Goal: Information Seeking & Learning: Learn about a topic

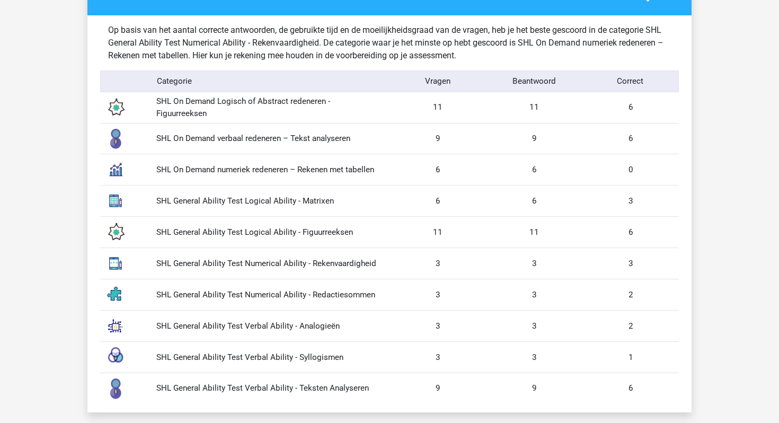
scroll to position [1012, 0]
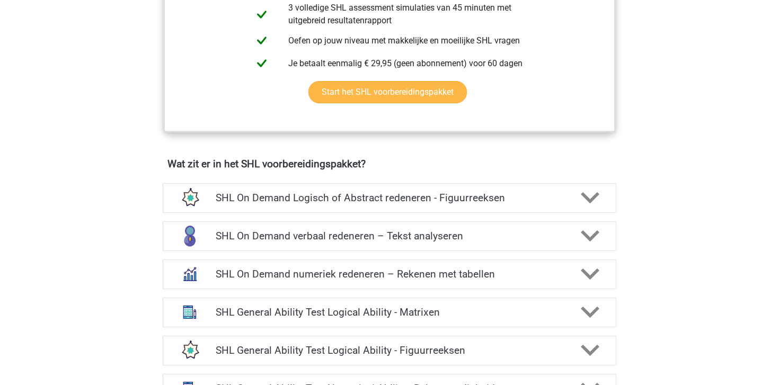
scroll to position [639, 0]
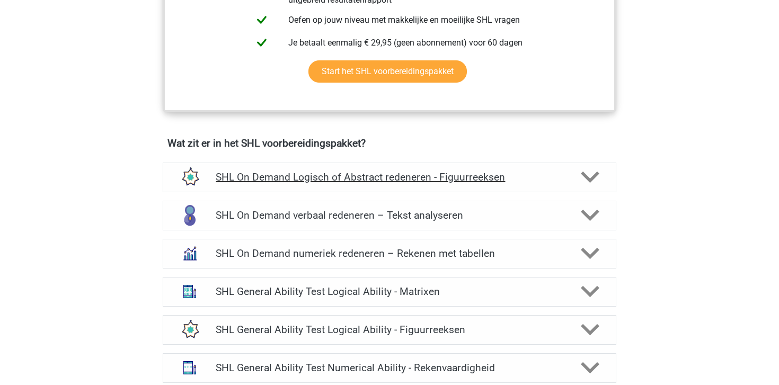
click at [400, 181] on h4 "SHL On Demand Logisch of Abstract redeneren - Figuurreeksen" at bounding box center [389, 177] width 347 height 12
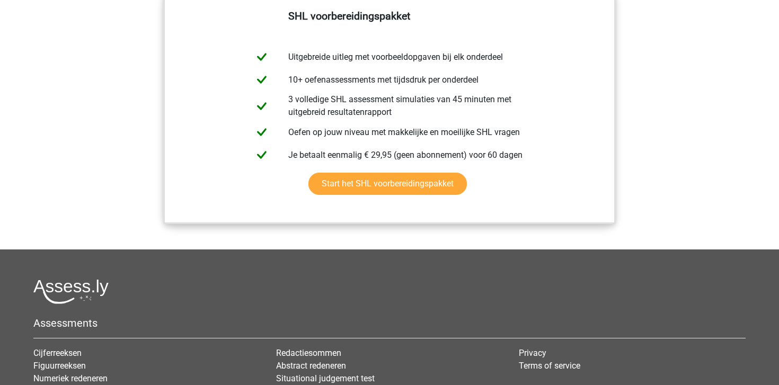
scroll to position [2433, 0]
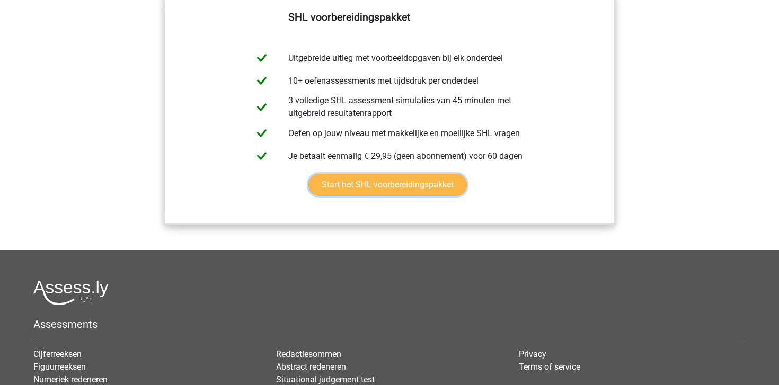
click at [433, 188] on link "Start het SHL voorbereidingspakket" at bounding box center [387, 185] width 158 height 22
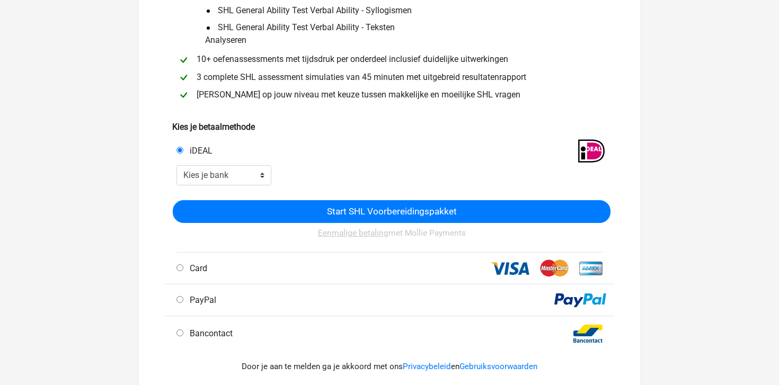
scroll to position [308, 0]
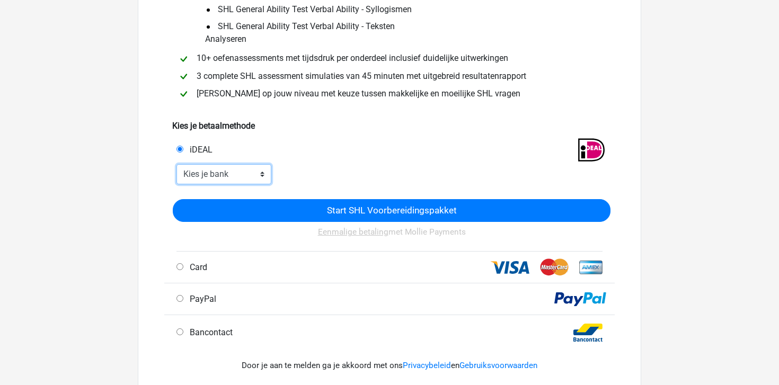
click at [237, 175] on select "Kies je bank ABN AMRO ING Rabobank ASN Bank bunq Knab N26 NN Regiobank Revolut …" at bounding box center [223, 174] width 95 height 20
select select "ideal_ABNANL2A"
click at [176, 164] on select "Kies je bank ABN AMRO ING Rabobank ASN Bank bunq Knab N26 NN Regiobank Revolut …" at bounding box center [223, 174] width 95 height 20
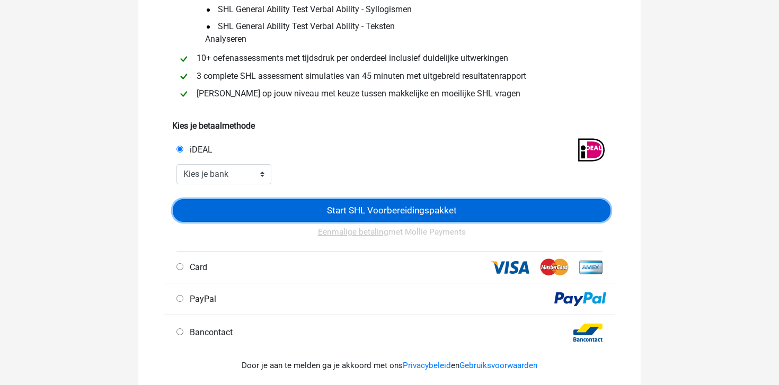
click at [331, 205] on input "Start SHL Voorbereidingspakket" at bounding box center [392, 210] width 438 height 23
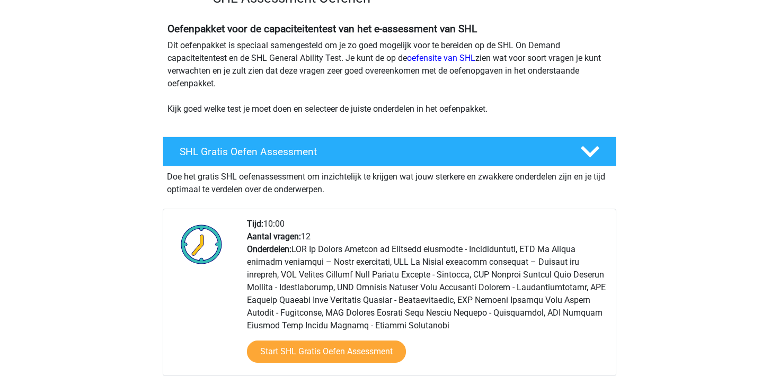
scroll to position [386, 0]
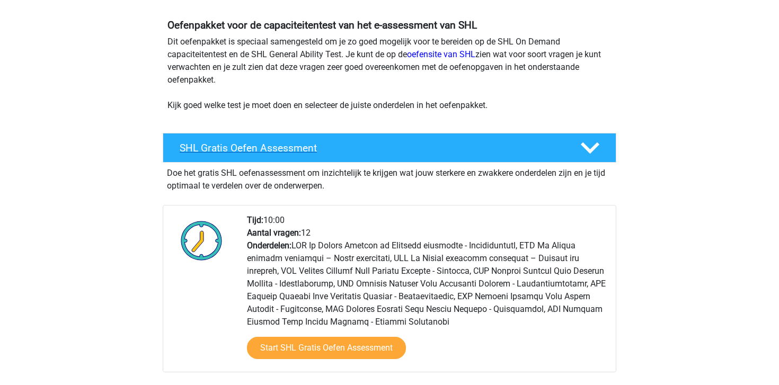
click at [304, 148] on h4 "SHL Gratis Oefen Assessment" at bounding box center [372, 148] width 384 height 12
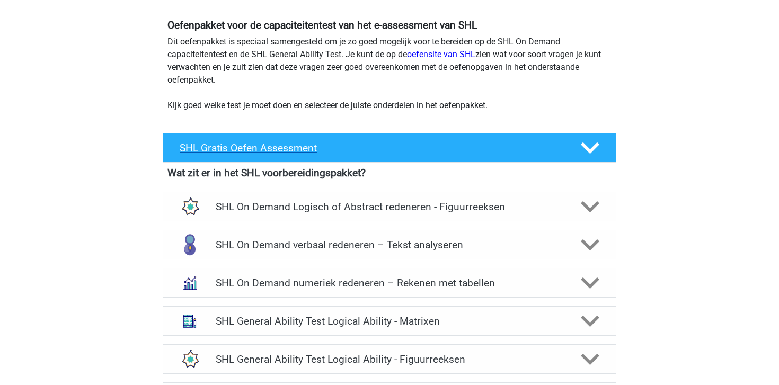
click at [304, 148] on h4 "SHL Gratis Oefen Assessment" at bounding box center [372, 148] width 384 height 12
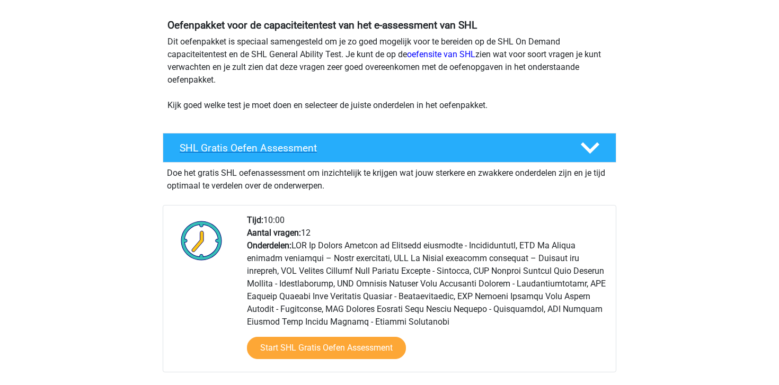
click at [304, 148] on h4 "SHL Gratis Oefen Assessment" at bounding box center [372, 148] width 384 height 12
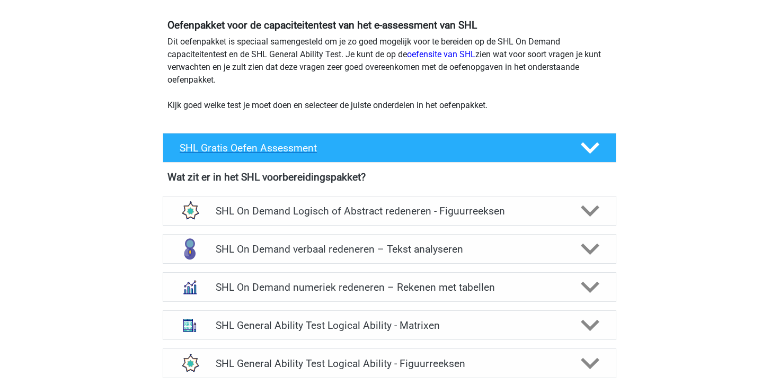
click at [304, 148] on h4 "SHL Gratis Oefen Assessment" at bounding box center [372, 148] width 384 height 12
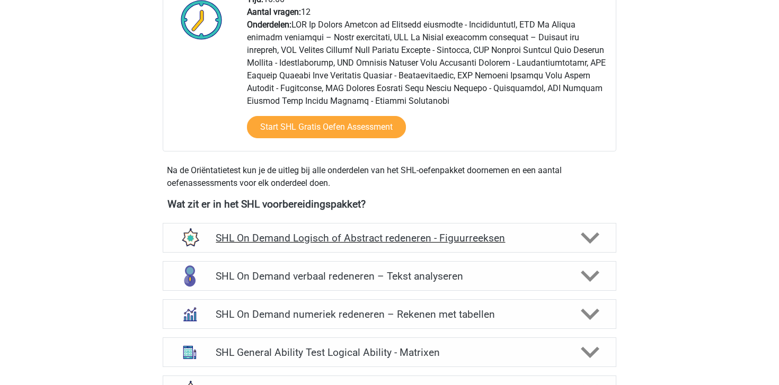
scroll to position [616, 0]
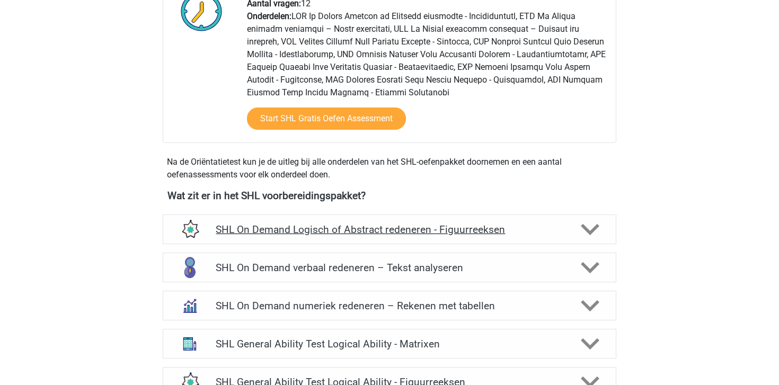
click at [375, 219] on div "SHL On Demand Logisch of Abstract redeneren - Figuurreeksen" at bounding box center [390, 230] width 454 height 30
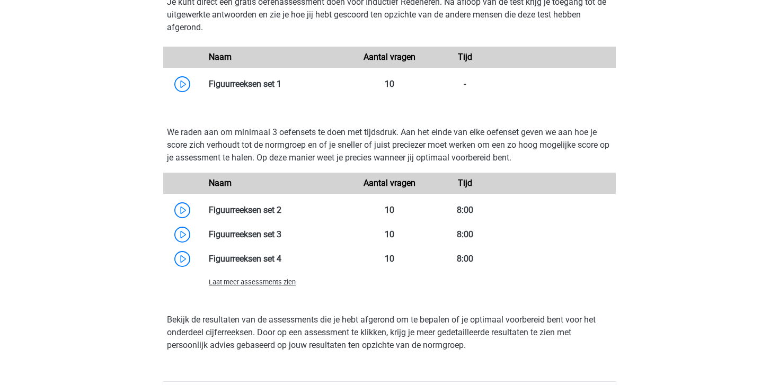
scroll to position [938, 0]
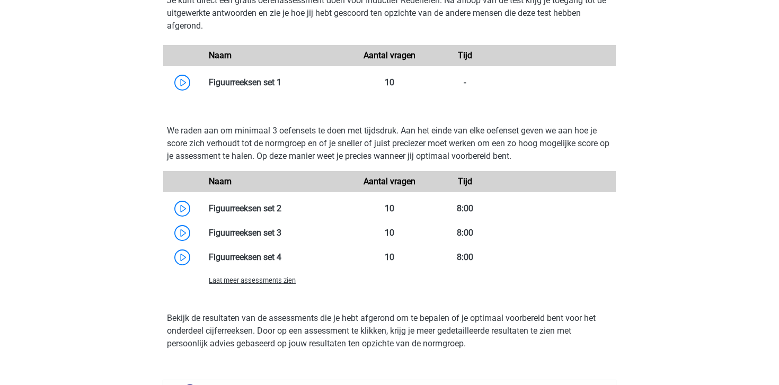
click at [282, 282] on span "Laat meer assessments zien" at bounding box center [252, 281] width 87 height 8
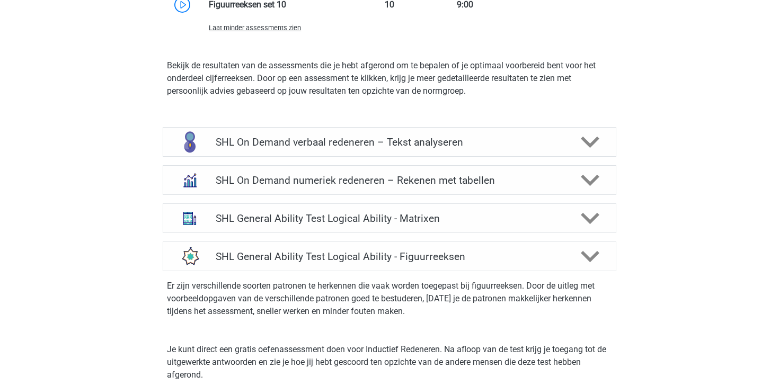
scroll to position [1344, 0]
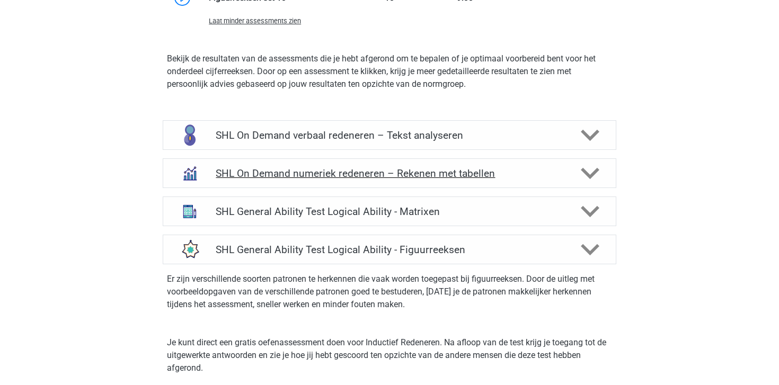
click at [256, 171] on h4 "SHL On Demand numeriek redeneren – Rekenen met tabellen" at bounding box center [389, 173] width 347 height 12
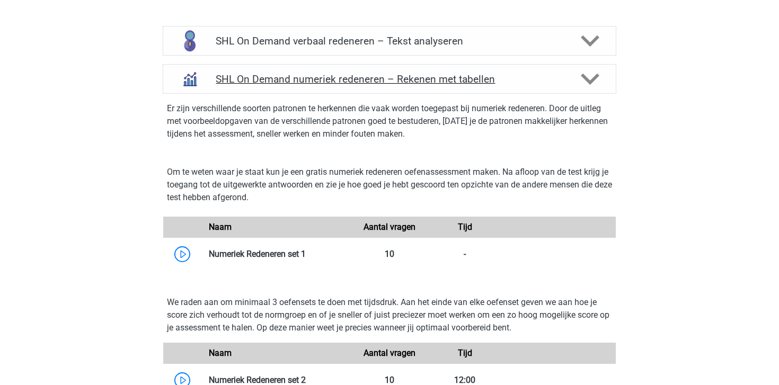
scroll to position [1441, 0]
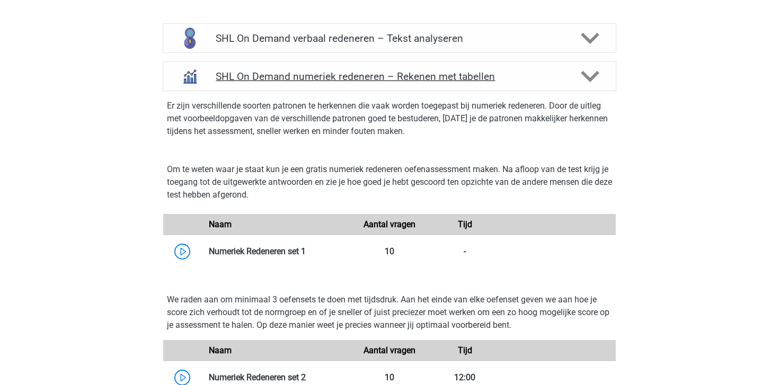
click at [271, 84] on div "SHL On Demand numeriek redeneren – Rekenen met tabellen" at bounding box center [390, 76] width 454 height 30
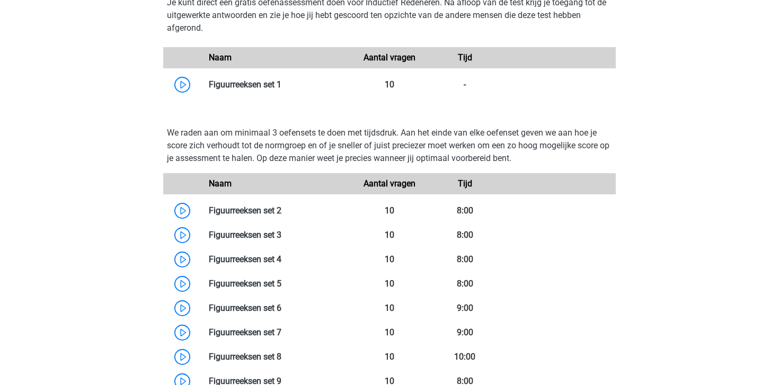
scroll to position [920, 0]
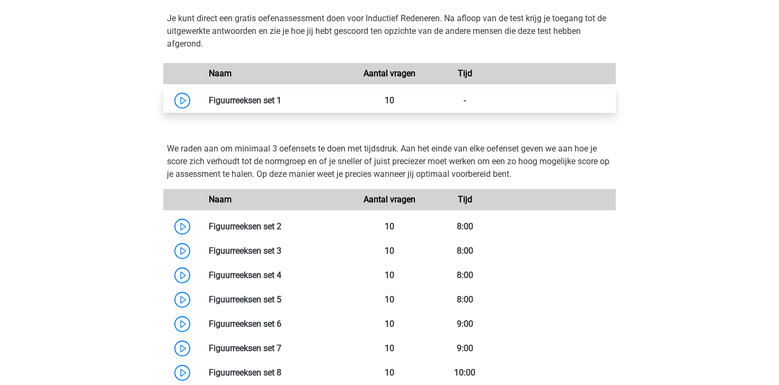
click at [281, 97] on link at bounding box center [281, 100] width 0 height 10
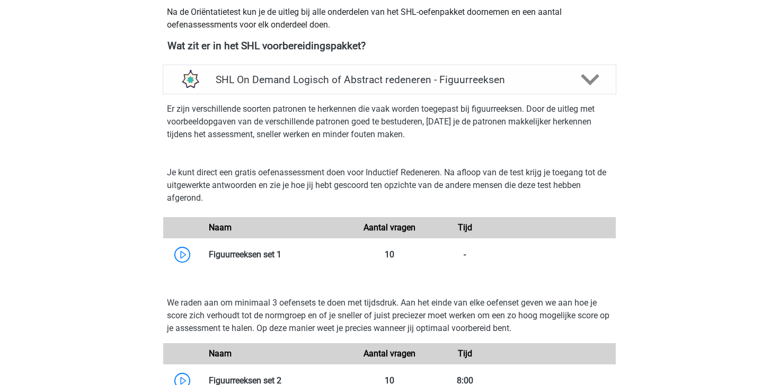
scroll to position [762, 0]
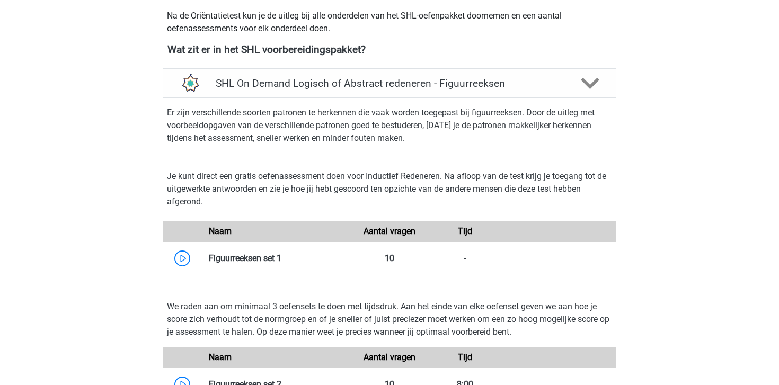
click at [333, 221] on div "Naam Aantal vragen Tijd" at bounding box center [389, 231] width 453 height 21
click at [592, 76] on icon at bounding box center [590, 83] width 19 height 19
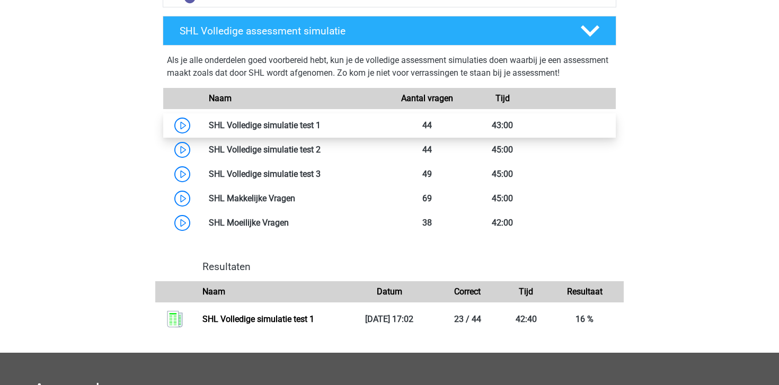
scroll to position [1197, 0]
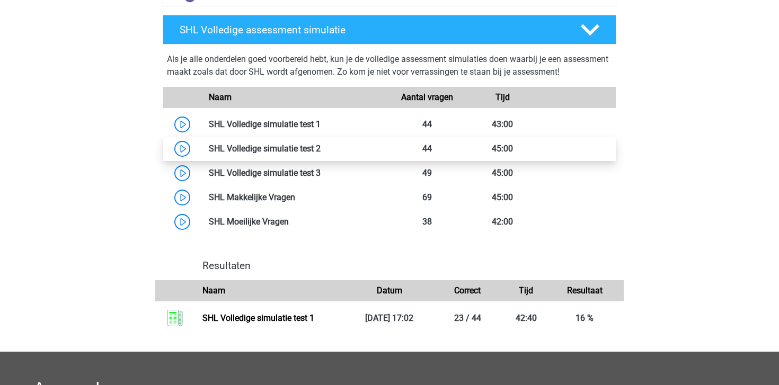
click at [321, 144] on link at bounding box center [321, 149] width 0 height 10
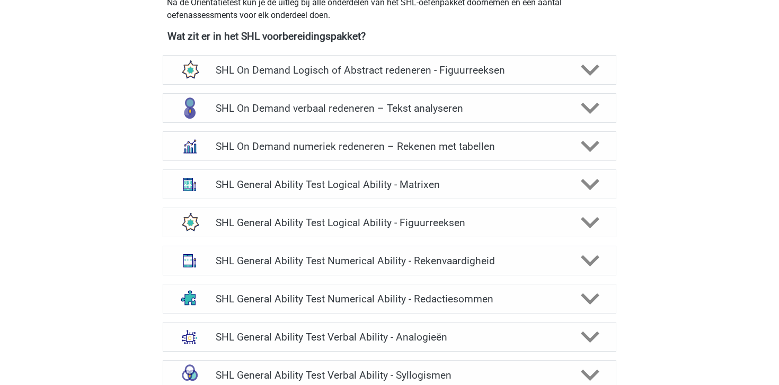
scroll to position [720, 0]
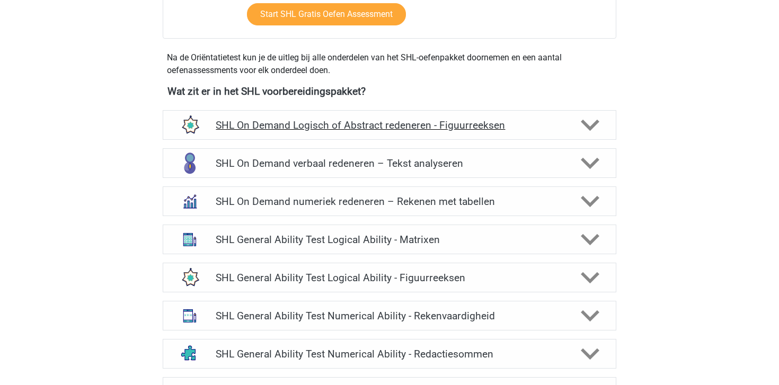
click at [412, 130] on h4 "SHL On Demand Logisch of Abstract redeneren - Figuurreeksen" at bounding box center [389, 125] width 347 height 12
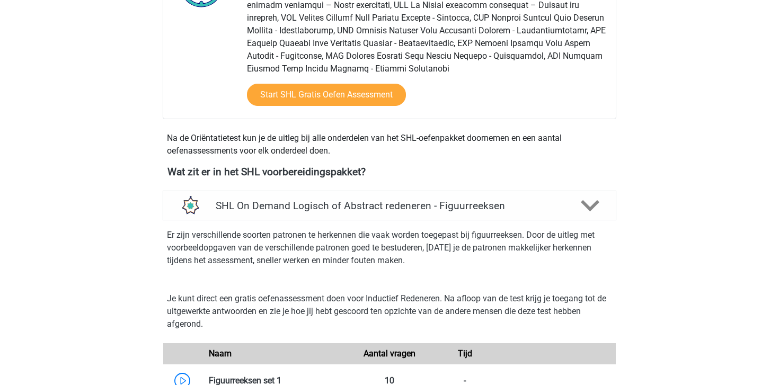
scroll to position [622, 0]
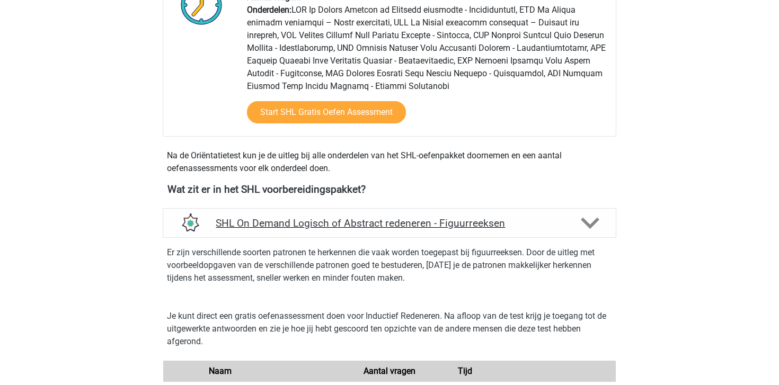
click at [583, 227] on icon at bounding box center [590, 223] width 19 height 19
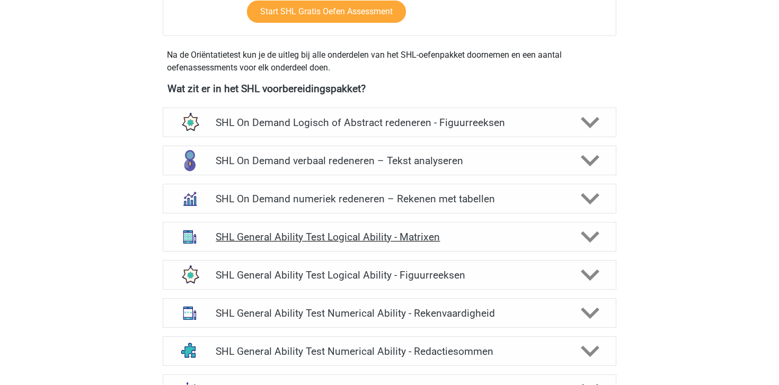
scroll to position [724, 0]
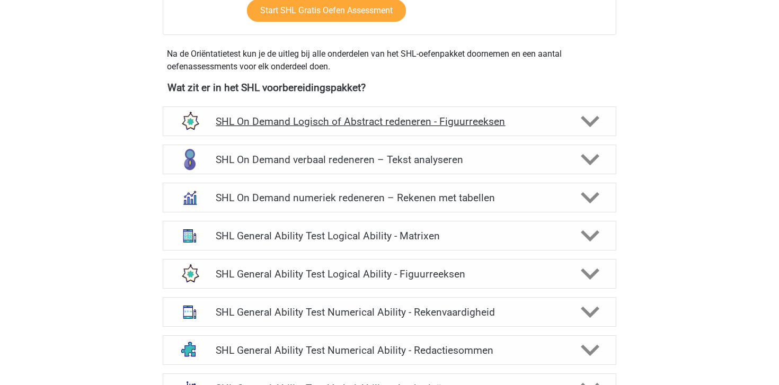
click at [582, 128] on icon at bounding box center [590, 121] width 19 height 19
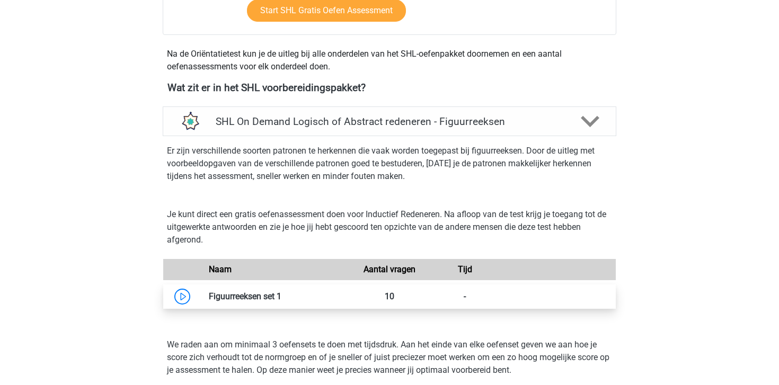
click at [281, 291] on link at bounding box center [281, 296] width 0 height 10
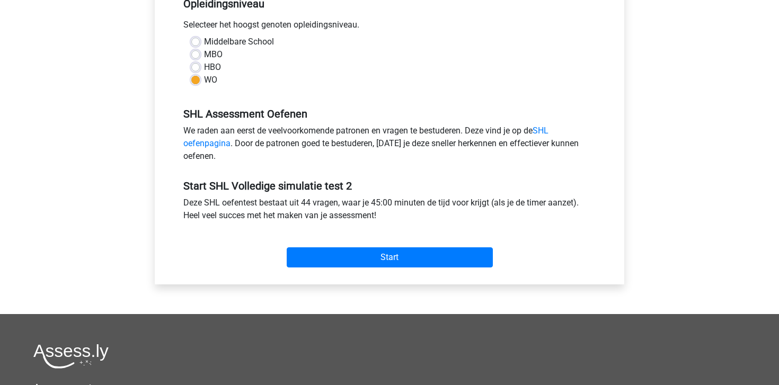
scroll to position [329, 0]
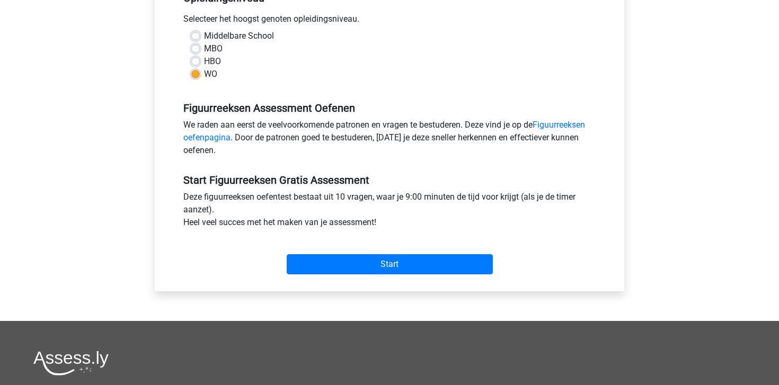
scroll to position [252, 0]
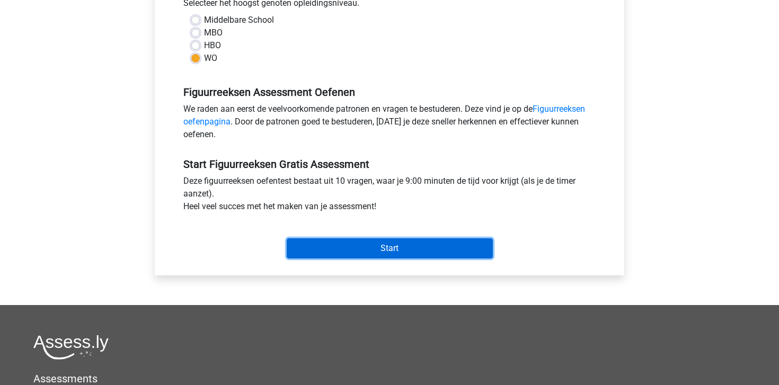
click at [349, 246] on input "Start" at bounding box center [390, 248] width 206 height 20
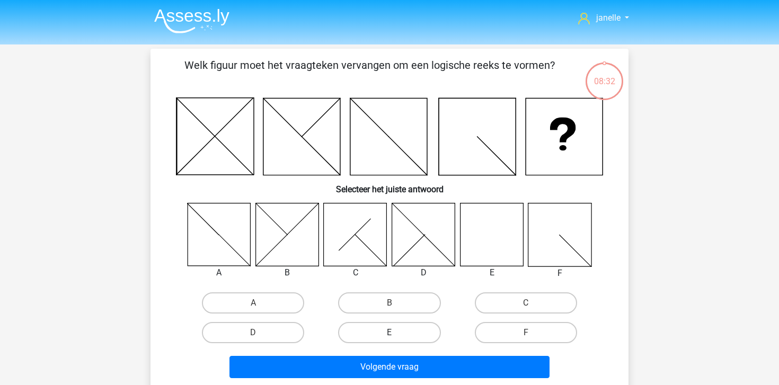
click at [401, 336] on label "E" at bounding box center [389, 332] width 102 height 21
click at [396, 336] on input "E" at bounding box center [392, 336] width 7 height 7
radio input "true"
click at [410, 356] on div "Volgende vraag" at bounding box center [389, 369] width 409 height 26
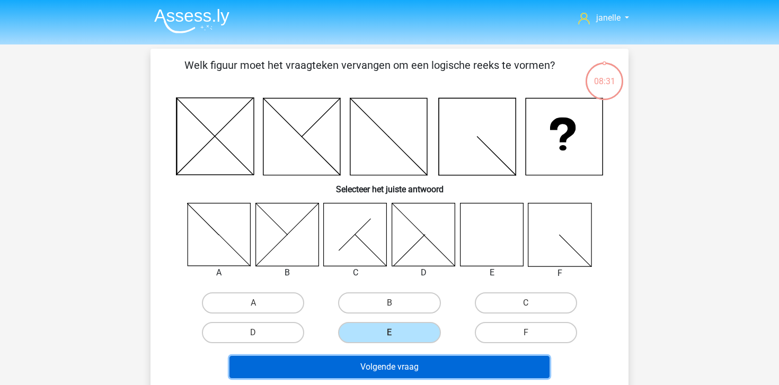
click at [412, 369] on button "Volgende vraag" at bounding box center [389, 367] width 321 height 22
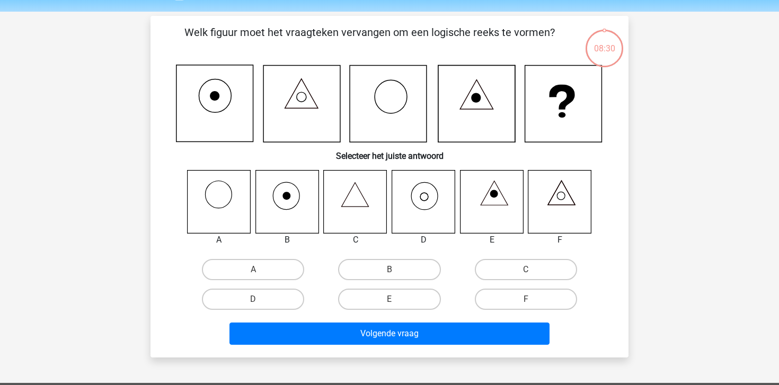
scroll to position [29, 0]
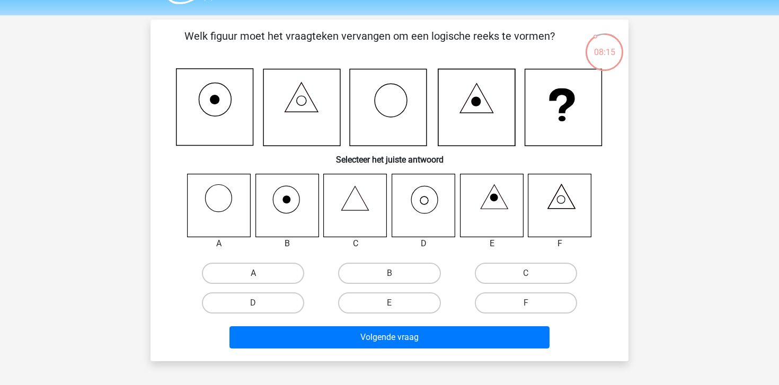
click at [262, 282] on label "A" at bounding box center [253, 273] width 102 height 21
click at [260, 280] on input "A" at bounding box center [256, 276] width 7 height 7
radio input "true"
click at [515, 279] on label "C" at bounding box center [526, 273] width 102 height 21
click at [526, 279] on input "C" at bounding box center [529, 276] width 7 height 7
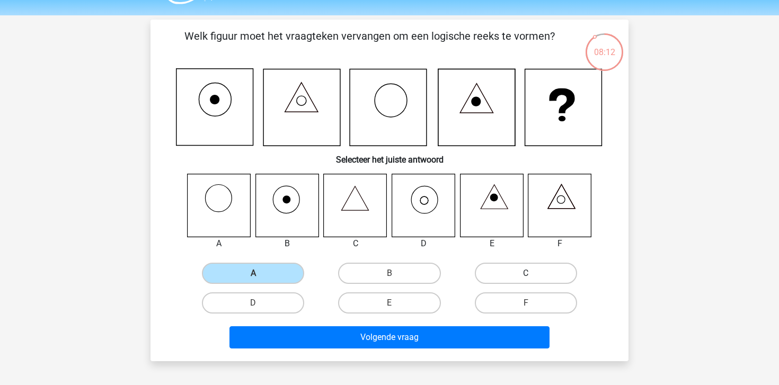
radio input "true"
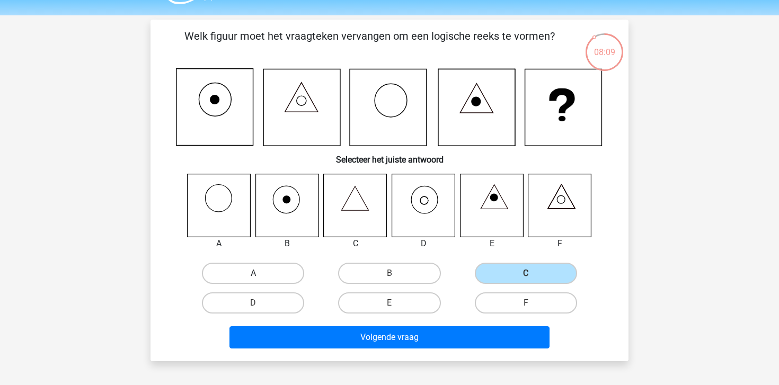
click at [252, 265] on label "A" at bounding box center [253, 273] width 102 height 21
click at [253, 273] on input "A" at bounding box center [256, 276] width 7 height 7
radio input "true"
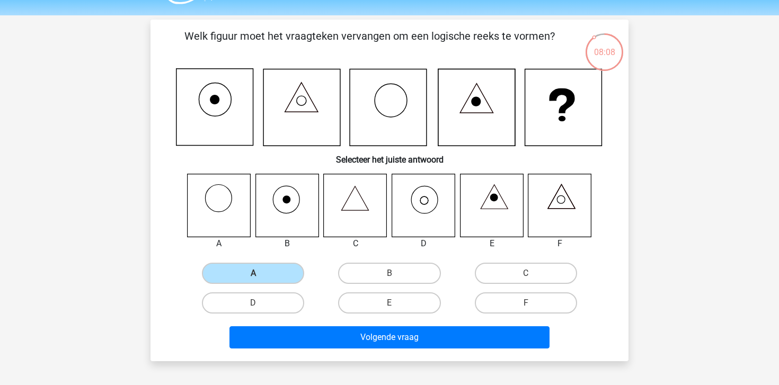
click at [347, 349] on div "Volgende vraag" at bounding box center [389, 339] width 409 height 26
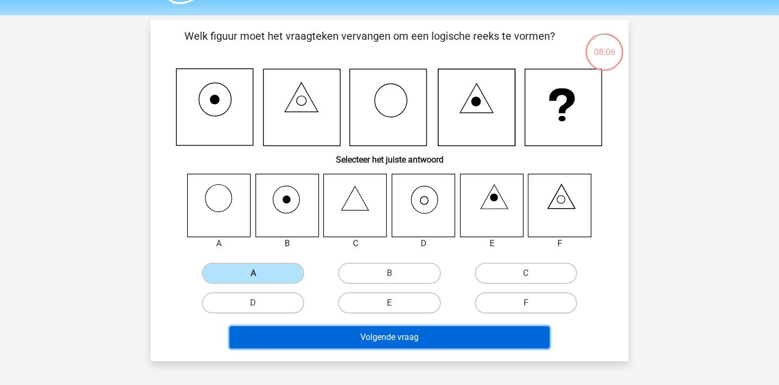
click at [346, 346] on button "Volgende vraag" at bounding box center [389, 337] width 321 height 22
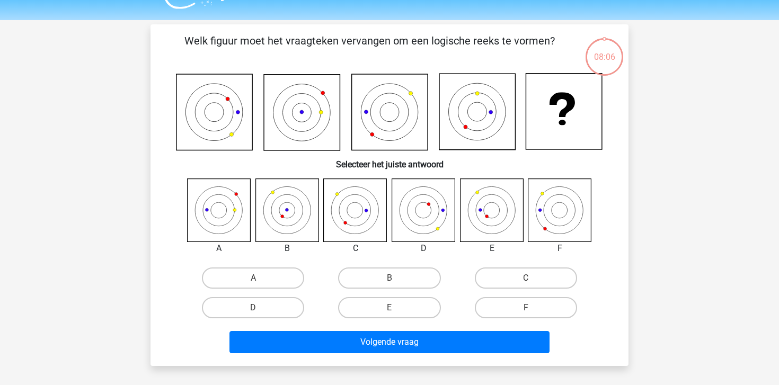
scroll to position [21, 0]
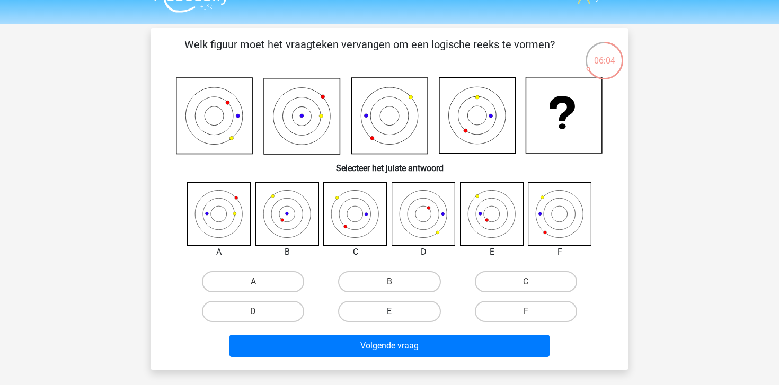
click at [370, 315] on label "E" at bounding box center [389, 311] width 102 height 21
click at [389, 315] on input "E" at bounding box center [392, 315] width 7 height 7
radio input "true"
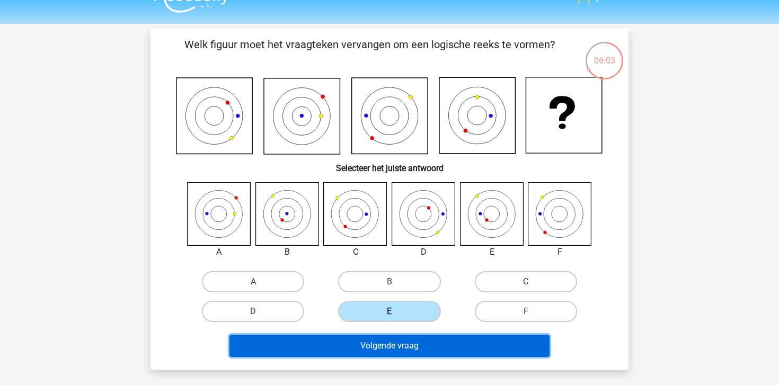
click at [382, 345] on button "Volgende vraag" at bounding box center [389, 346] width 321 height 22
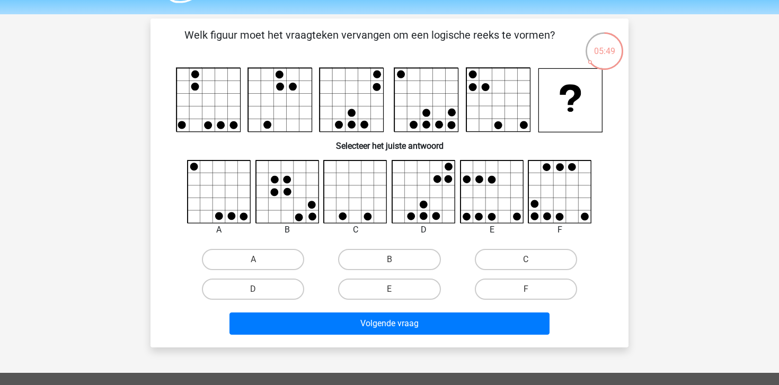
scroll to position [23, 0]
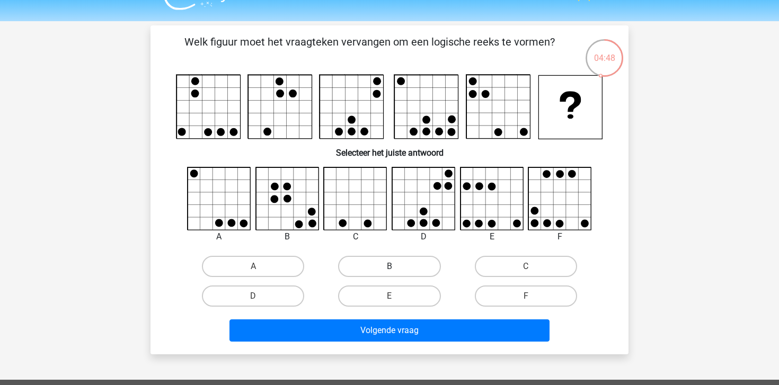
click at [405, 268] on label "B" at bounding box center [389, 266] width 102 height 21
click at [396, 268] on input "B" at bounding box center [392, 270] width 7 height 7
radio input "true"
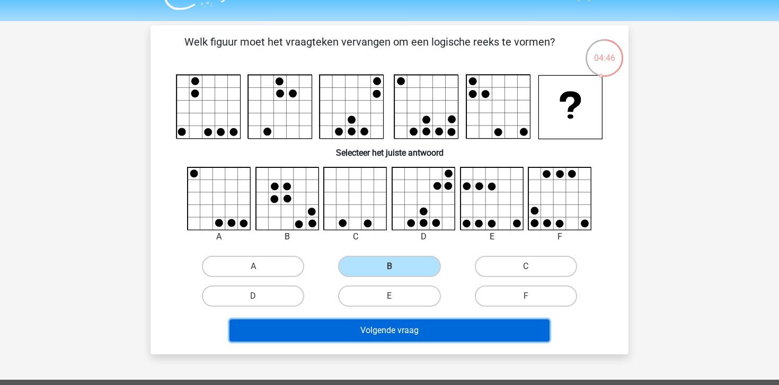
click at [398, 332] on button "Volgende vraag" at bounding box center [389, 331] width 321 height 22
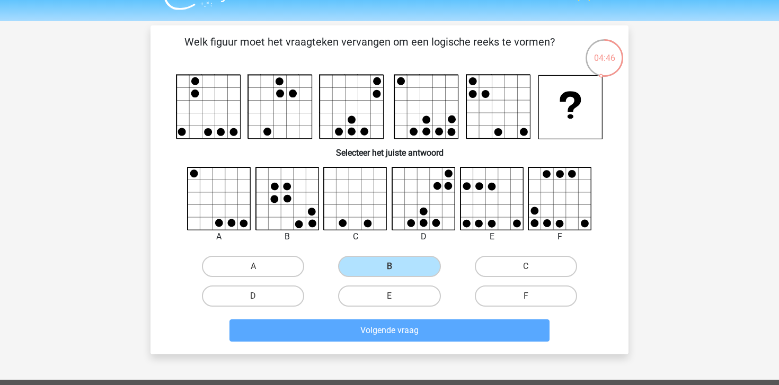
scroll to position [49, 0]
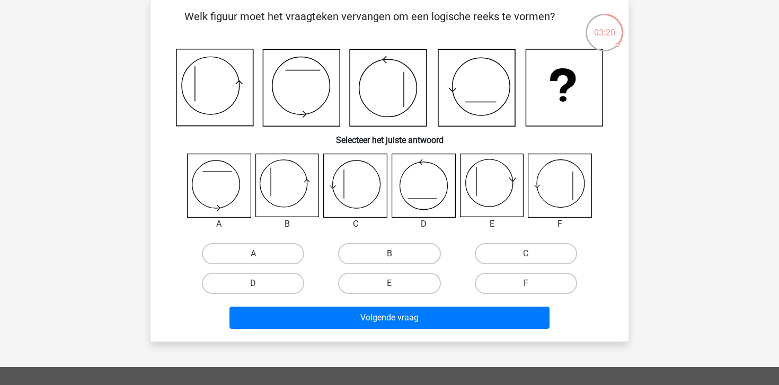
click at [398, 246] on label "B" at bounding box center [389, 253] width 102 height 21
click at [396, 254] on input "B" at bounding box center [392, 257] width 7 height 7
radio input "true"
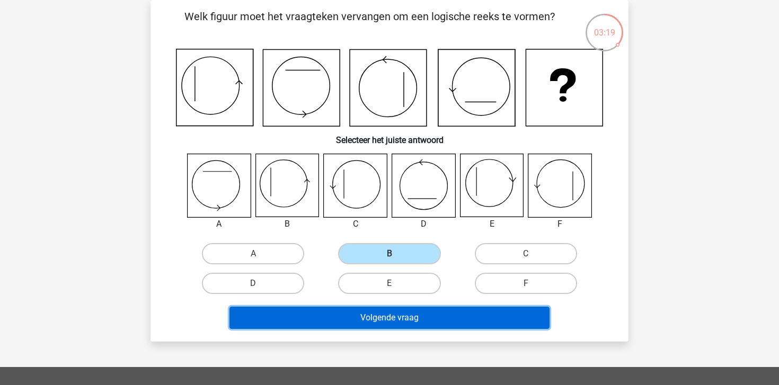
click at [380, 316] on button "Volgende vraag" at bounding box center [389, 318] width 321 height 22
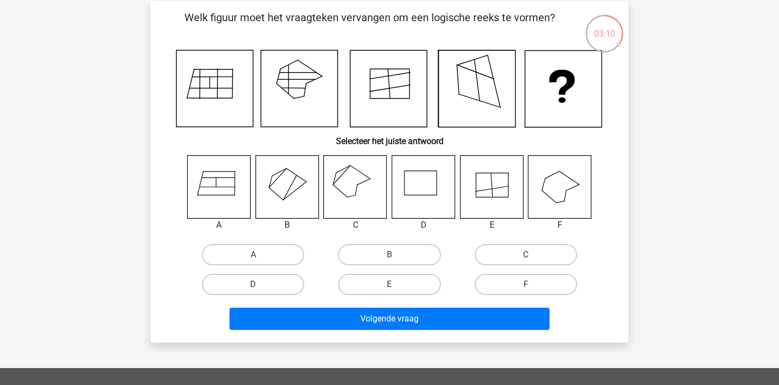
scroll to position [45, 0]
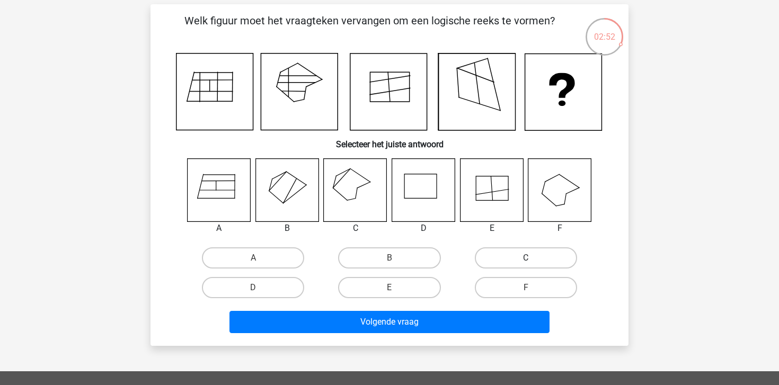
click at [517, 260] on label "C" at bounding box center [526, 257] width 102 height 21
click at [526, 260] on input "C" at bounding box center [529, 261] width 7 height 7
radio input "true"
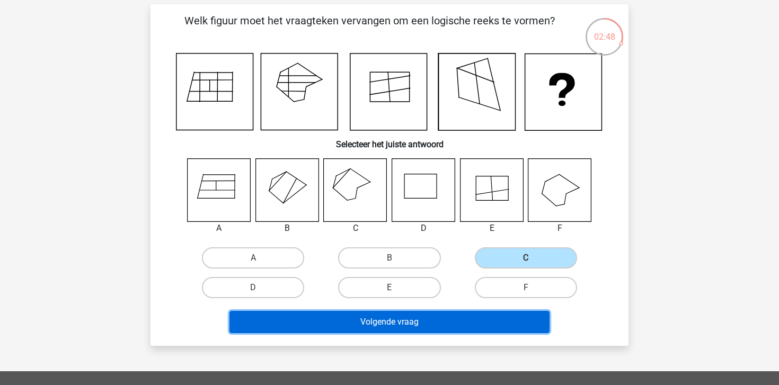
click at [459, 319] on button "Volgende vraag" at bounding box center [389, 322] width 321 height 22
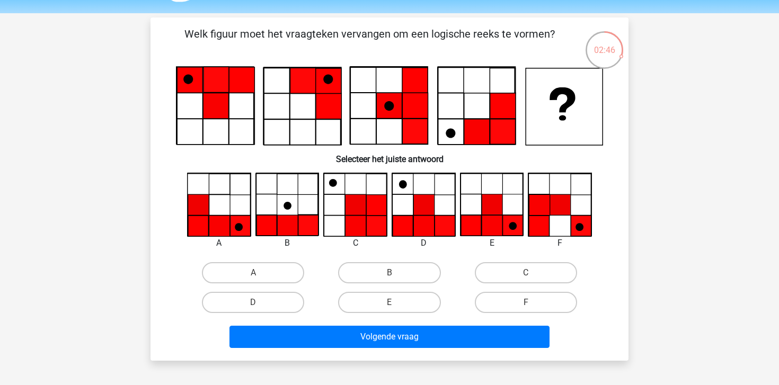
scroll to position [30, 0]
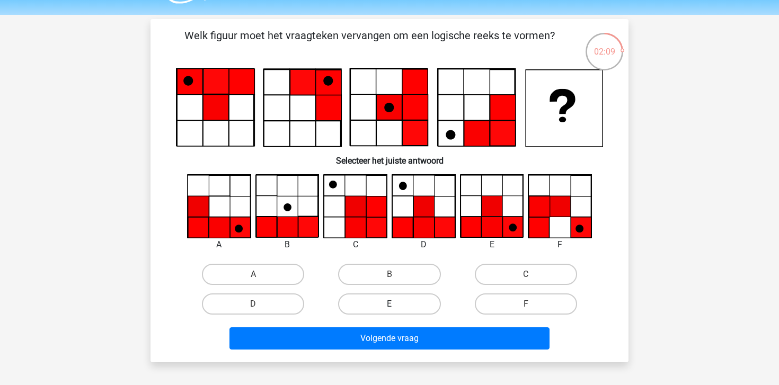
click at [398, 305] on label "E" at bounding box center [389, 304] width 102 height 21
click at [396, 305] on input "E" at bounding box center [392, 307] width 7 height 7
radio input "true"
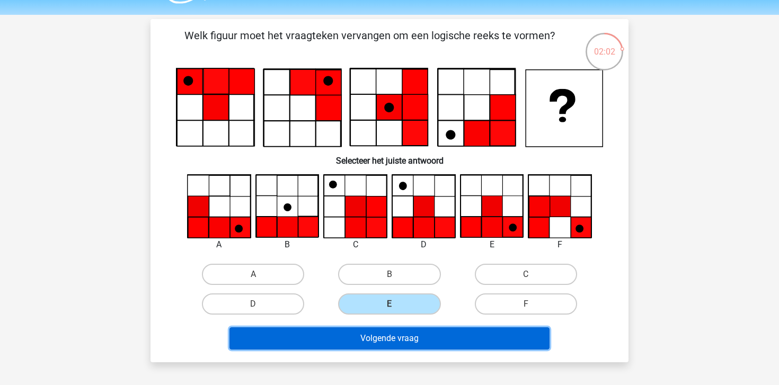
drag, startPoint x: 403, startPoint y: 343, endPoint x: 246, endPoint y: 64, distance: 320.0
click at [246, 64] on div "Welk figuur moet het vraagteken vervangen om een logische reeks te vormen? Sele…" at bounding box center [389, 191] width 469 height 326
click at [380, 341] on button "Volgende vraag" at bounding box center [389, 338] width 321 height 22
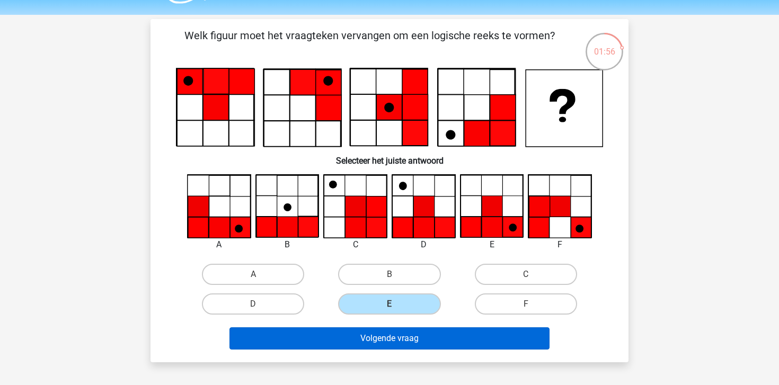
scroll to position [49, 0]
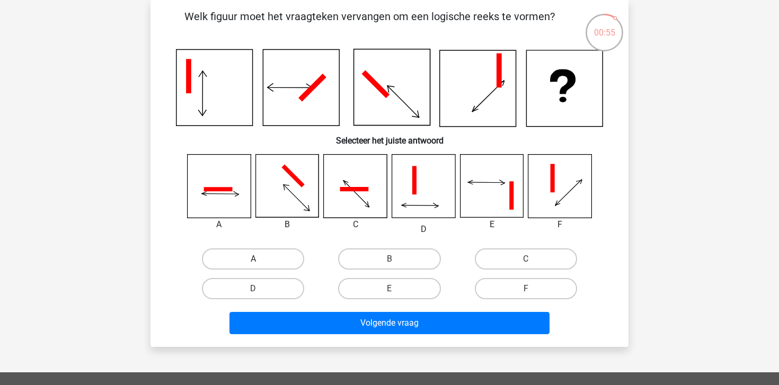
click at [256, 258] on label "A" at bounding box center [253, 259] width 102 height 21
click at [256, 259] on input "A" at bounding box center [256, 262] width 7 height 7
radio input "true"
click at [419, 334] on div "Volgende vraag" at bounding box center [389, 325] width 409 height 26
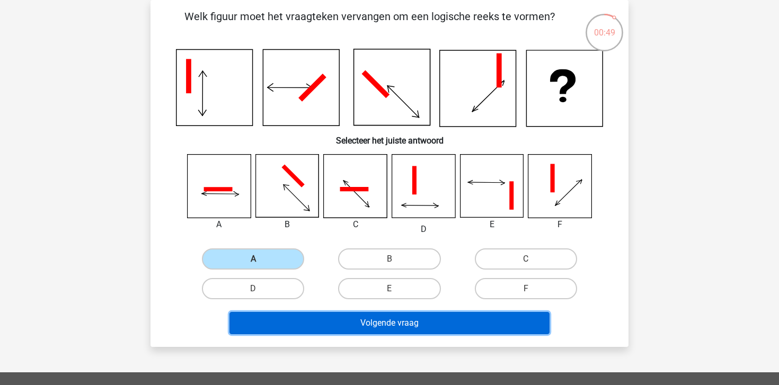
click at [417, 327] on button "Volgende vraag" at bounding box center [389, 323] width 321 height 22
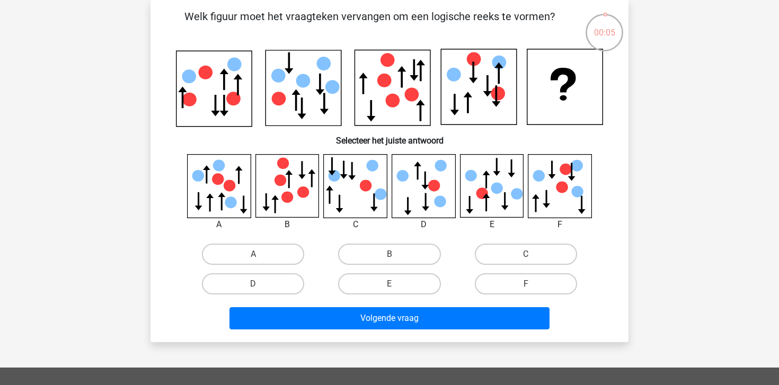
click at [377, 266] on div "B" at bounding box center [389, 255] width 136 height 30
click at [373, 256] on label "B" at bounding box center [389, 254] width 102 height 21
click at [389, 256] on input "B" at bounding box center [392, 257] width 7 height 7
radio input "true"
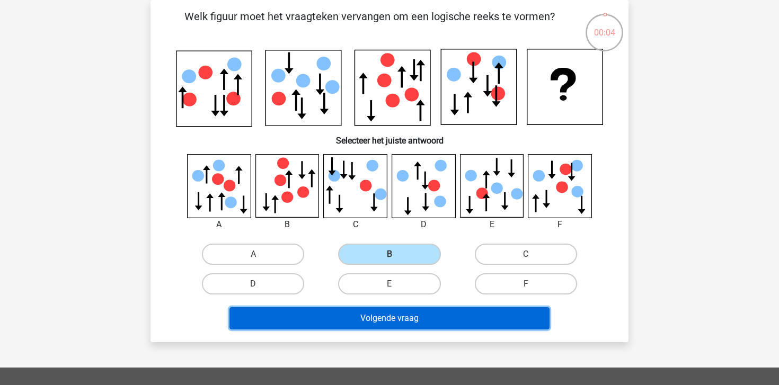
click at [384, 309] on button "Volgende vraag" at bounding box center [389, 318] width 321 height 22
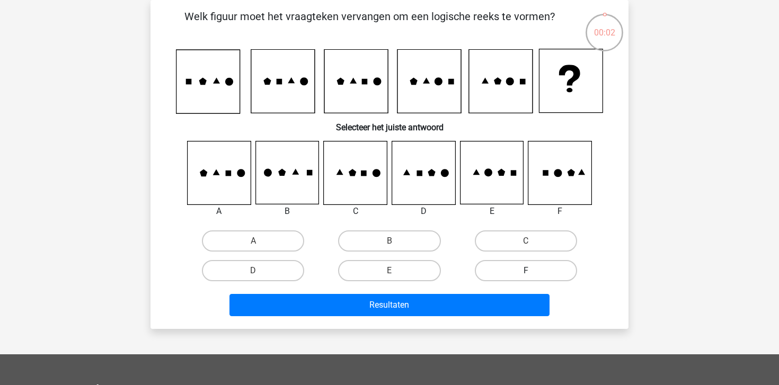
click at [493, 278] on label "F" at bounding box center [526, 270] width 102 height 21
click at [526, 278] on input "F" at bounding box center [529, 274] width 7 height 7
radio input "true"
click at [472, 293] on div "Resultaten" at bounding box center [389, 303] width 444 height 35
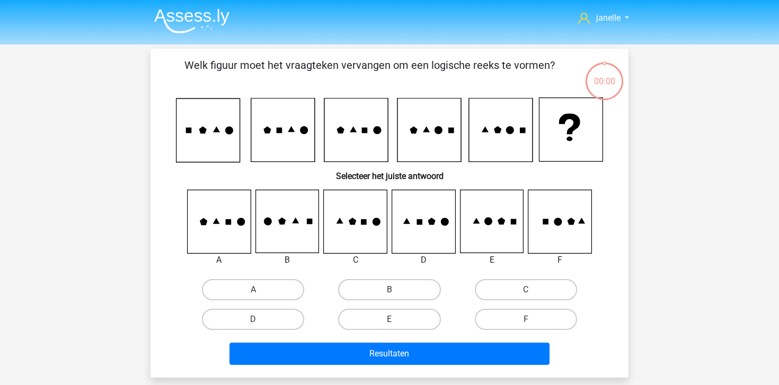
scroll to position [49, 0]
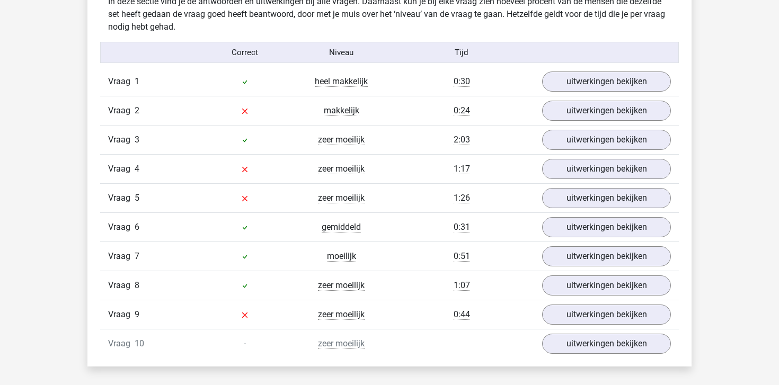
scroll to position [661, 0]
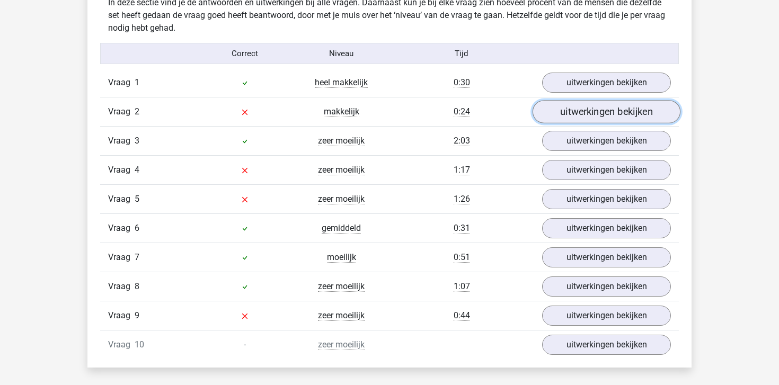
click at [561, 110] on link "uitwerkingen bekijken" at bounding box center [607, 112] width 148 height 23
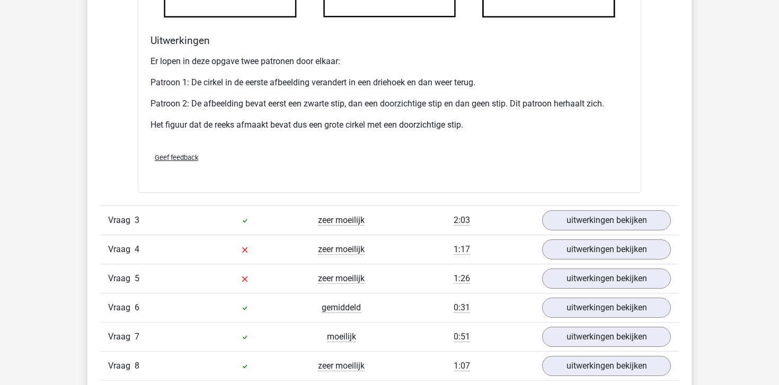
scroll to position [1238, 0]
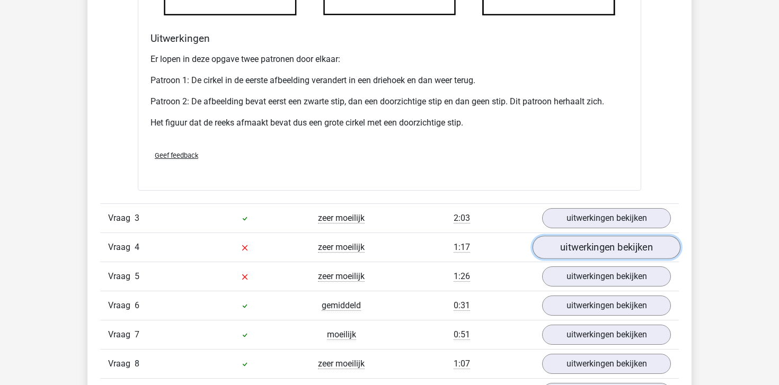
click at [570, 247] on link "uitwerkingen bekijken" at bounding box center [607, 247] width 148 height 23
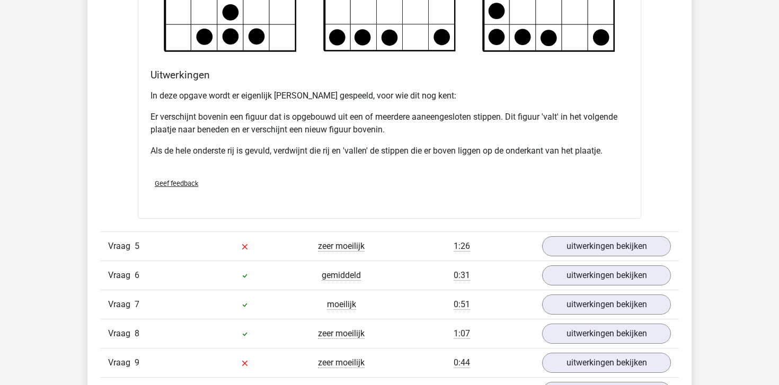
scroll to position [2005, 0]
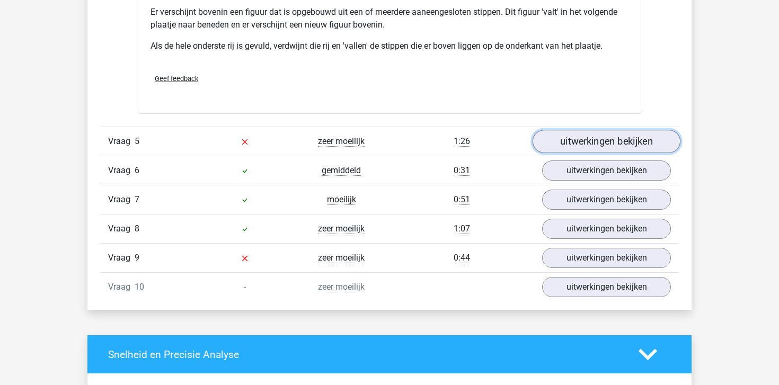
click at [559, 143] on link "uitwerkingen bekijken" at bounding box center [607, 141] width 148 height 23
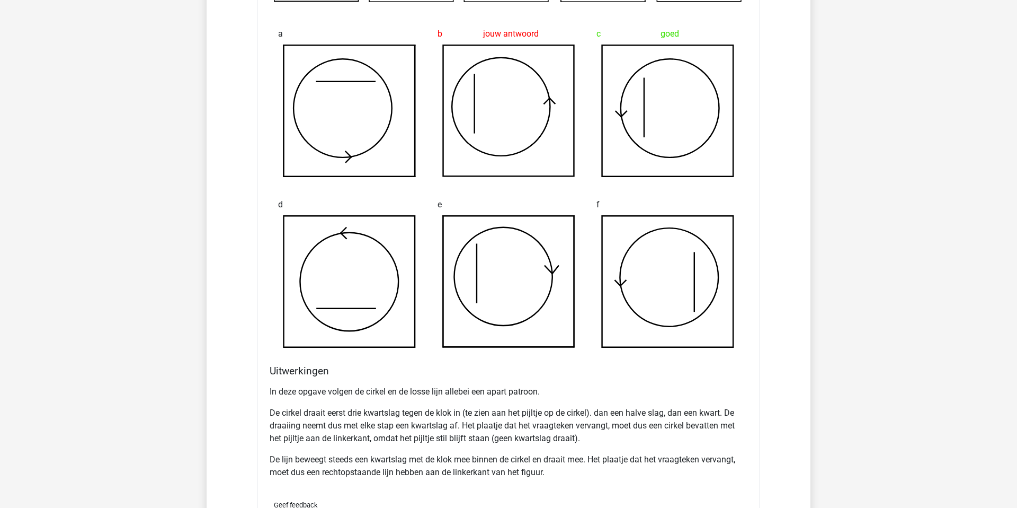
scroll to position [2283, 0]
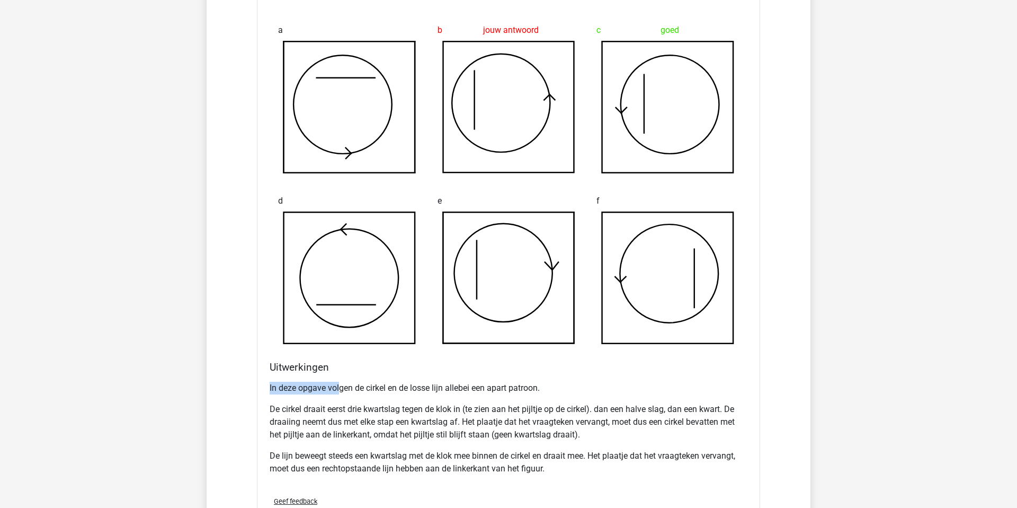
drag, startPoint x: 341, startPoint y: 385, endPoint x: 504, endPoint y: 378, distance: 163.4
click at [504, 378] on div "In deze opgave volgen de cirkel en de losse lijn allebei een apart patroon. De …" at bounding box center [509, 432] width 478 height 110
click at [503, 385] on p "In deze opgave volgen de cirkel en de losse lijn allebei een apart patroon." at bounding box center [509, 388] width 478 height 13
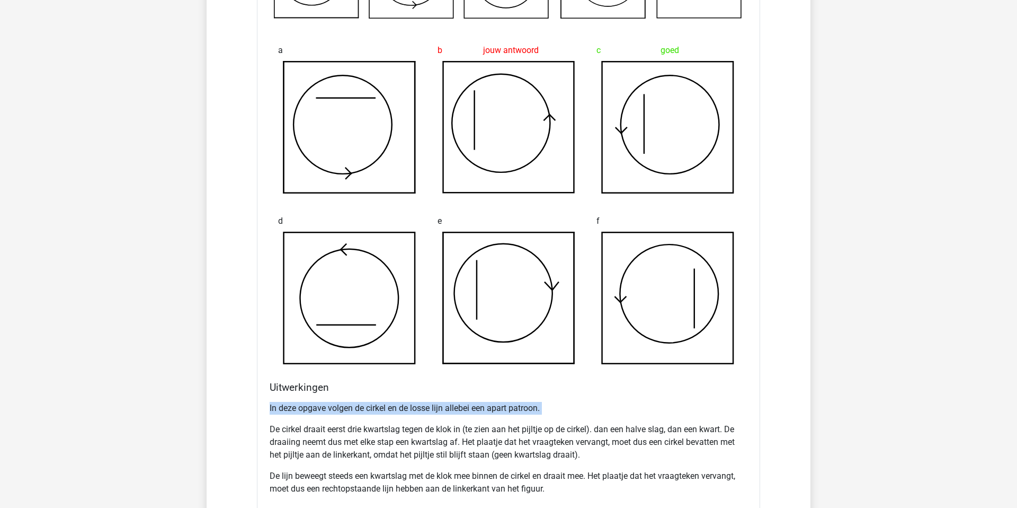
scroll to position [2325, 0]
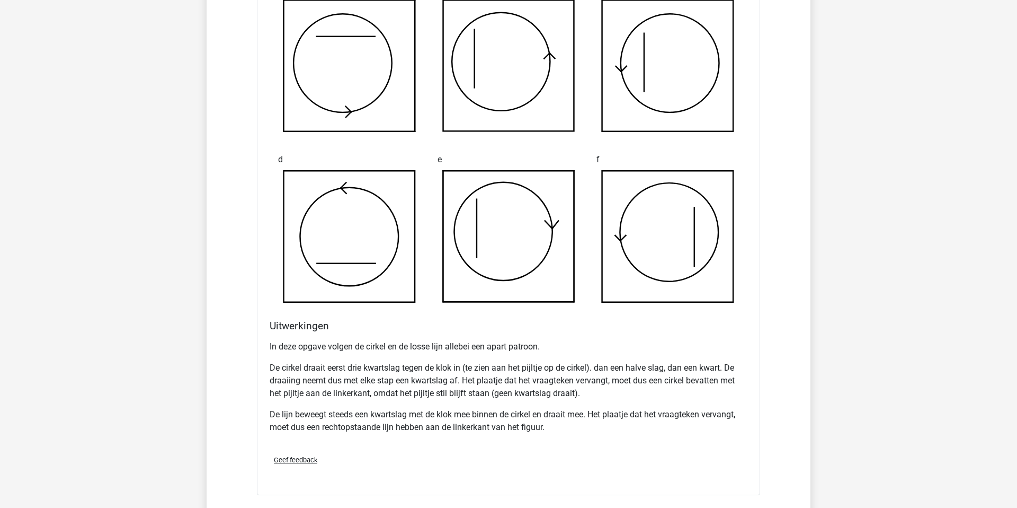
click at [372, 367] on p "De cirkel draait eerst drie kwartslag tegen de klok in (te zien aan het pijltje…" at bounding box center [509, 380] width 478 height 38
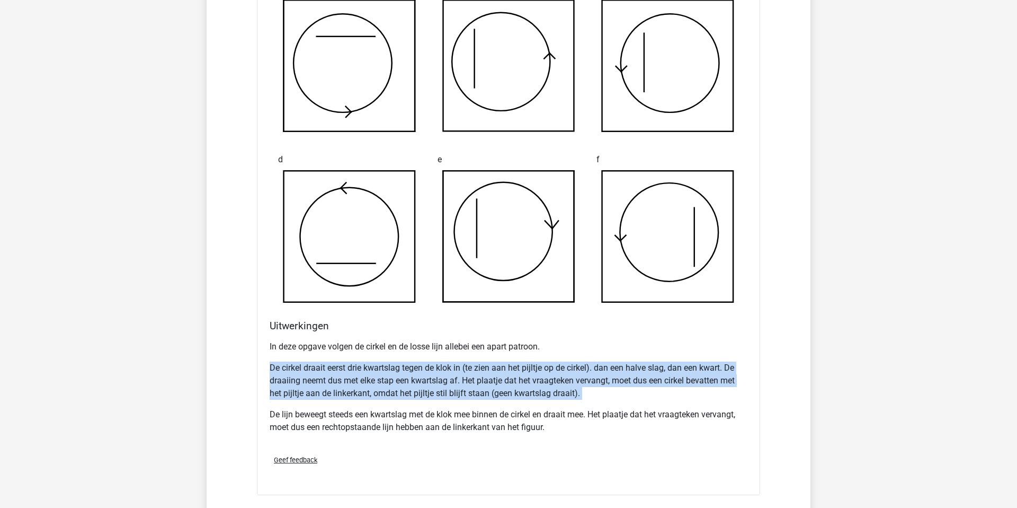
click at [372, 367] on p "De cirkel draait eerst drie kwartslag tegen de klok in (te zien aan het pijltje…" at bounding box center [509, 380] width 478 height 38
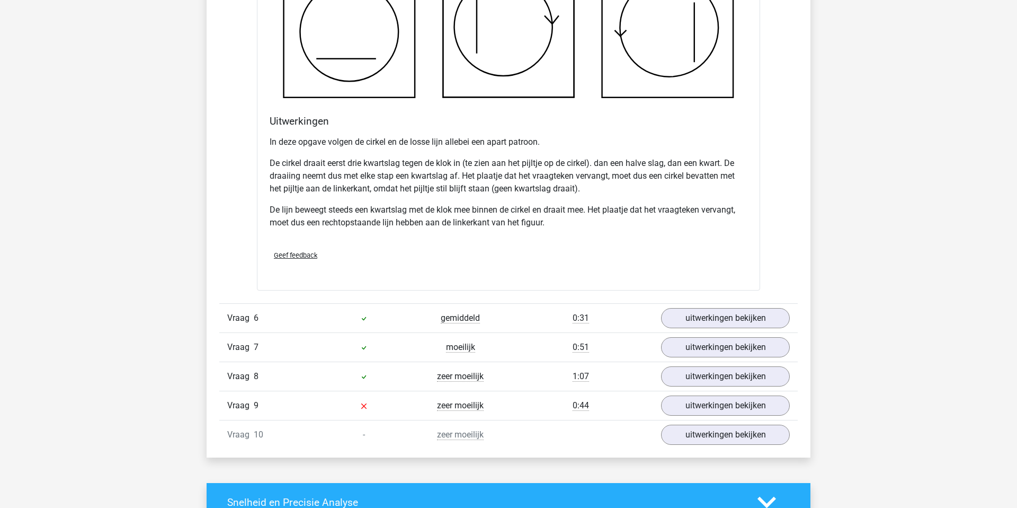
scroll to position [2547, 0]
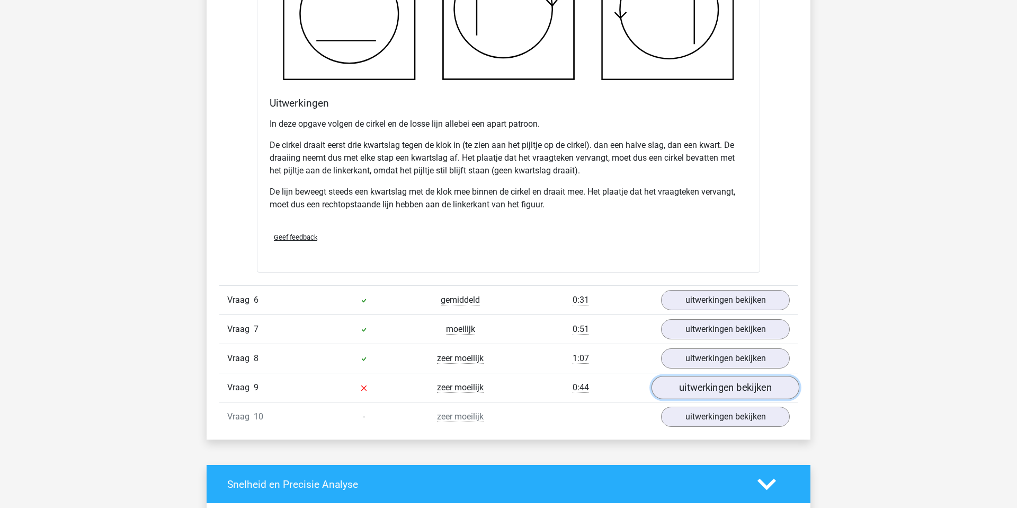
click at [687, 385] on link "uitwerkingen bekijken" at bounding box center [726, 387] width 148 height 23
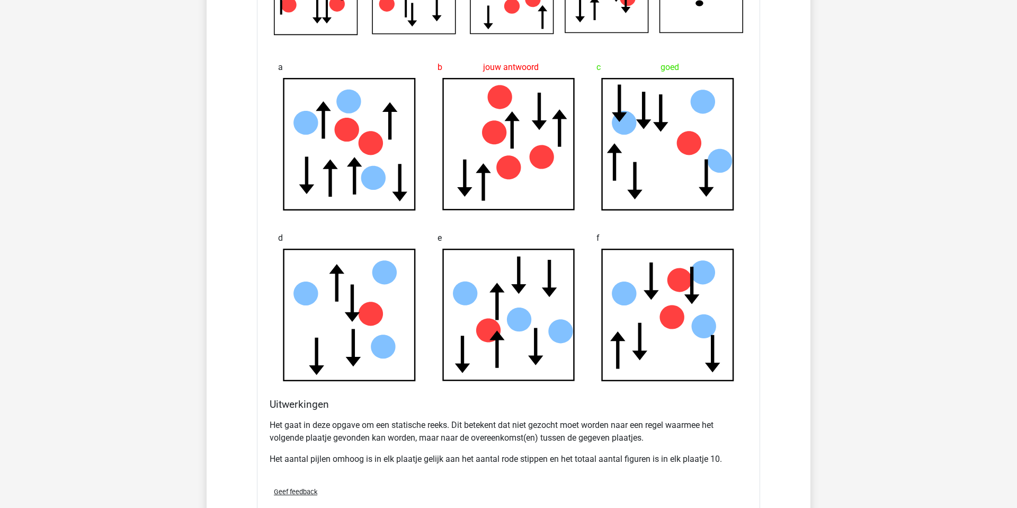
scroll to position [3039, 0]
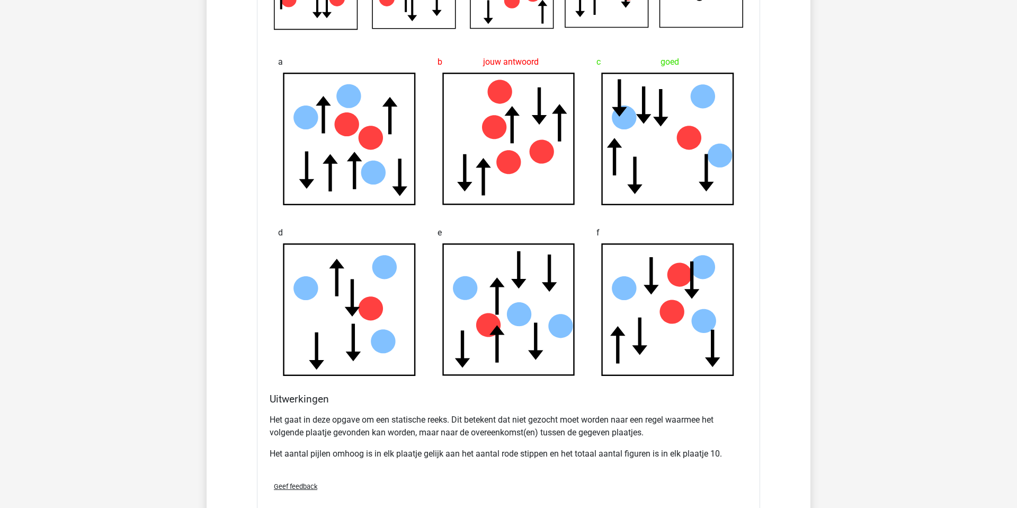
click at [335, 385] on p "Het gaat in deze opgave om een statische reeks. Dit betekent dat niet gezocht m…" at bounding box center [509, 425] width 478 height 25
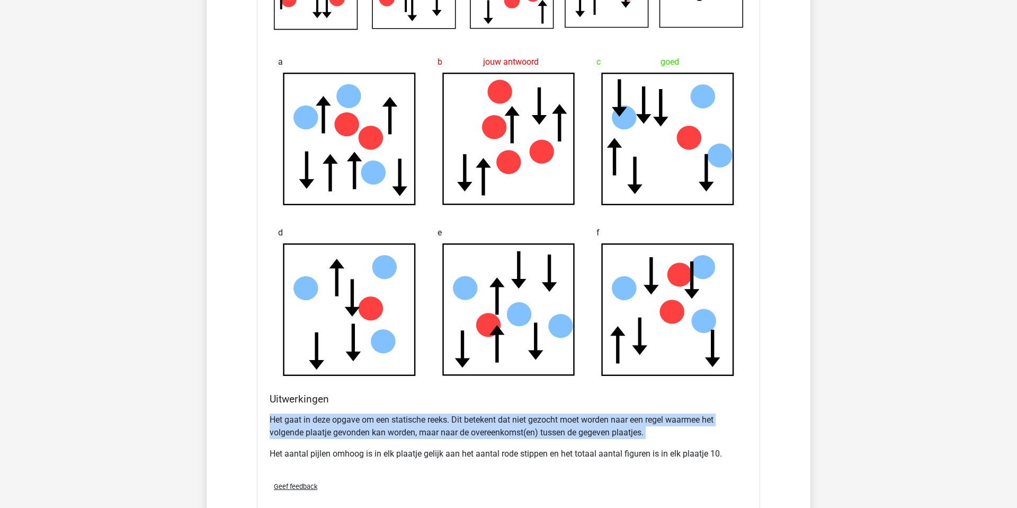
click at [335, 385] on p "Het gaat in deze opgave om een statische reeks. Dit betekent dat niet gezocht m…" at bounding box center [509, 425] width 478 height 25
click at [395, 385] on p "Het gaat in deze opgave om een statische reeks. Dit betekent dat niet gezocht m…" at bounding box center [509, 425] width 478 height 25
drag, startPoint x: 470, startPoint y: 423, endPoint x: 538, endPoint y: 430, distance: 68.7
click at [538, 385] on p "Het gaat in deze opgave om een statische reeks. Dit betekent dat niet gezocht m…" at bounding box center [509, 425] width 478 height 25
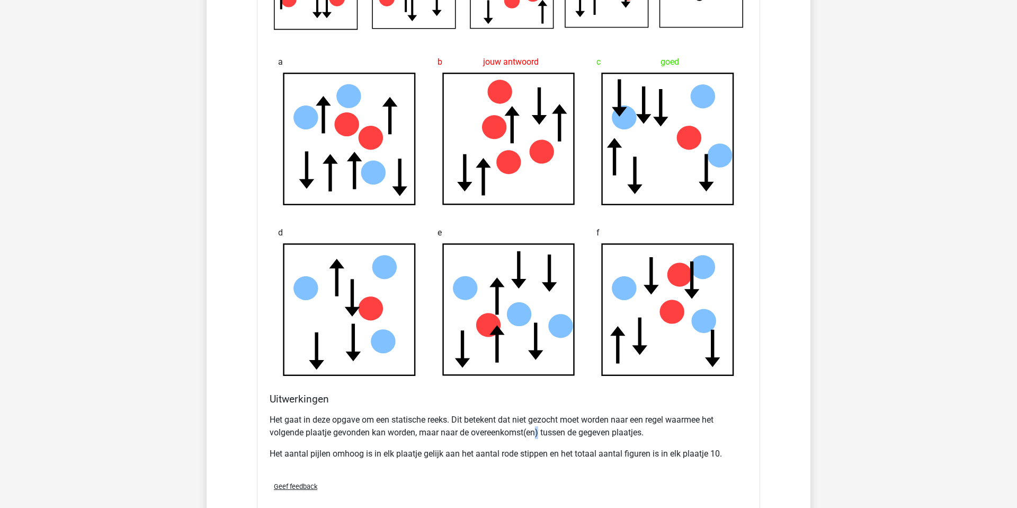
click at [538, 385] on p "Het gaat in deze opgave om een statische reeks. Dit betekent dat niet gezocht m…" at bounding box center [509, 425] width 478 height 25
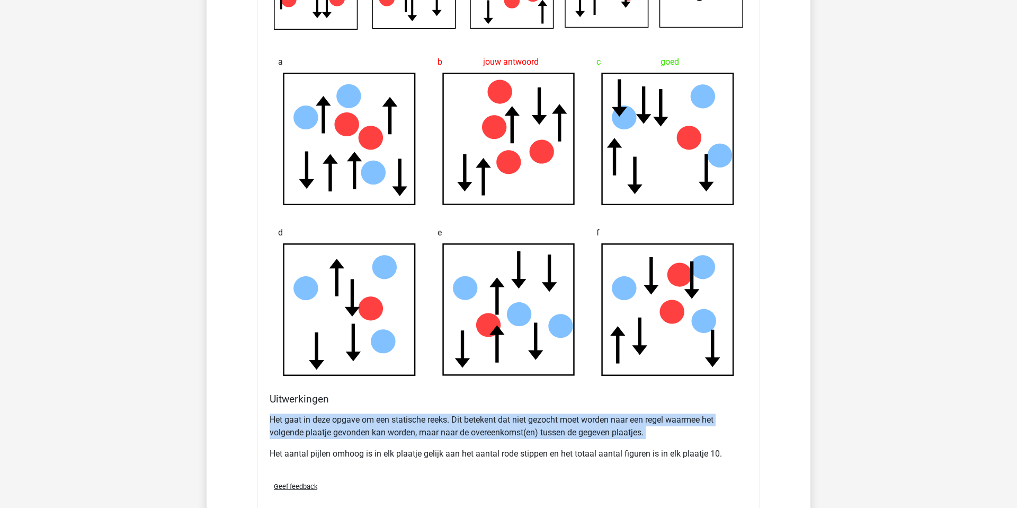
click at [538, 385] on p "Het gaat in deze opgave om een statische reeks. Dit betekent dat niet gezocht m…" at bounding box center [509, 425] width 478 height 25
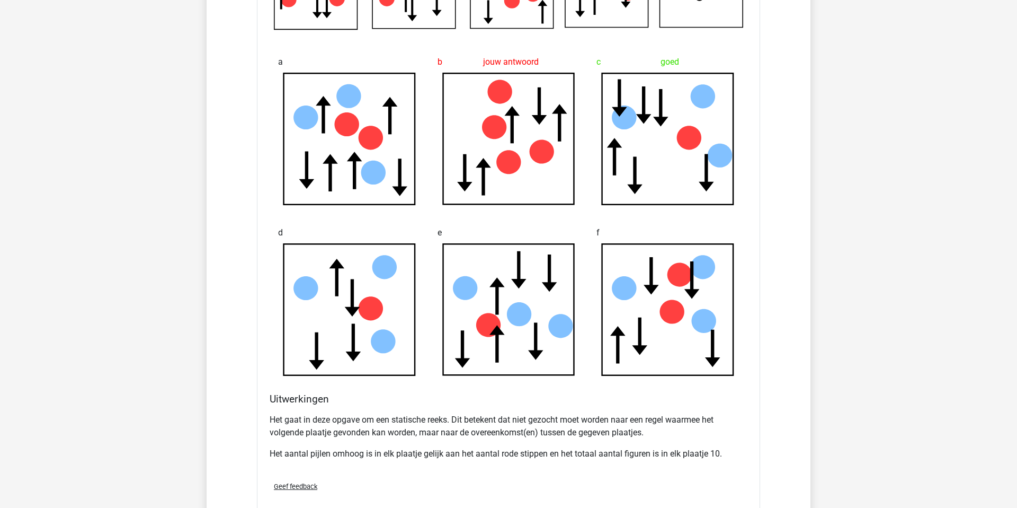
click at [527, 385] on p "Het aantal pijlen omhoog is in elk plaatje gelijk aan het aantal rode stippen e…" at bounding box center [509, 453] width 478 height 13
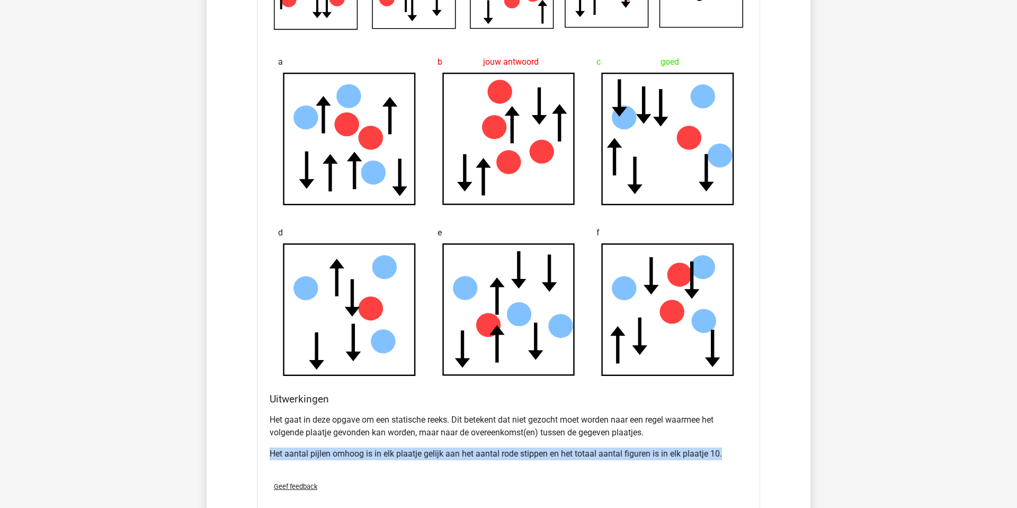
click at [527, 385] on p "Het aantal pijlen omhoog is in elk plaatje gelijk aan het aantal rode stippen e…" at bounding box center [509, 453] width 478 height 13
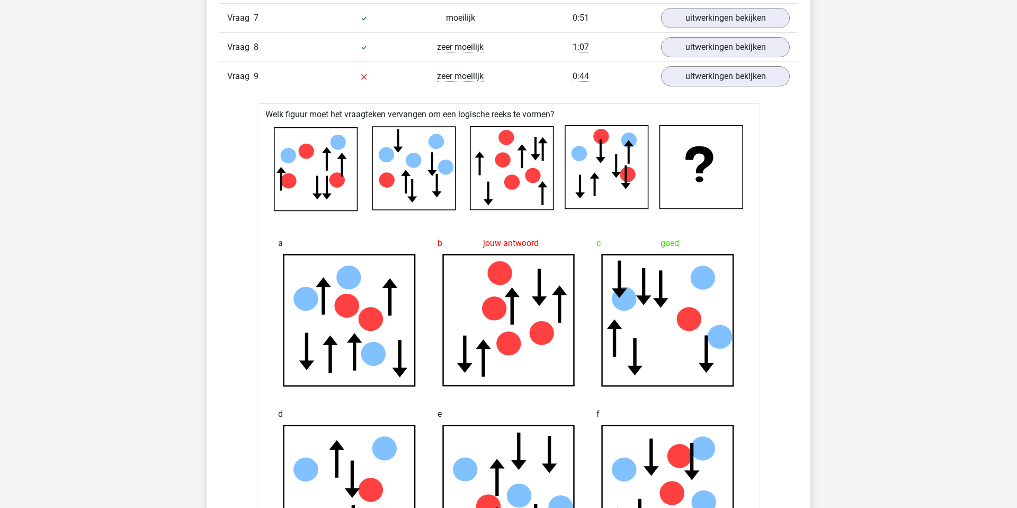
scroll to position [2846, 0]
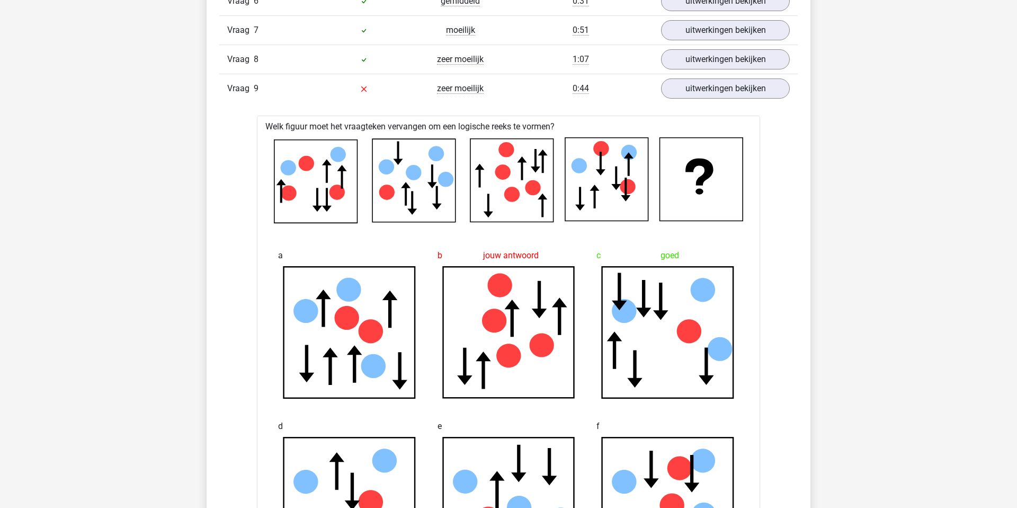
click at [563, 120] on div "Welk figuur moet het vraagteken vervangen om een logische reeks te vormen? a" at bounding box center [508, 415] width 503 height 599
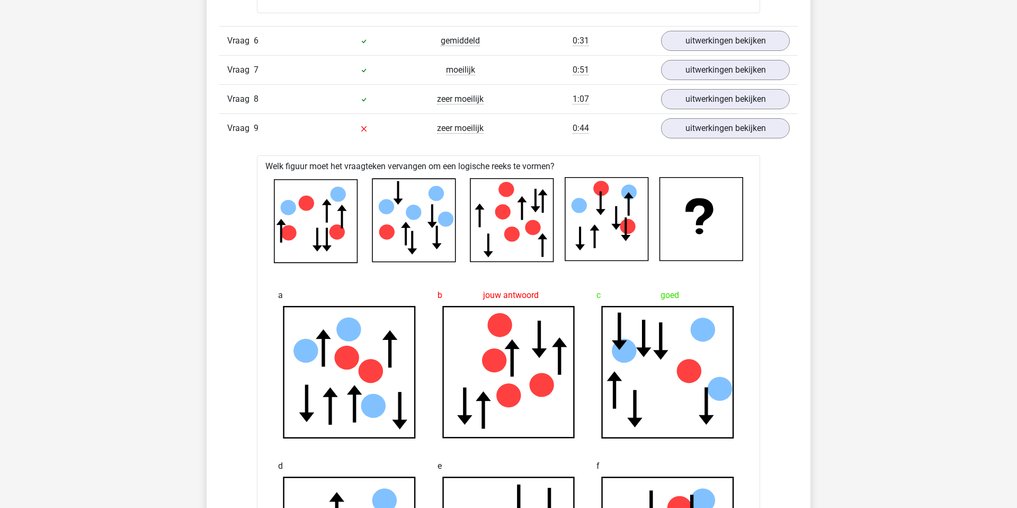
scroll to position [2791, 0]
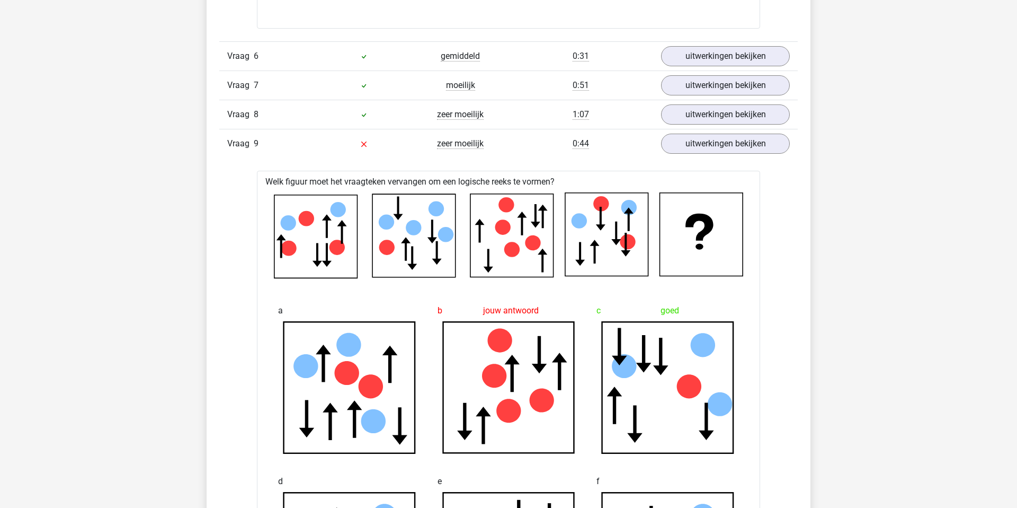
click at [579, 150] on div "Vraag 9 zeer moeilijk 0:44 uitwerkingen bekijken" at bounding box center [508, 143] width 579 height 29
click at [546, 145] on div "0:44" at bounding box center [581, 143] width 145 height 13
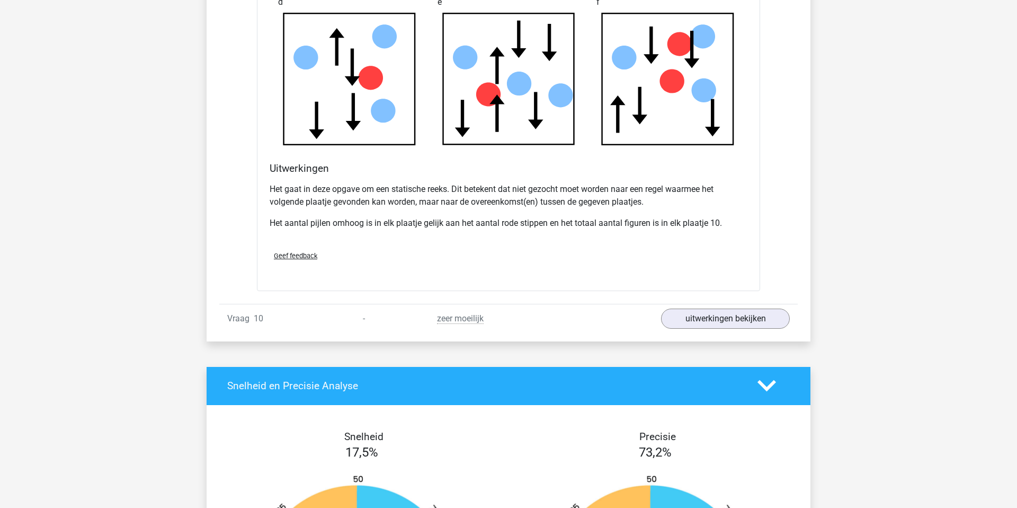
scroll to position [3270, 0]
click at [492, 321] on div "zeer moeilijk" at bounding box center [460, 318] width 96 height 13
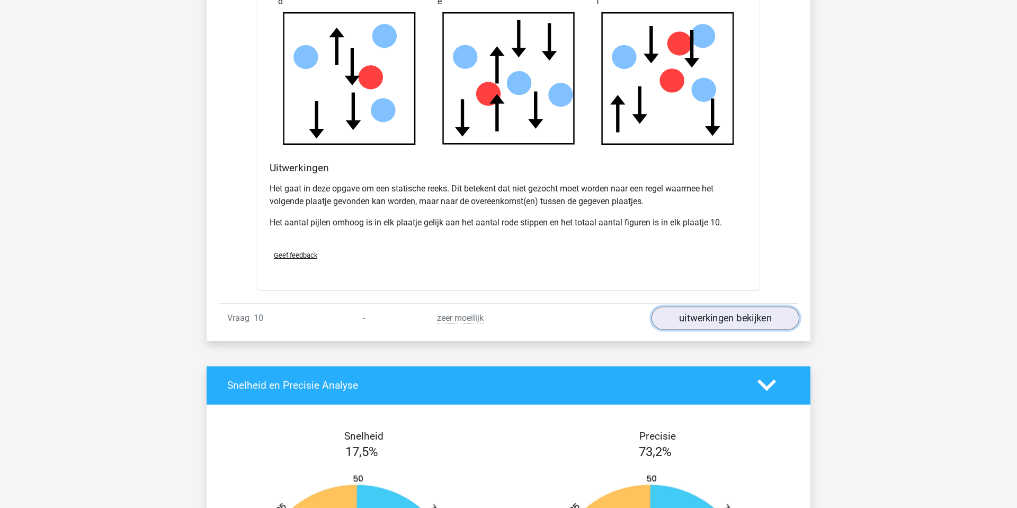
click at [683, 314] on link "uitwerkingen bekijken" at bounding box center [726, 317] width 148 height 23
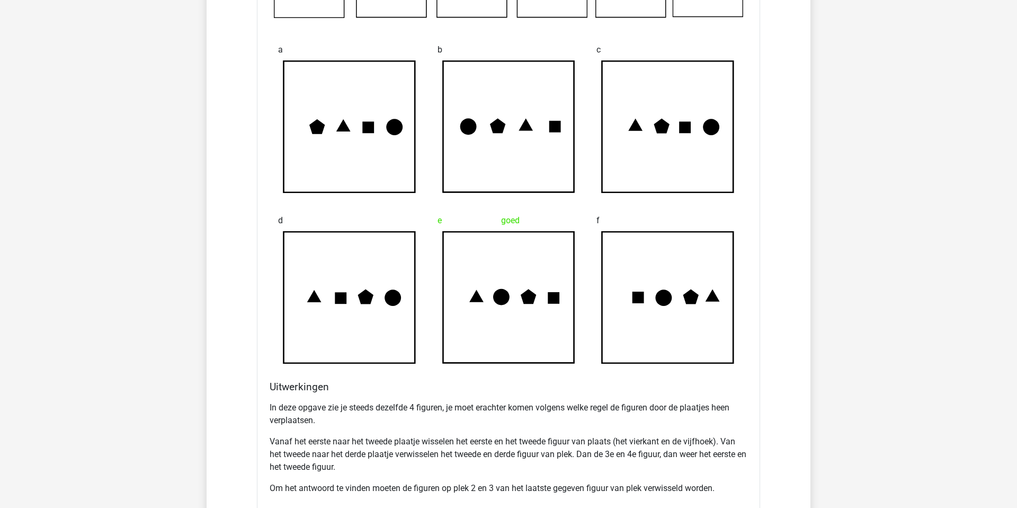
scroll to position [3691, 0]
drag, startPoint x: 374, startPoint y: 405, endPoint x: 500, endPoint y: 407, distance: 126.1
click at [500, 385] on p "In deze opgave zie je steeds dezelfde 4 figuren, je moet erachter komen volgens…" at bounding box center [509, 413] width 478 height 25
click at [371, 385] on p "Vanaf het eerste naar het tweede plaatje wisselen het eerste en het tweede figu…" at bounding box center [509, 454] width 478 height 38
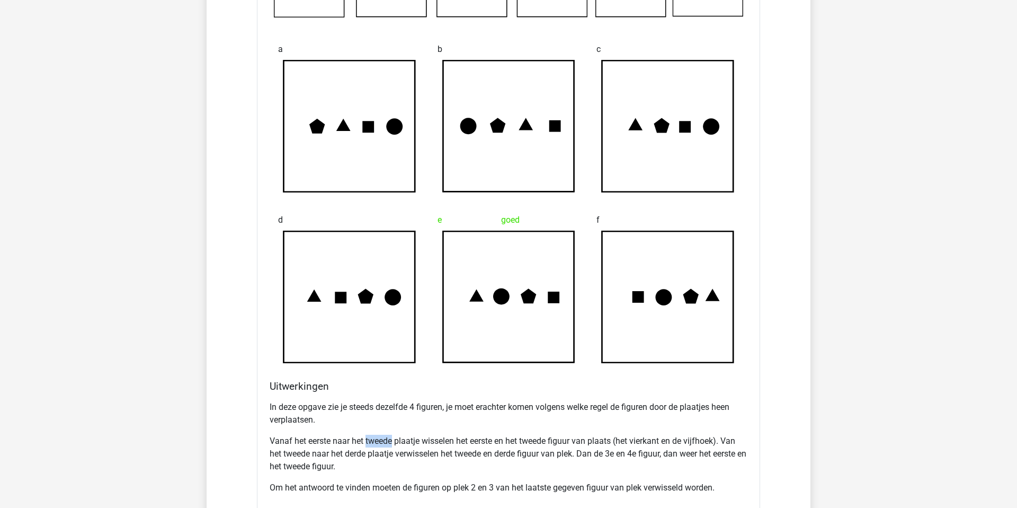
click at [371, 385] on p "Vanaf het eerste naar het tweede plaatje wisselen het eerste en het tweede figu…" at bounding box center [509, 454] width 478 height 38
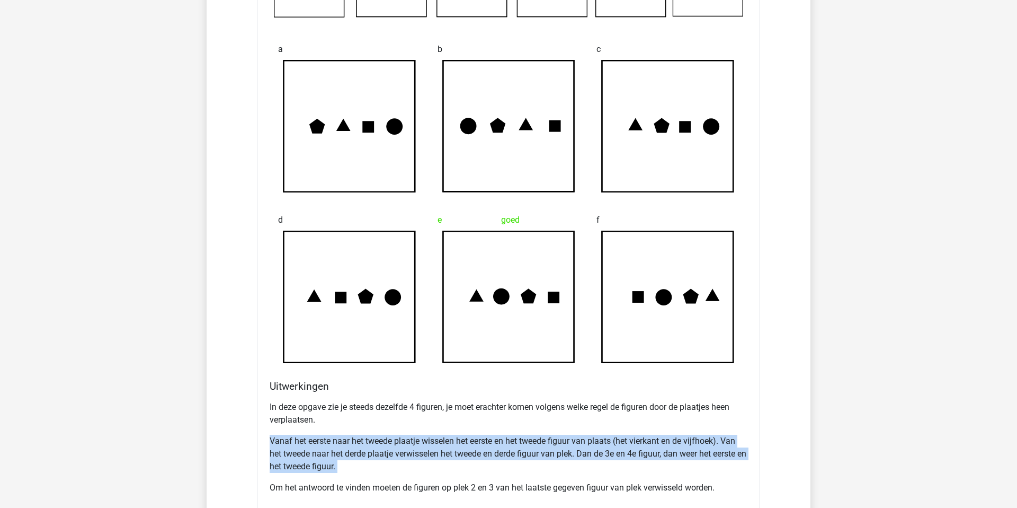
click at [371, 385] on p "Vanaf het eerste naar het tweede plaatje wisselen het eerste en het tweede figu…" at bounding box center [509, 454] width 478 height 38
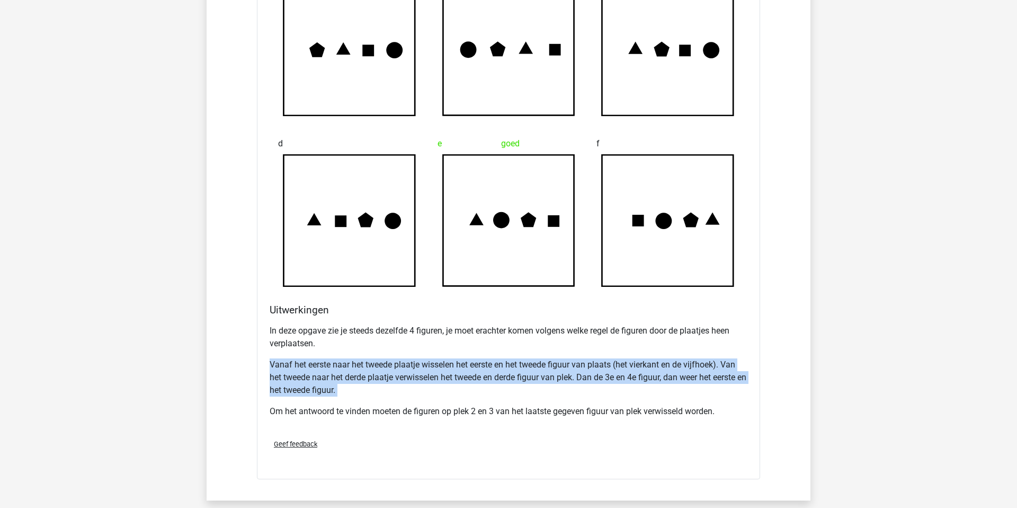
scroll to position [3795, 0]
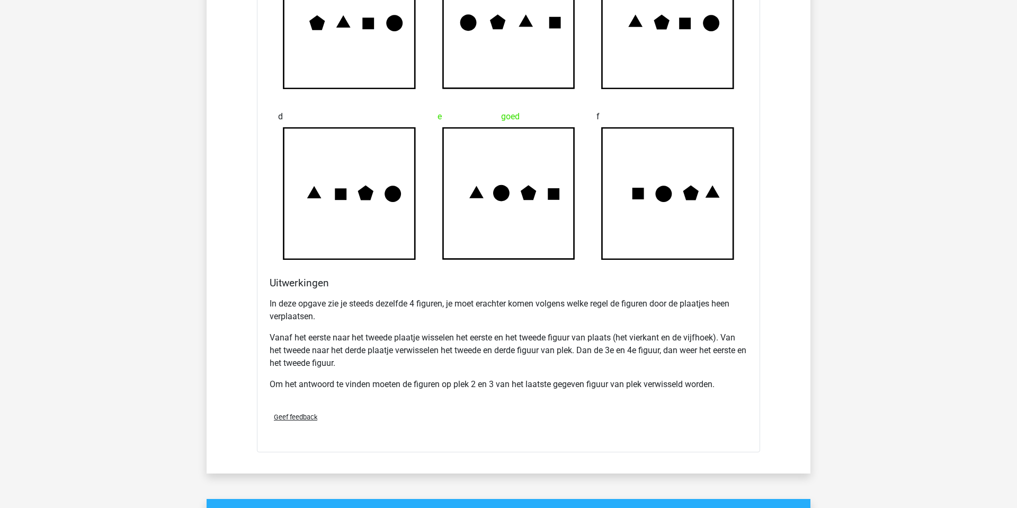
click at [334, 291] on div "Uitwerkingen In deze opgave zie je steeds dezelfde 4 figuren, je moet erachter …" at bounding box center [508, 340] width 486 height 127
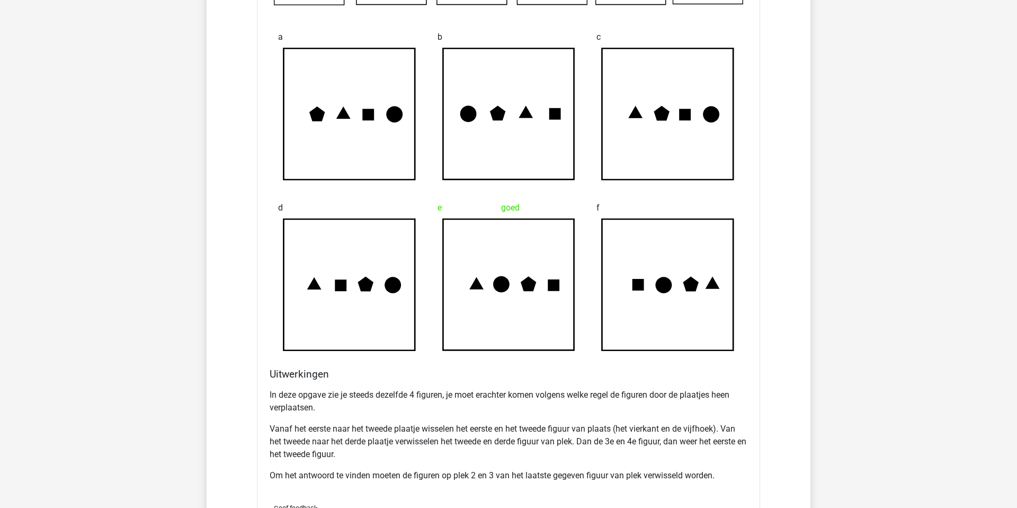
scroll to position [3689, 0]
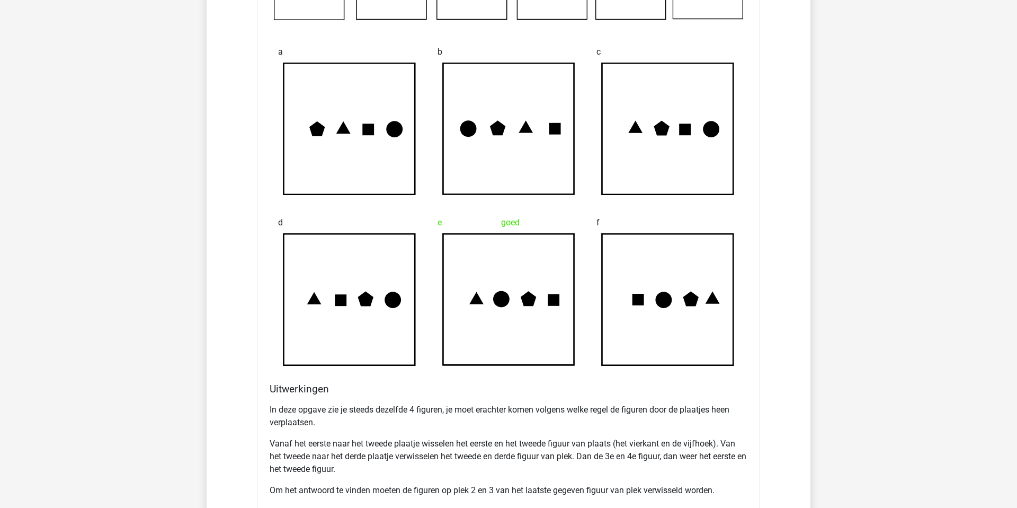
click at [346, 385] on p "Vanaf het eerste naar het tweede plaatje wisselen het eerste en het tweede figu…" at bounding box center [509, 456] width 478 height 38
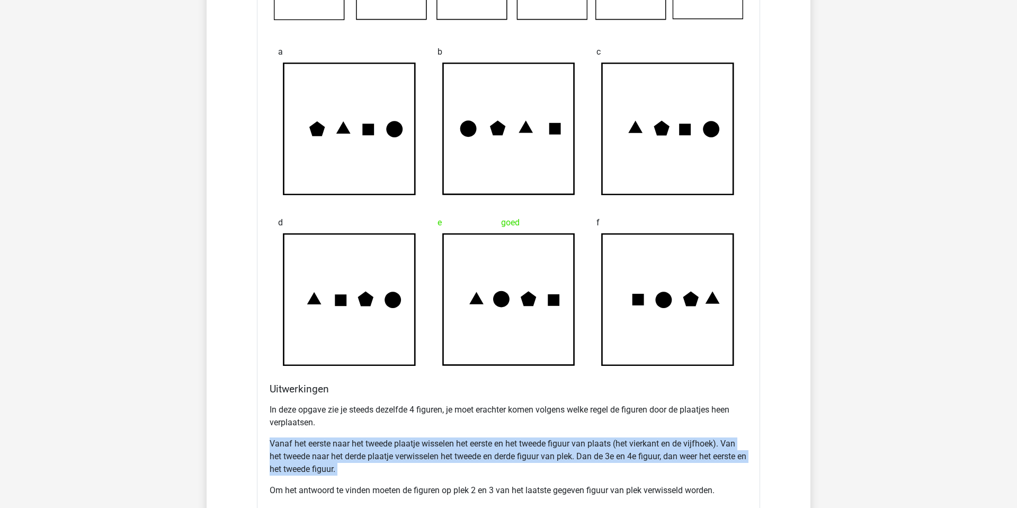
click at [346, 385] on p "Vanaf het eerste naar het tweede plaatje wisselen het eerste en het tweede figu…" at bounding box center [509, 456] width 478 height 38
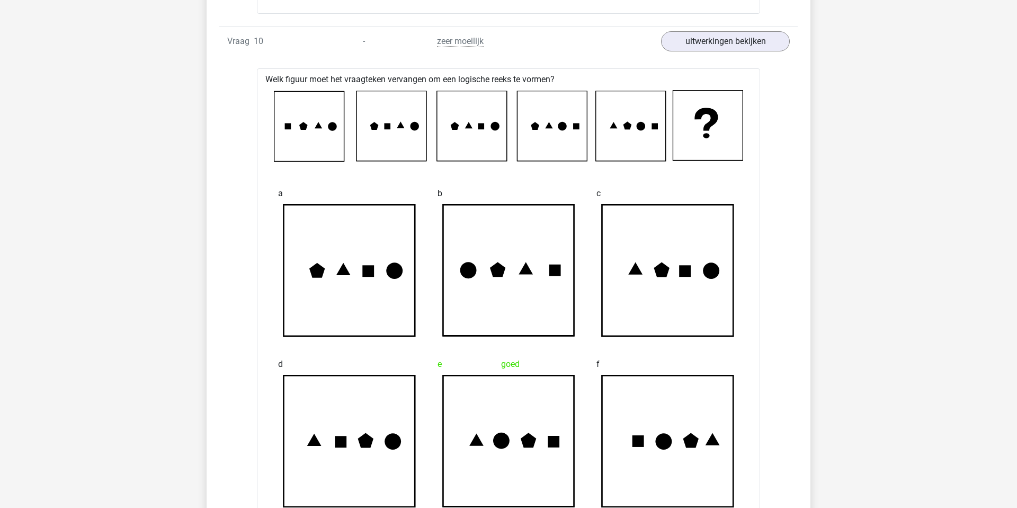
scroll to position [3541, 0]
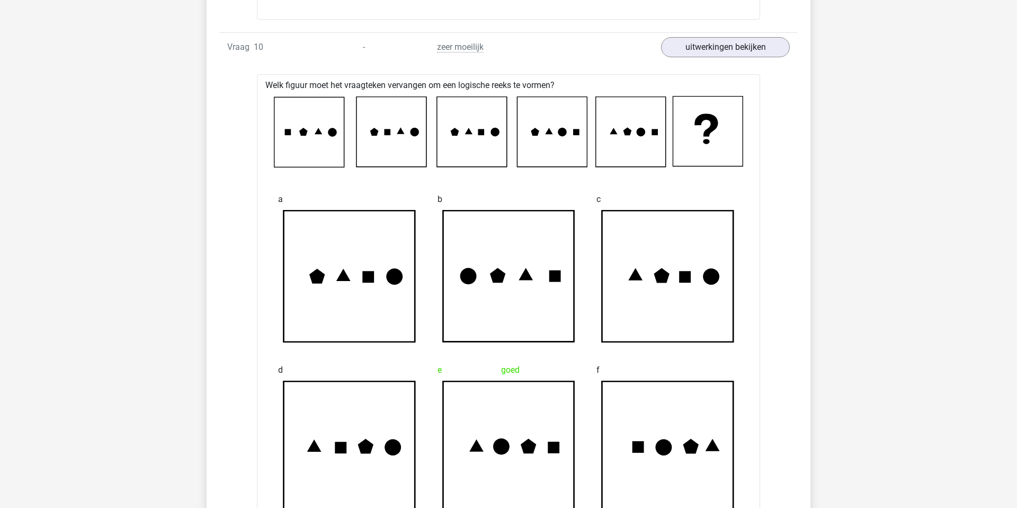
click at [298, 138] on icon at bounding box center [309, 132] width 70 height 70
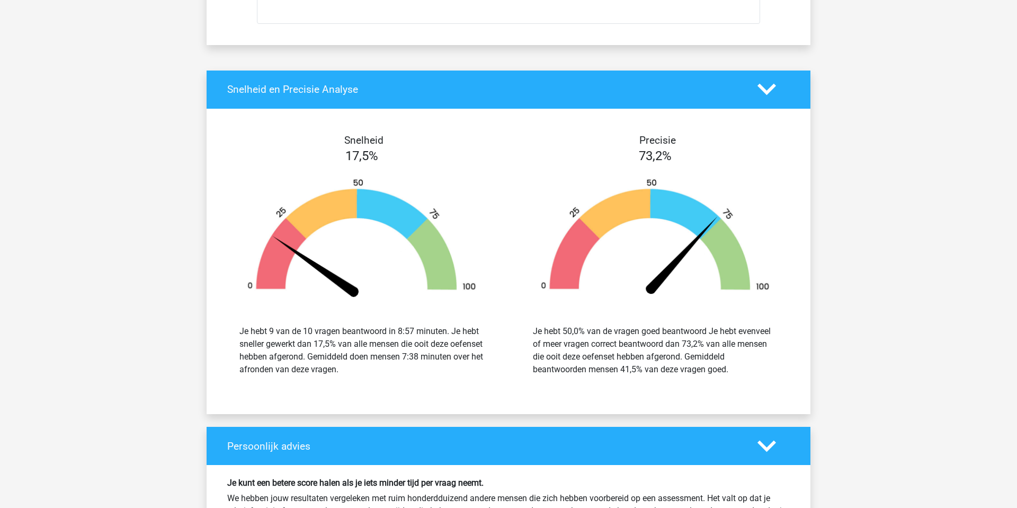
scroll to position [4223, 0]
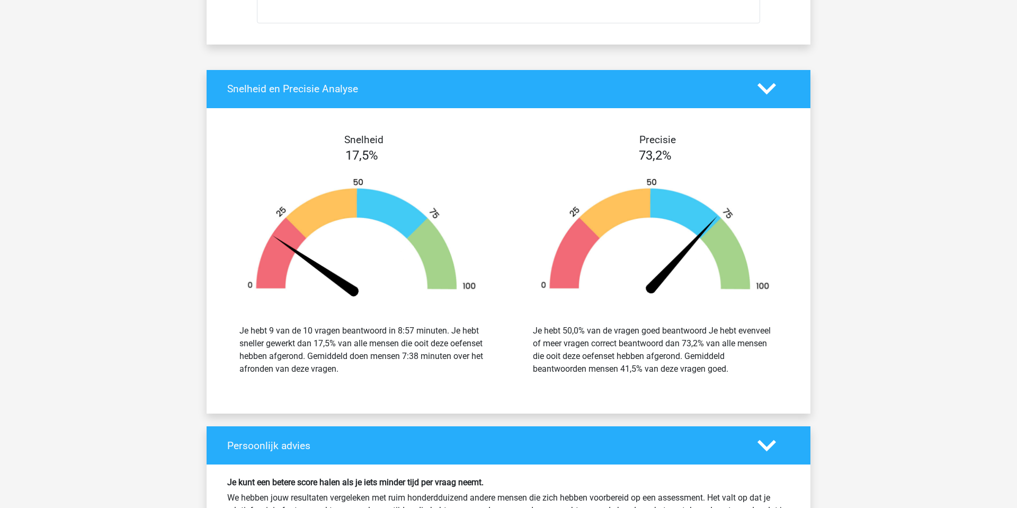
click at [572, 342] on div "Je hebt 50,0% van de vragen goed beantwoord Je hebt evenveel of meer vragen cor…" at bounding box center [655, 349] width 245 height 51
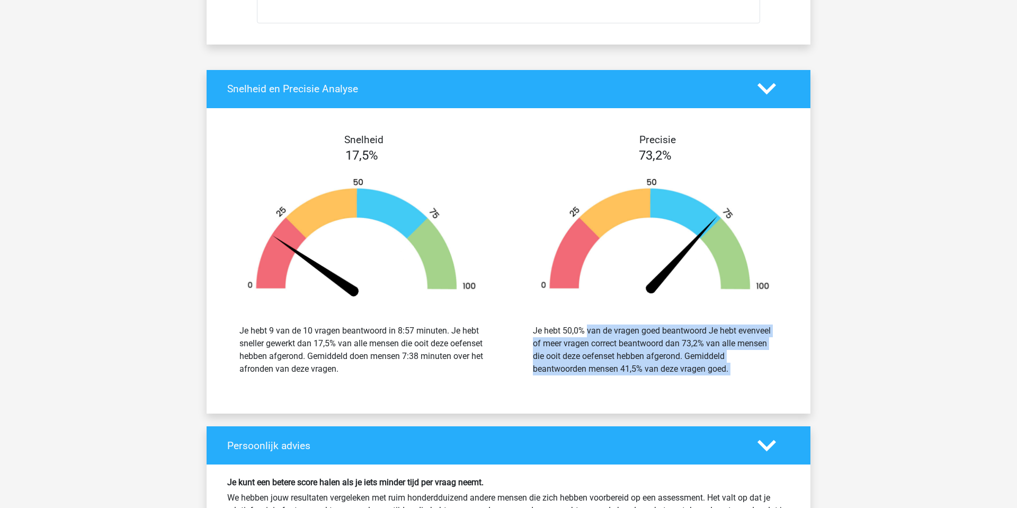
click at [572, 342] on div "Je hebt 50,0% van de vragen goed beantwoord Je hebt evenveel of meer vragen cor…" at bounding box center [655, 349] width 245 height 51
click at [573, 348] on div "Je hebt 50,0% van de vragen goed beantwoord Je hebt evenveel of meer vragen cor…" at bounding box center [655, 349] width 245 height 51
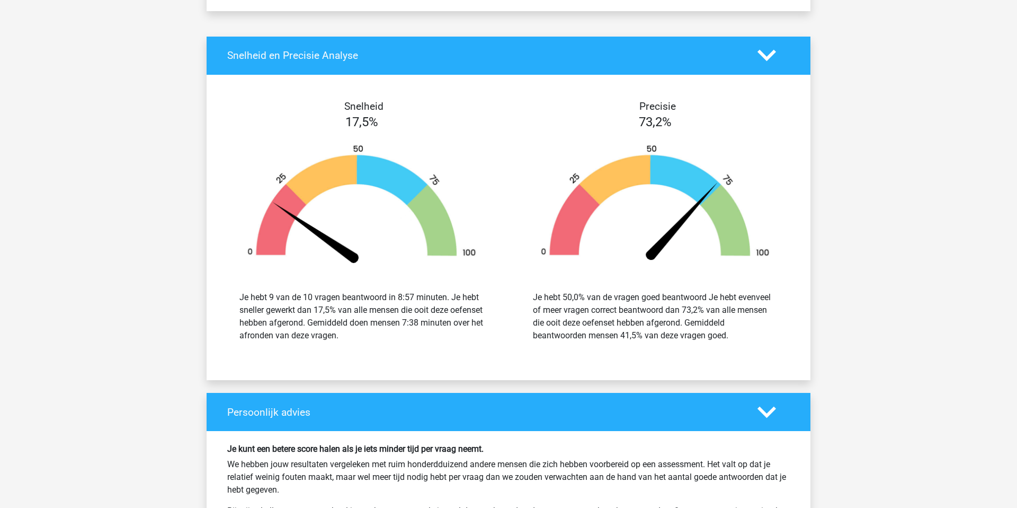
scroll to position [4269, 0]
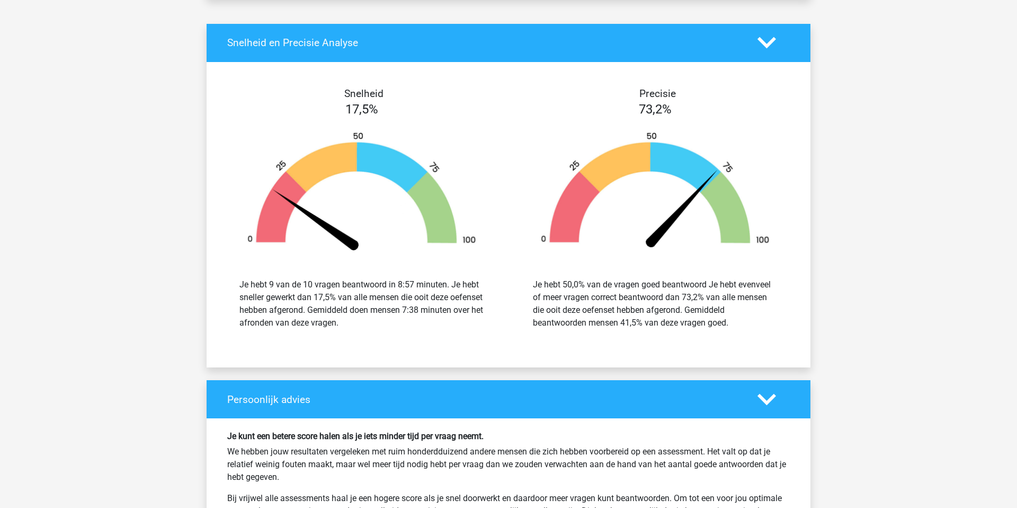
click at [766, 45] on polygon at bounding box center [767, 43] width 19 height 12
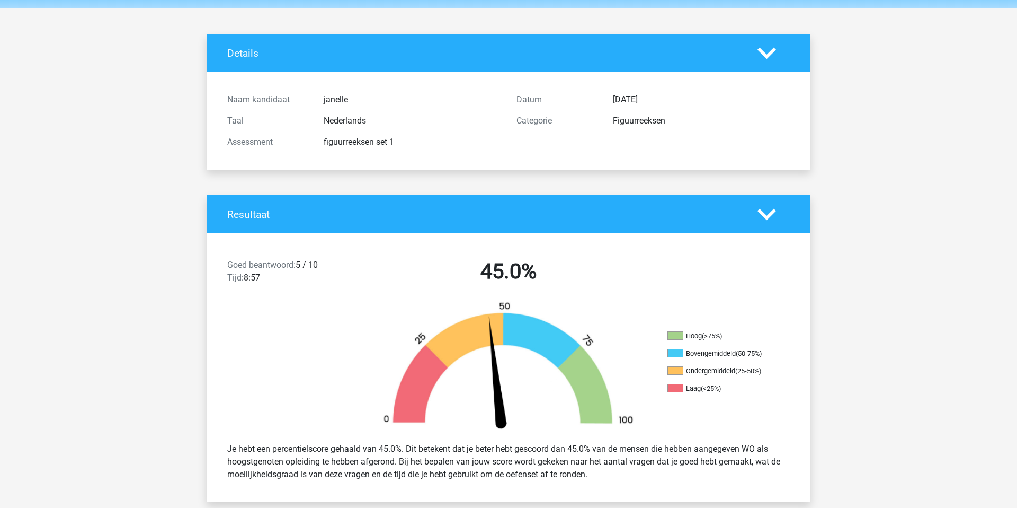
scroll to position [37, 0]
click at [766, 43] on icon at bounding box center [767, 52] width 19 height 19
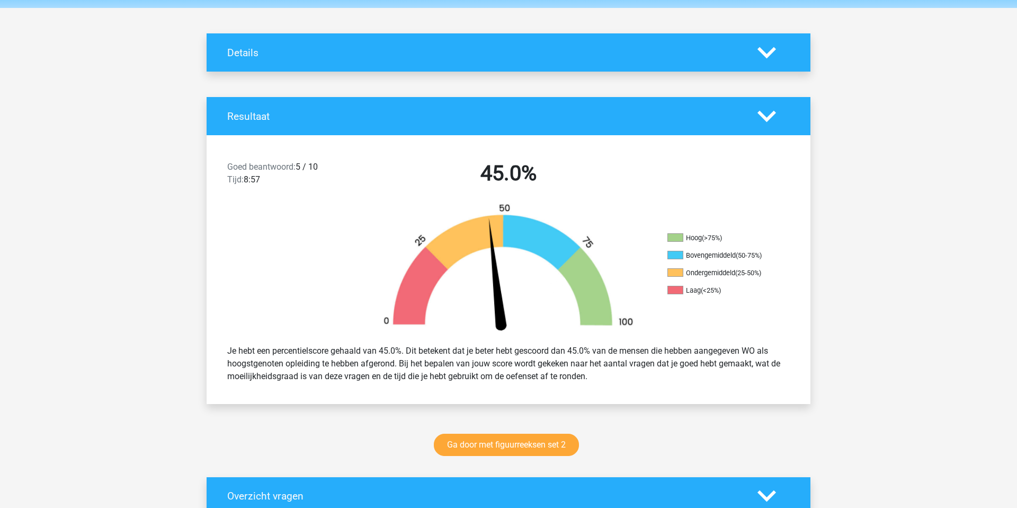
click at [777, 148] on div "Goed beantwoord: 5 / 10 Tijd: 8:57 45.0%" at bounding box center [509, 175] width 604 height 55
click at [777, 97] on div "Resultaat" at bounding box center [509, 116] width 604 height 38
click at [775, 112] on polygon at bounding box center [767, 116] width 19 height 12
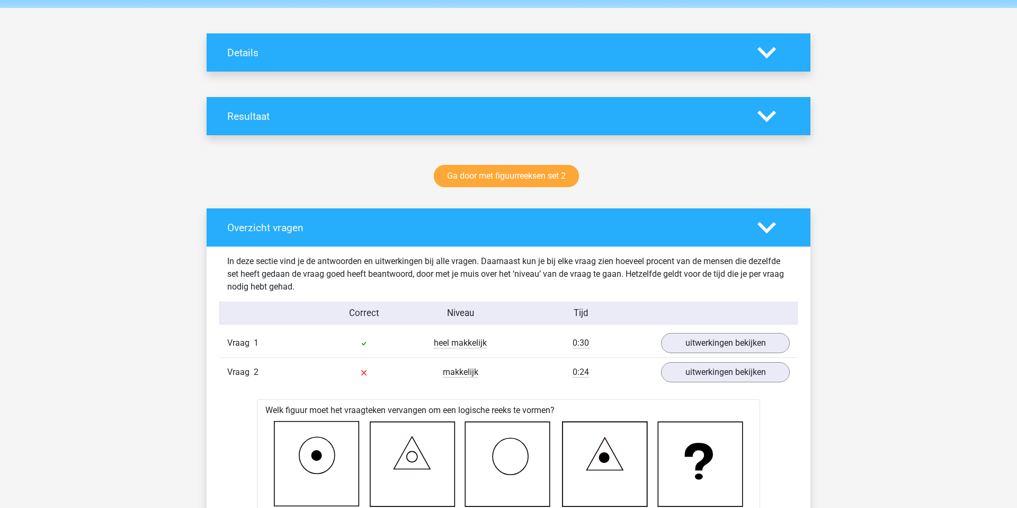
click at [766, 231] on polygon at bounding box center [767, 227] width 19 height 12
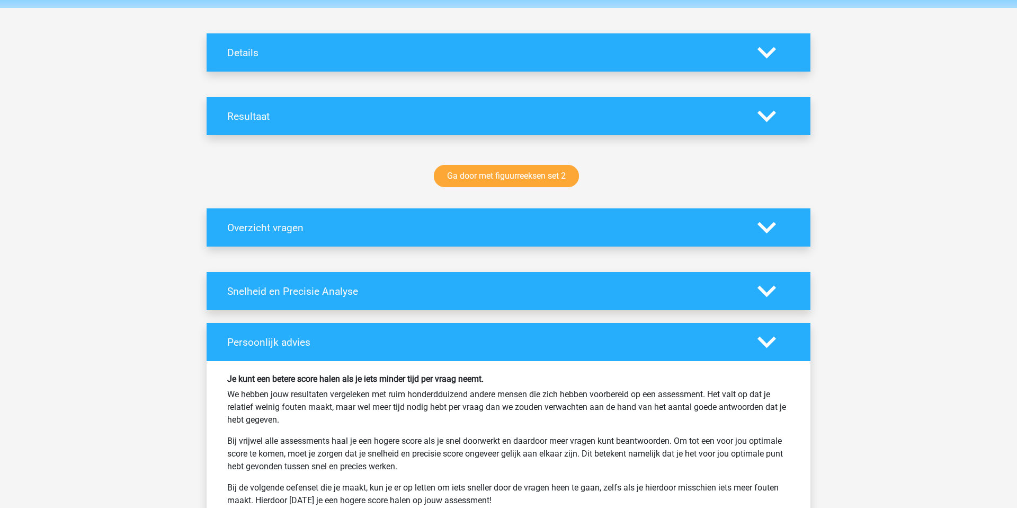
scroll to position [401, 0]
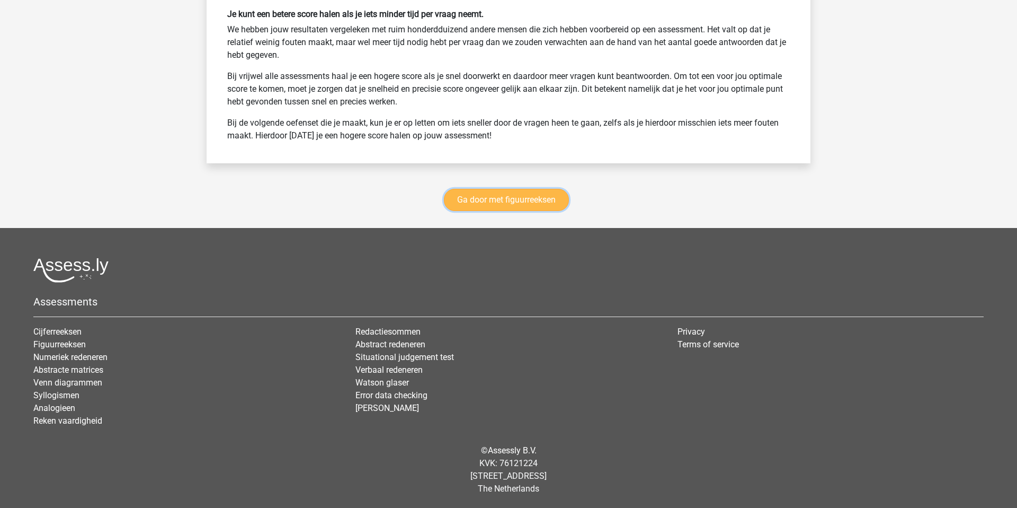
click at [545, 197] on link "Ga door met figuurreeksen" at bounding box center [506, 200] width 125 height 22
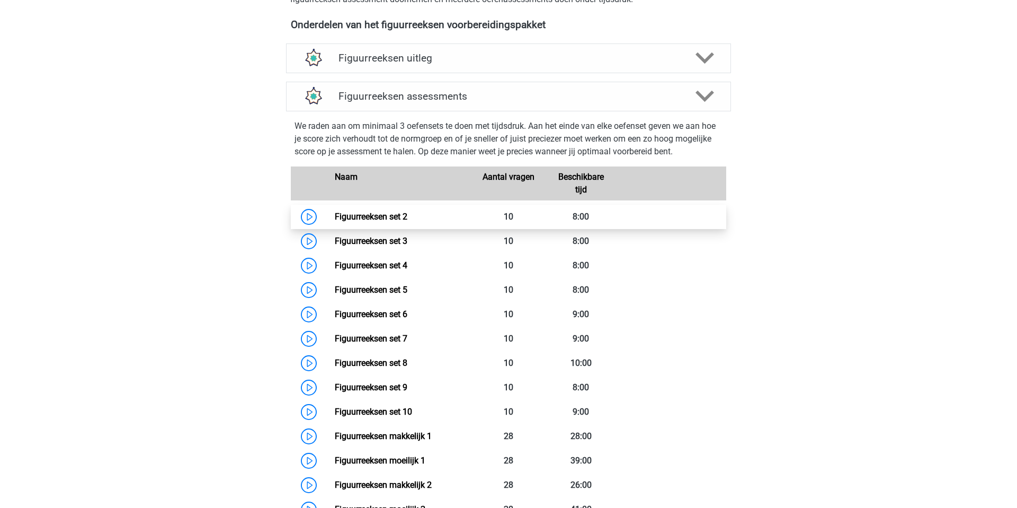
scroll to position [392, 0]
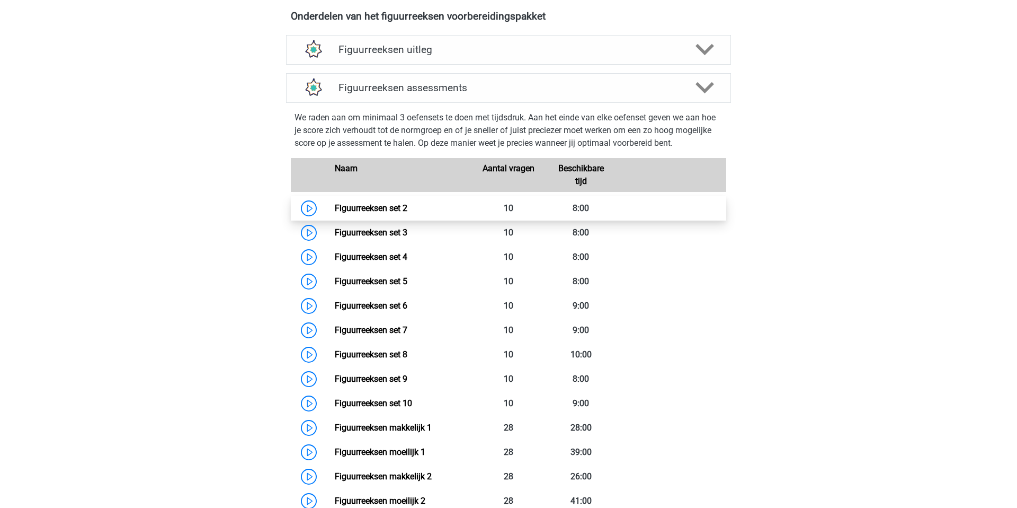
click at [335, 207] on link "Figuurreeksen set 2" at bounding box center [371, 208] width 73 height 10
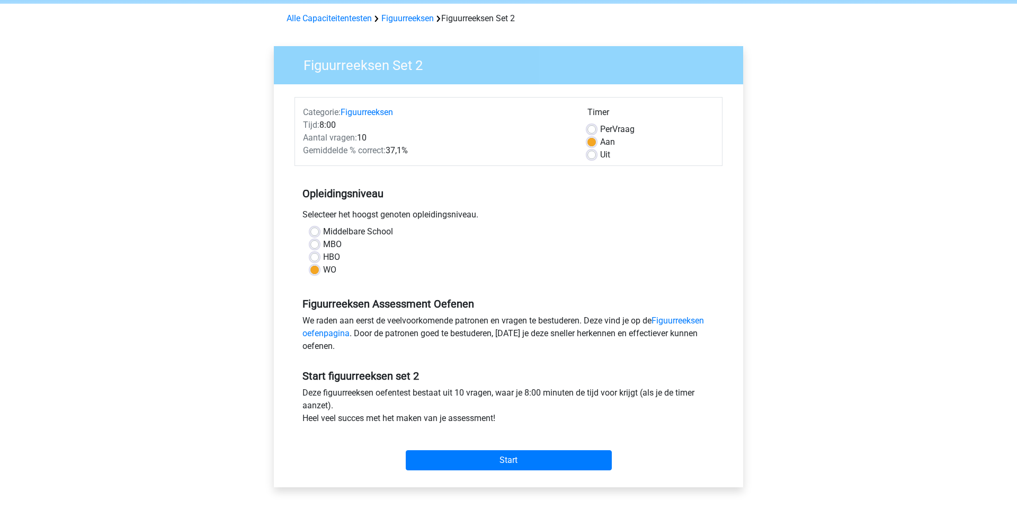
scroll to position [61, 0]
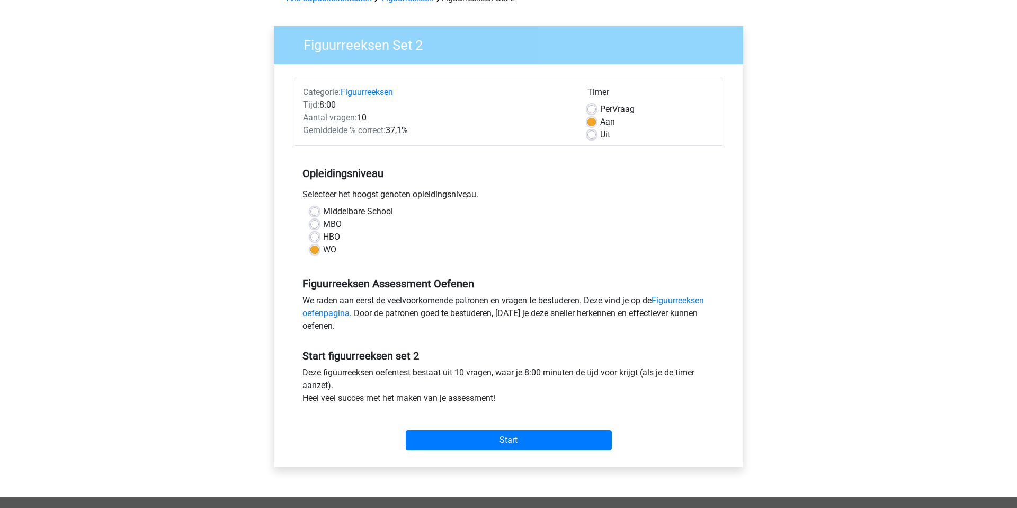
click at [506, 426] on div "Start" at bounding box center [509, 431] width 428 height 37
click at [506, 436] on input "Start" at bounding box center [509, 440] width 206 height 20
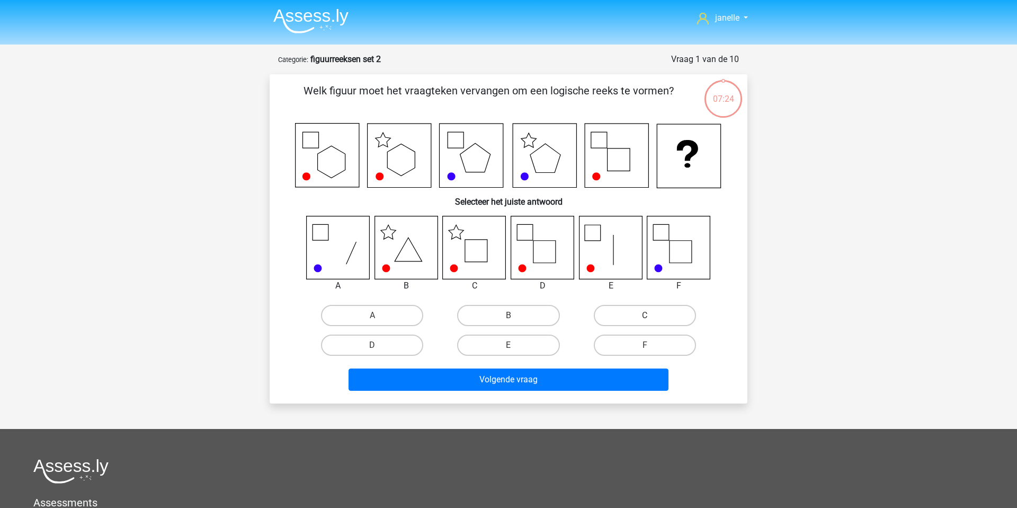
click at [673, 307] on label "C" at bounding box center [645, 315] width 102 height 21
click at [652, 315] on input "C" at bounding box center [648, 318] width 7 height 7
radio input "true"
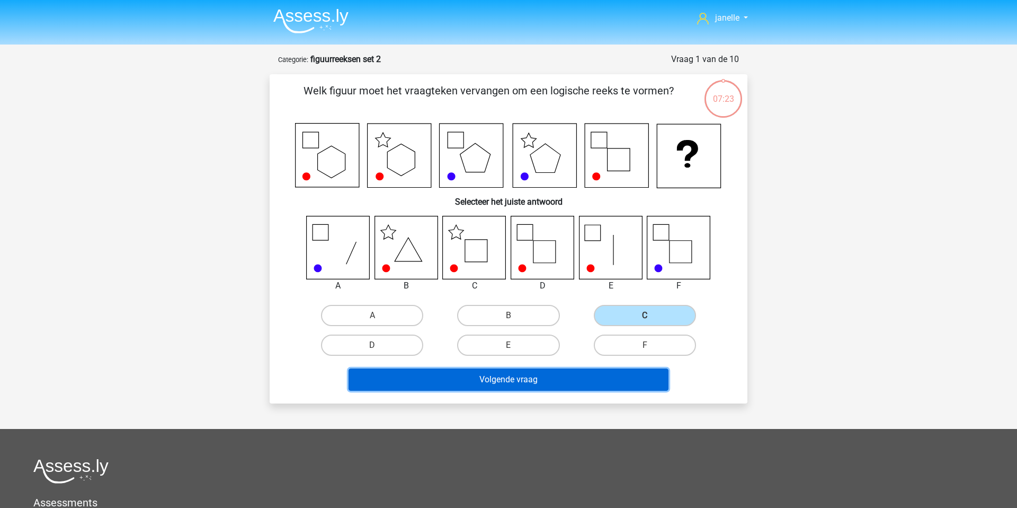
click at [597, 380] on button "Volgende vraag" at bounding box center [509, 379] width 321 height 22
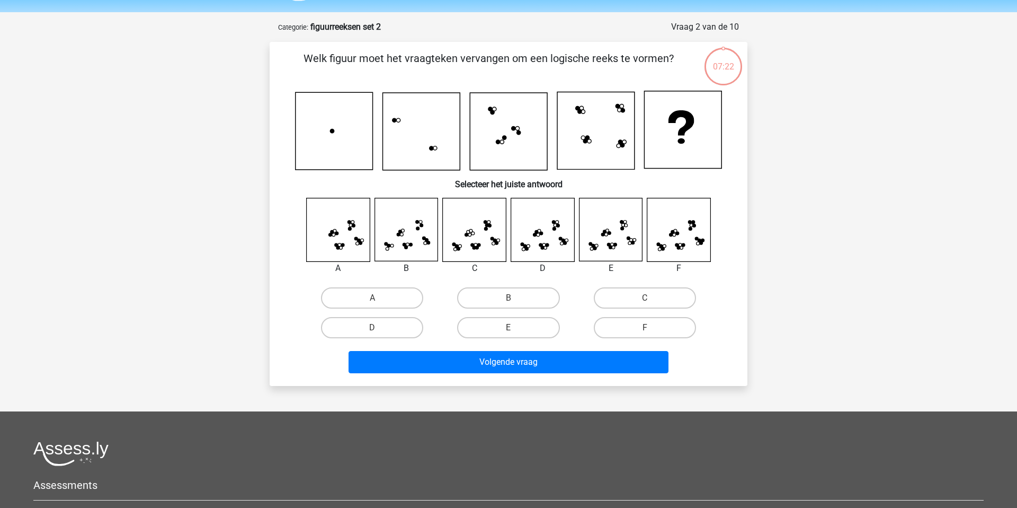
scroll to position [29, 0]
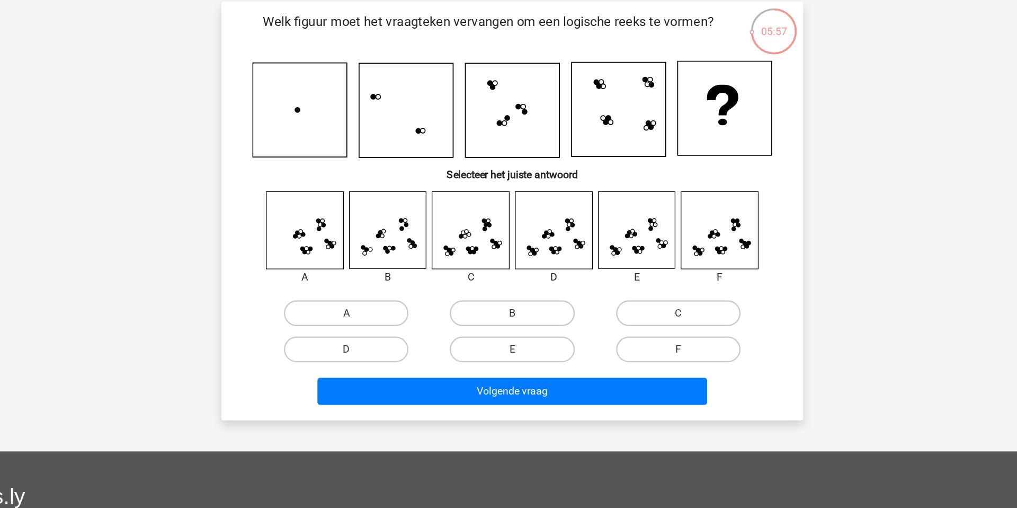
click at [377, 334] on input "D" at bounding box center [376, 334] width 7 height 7
radio input "true"
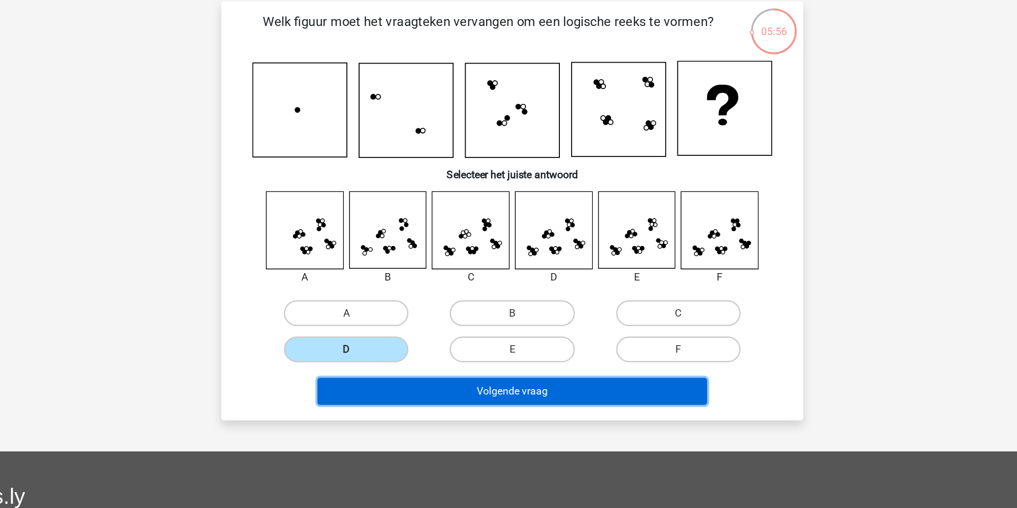
click at [429, 373] on button "Volgende vraag" at bounding box center [509, 365] width 321 height 22
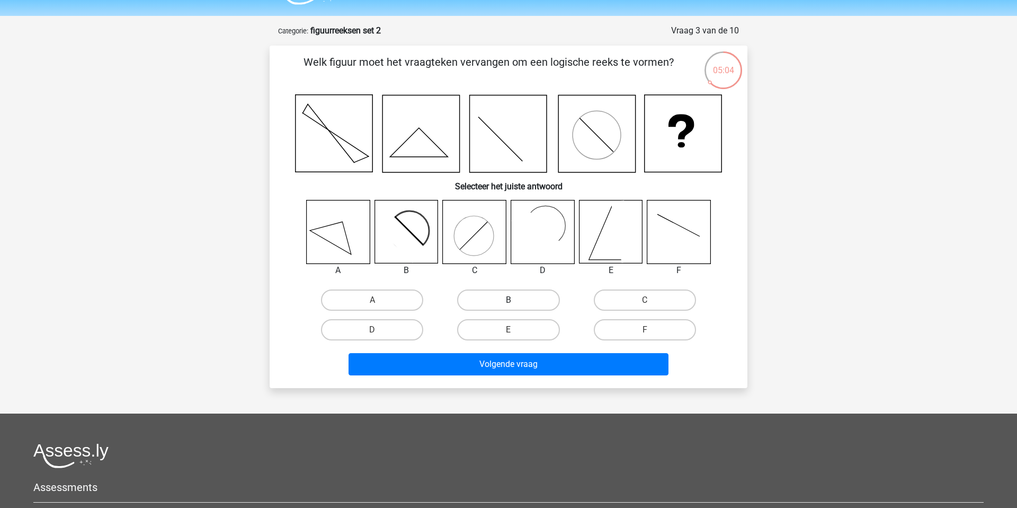
click at [510, 296] on label "B" at bounding box center [508, 299] width 102 height 21
click at [510, 300] on input "B" at bounding box center [512, 303] width 7 height 7
radio input "true"
click at [397, 332] on label "D" at bounding box center [372, 329] width 102 height 21
click at [379, 332] on input "D" at bounding box center [376, 333] width 7 height 7
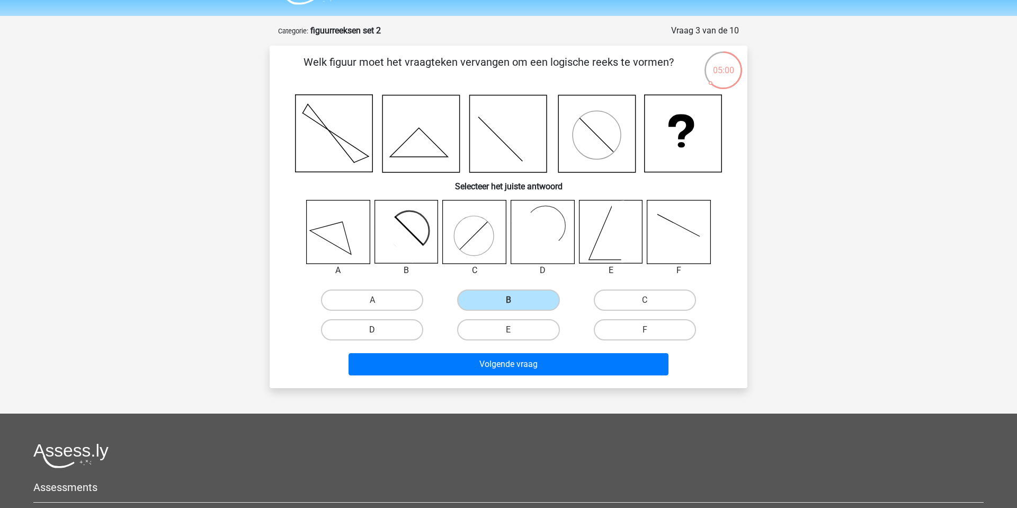
radio input "true"
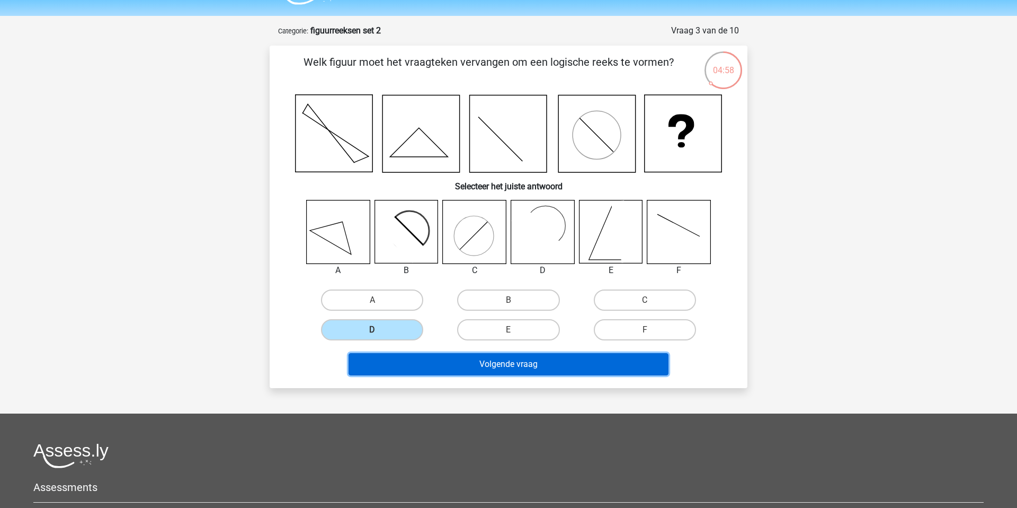
click at [471, 359] on button "Volgende vraag" at bounding box center [509, 364] width 321 height 22
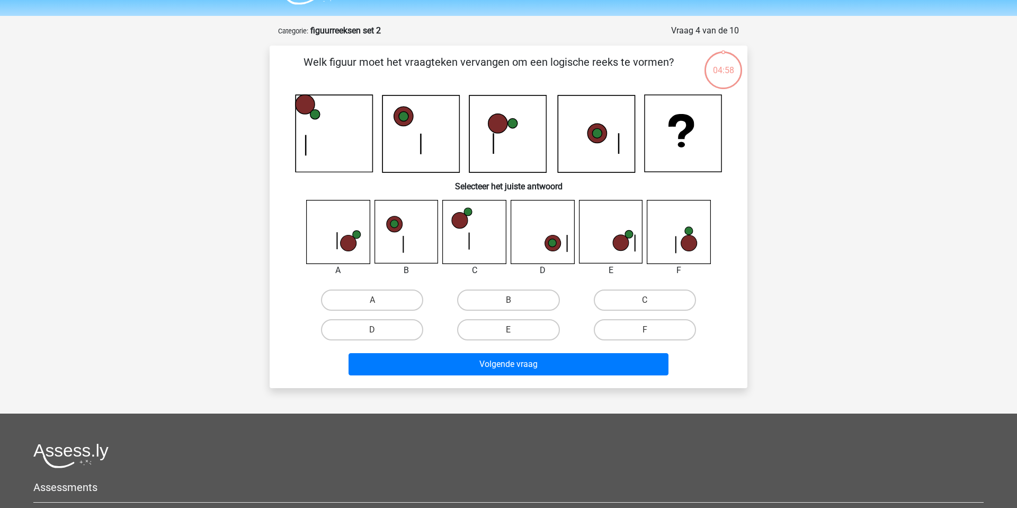
scroll to position [53, 0]
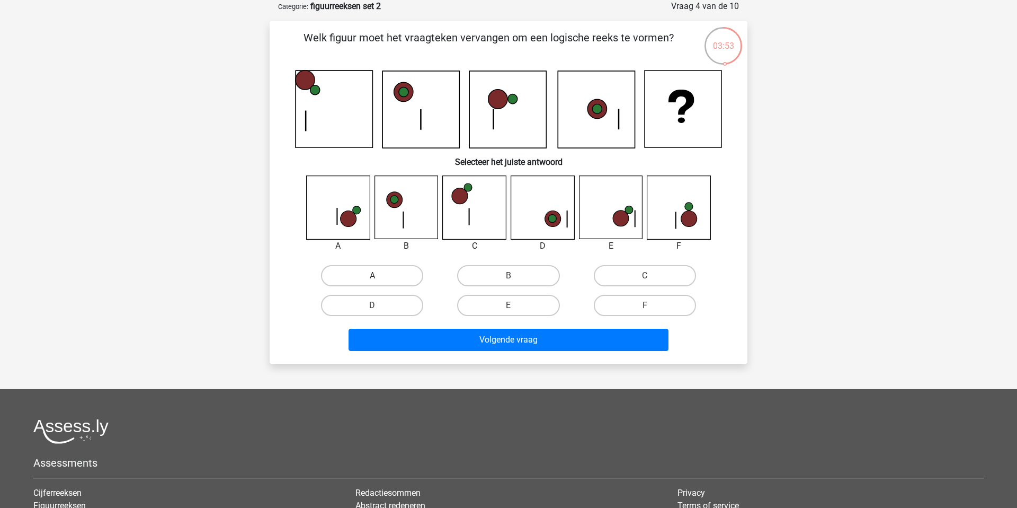
click at [366, 273] on label "A" at bounding box center [372, 275] width 102 height 21
click at [373, 276] on input "A" at bounding box center [376, 279] width 7 height 7
radio input "true"
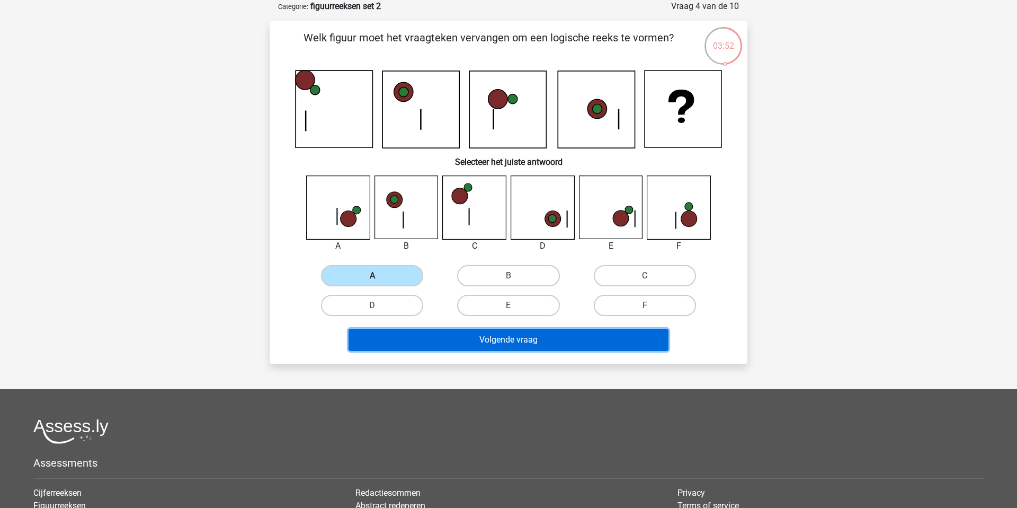
click at [429, 347] on button "Volgende vraag" at bounding box center [509, 340] width 321 height 22
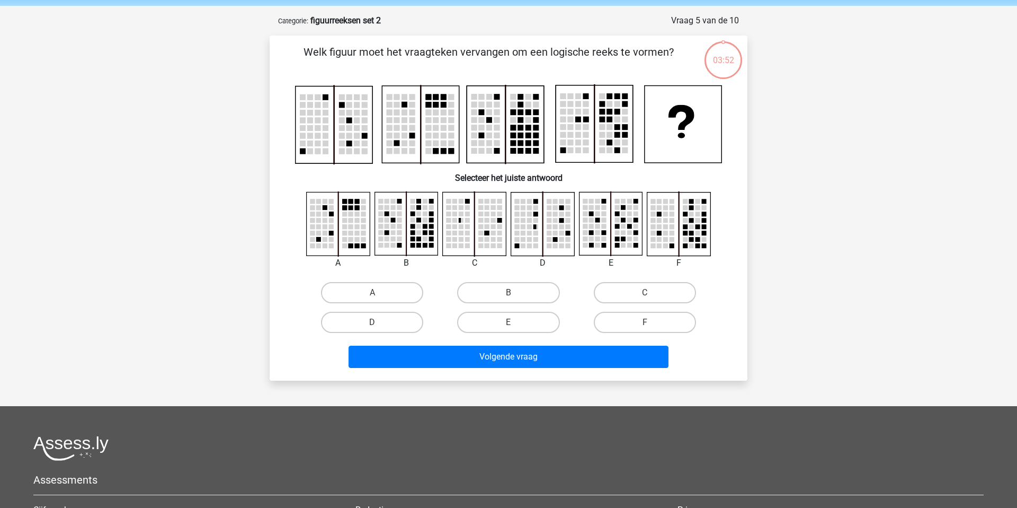
scroll to position [34, 0]
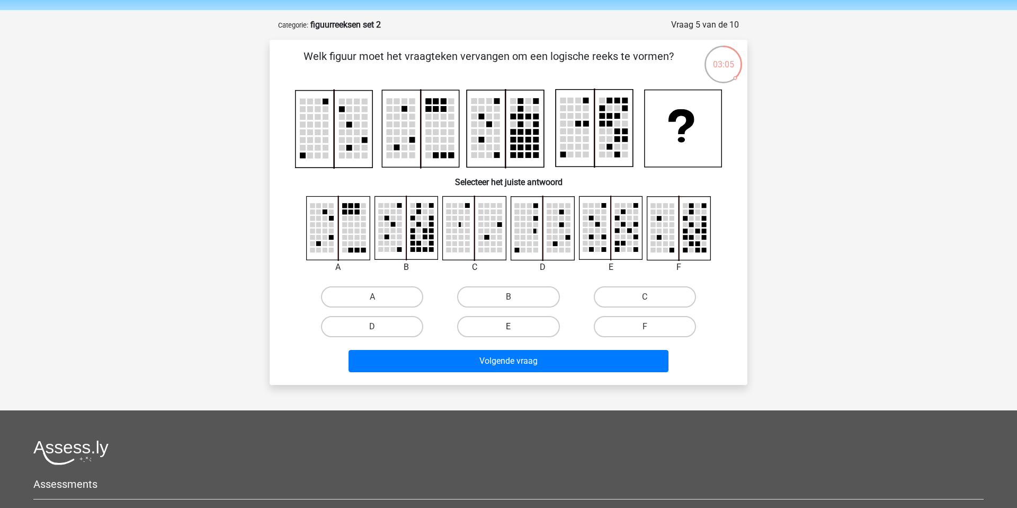
click at [539, 326] on label "E" at bounding box center [508, 326] width 102 height 21
click at [516, 326] on input "E" at bounding box center [512, 329] width 7 height 7
radio input "true"
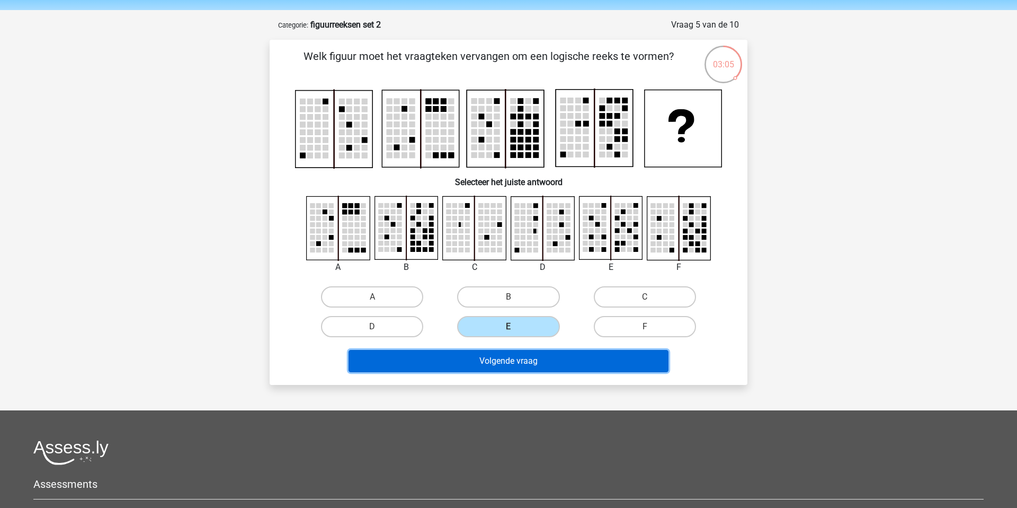
click at [549, 361] on button "Volgende vraag" at bounding box center [509, 361] width 321 height 22
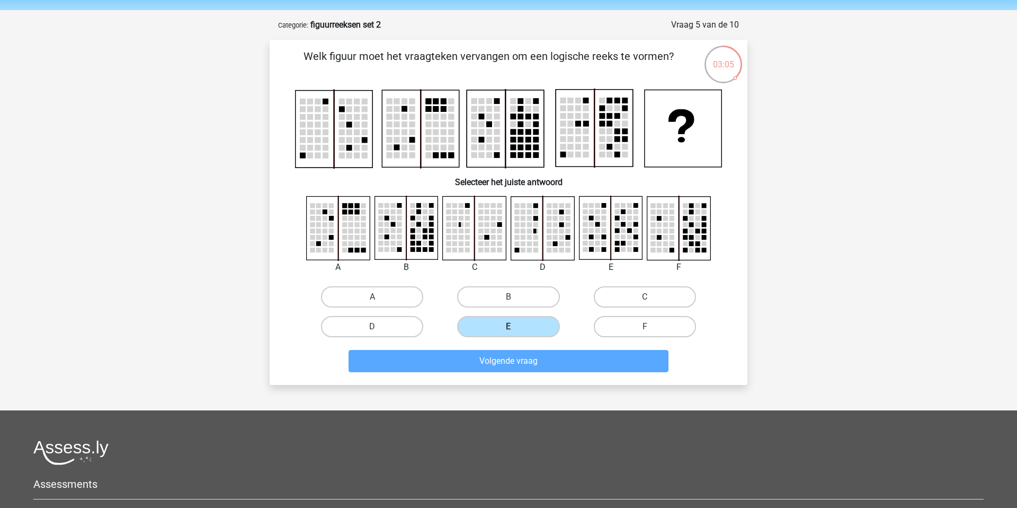
scroll to position [53, 0]
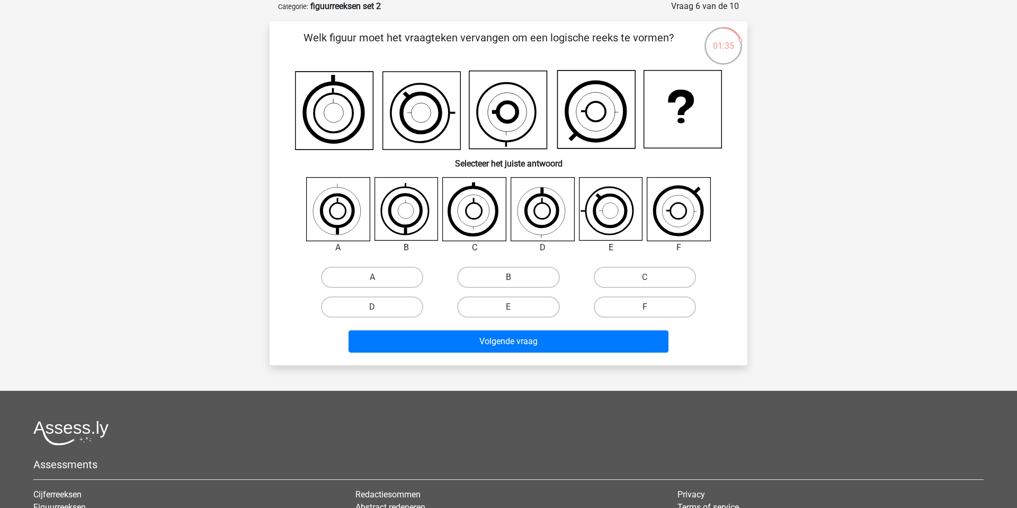
click at [522, 268] on label "B" at bounding box center [508, 277] width 102 height 21
click at [516, 277] on input "B" at bounding box center [512, 280] width 7 height 7
radio input "true"
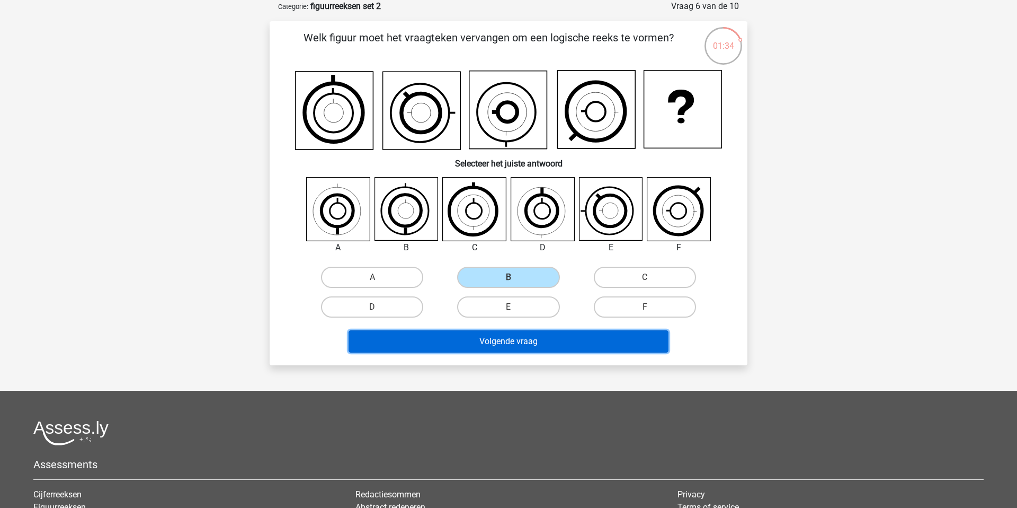
click at [500, 343] on button "Volgende vraag" at bounding box center [509, 341] width 321 height 22
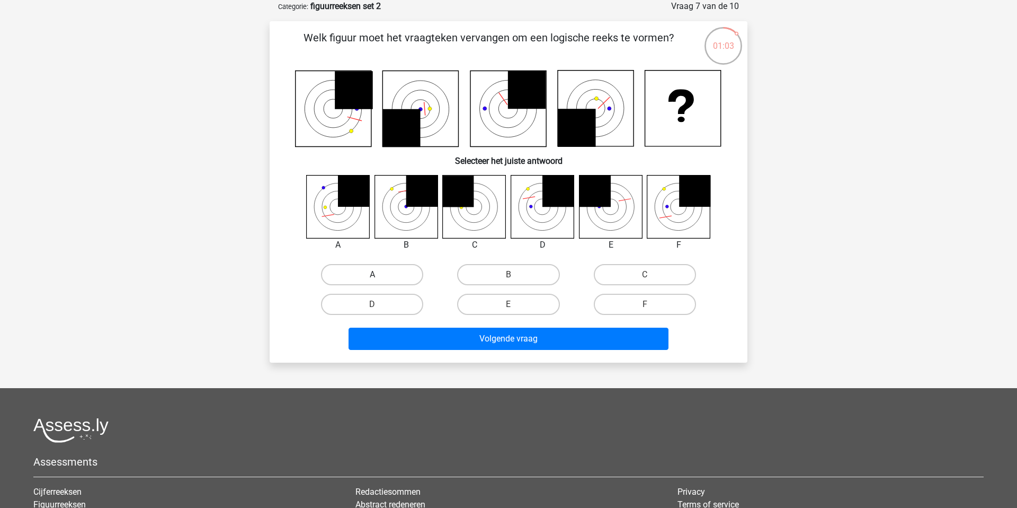
click at [383, 283] on label "A" at bounding box center [372, 274] width 102 height 21
click at [379, 281] on input "A" at bounding box center [376, 277] width 7 height 7
radio input "true"
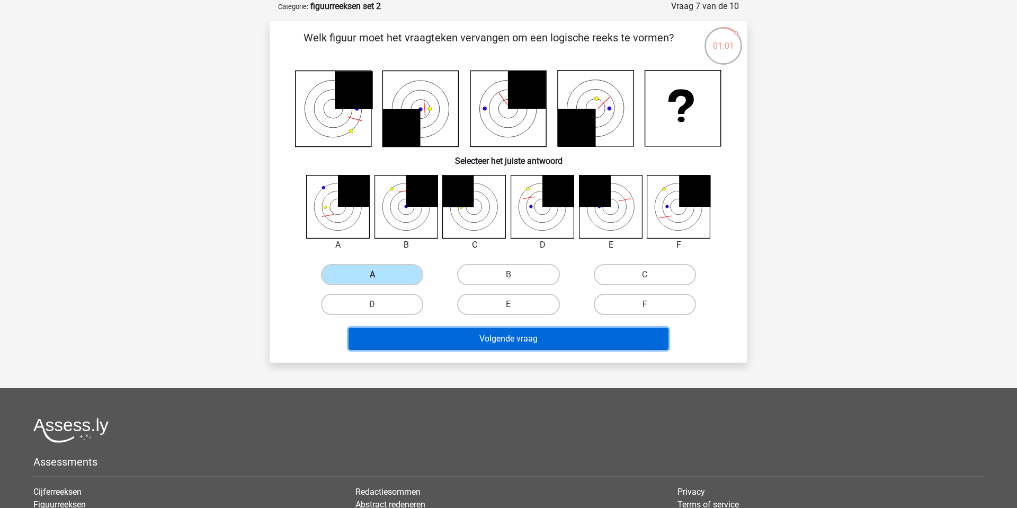
click at [449, 344] on button "Volgende vraag" at bounding box center [509, 338] width 321 height 22
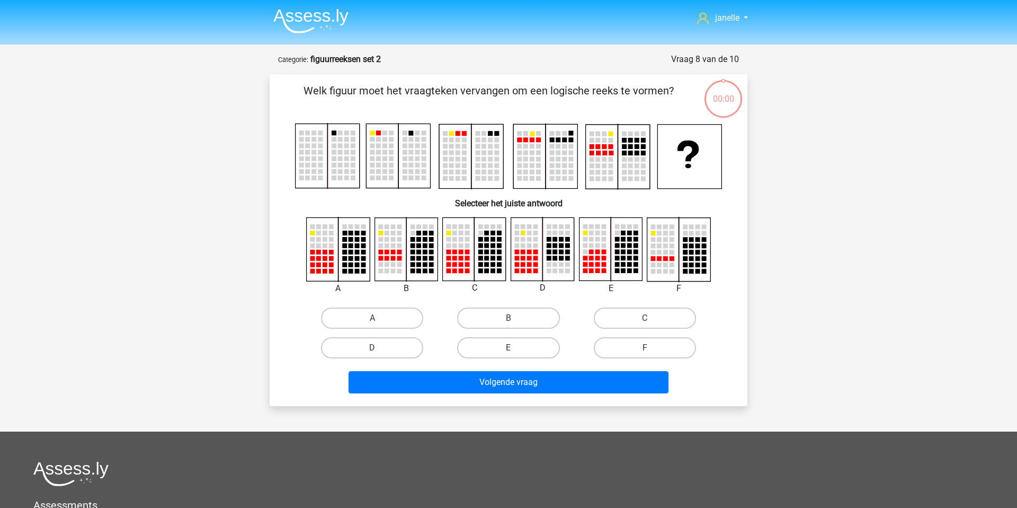
scroll to position [53, 0]
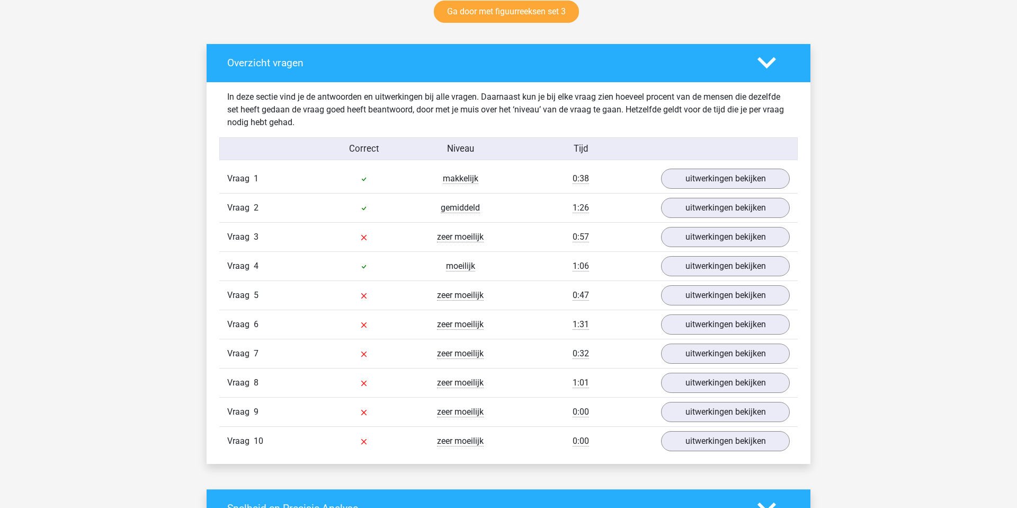
scroll to position [568, 0]
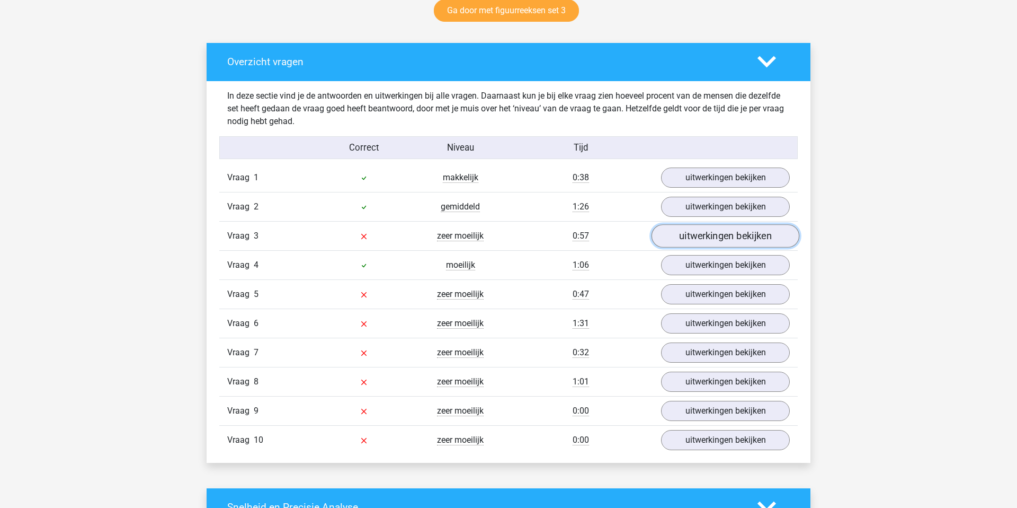
click at [681, 242] on link "uitwerkingen bekijken" at bounding box center [726, 235] width 148 height 23
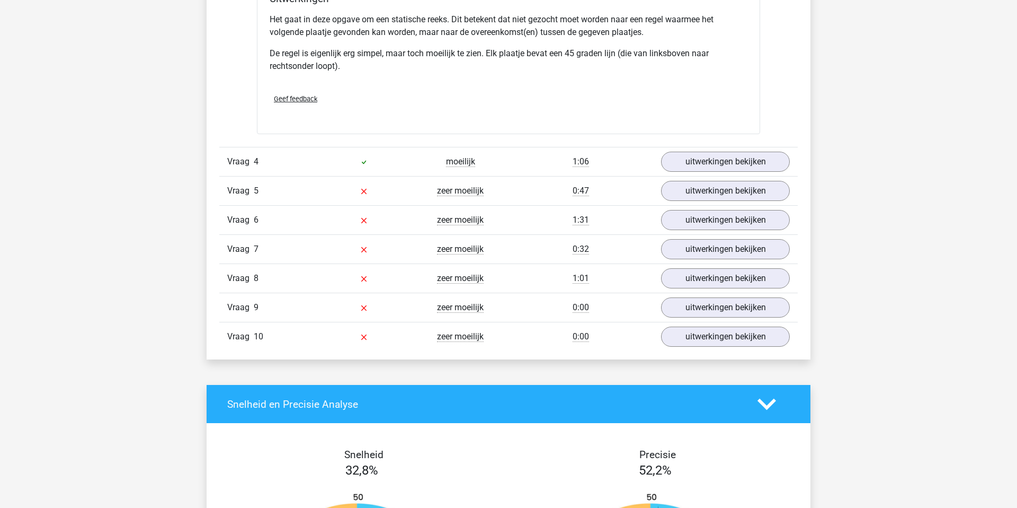
scroll to position [1324, 0]
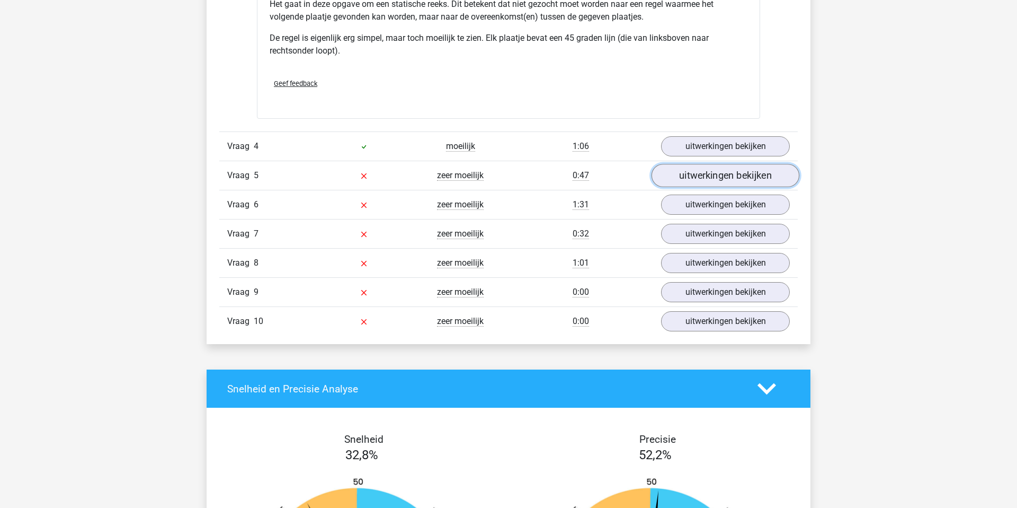
click at [664, 173] on link "uitwerkingen bekijken" at bounding box center [726, 175] width 148 height 23
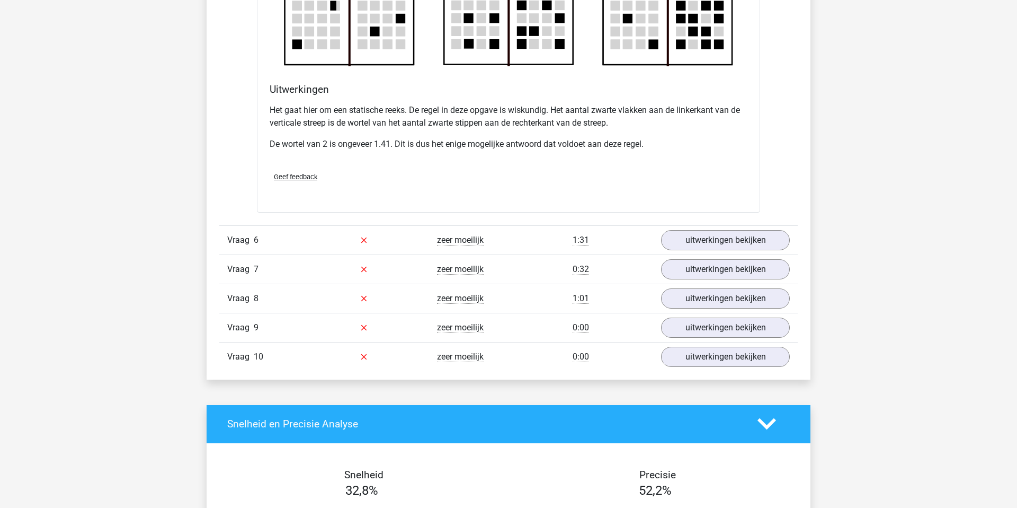
scroll to position [1973, 0]
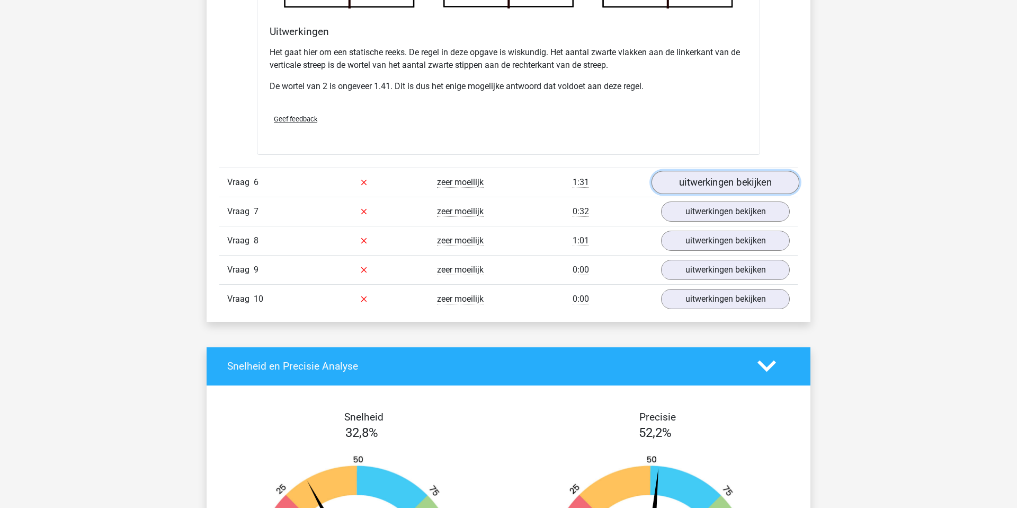
click at [715, 183] on link "uitwerkingen bekijken" at bounding box center [726, 182] width 148 height 23
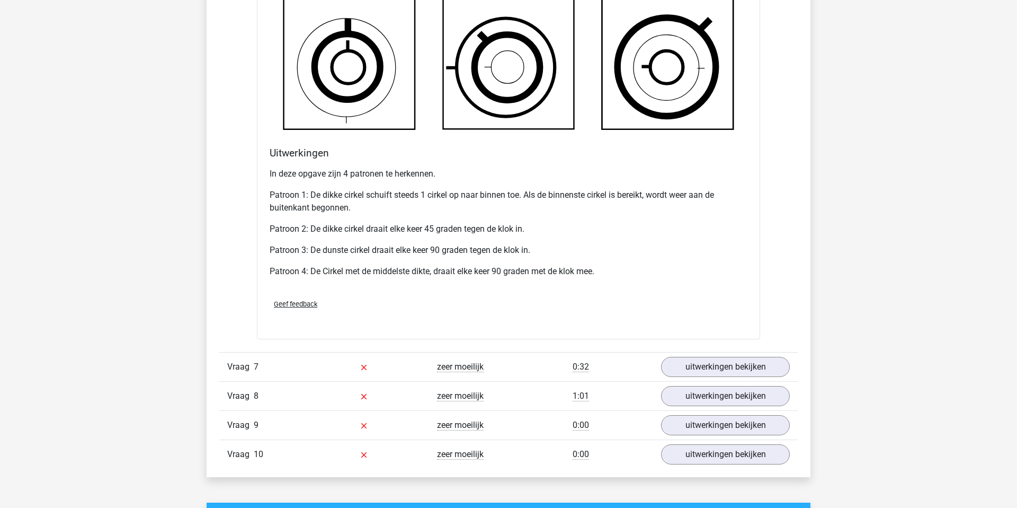
scroll to position [2633, 0]
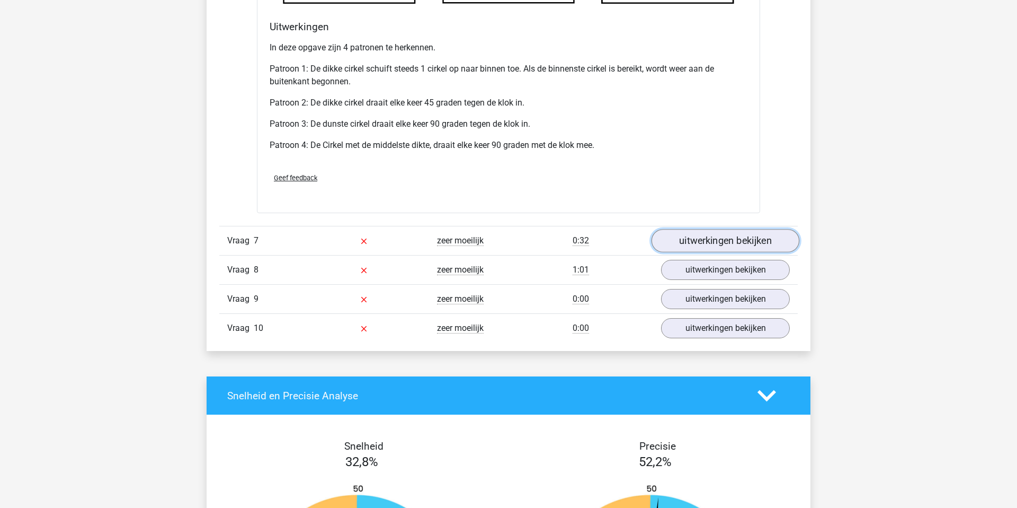
click at [679, 241] on link "uitwerkingen bekijken" at bounding box center [726, 240] width 148 height 23
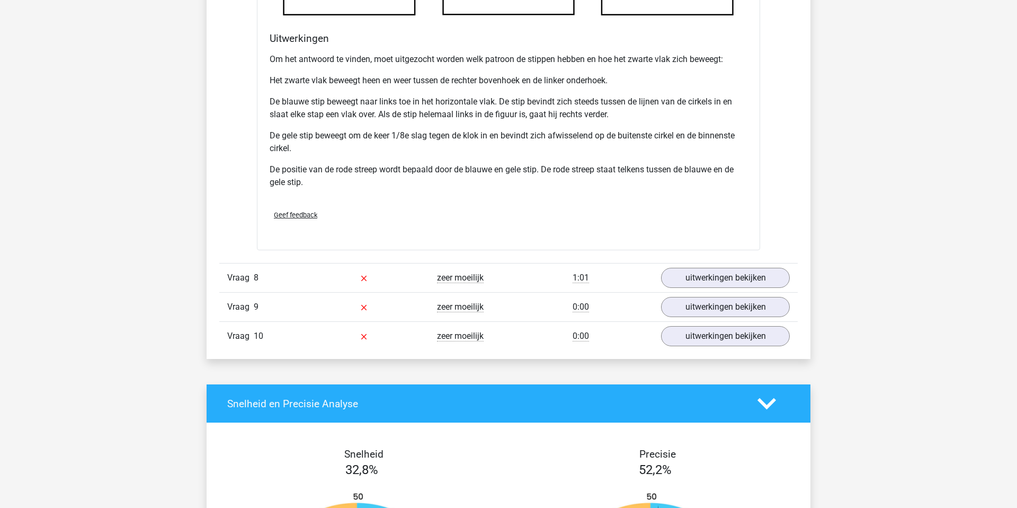
scroll to position [3347, 0]
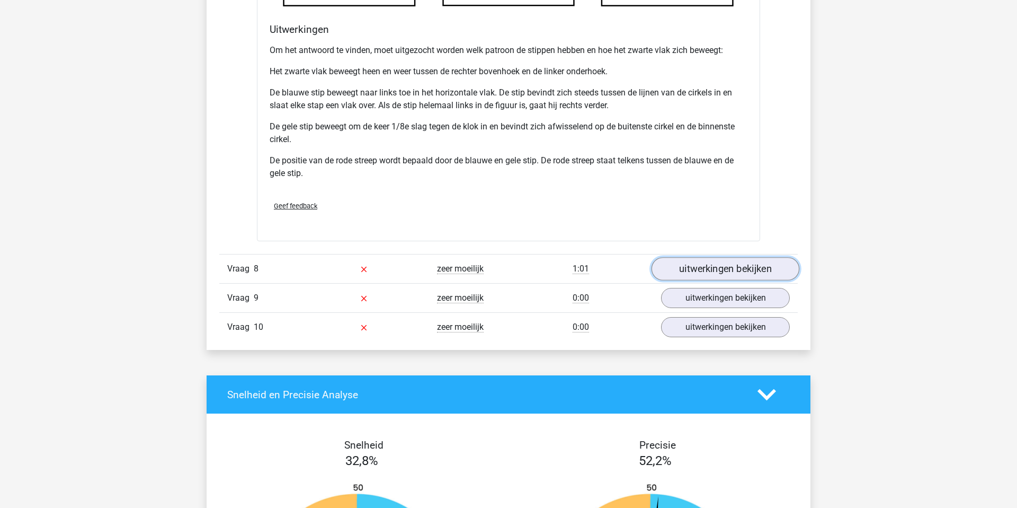
click at [701, 277] on link "uitwerkingen bekijken" at bounding box center [726, 268] width 148 height 23
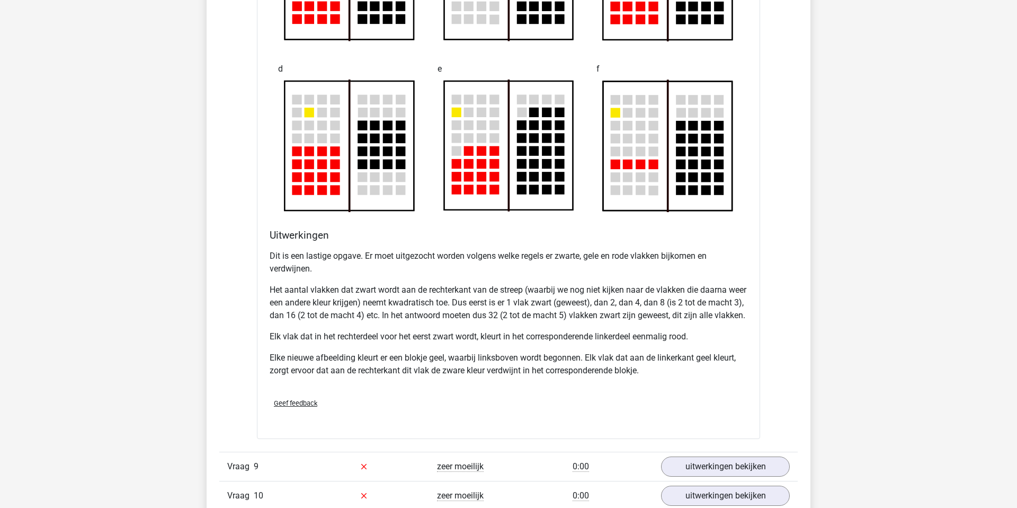
scroll to position [3913, 0]
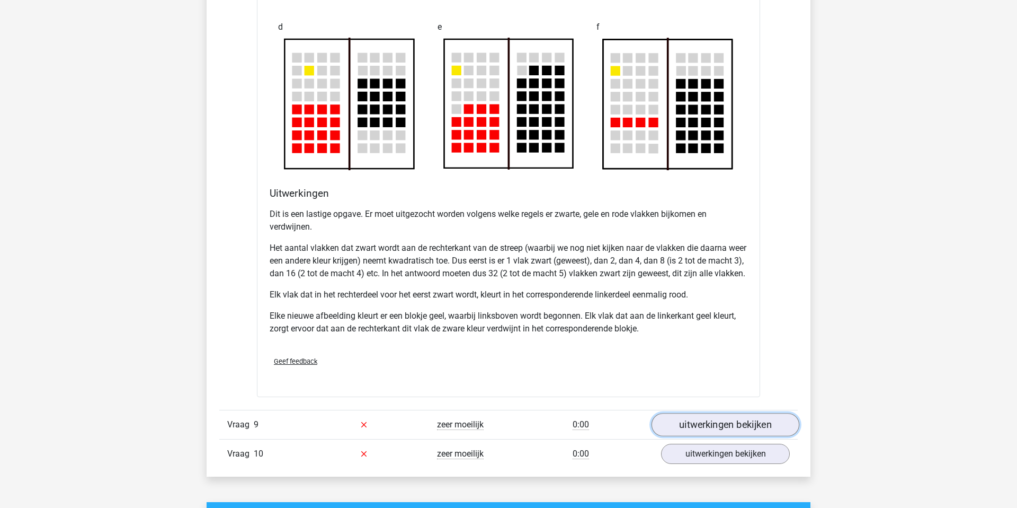
click at [693, 436] on link "uitwerkingen bekijken" at bounding box center [726, 424] width 148 height 23
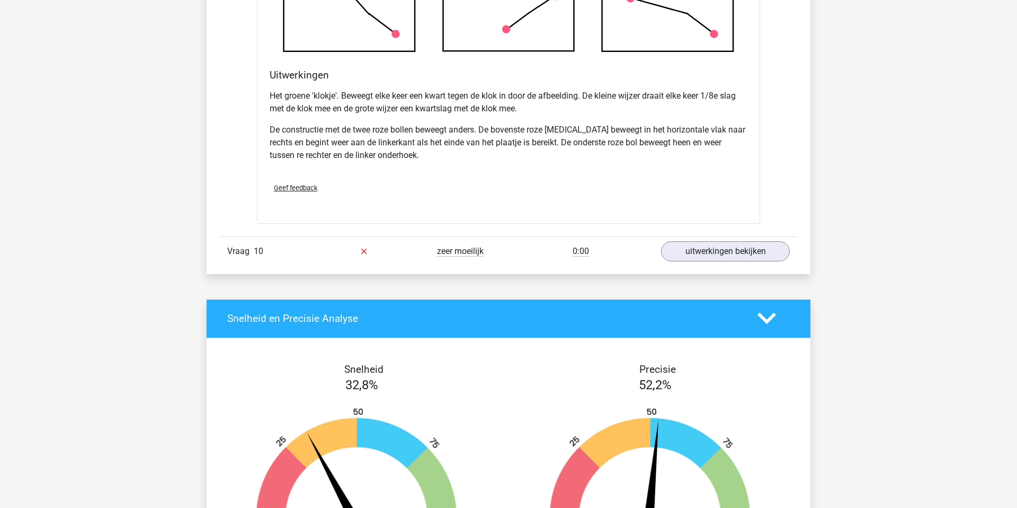
scroll to position [4790, 0]
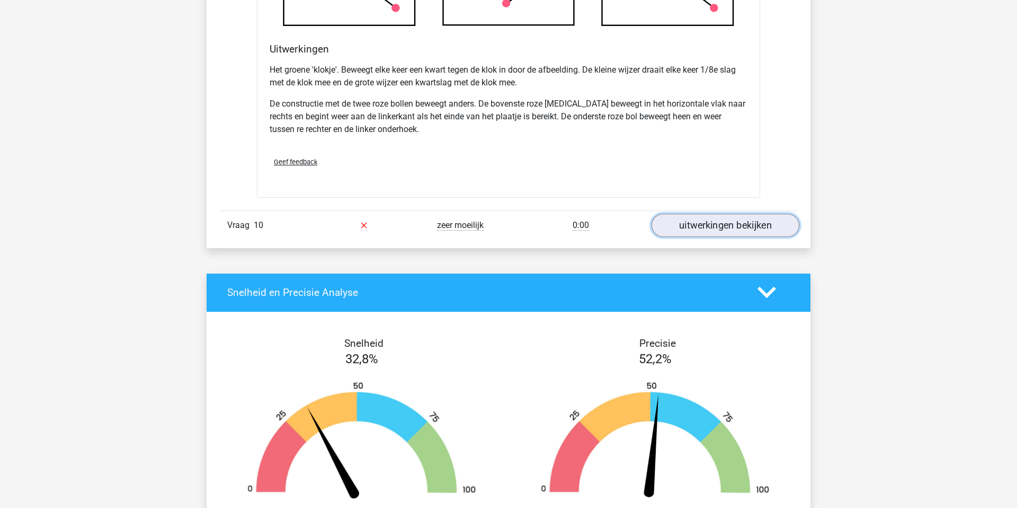
click at [671, 237] on link "uitwerkingen bekijken" at bounding box center [726, 225] width 148 height 23
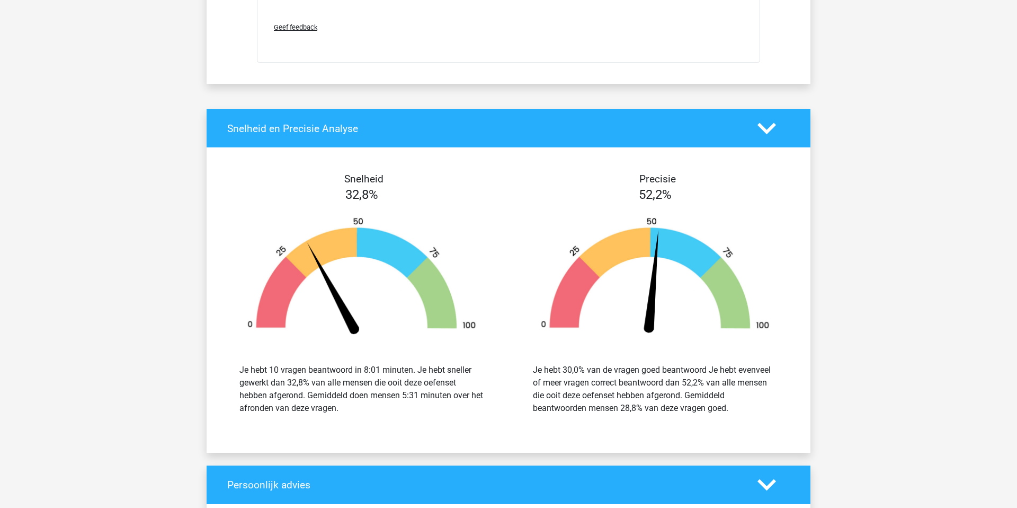
scroll to position [5722, 0]
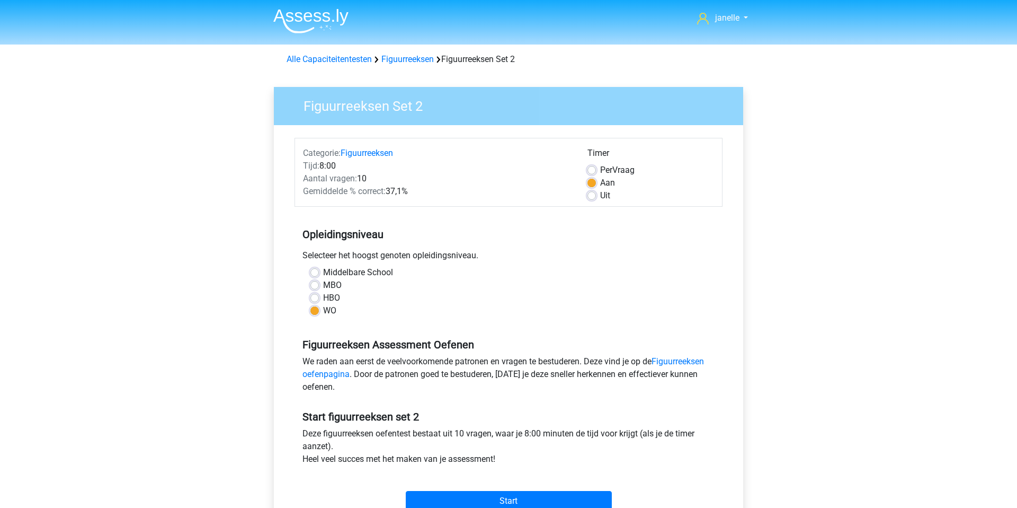
scroll to position [61, 0]
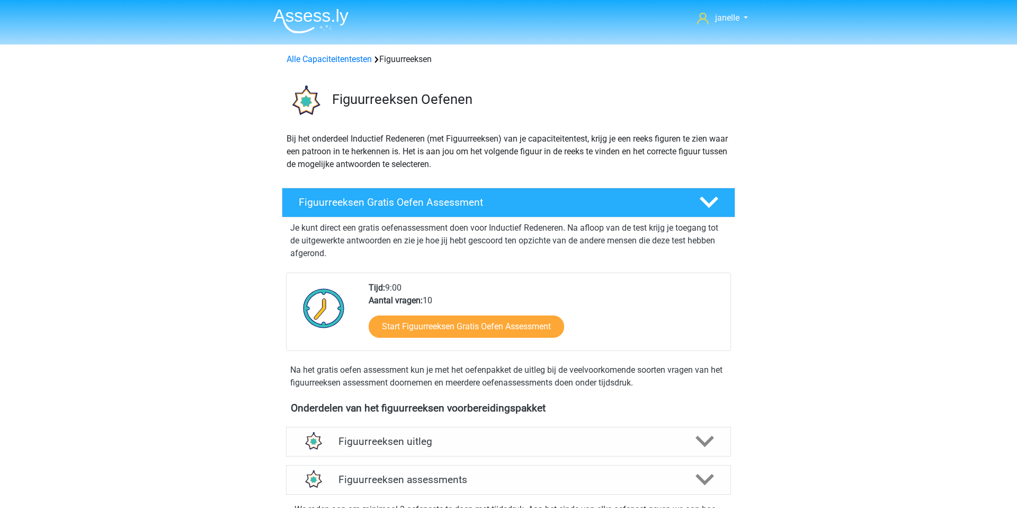
scroll to position [392, 0]
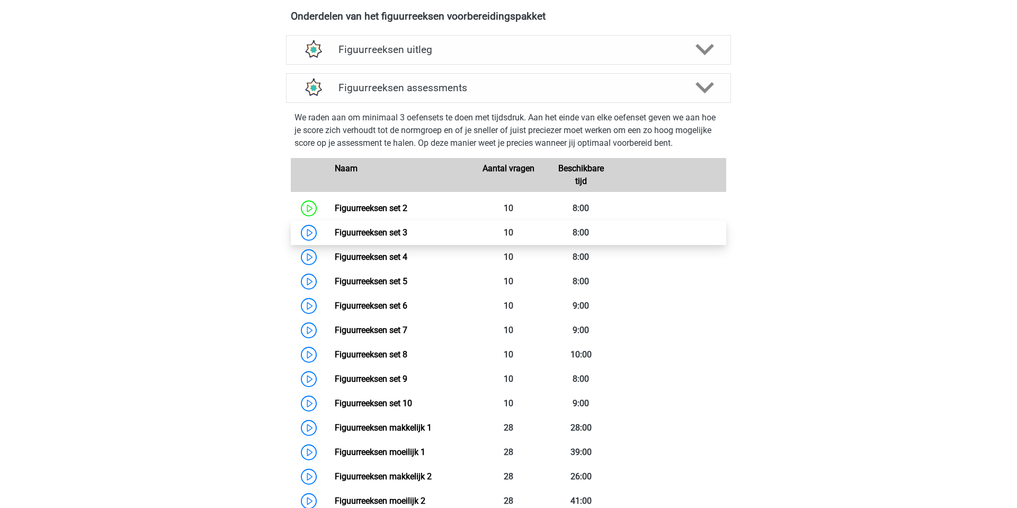
click at [335, 231] on link "Figuurreeksen set 3" at bounding box center [371, 232] width 73 height 10
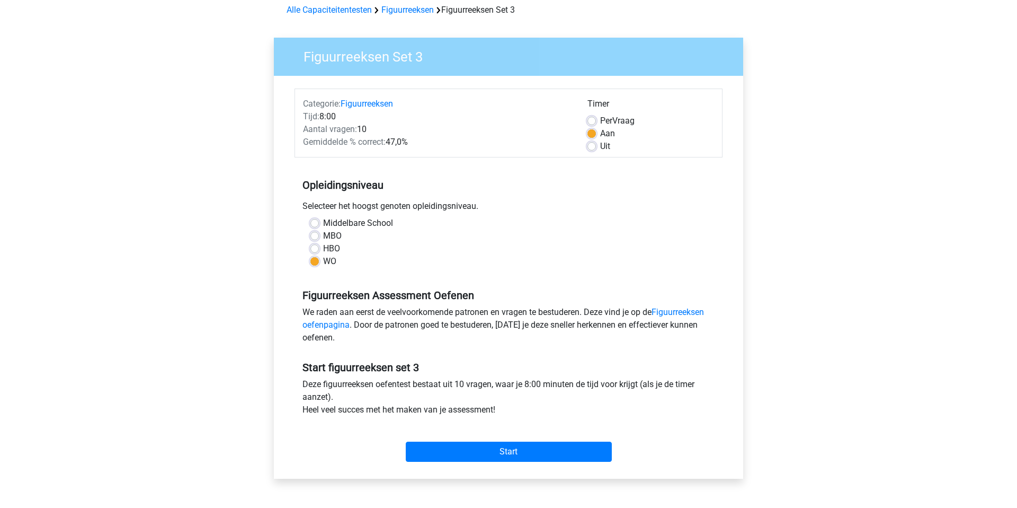
scroll to position [74, 0]
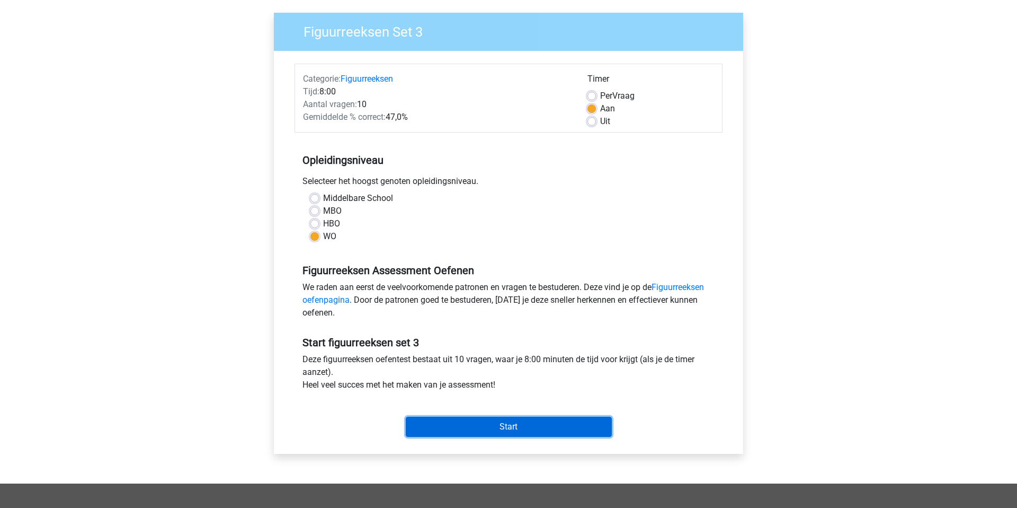
click at [551, 424] on input "Start" at bounding box center [509, 426] width 206 height 20
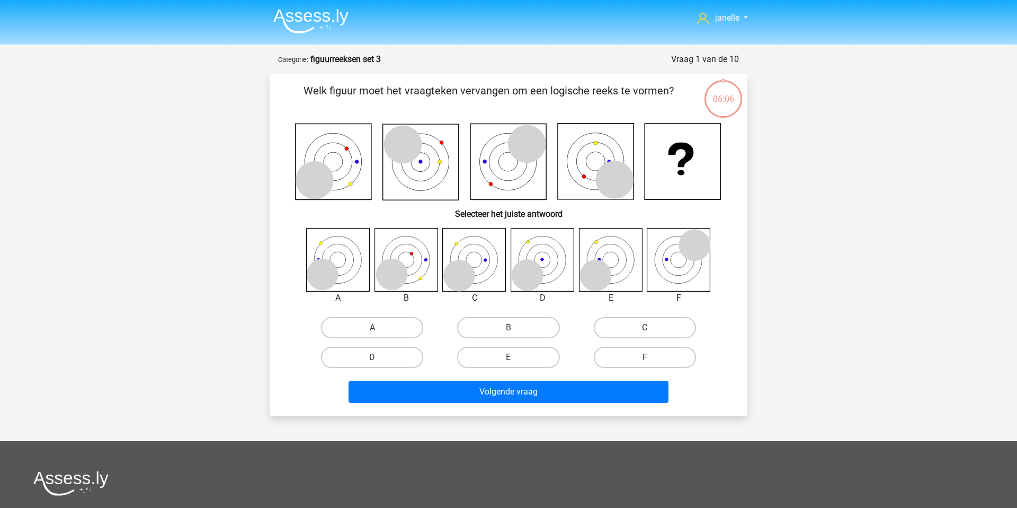
click at [618, 323] on label "C" at bounding box center [645, 327] width 102 height 21
click at [645, 327] on input "C" at bounding box center [648, 330] width 7 height 7
radio input "true"
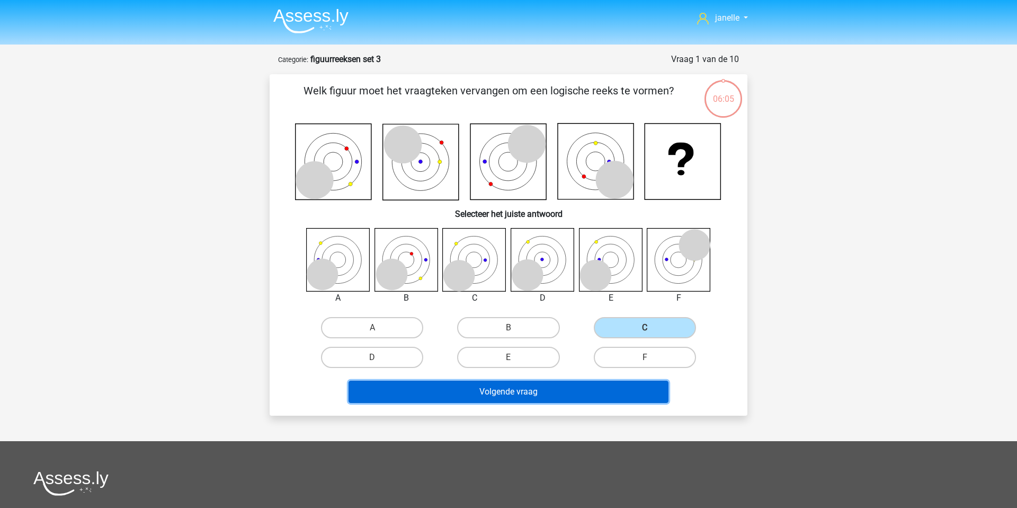
click at [574, 386] on button "Volgende vraag" at bounding box center [509, 391] width 321 height 22
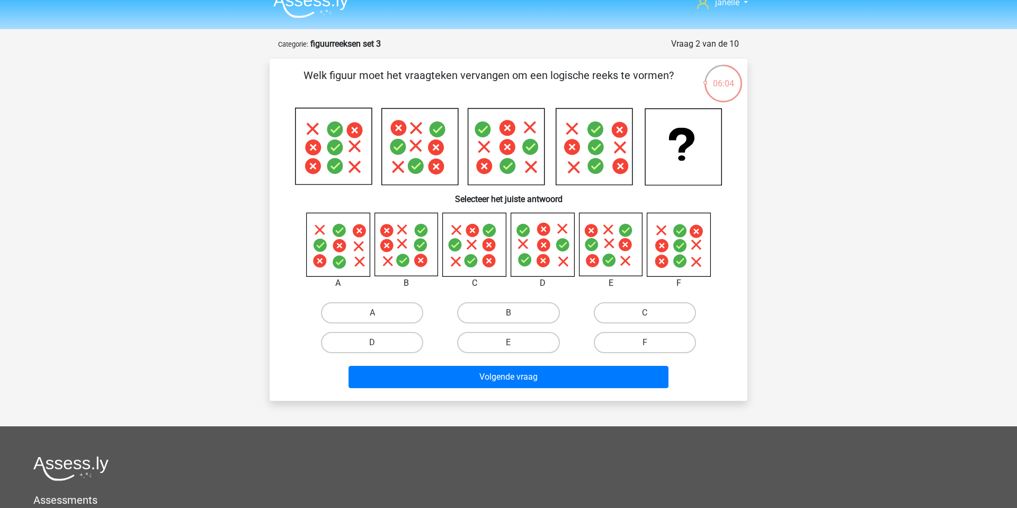
scroll to position [6, 0]
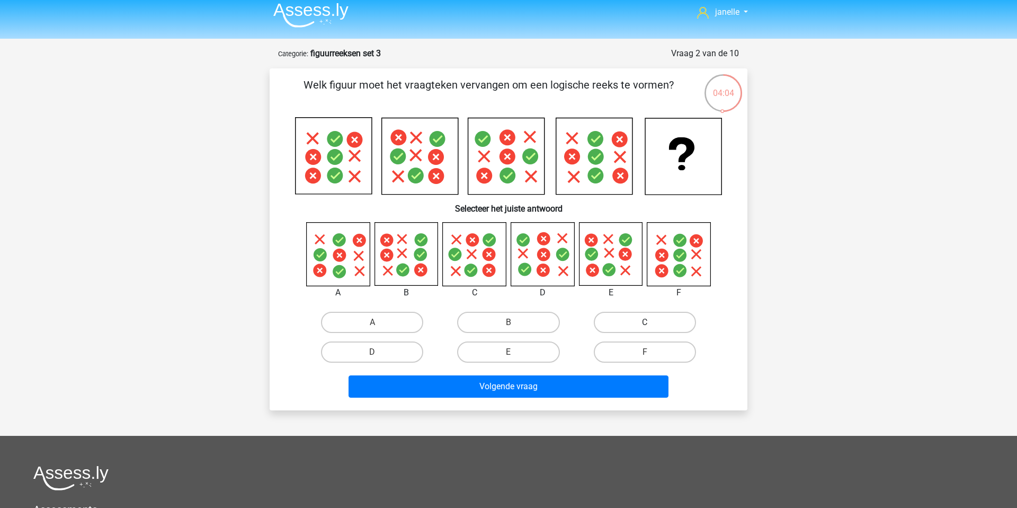
click at [644, 321] on label "C" at bounding box center [645, 322] width 102 height 21
click at [645, 322] on input "C" at bounding box center [648, 325] width 7 height 7
radio input "true"
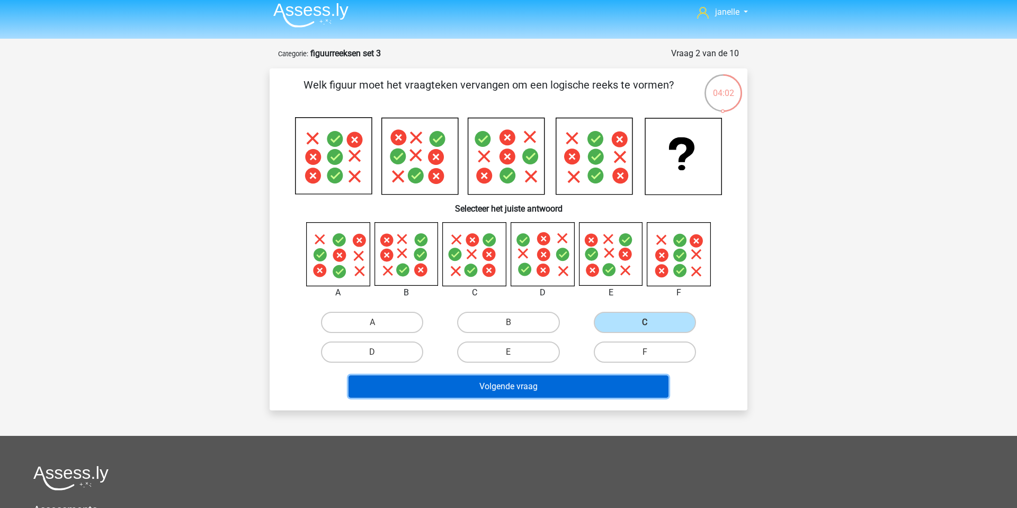
click at [565, 387] on button "Volgende vraag" at bounding box center [509, 386] width 321 height 22
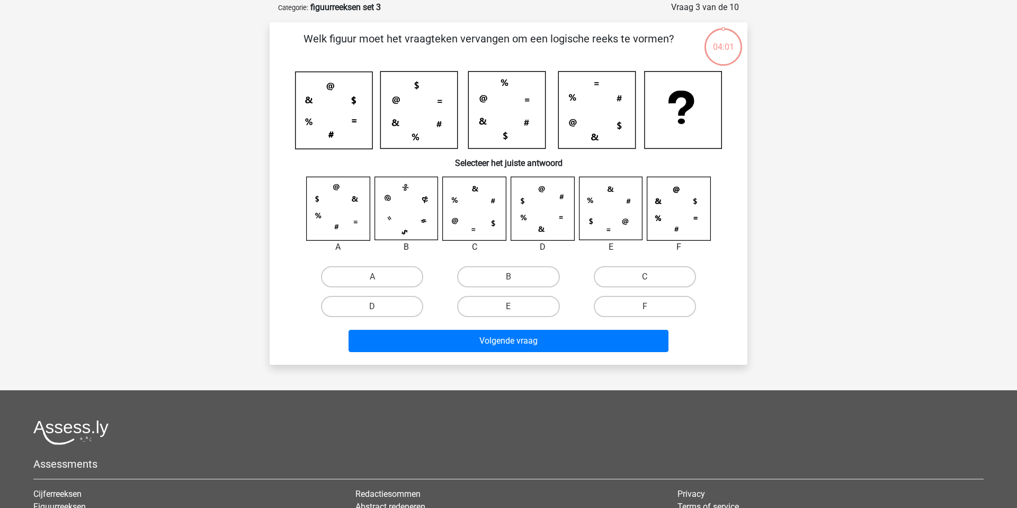
scroll to position [53, 0]
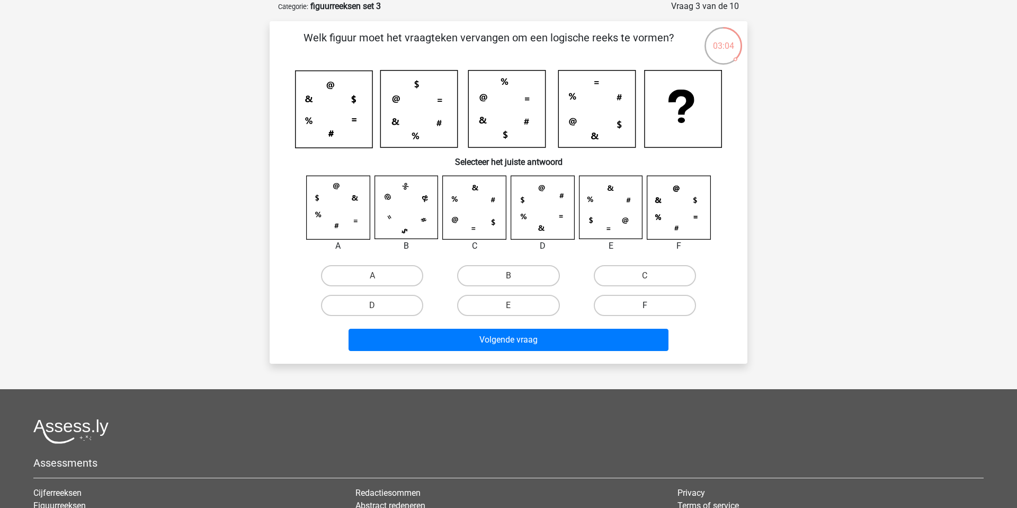
click at [626, 299] on label "F" at bounding box center [645, 305] width 102 height 21
click at [645, 305] on input "F" at bounding box center [648, 308] width 7 height 7
radio input "true"
click at [607, 359] on div "Welk figuur moet het vraagteken vervangen om een logische reeks te vormen? Sele…" at bounding box center [509, 192] width 478 height 342
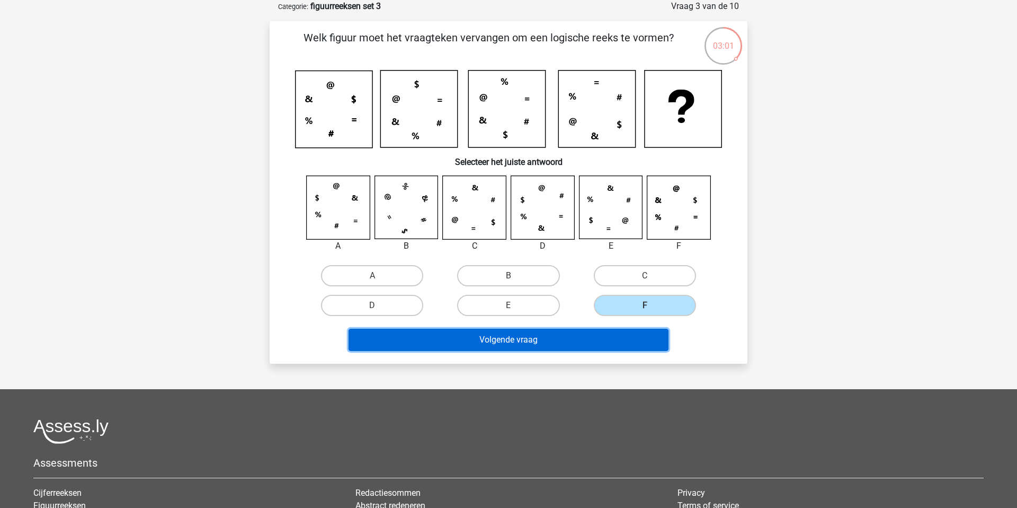
click at [599, 337] on button "Volgende vraag" at bounding box center [509, 340] width 321 height 22
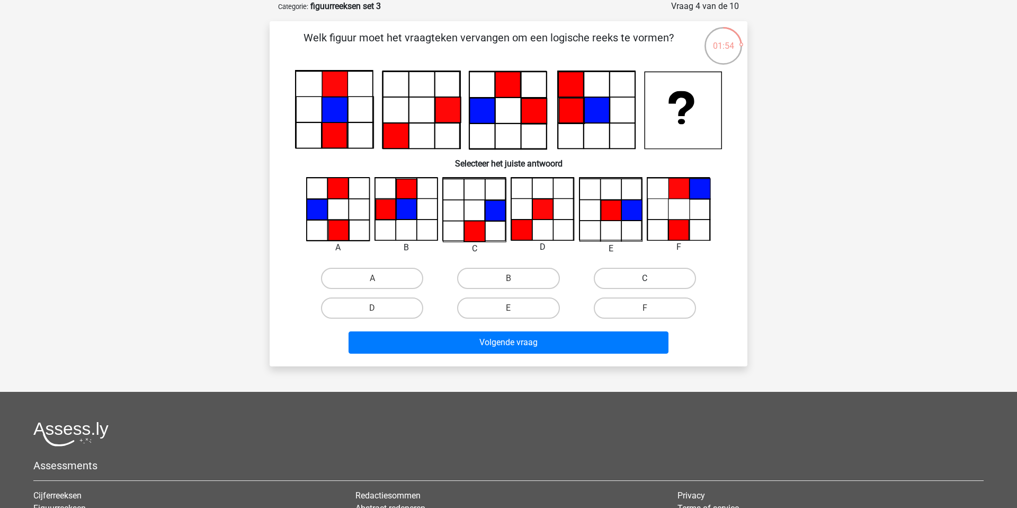
click at [618, 272] on label "C" at bounding box center [645, 278] width 102 height 21
click at [645, 278] on input "C" at bounding box center [648, 281] width 7 height 7
radio input "true"
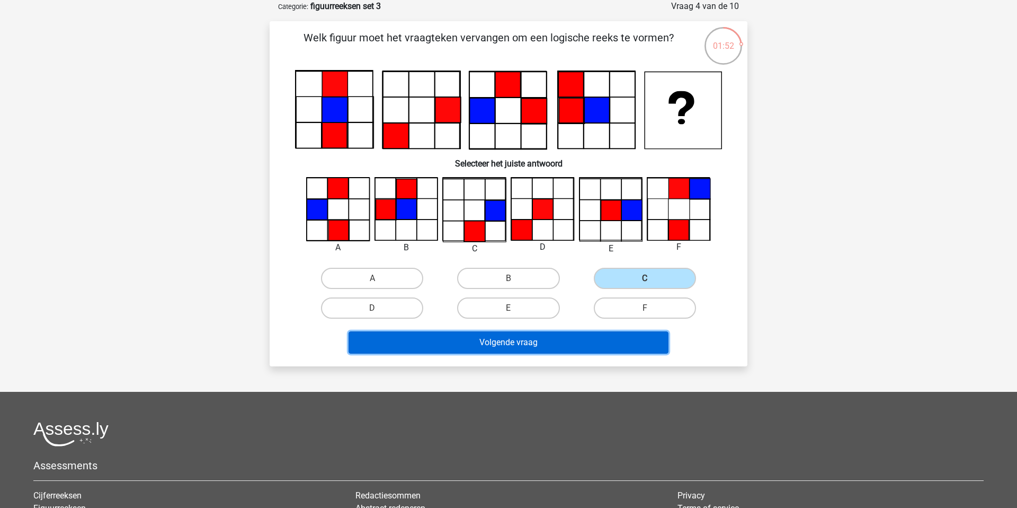
click at [552, 345] on button "Volgende vraag" at bounding box center [509, 342] width 321 height 22
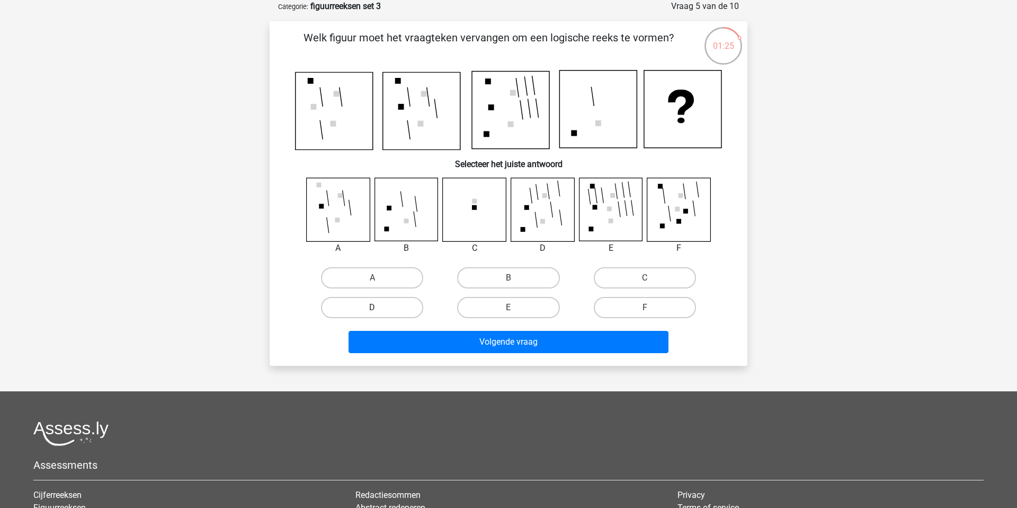
click at [394, 307] on label "D" at bounding box center [372, 307] width 102 height 21
click at [379, 307] on input "D" at bounding box center [376, 310] width 7 height 7
radio input "true"
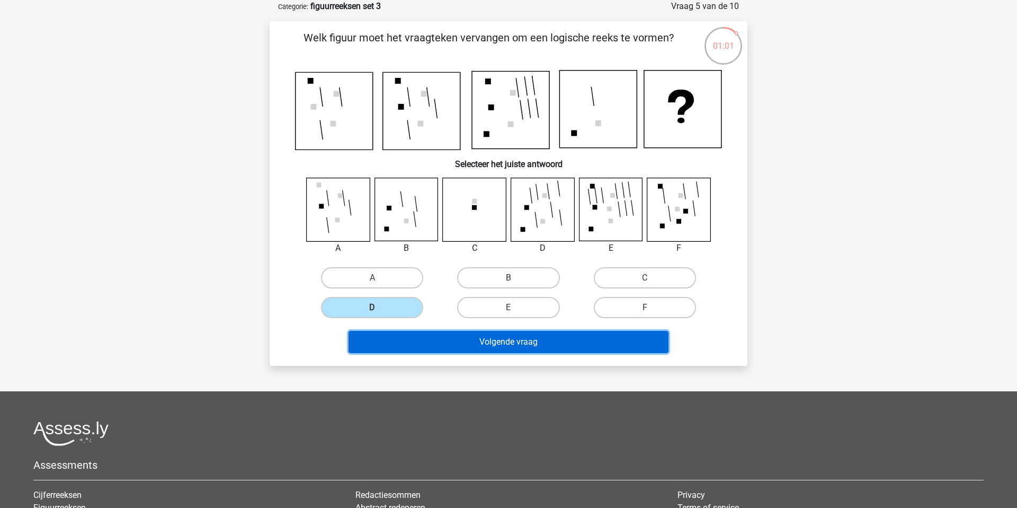
drag, startPoint x: 551, startPoint y: 349, endPoint x: 631, endPoint y: 255, distance: 123.7
click at [631, 255] on div "Welk figuur moet het vraagteken vervangen om een logische reeks te vormen? Sele…" at bounding box center [508, 193] width 469 height 327
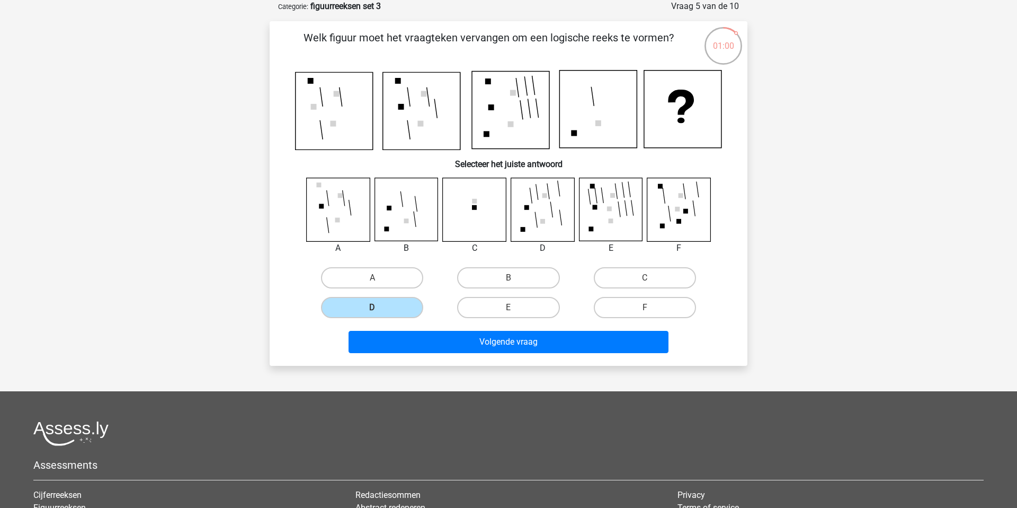
click at [630, 264] on div "C" at bounding box center [645, 278] width 136 height 30
click at [629, 276] on label "C" at bounding box center [645, 277] width 102 height 21
click at [645, 278] on input "C" at bounding box center [648, 281] width 7 height 7
radio input "true"
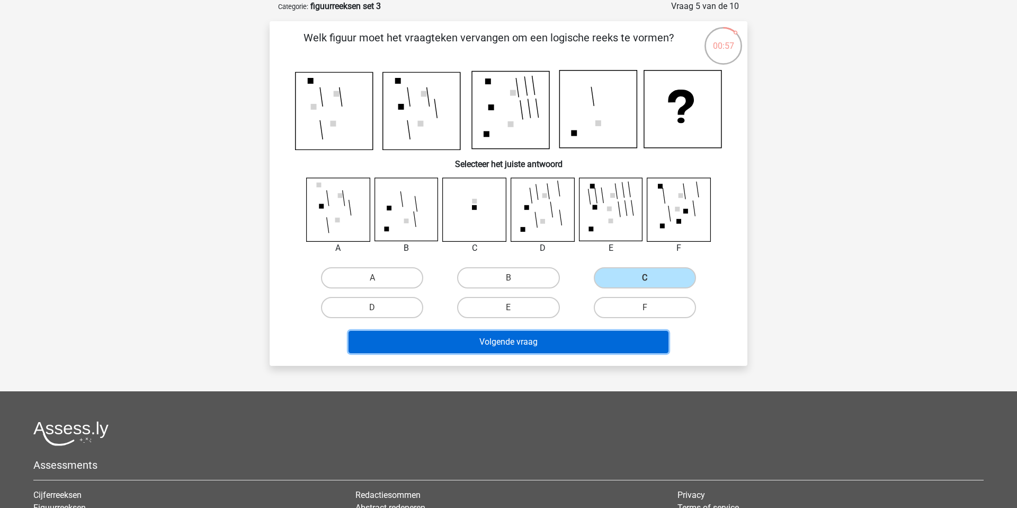
click at [575, 344] on button "Volgende vraag" at bounding box center [509, 342] width 321 height 22
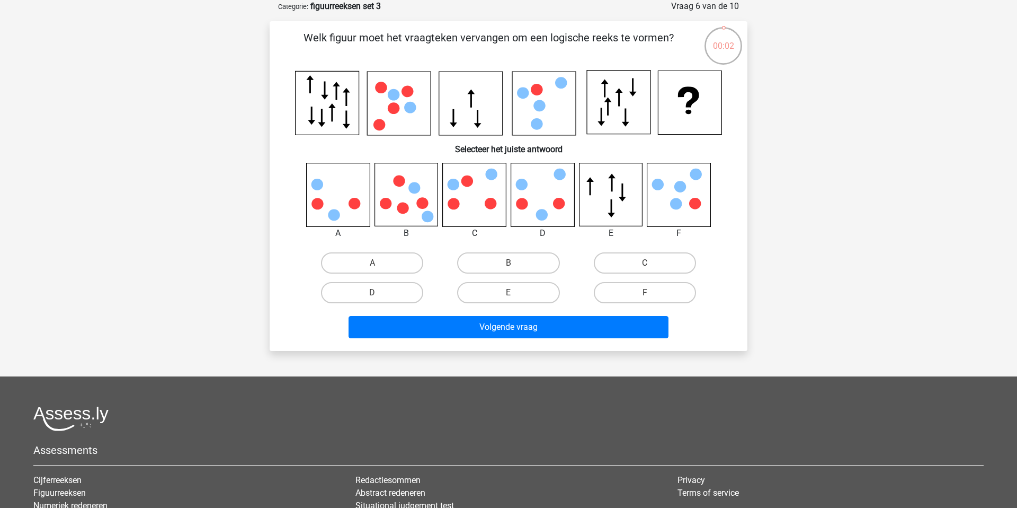
click at [388, 190] on icon at bounding box center [406, 194] width 63 height 63
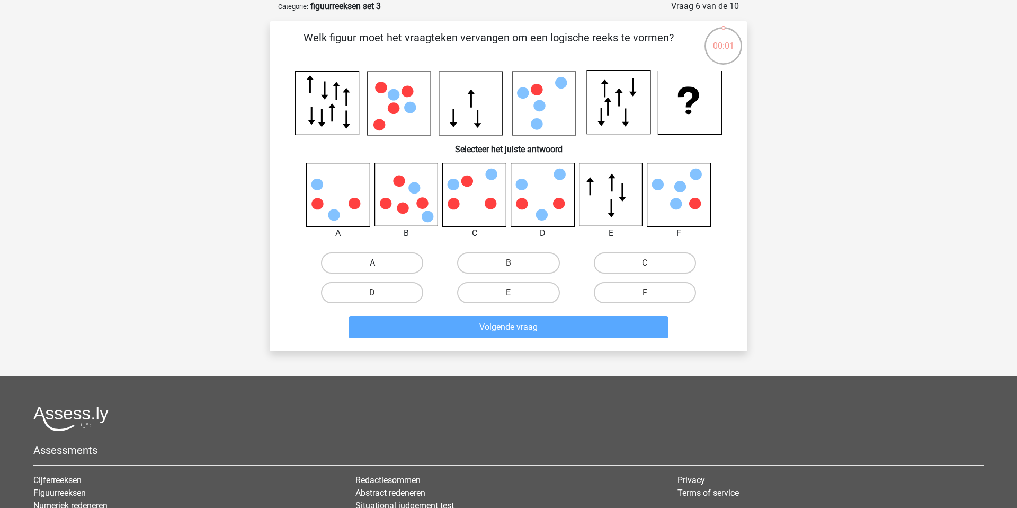
click at [364, 259] on label "A" at bounding box center [372, 262] width 102 height 21
click at [373, 263] on input "A" at bounding box center [376, 266] width 7 height 7
radio input "true"
click at [422, 348] on div "Welk figuur moet het vraagteken vervangen om een logische reeks te vormen?" at bounding box center [509, 185] width 478 height 329
click at [426, 310] on div "Volgende vraag" at bounding box center [509, 324] width 444 height 35
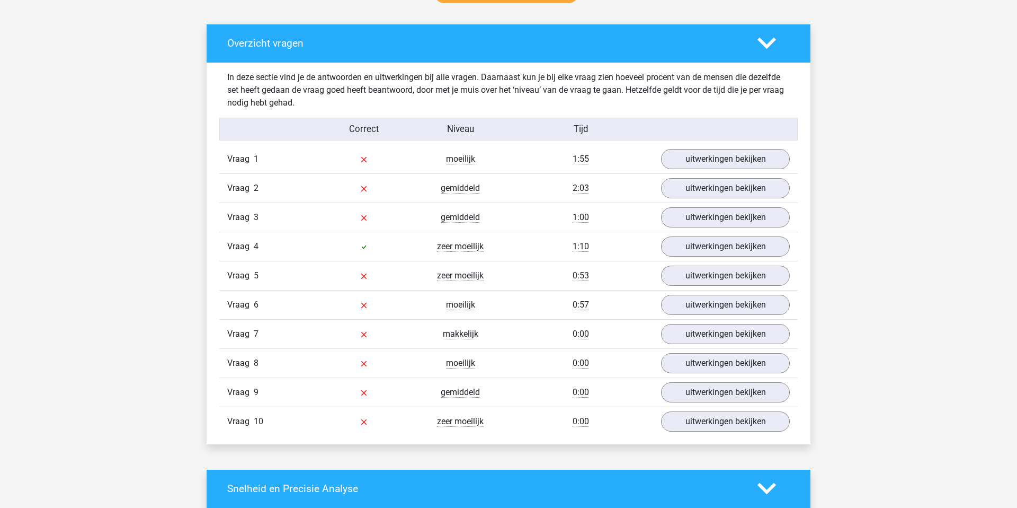
scroll to position [589, 0]
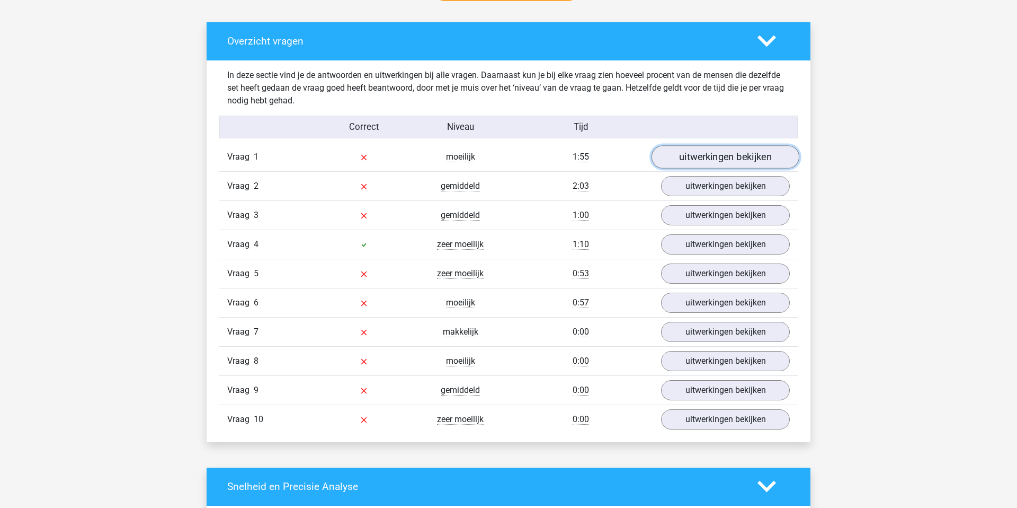
click at [694, 154] on link "uitwerkingen bekijken" at bounding box center [726, 156] width 148 height 23
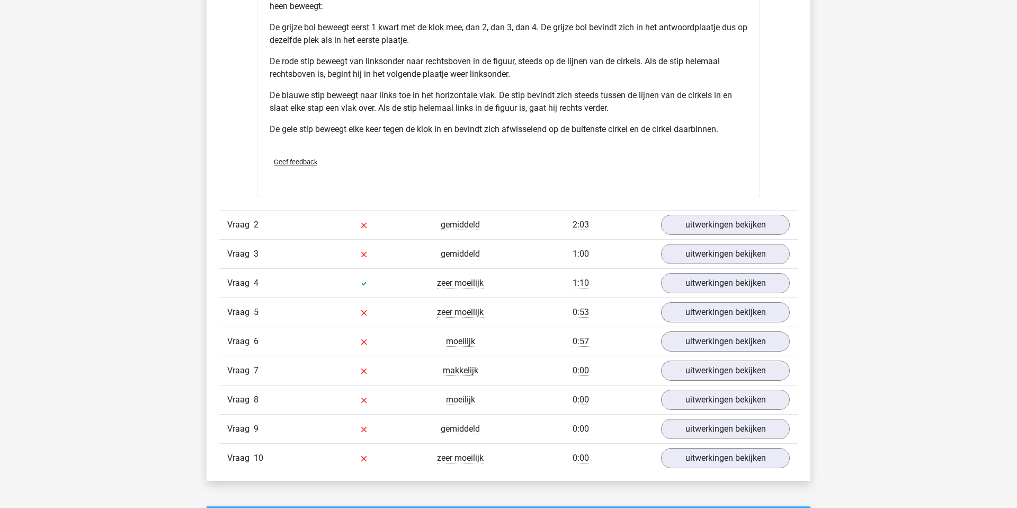
scroll to position [1303, 0]
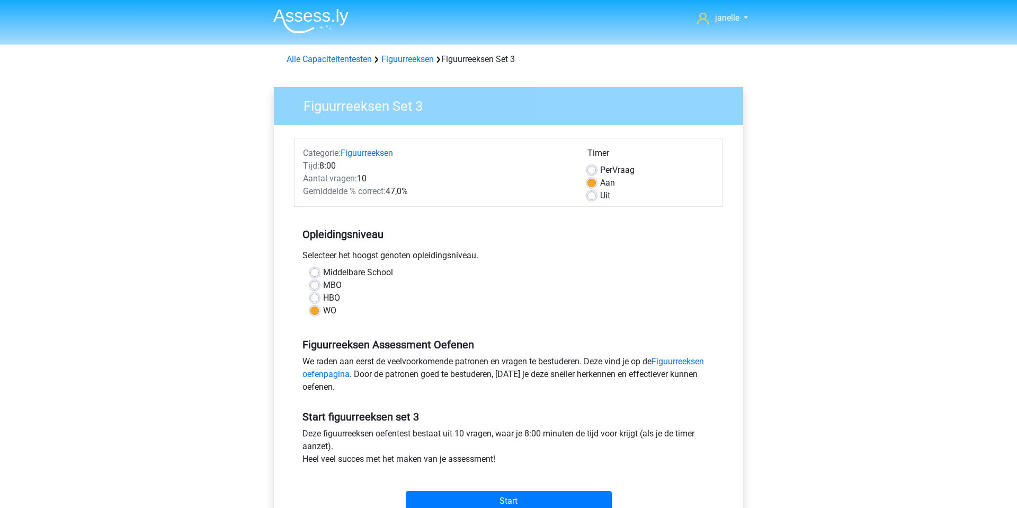
scroll to position [74, 0]
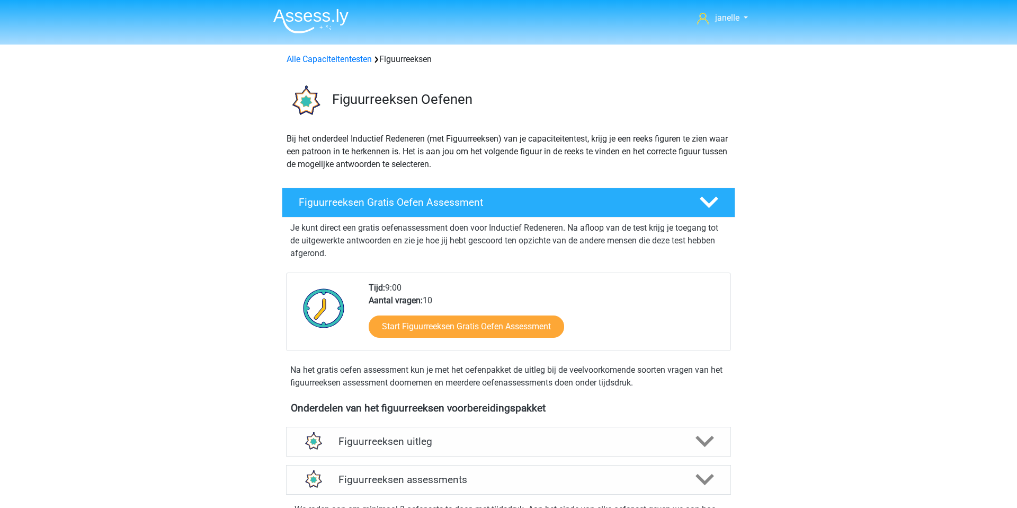
scroll to position [392, 0]
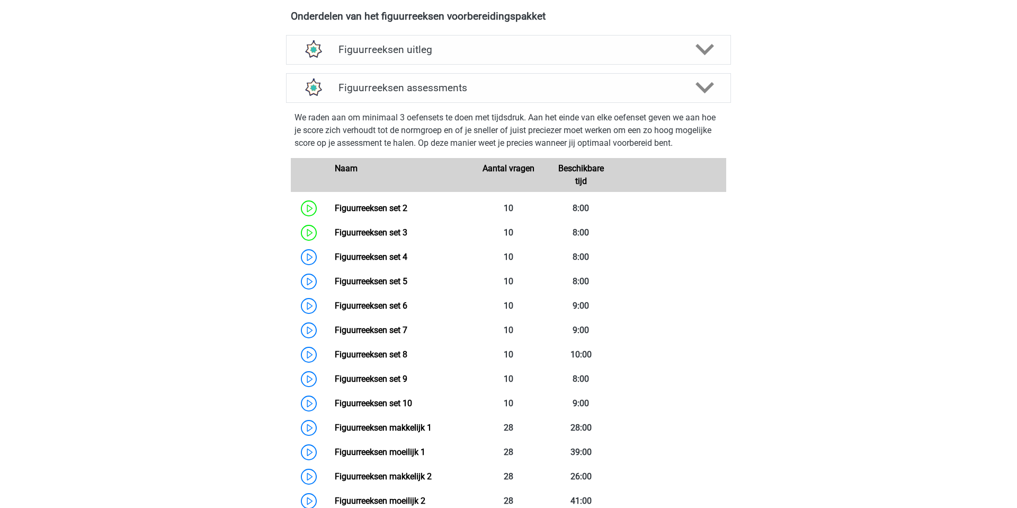
click at [188, 244] on div "janelle [EMAIL_ADDRESS][DOMAIN_NAME] Nederlands English" at bounding box center [508, 293] width 1017 height 1370
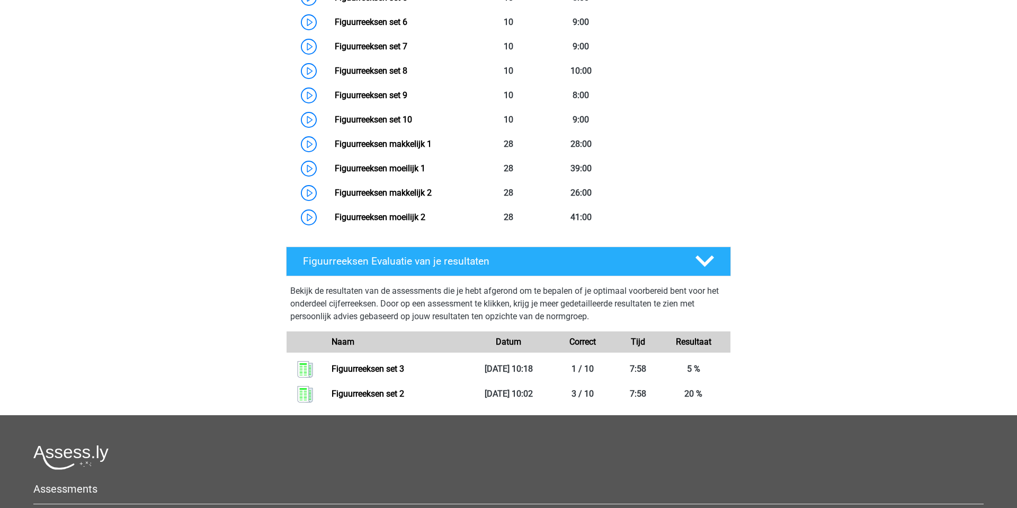
scroll to position [799, 0]
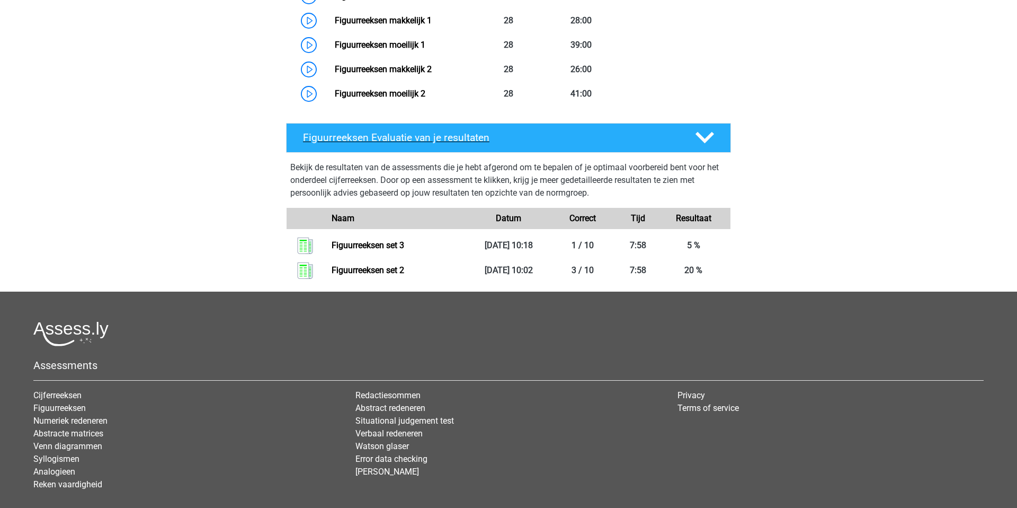
click at [700, 141] on icon at bounding box center [705, 137] width 19 height 19
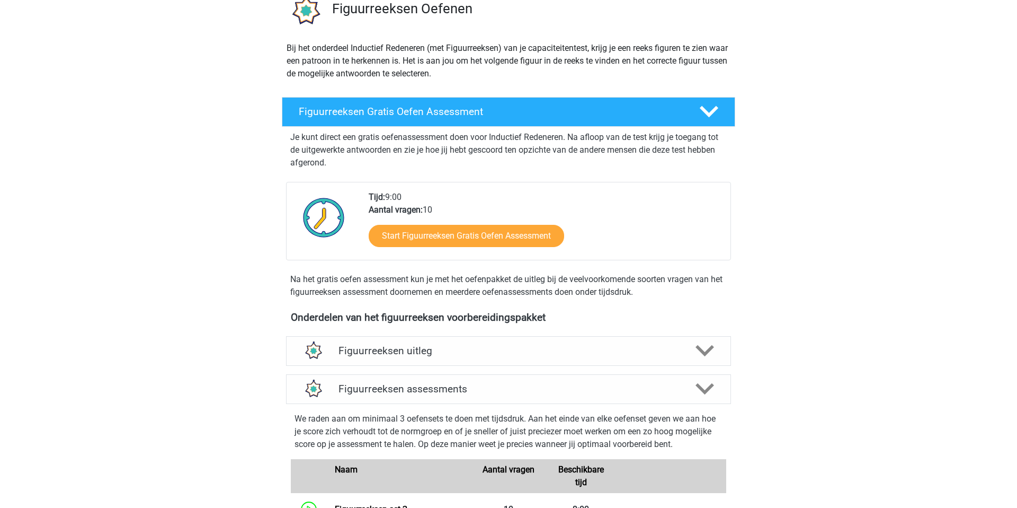
scroll to position [0, 0]
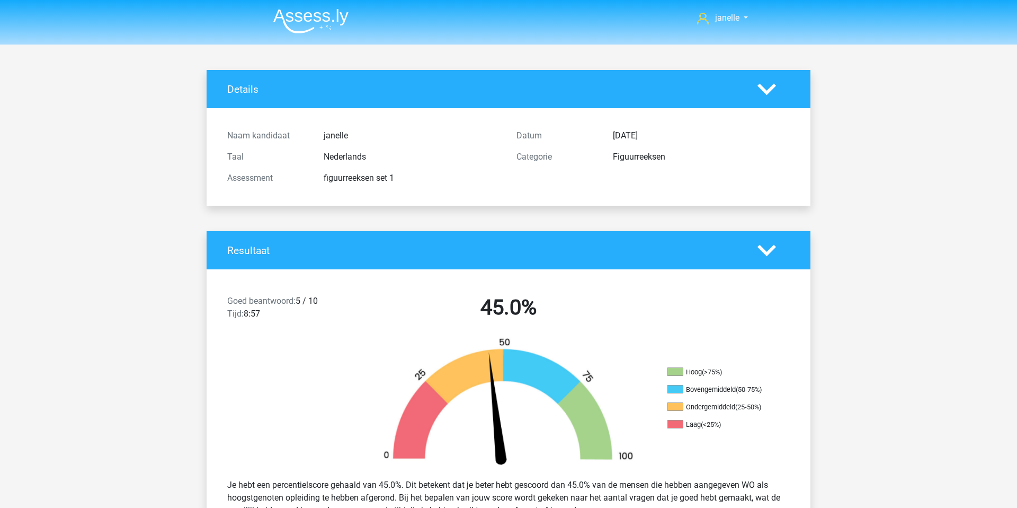
scroll to position [401, 0]
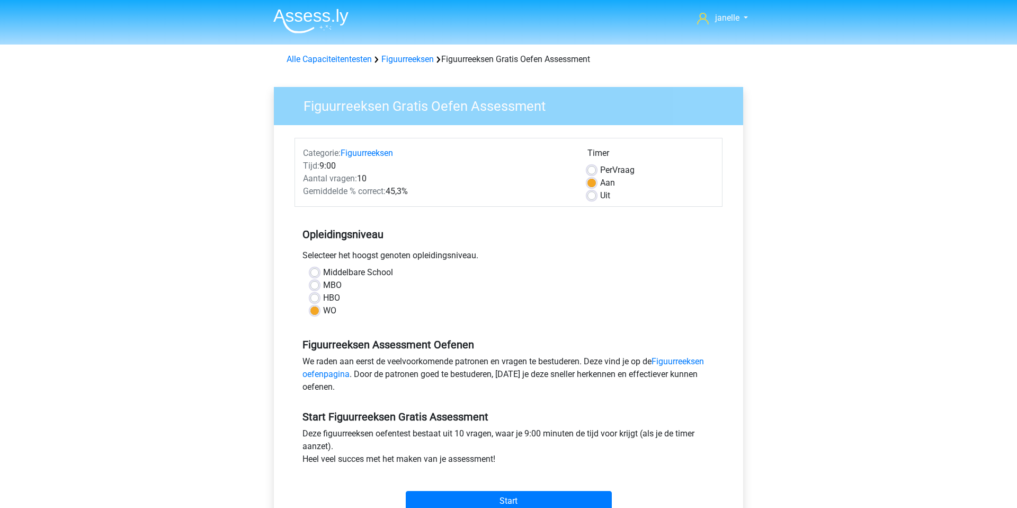
scroll to position [252, 0]
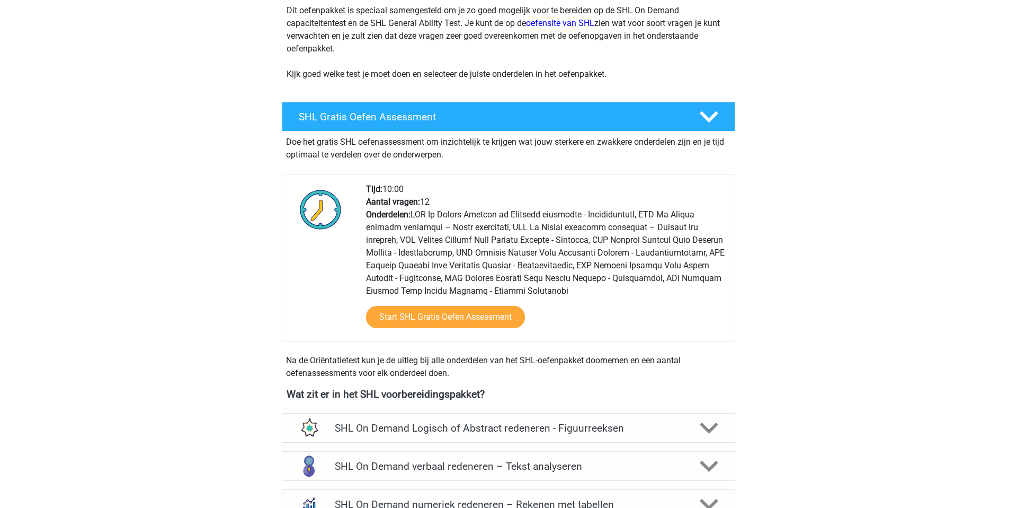
scroll to position [418, 0]
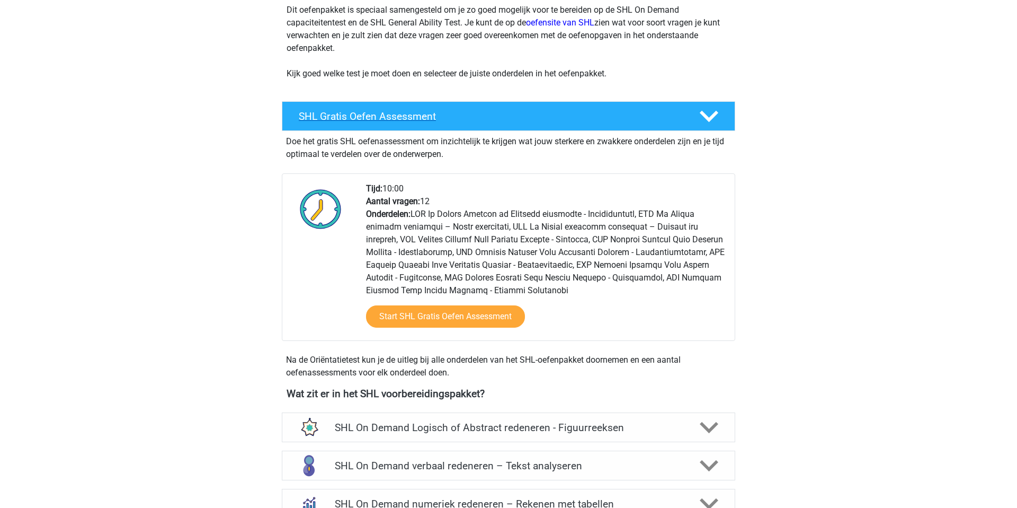
click at [690, 118] on div at bounding box center [708, 116] width 36 height 19
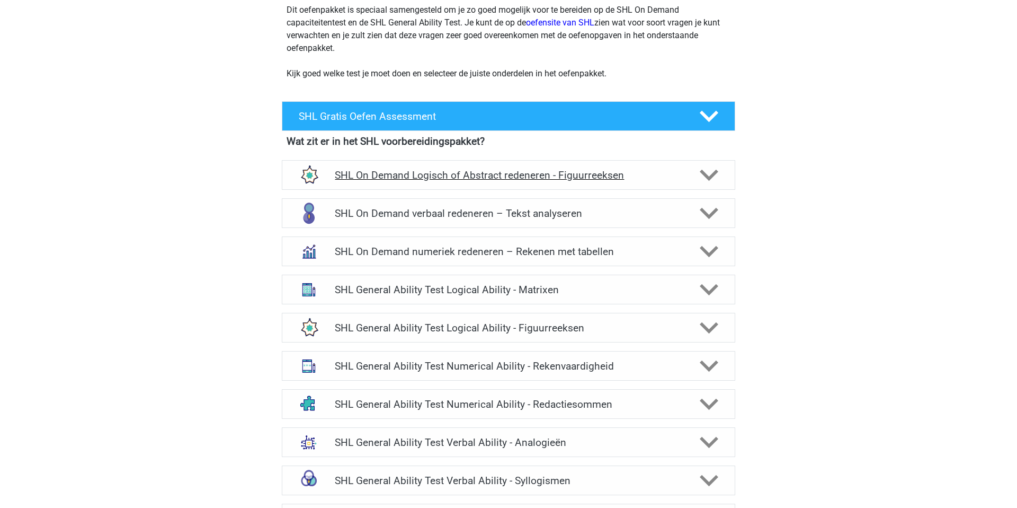
click at [667, 183] on div "SHL On Demand Logisch of Abstract redeneren - Figuurreeksen" at bounding box center [509, 175] width 454 height 30
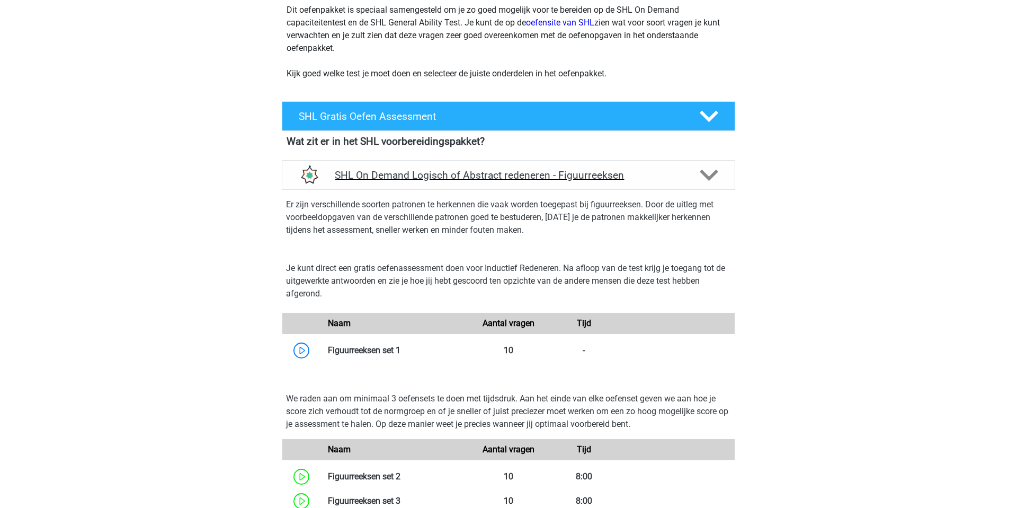
click at [667, 183] on div "SHL On Demand Logisch of Abstract redeneren - Figuurreeksen" at bounding box center [509, 175] width 454 height 30
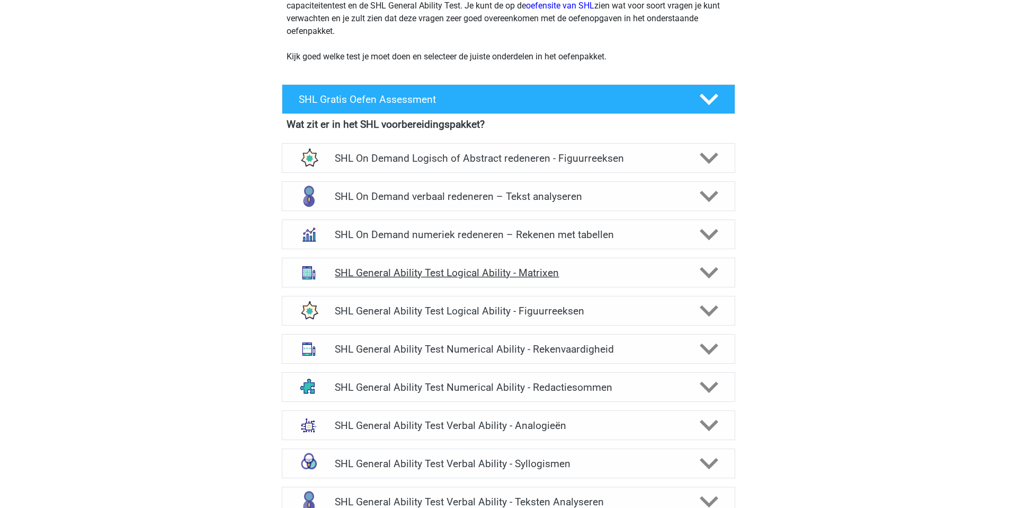
scroll to position [436, 0]
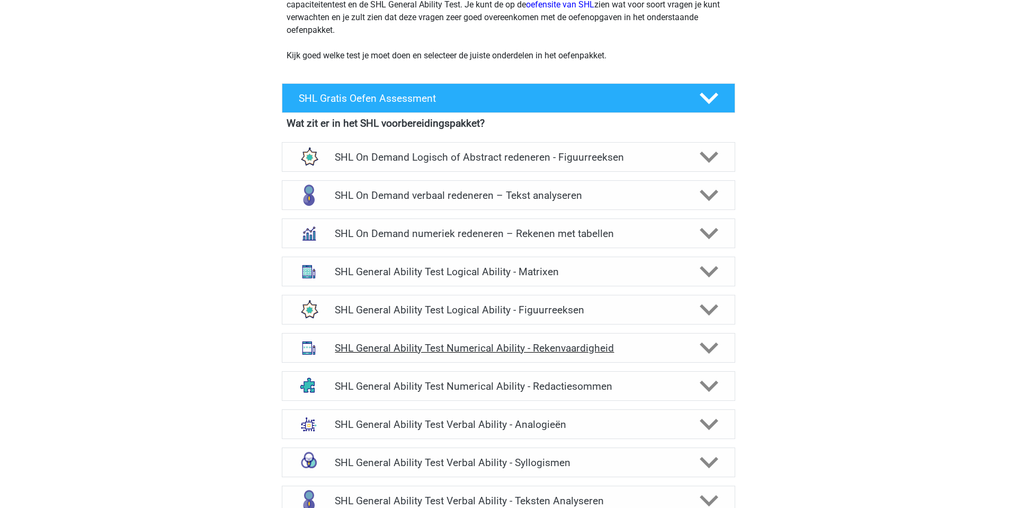
click at [639, 347] on h4 "SHL General Ability Test Numerical Ability - Rekenvaardigheid" at bounding box center [508, 348] width 347 height 12
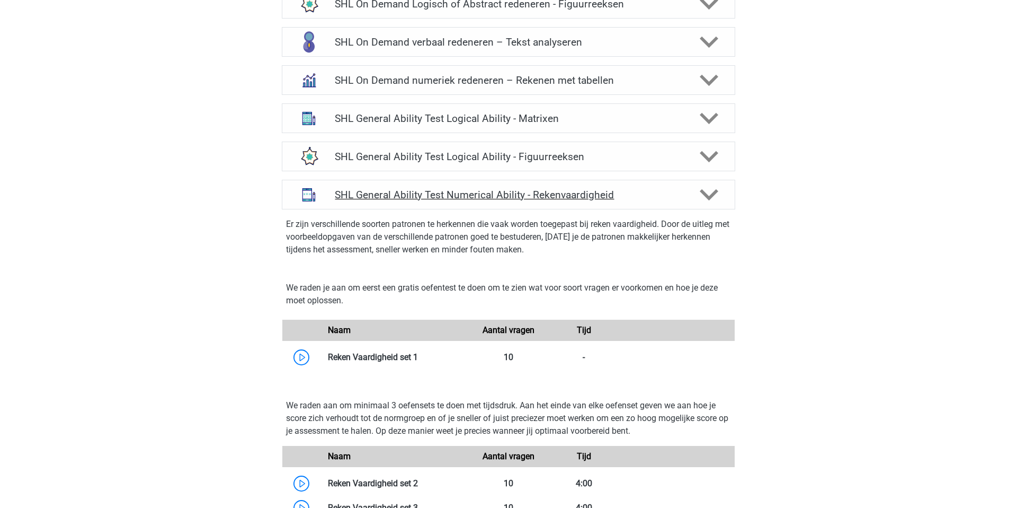
scroll to position [590, 0]
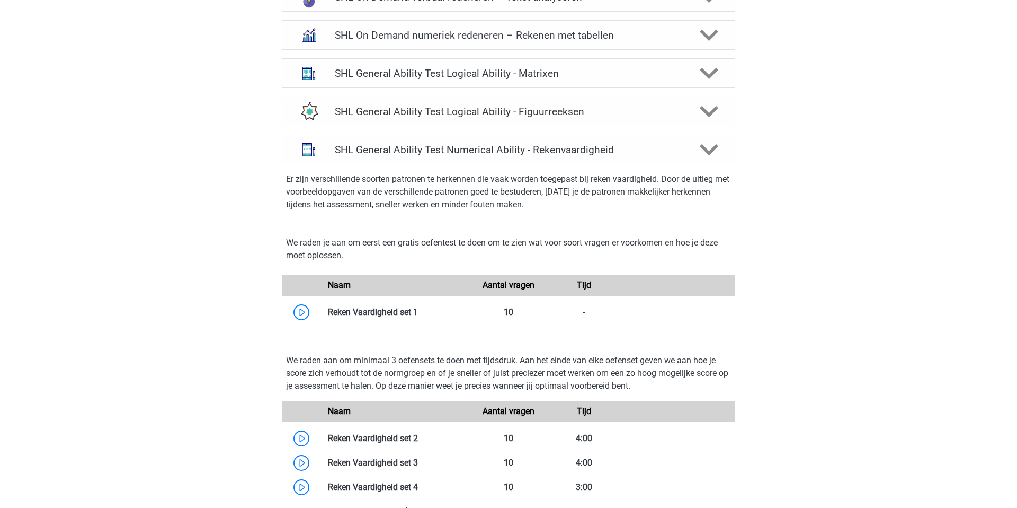
click at [590, 159] on div "SHL General Ability Test Numerical Ability - Rekenvaardigheid" at bounding box center [509, 150] width 454 height 30
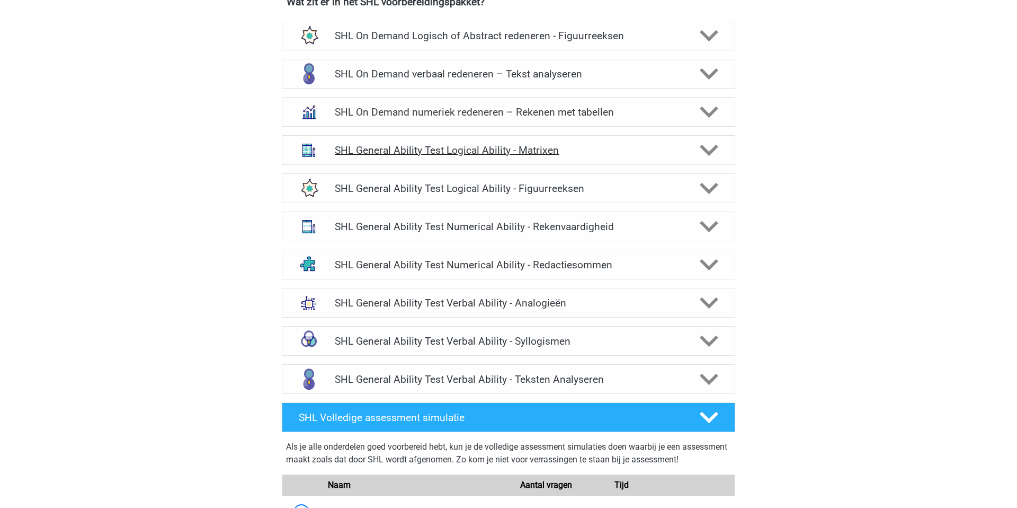
scroll to position [557, 0]
click at [590, 119] on div "SHL On Demand numeriek redeneren – Rekenen met tabellen" at bounding box center [509, 113] width 454 height 30
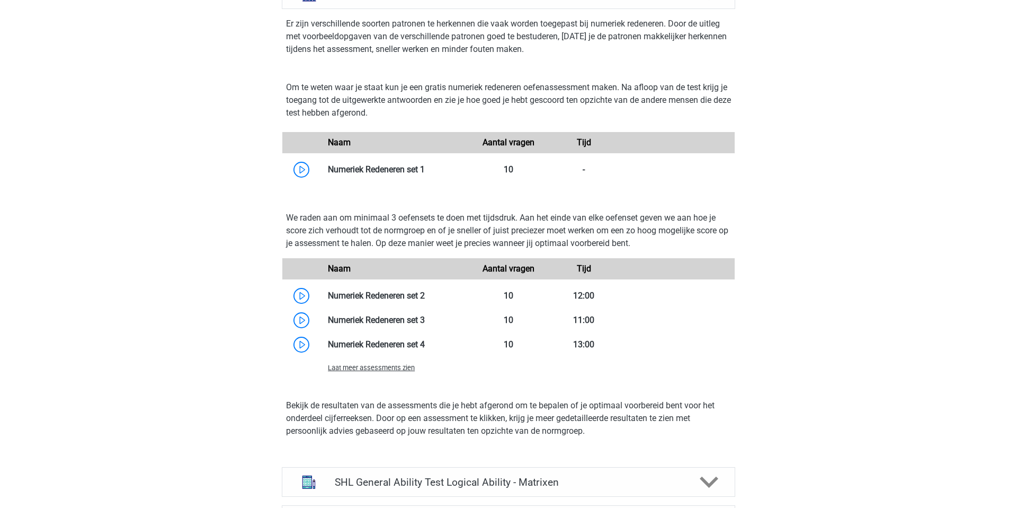
scroll to position [678, 0]
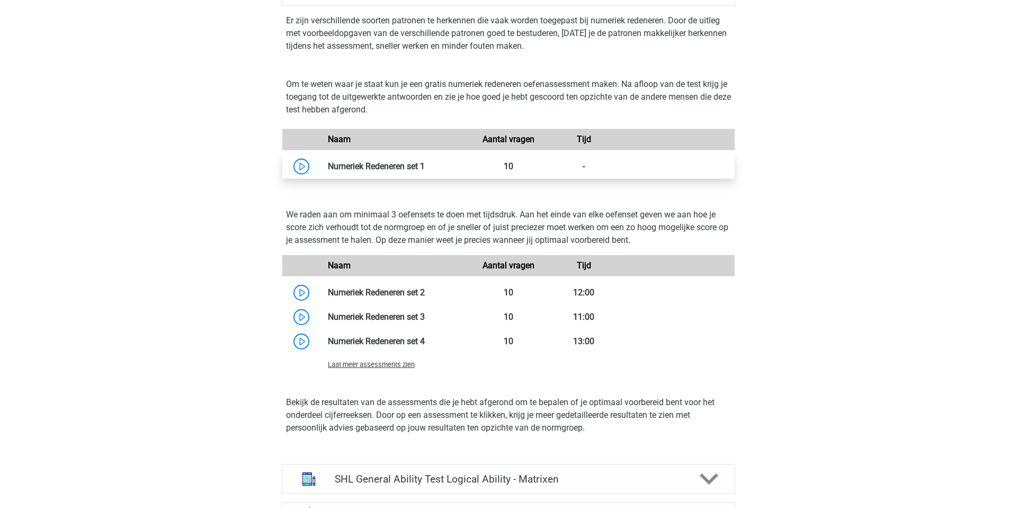
click at [425, 166] on link at bounding box center [425, 166] width 0 height 10
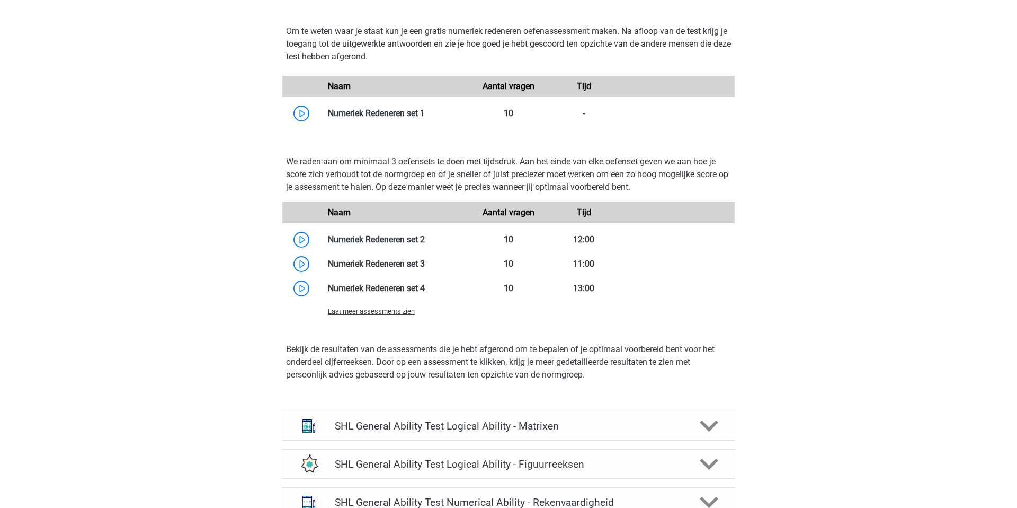
click at [217, 360] on div "janelle janelle.dewaal@hotmail.com Nederlands" at bounding box center [508, 282] width 1017 height 2026
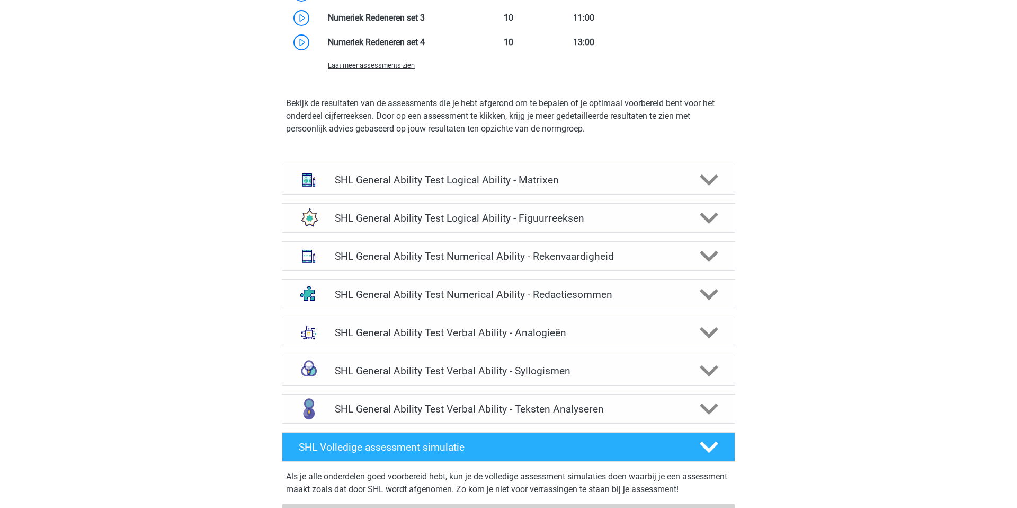
scroll to position [979, 0]
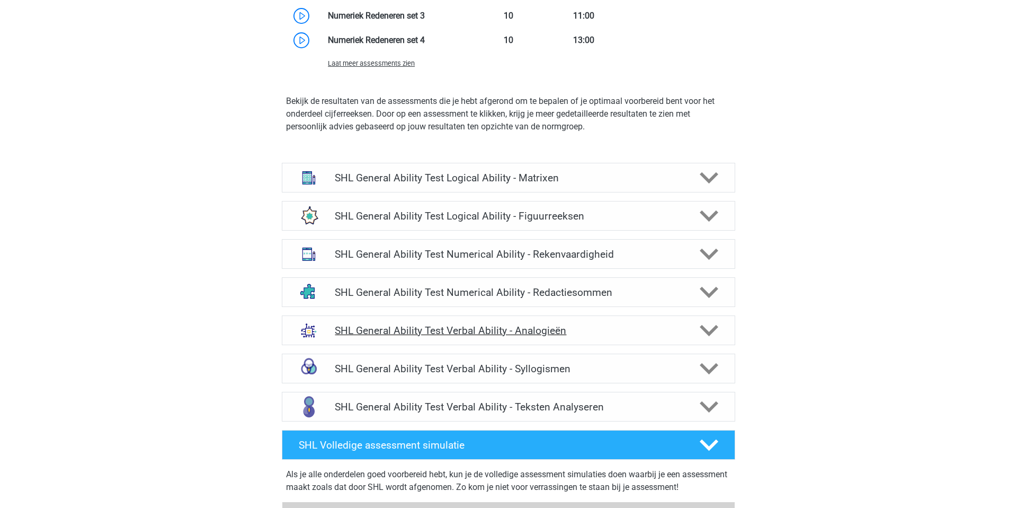
click at [543, 340] on div "SHL General Ability Test Verbal Ability - Analogieën" at bounding box center [509, 330] width 454 height 30
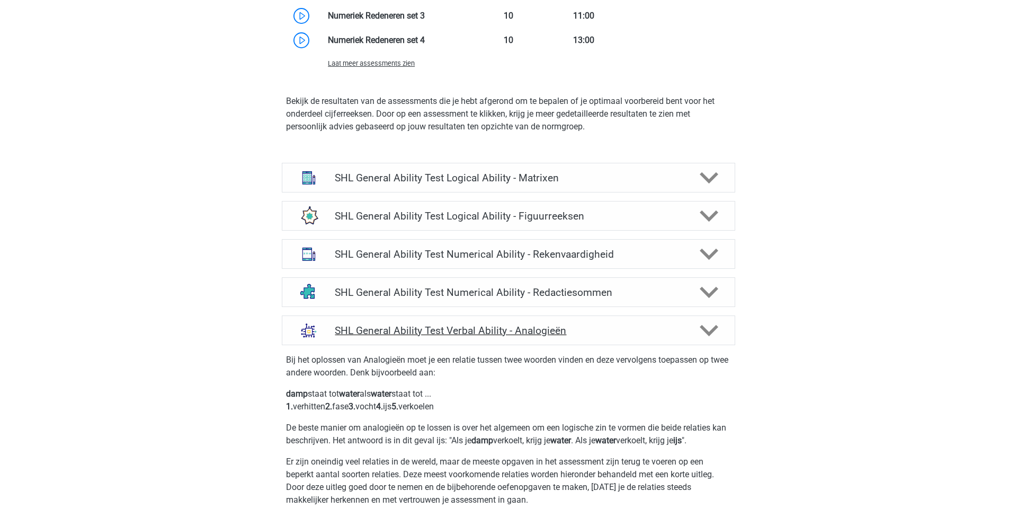
click at [543, 340] on div "SHL General Ability Test Verbal Ability - Analogieën" at bounding box center [509, 330] width 454 height 30
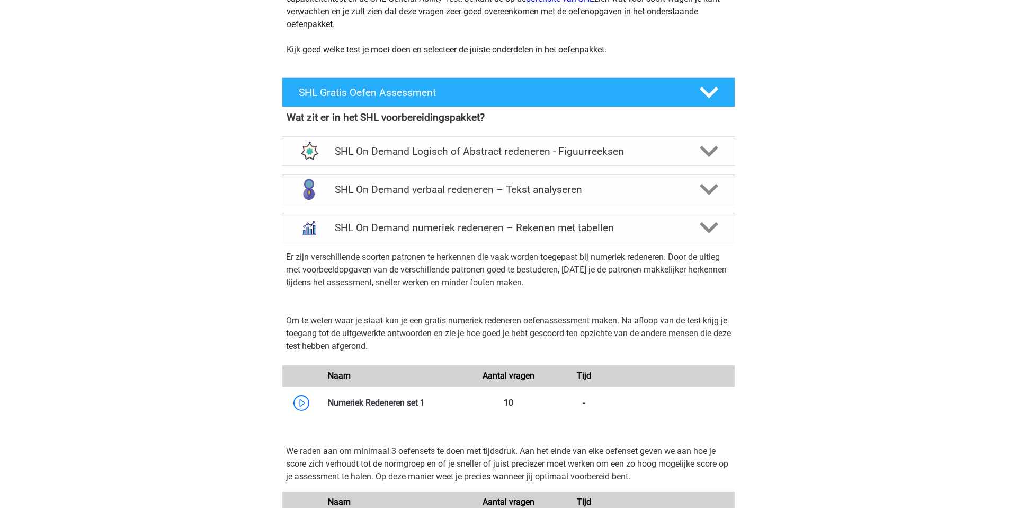
scroll to position [242, 0]
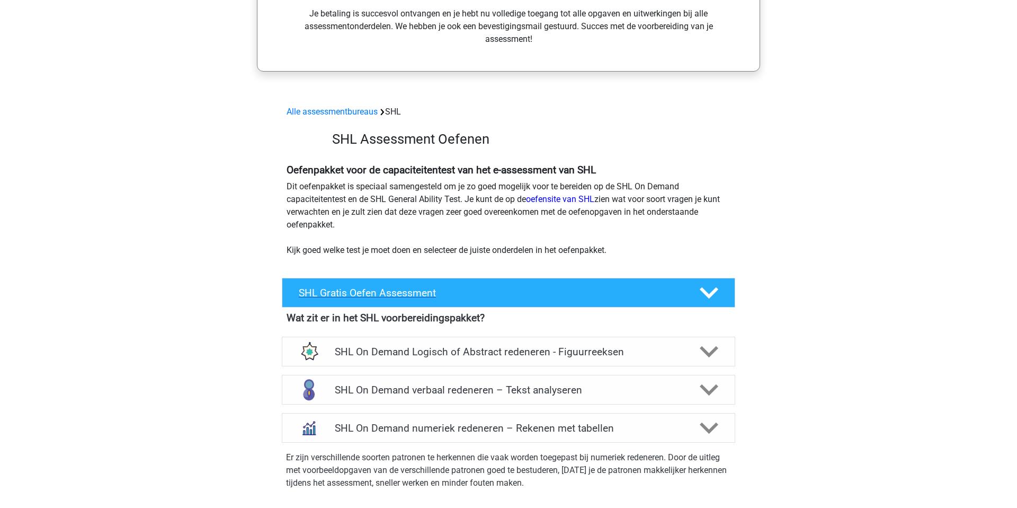
click at [713, 290] on polygon at bounding box center [709, 293] width 19 height 12
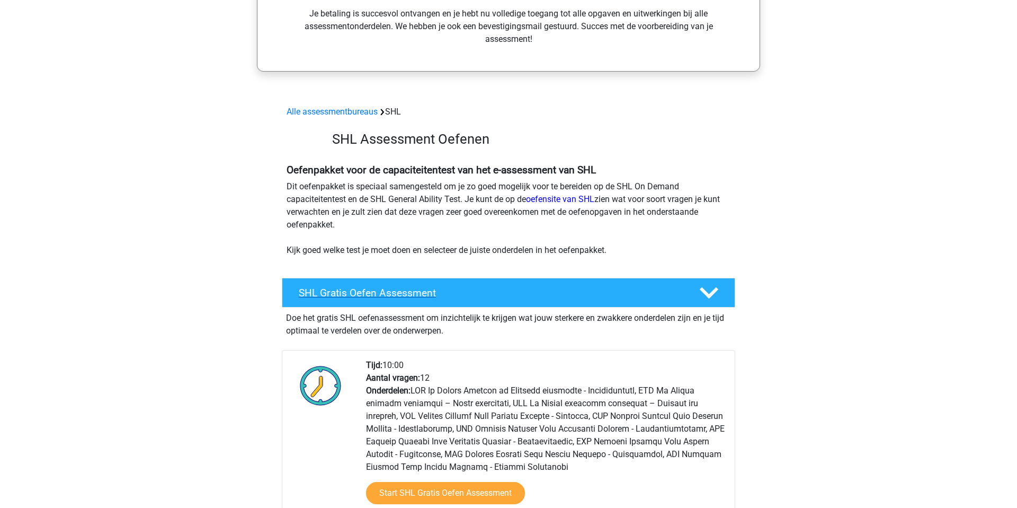
click at [713, 290] on polygon at bounding box center [709, 293] width 19 height 12
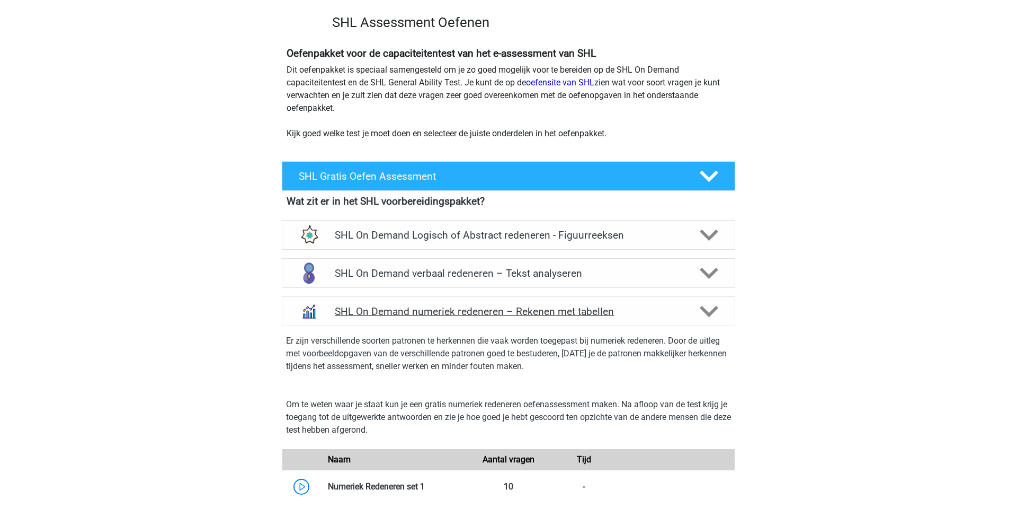
scroll to position [361, 0]
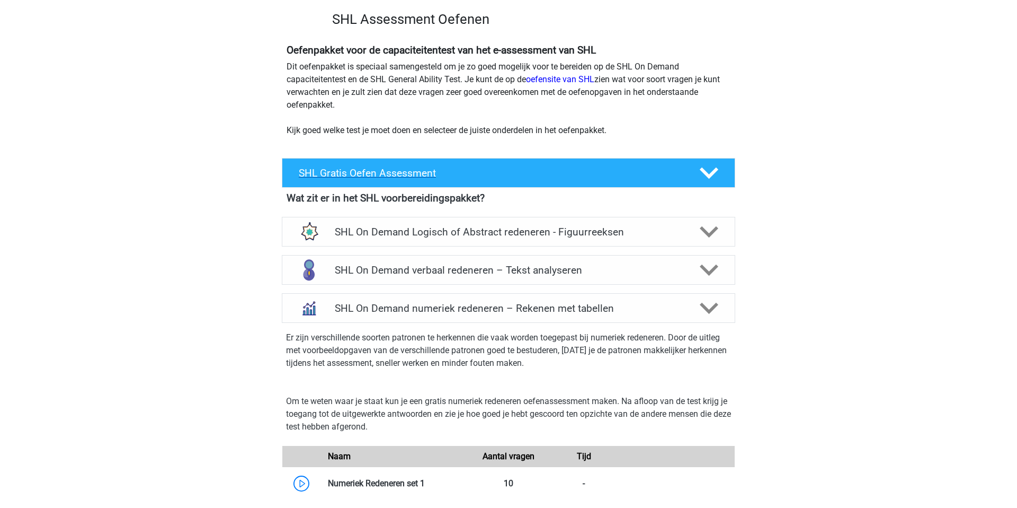
click at [503, 173] on h4 "SHL Gratis Oefen Assessment" at bounding box center [491, 173] width 384 height 12
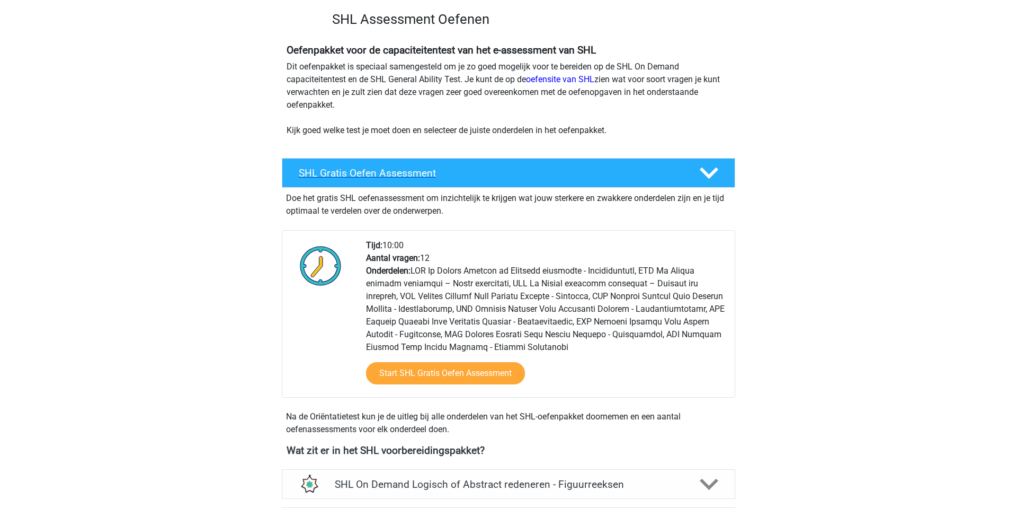
click at [503, 173] on h4 "SHL Gratis Oefen Assessment" at bounding box center [491, 173] width 384 height 12
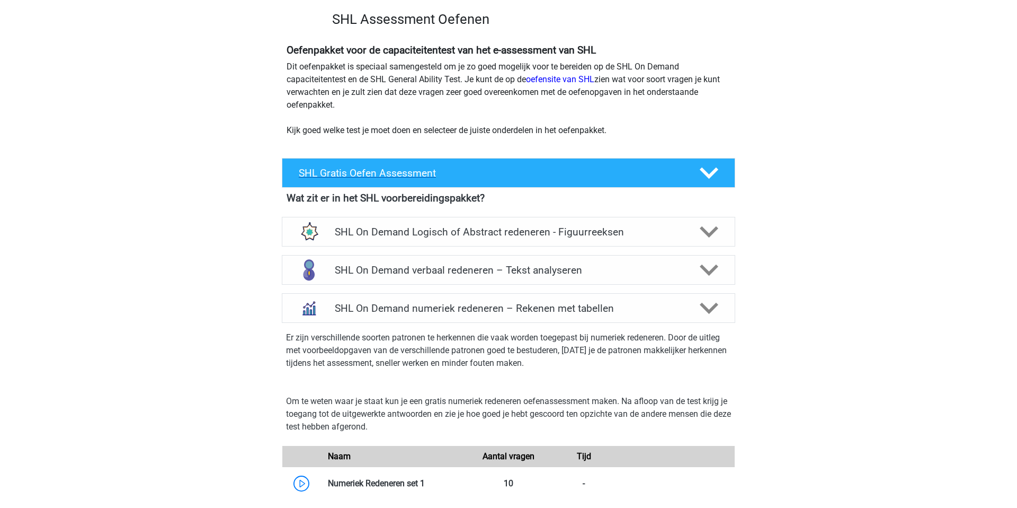
click at [503, 173] on h4 "SHL Gratis Oefen Assessment" at bounding box center [491, 173] width 384 height 12
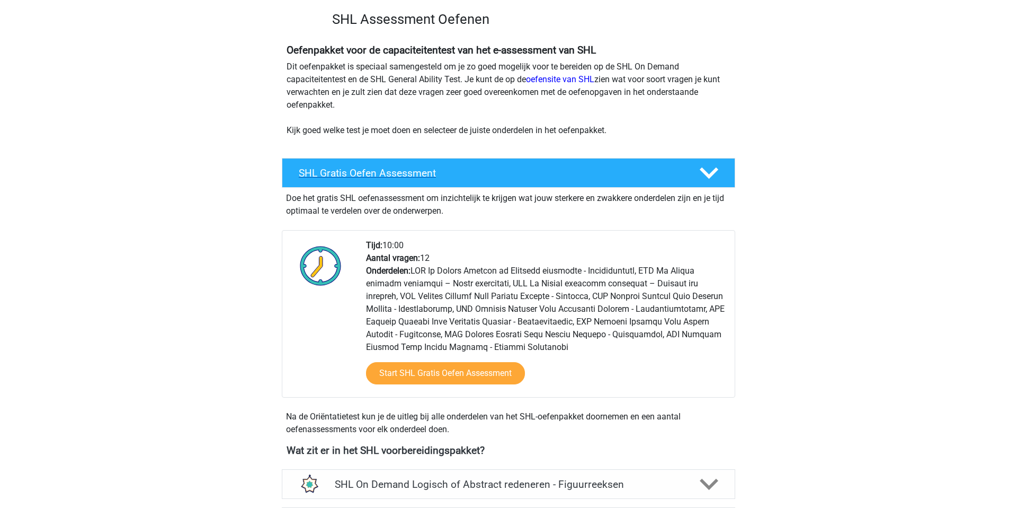
click at [503, 173] on h4 "SHL Gratis Oefen Assessment" at bounding box center [491, 173] width 384 height 12
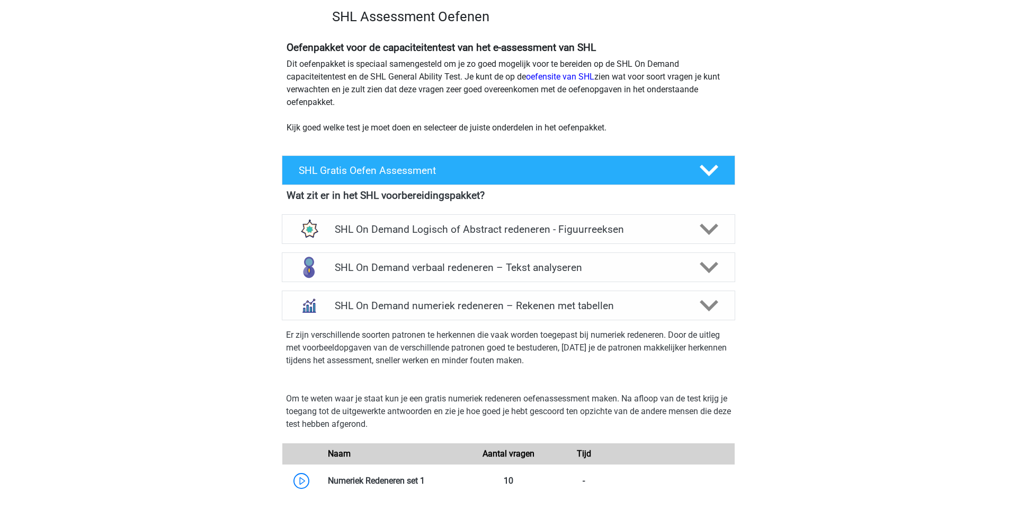
scroll to position [296, 0]
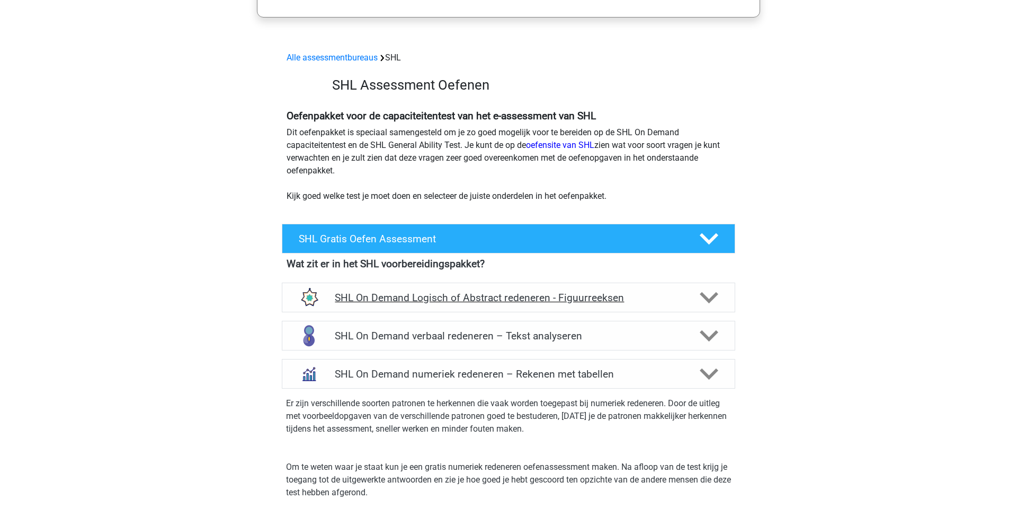
click at [523, 294] on h4 "SHL On Demand Logisch of Abstract redeneren - Figuurreeksen" at bounding box center [508, 297] width 347 height 12
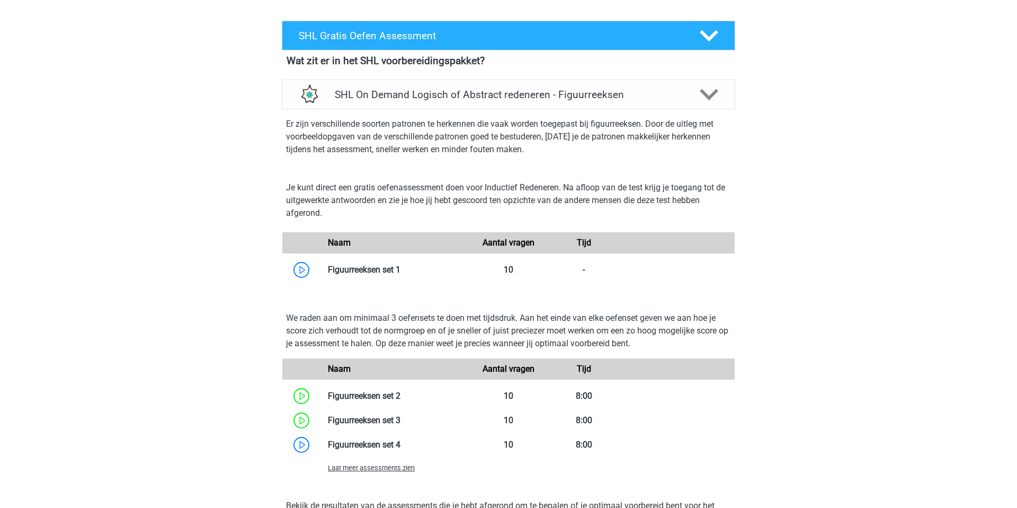
scroll to position [500, 0]
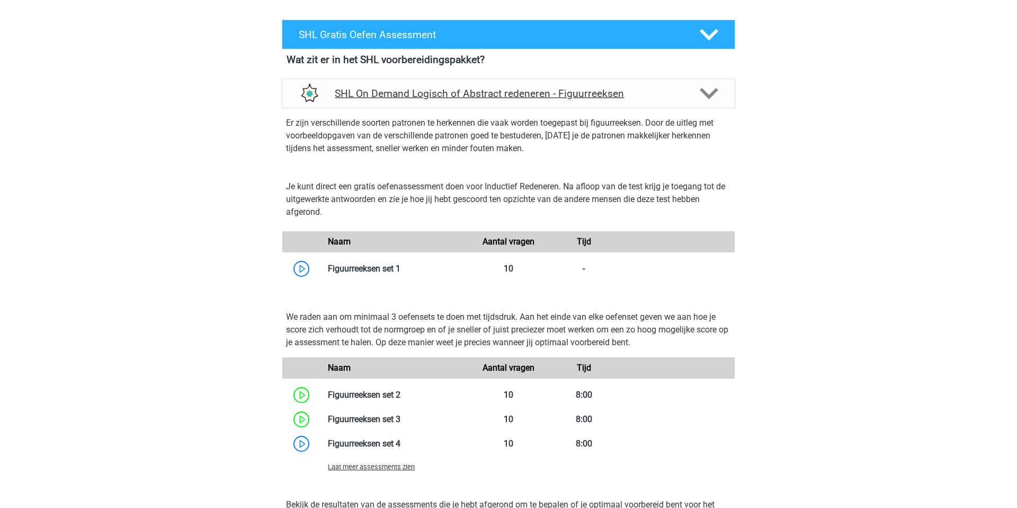
click at [551, 104] on div "SHL On Demand Logisch of Abstract redeneren - Figuurreeksen" at bounding box center [509, 93] width 454 height 30
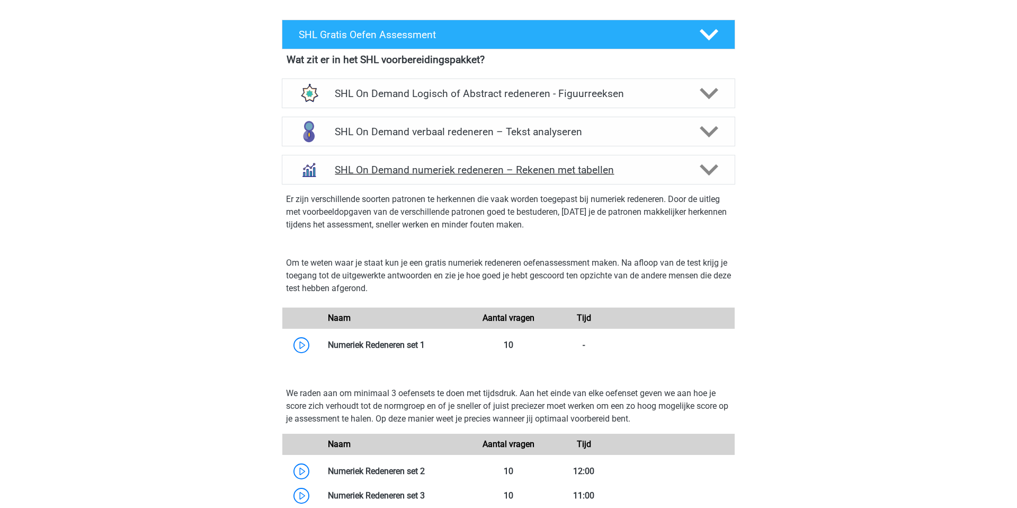
click at [559, 167] on h4 "SHL On Demand numeriek redeneren – Rekenen met tabellen" at bounding box center [508, 170] width 347 height 12
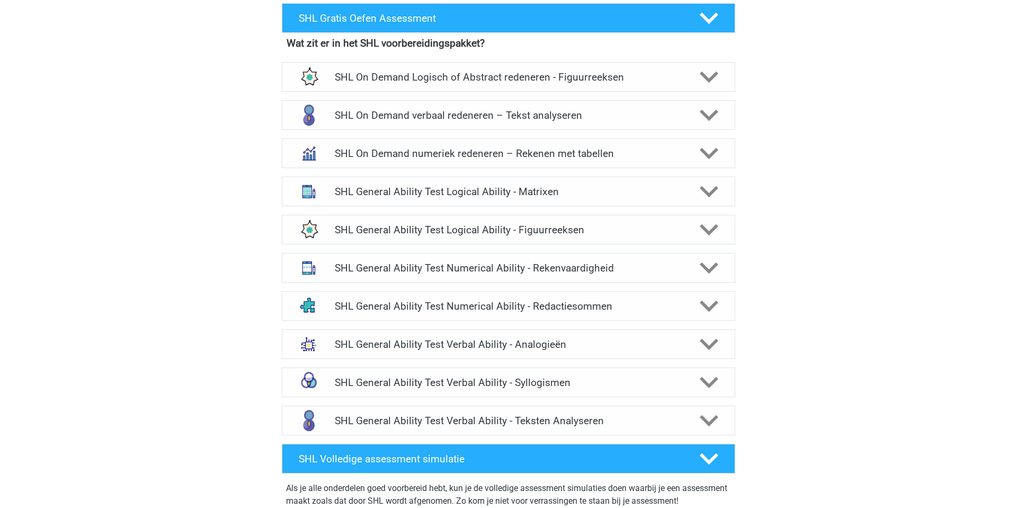
scroll to position [517, 0]
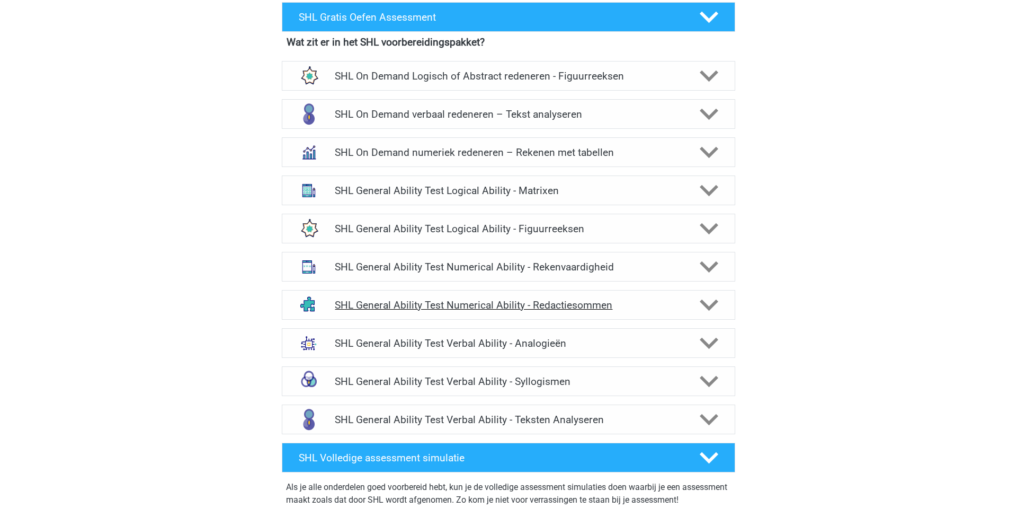
click at [564, 314] on div "SHL General Ability Test Numerical Ability - Redactiesommen" at bounding box center [509, 305] width 454 height 30
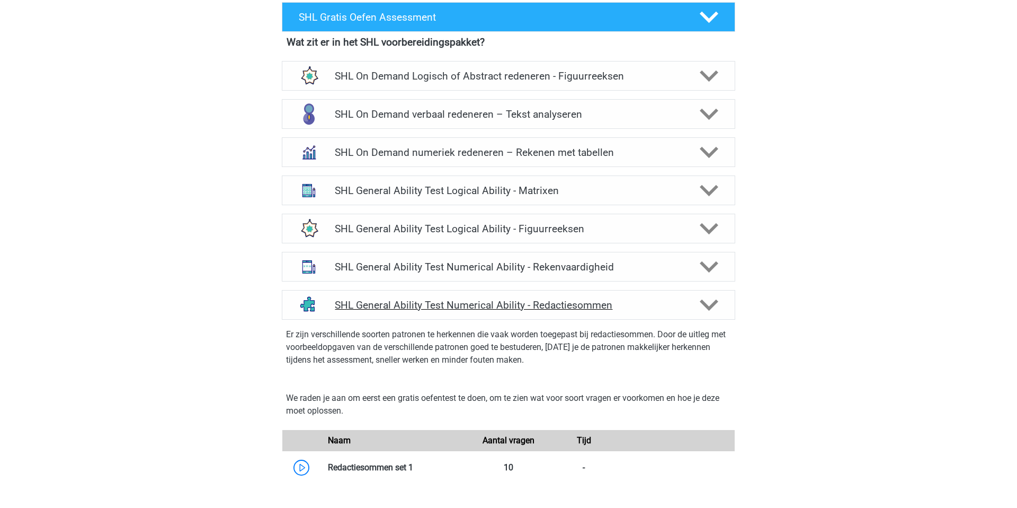
click at [564, 313] on div "SHL General Ability Test Numerical Ability - Redactiesommen" at bounding box center [509, 305] width 454 height 30
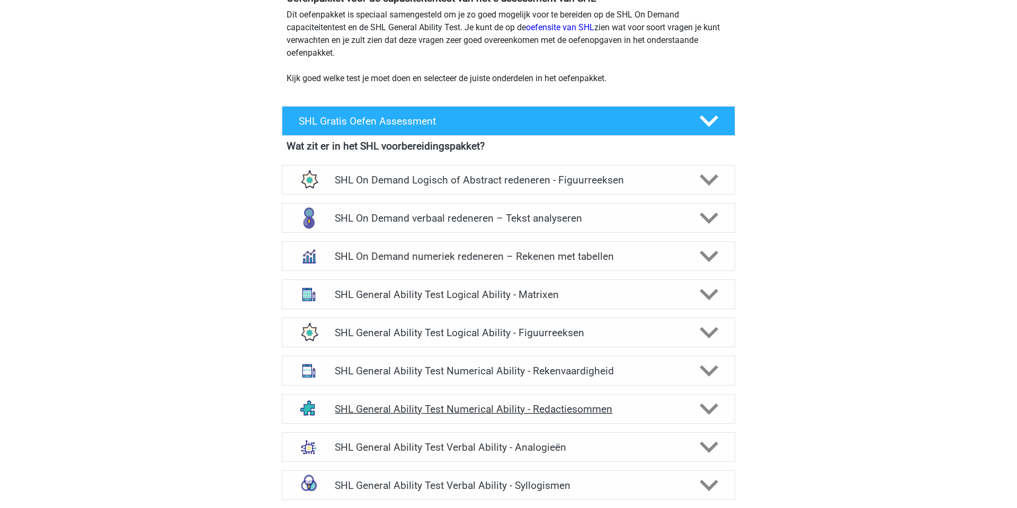
scroll to position [413, 0]
click at [608, 168] on div "SHL On Demand Logisch of Abstract redeneren - Figuurreeksen" at bounding box center [509, 180] width 454 height 30
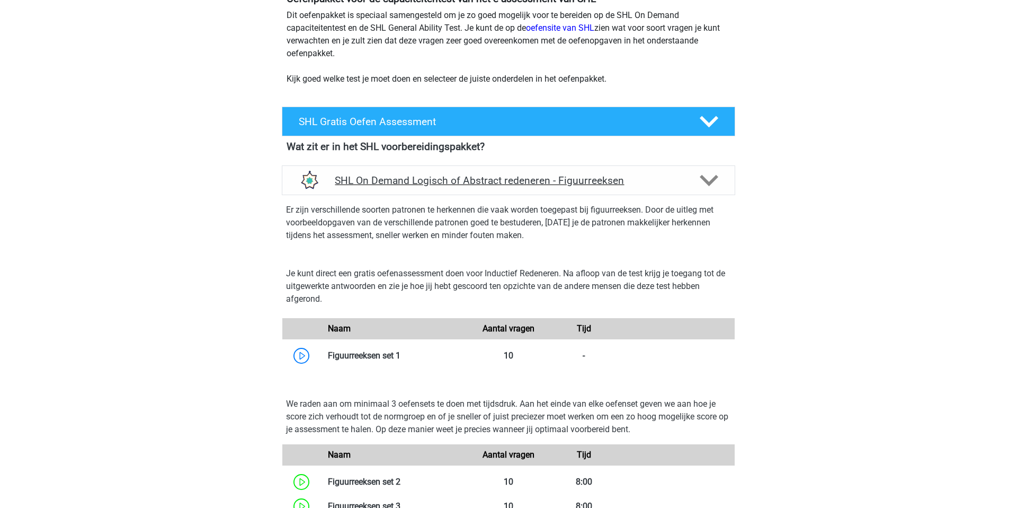
click at [608, 175] on h4 "SHL On Demand Logisch of Abstract redeneren - Figuurreeksen" at bounding box center [508, 180] width 347 height 12
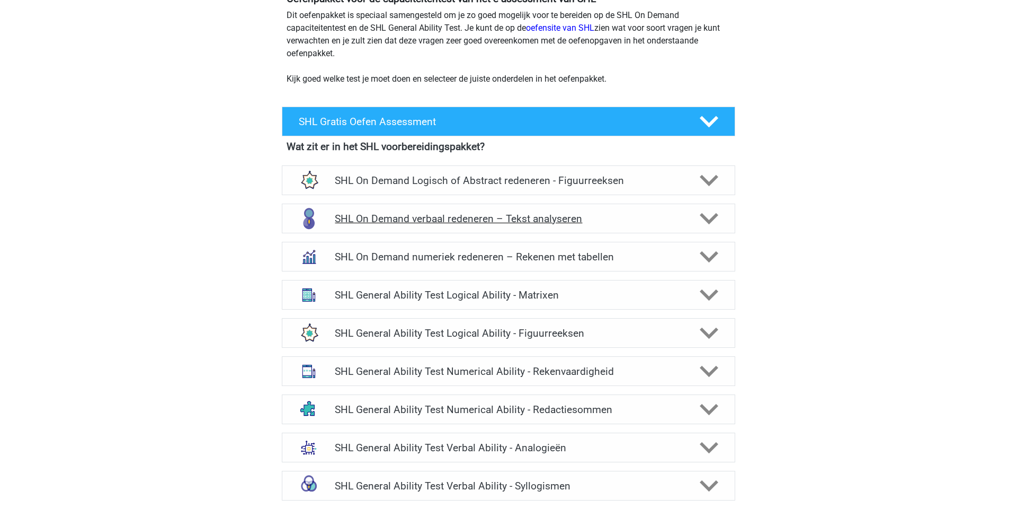
click at [606, 210] on div "SHL On Demand verbaal redeneren – Tekst analyseren" at bounding box center [509, 218] width 454 height 30
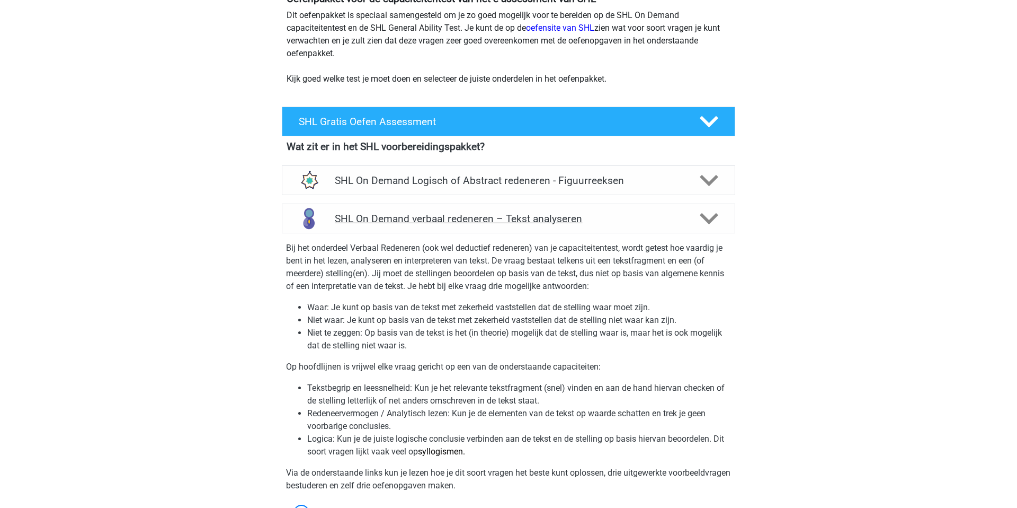
click at [606, 210] on div "SHL On Demand verbaal redeneren – Tekst analyseren" at bounding box center [509, 218] width 454 height 30
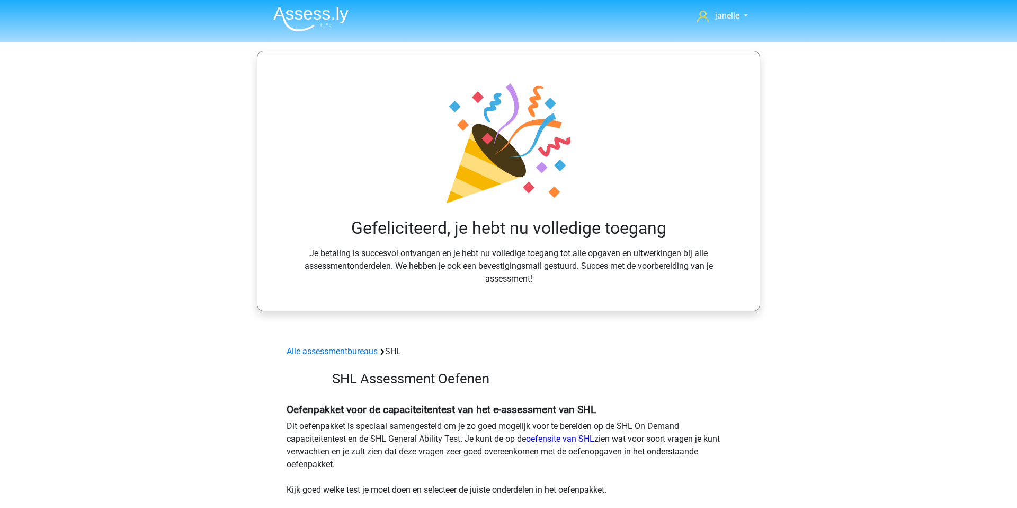
scroll to position [3, 0]
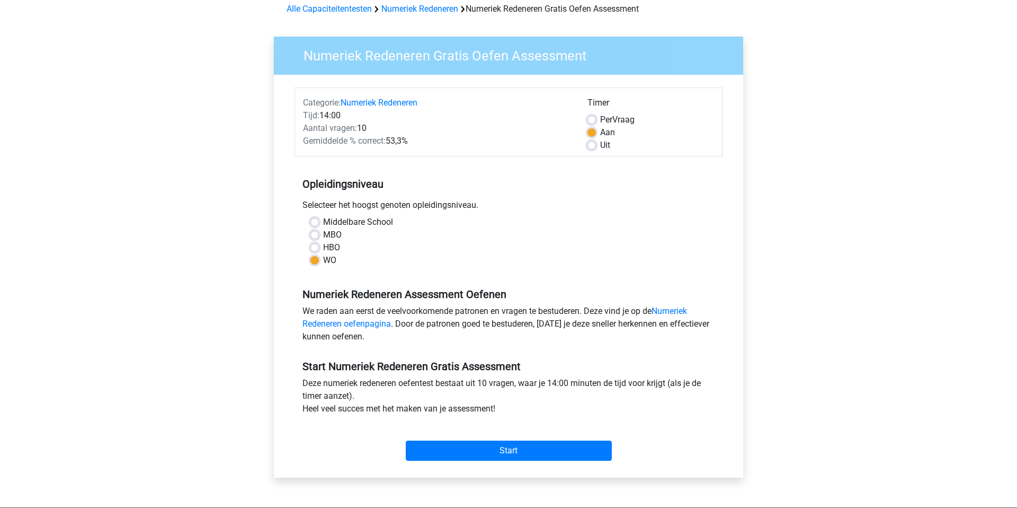
scroll to position [52, 0]
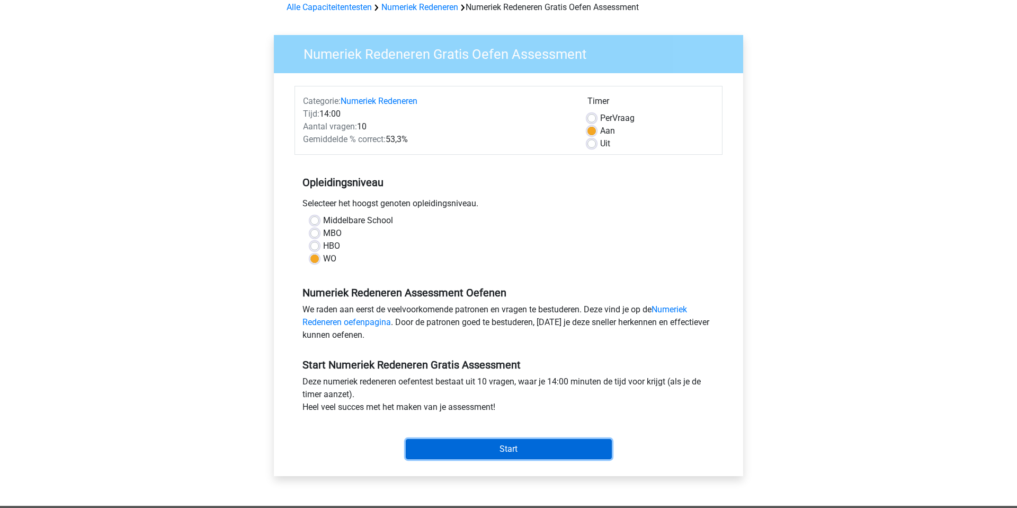
click at [492, 450] on input "Start" at bounding box center [509, 449] width 206 height 20
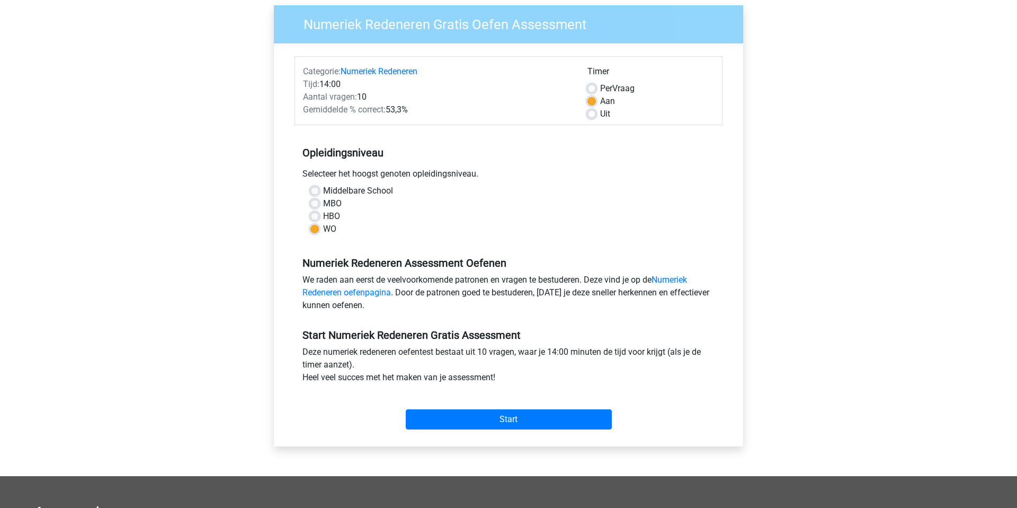
scroll to position [90, 0]
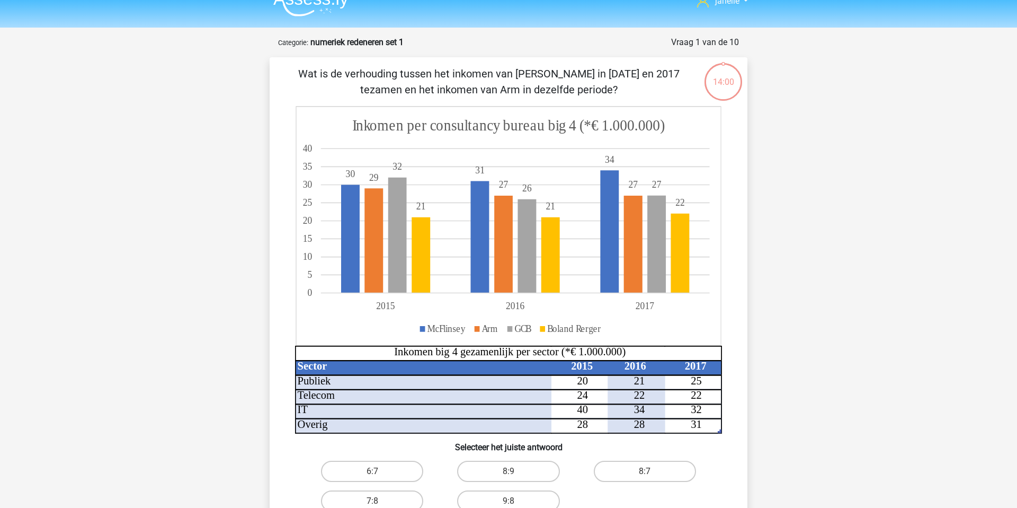
scroll to position [19, 0]
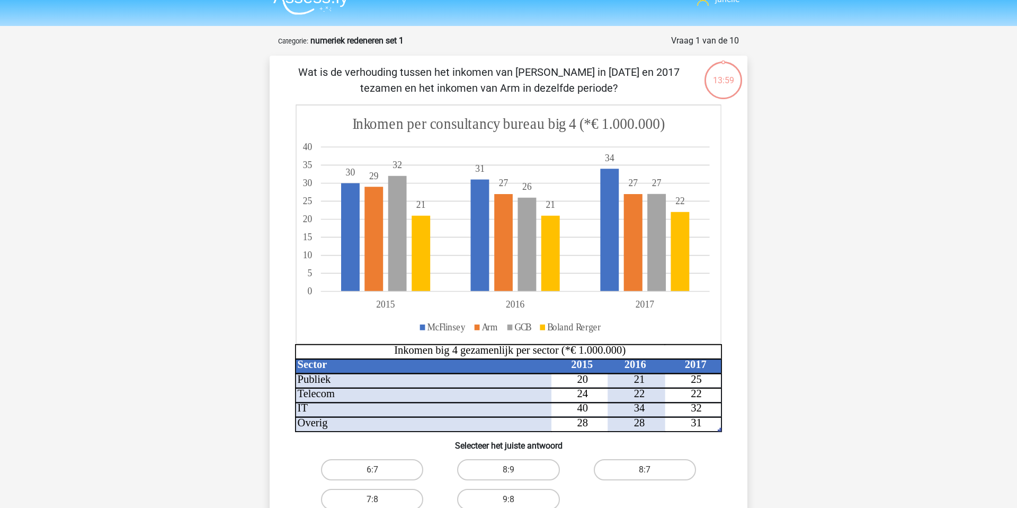
click at [491, 445] on h6 "Selecteer het juiste antwoord" at bounding box center [509, 441] width 444 height 19
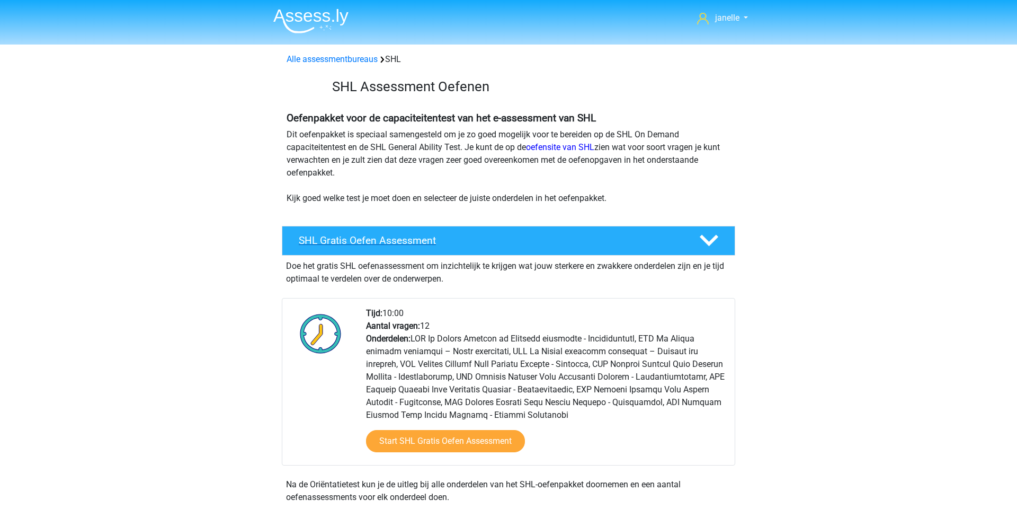
click at [695, 242] on div at bounding box center [708, 240] width 36 height 19
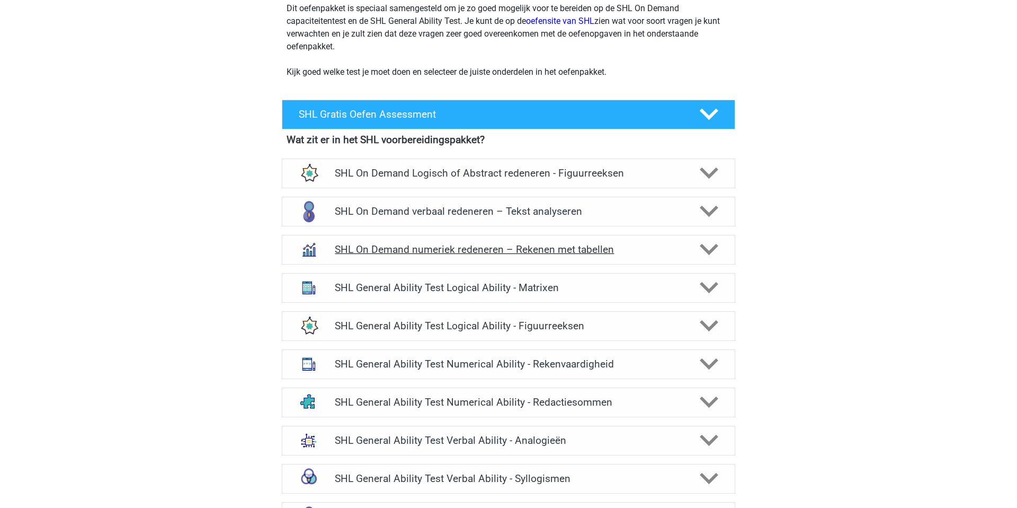
scroll to position [130, 0]
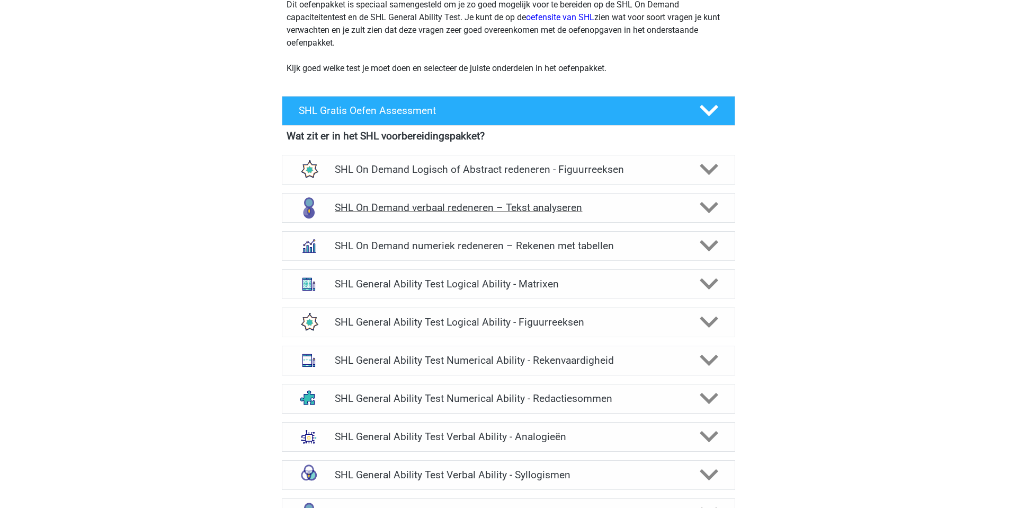
click at [637, 207] on h4 "SHL On Demand verbaal redeneren – Tekst analyseren" at bounding box center [508, 207] width 347 height 12
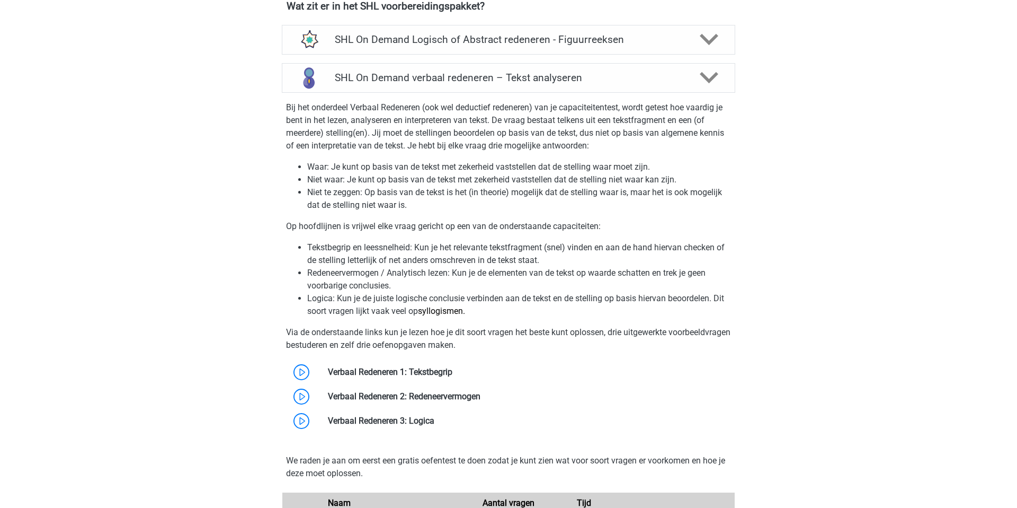
scroll to position [193, 0]
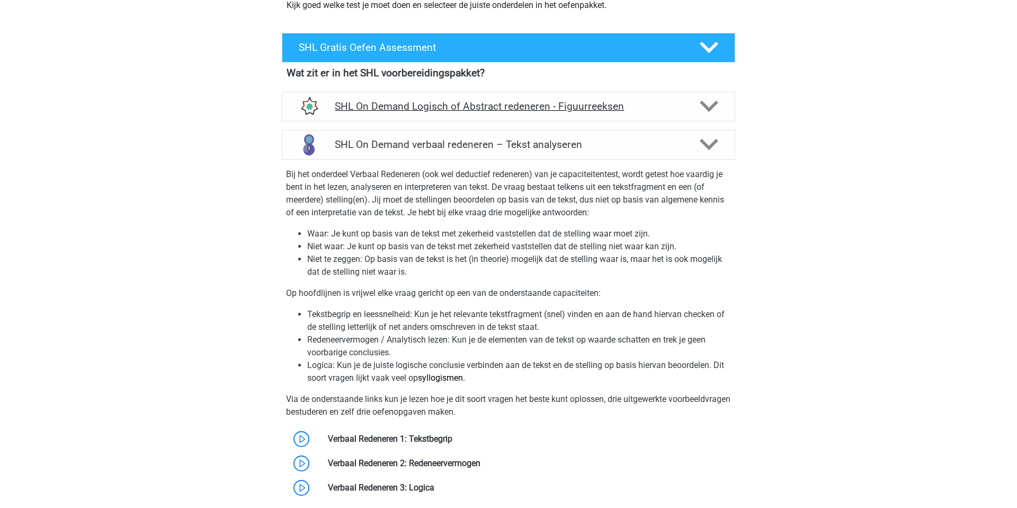
click at [666, 105] on h4 "SHL On Demand Logisch of Abstract redeneren - Figuurreeksen" at bounding box center [508, 106] width 347 height 12
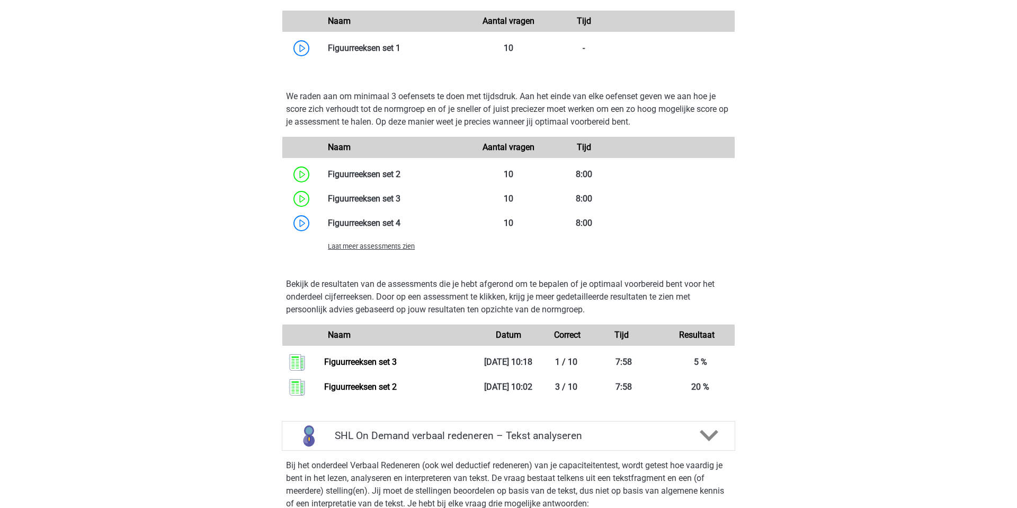
scroll to position [429, 0]
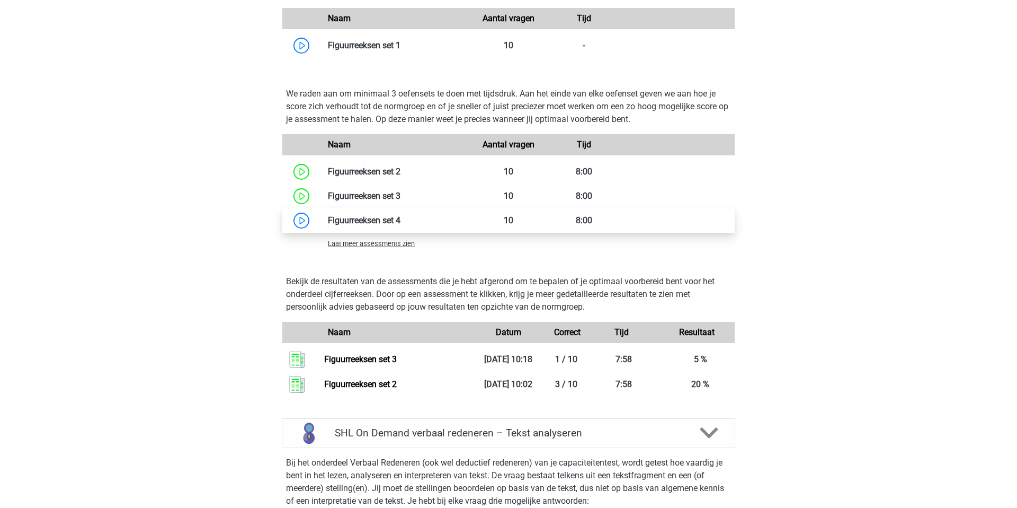
click at [401, 217] on link at bounding box center [401, 220] width 0 height 10
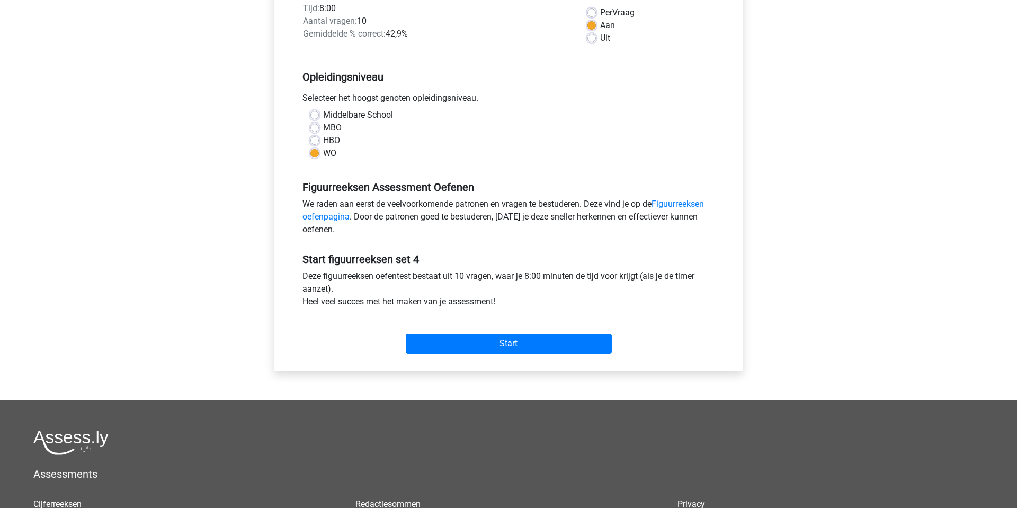
scroll to position [159, 0]
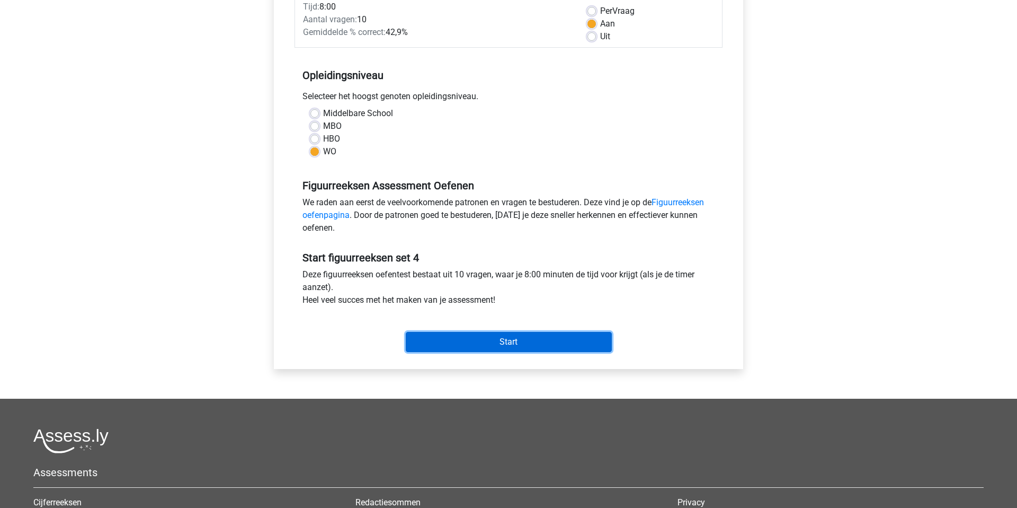
click at [450, 342] on input "Start" at bounding box center [509, 342] width 206 height 20
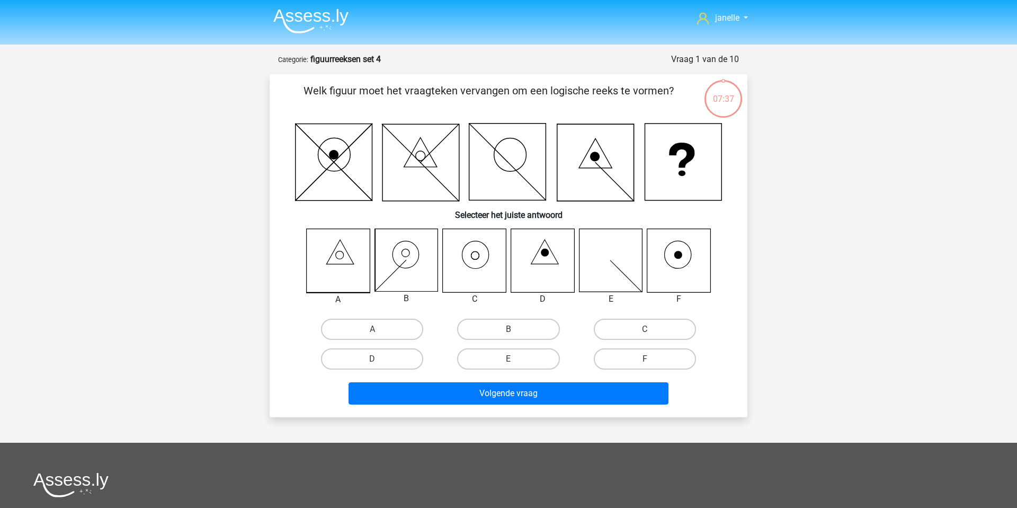
click at [665, 346] on div "F" at bounding box center [645, 359] width 136 height 30
click at [656, 325] on label "C" at bounding box center [645, 328] width 102 height 21
click at [652, 329] on input "C" at bounding box center [648, 332] width 7 height 7
radio input "true"
click at [618, 379] on div "Volgende vraag" at bounding box center [509, 391] width 444 height 35
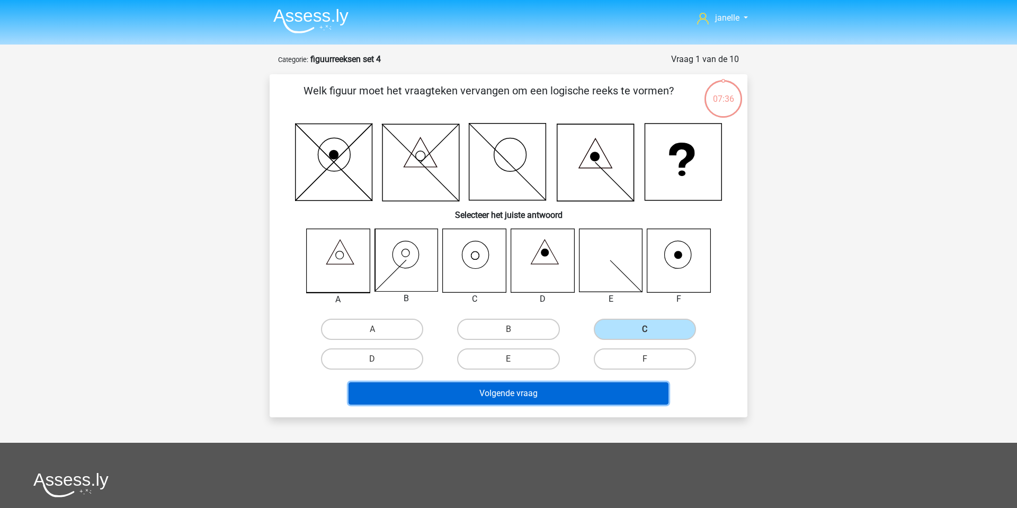
click at [613, 389] on button "Volgende vraag" at bounding box center [509, 393] width 321 height 22
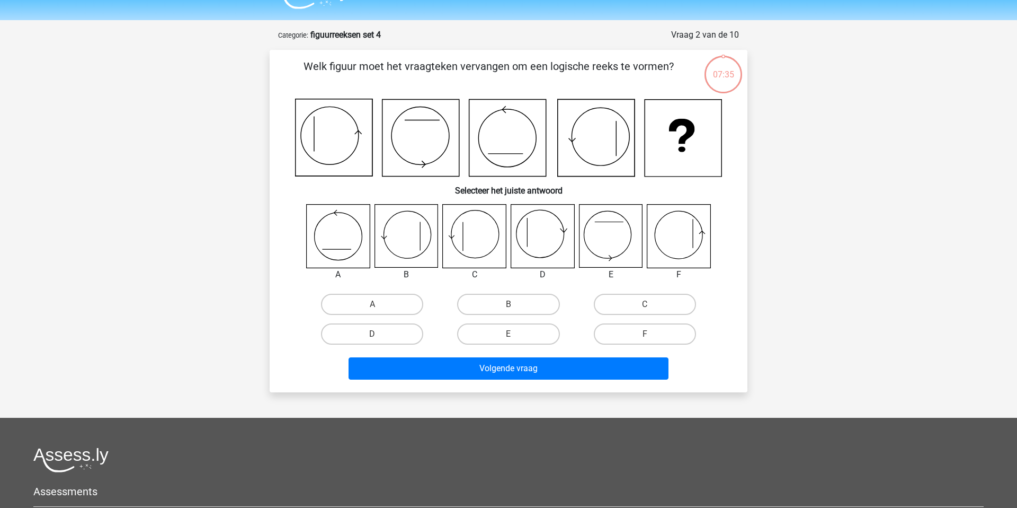
scroll to position [19, 0]
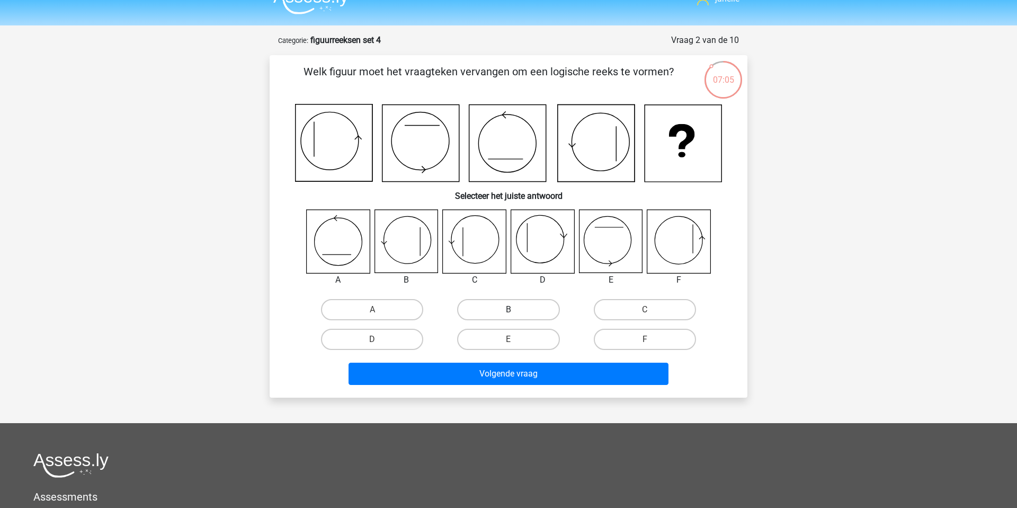
click at [491, 308] on label "B" at bounding box center [508, 309] width 102 height 21
click at [509, 309] on input "B" at bounding box center [512, 312] width 7 height 7
radio input "true"
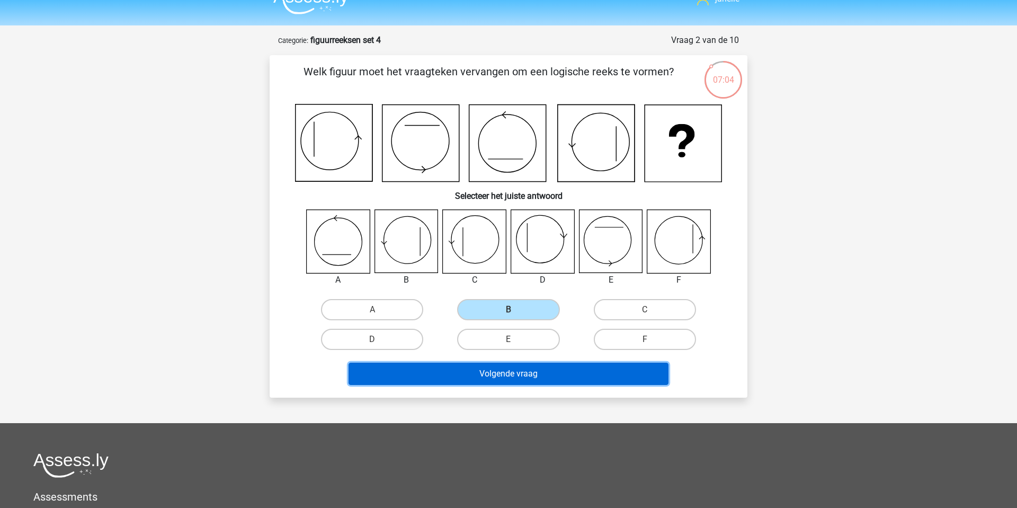
click at [517, 371] on button "Volgende vraag" at bounding box center [509, 373] width 321 height 22
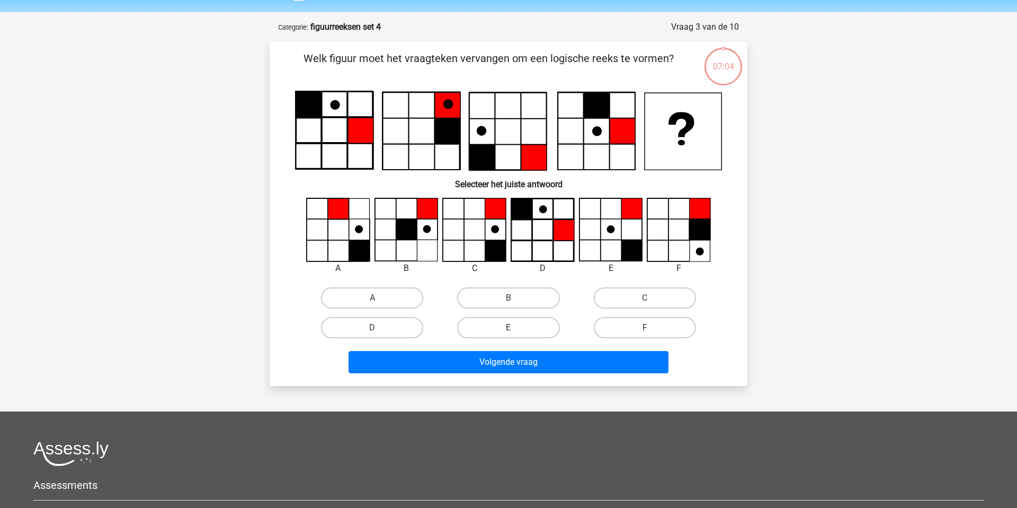
scroll to position [25, 0]
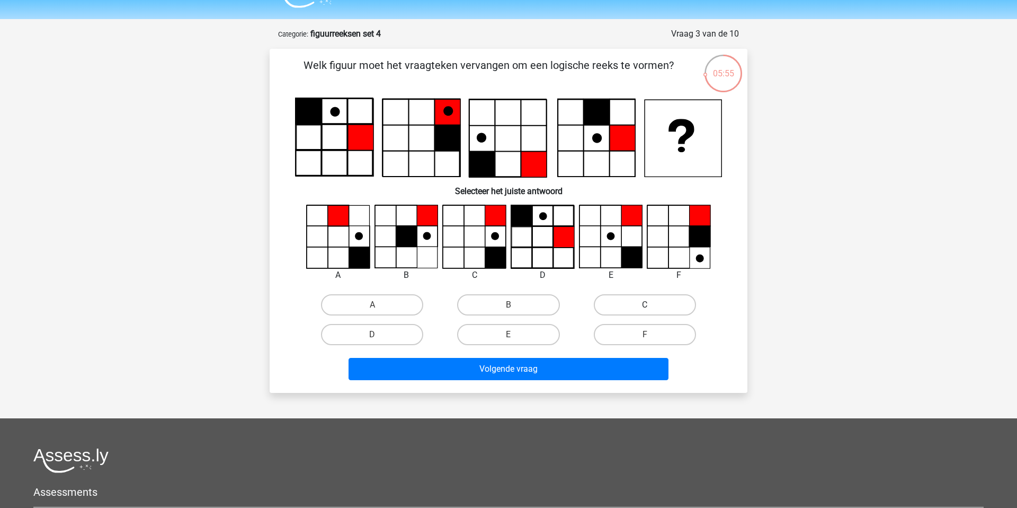
click at [661, 304] on label "C" at bounding box center [645, 304] width 102 height 21
click at [652, 305] on input "C" at bounding box center [648, 308] width 7 height 7
radio input "true"
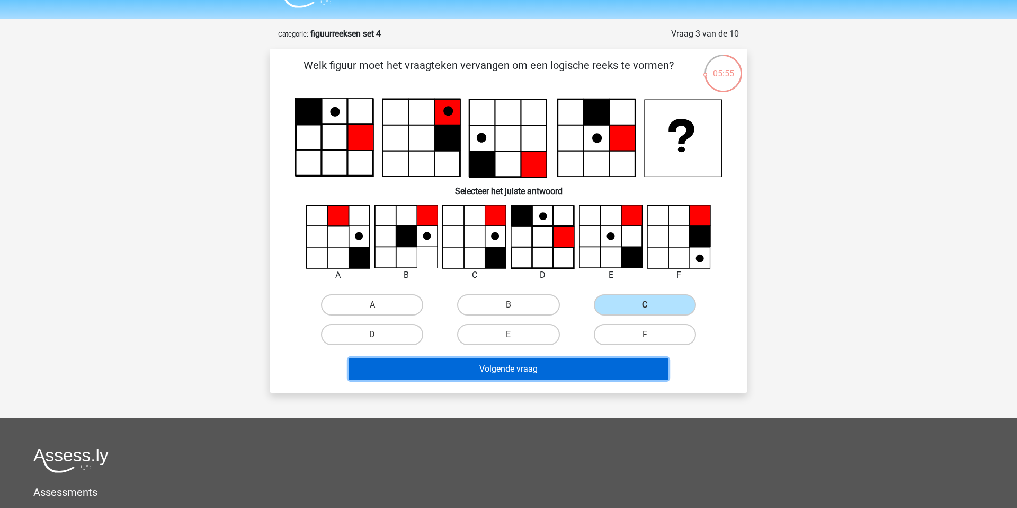
click at [607, 369] on button "Volgende vraag" at bounding box center [509, 369] width 321 height 22
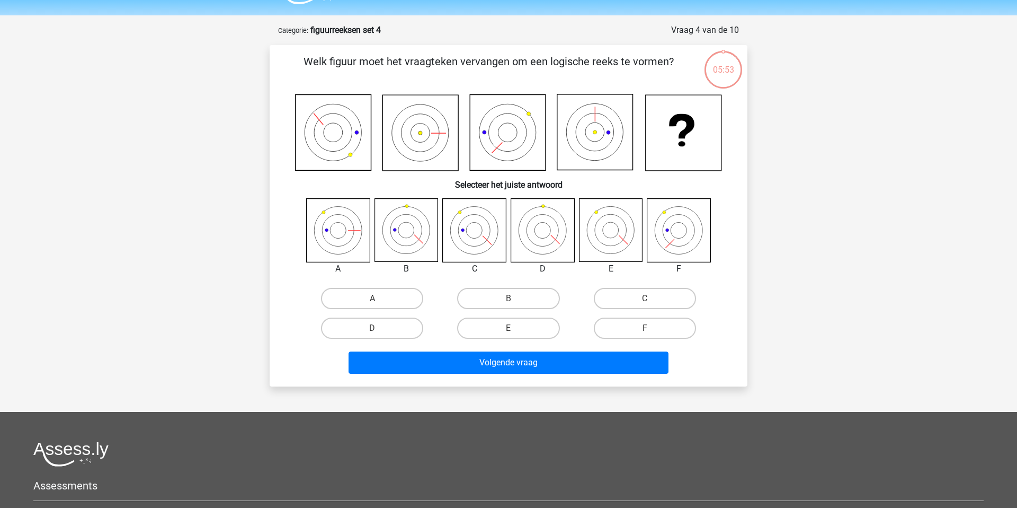
scroll to position [29, 0]
click at [659, 300] on label "C" at bounding box center [645, 298] width 102 height 21
click at [652, 300] on input "C" at bounding box center [648, 302] width 7 height 7
radio input "true"
click at [590, 346] on div "Volgende vraag" at bounding box center [509, 360] width 444 height 35
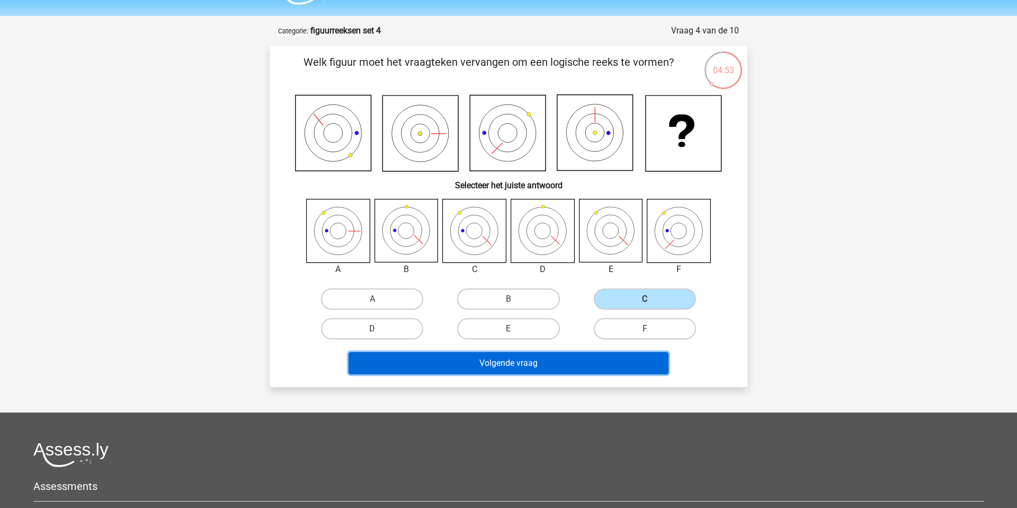
click at [589, 362] on button "Volgende vraag" at bounding box center [509, 363] width 321 height 22
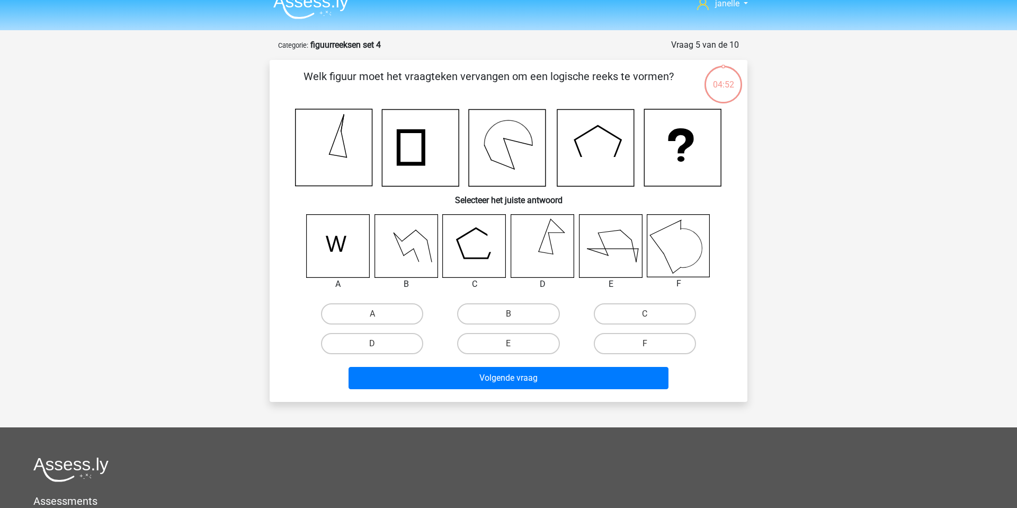
scroll to position [13, 0]
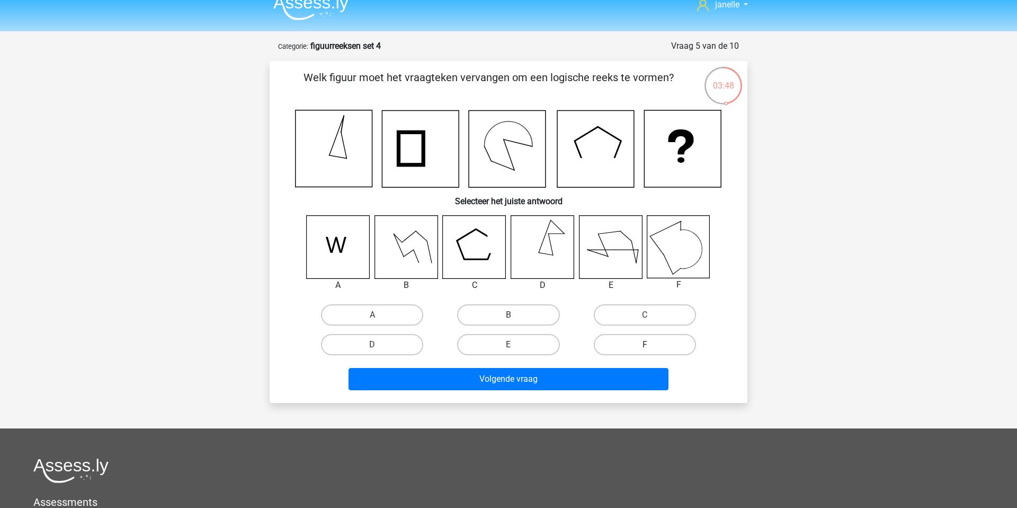
click at [644, 348] on label "F" at bounding box center [645, 344] width 102 height 21
click at [645, 348] on input "F" at bounding box center [648, 347] width 7 height 7
radio input "true"
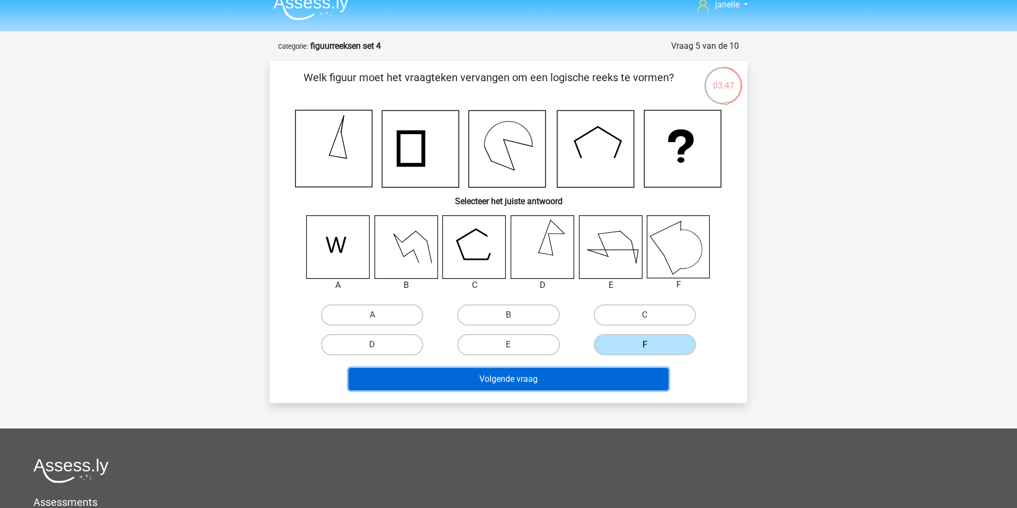
click at [635, 386] on button "Volgende vraag" at bounding box center [509, 379] width 321 height 22
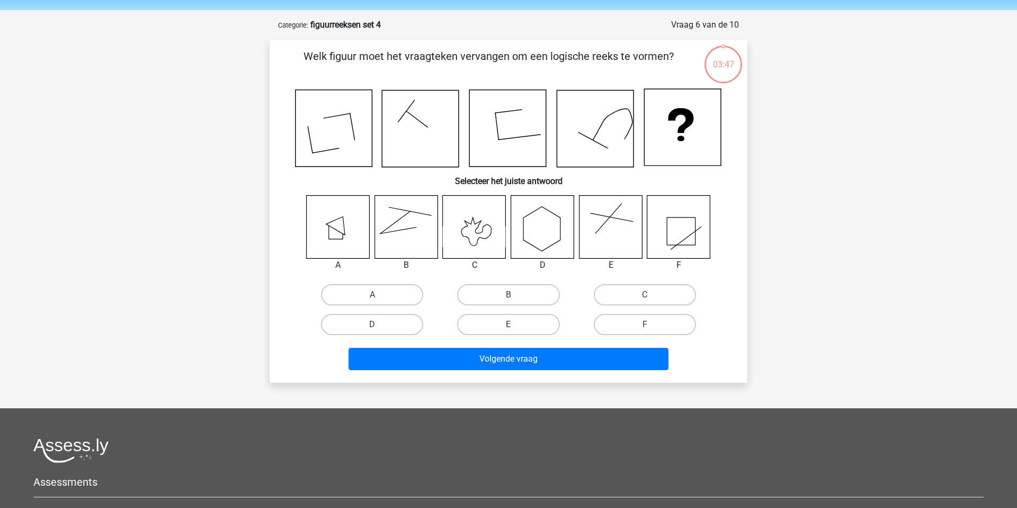
scroll to position [28, 0]
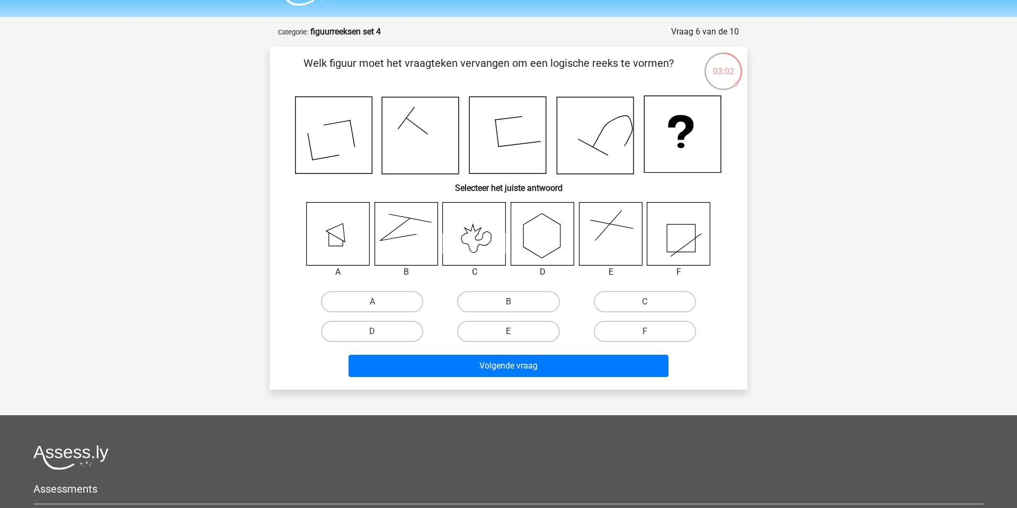
click at [504, 339] on label "E" at bounding box center [508, 331] width 102 height 21
click at [509, 338] on input "E" at bounding box center [512, 334] width 7 height 7
radio input "true"
click at [515, 384] on div "Welk figuur moet het vraagteken vervangen om een logische reeks te vormen? Sele…" at bounding box center [509, 218] width 478 height 343
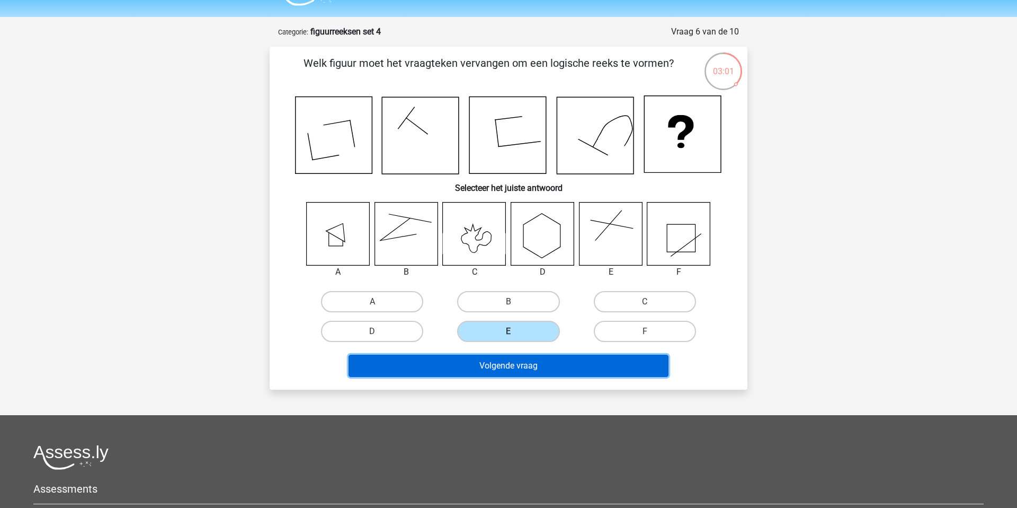
click at [514, 358] on button "Volgende vraag" at bounding box center [509, 365] width 321 height 22
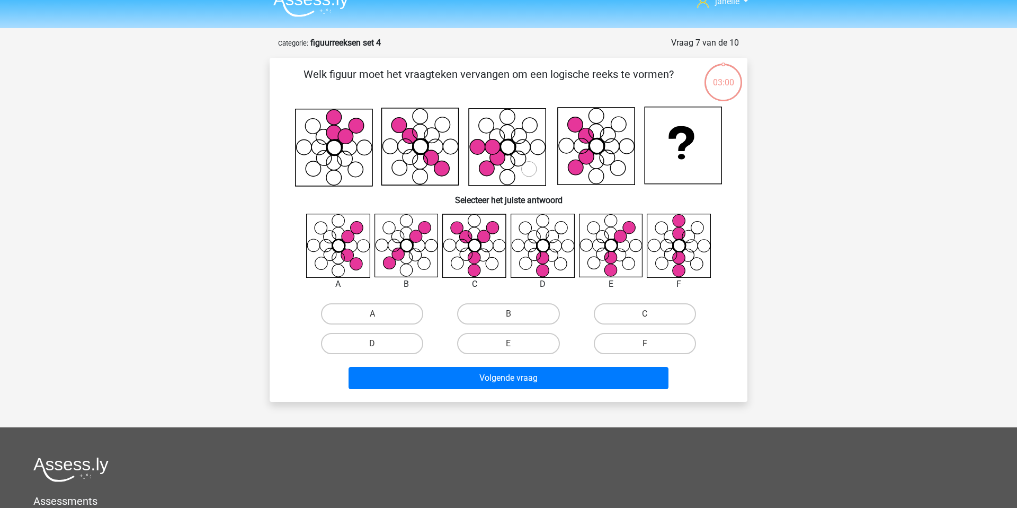
scroll to position [15, 0]
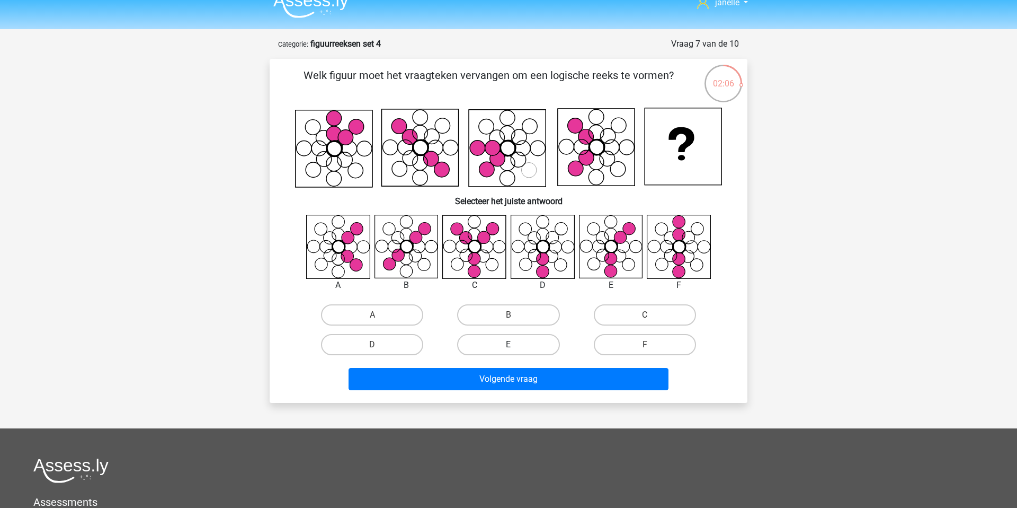
click at [501, 349] on label "E" at bounding box center [508, 344] width 102 height 21
click at [509, 349] on input "E" at bounding box center [512, 347] width 7 height 7
radio input "true"
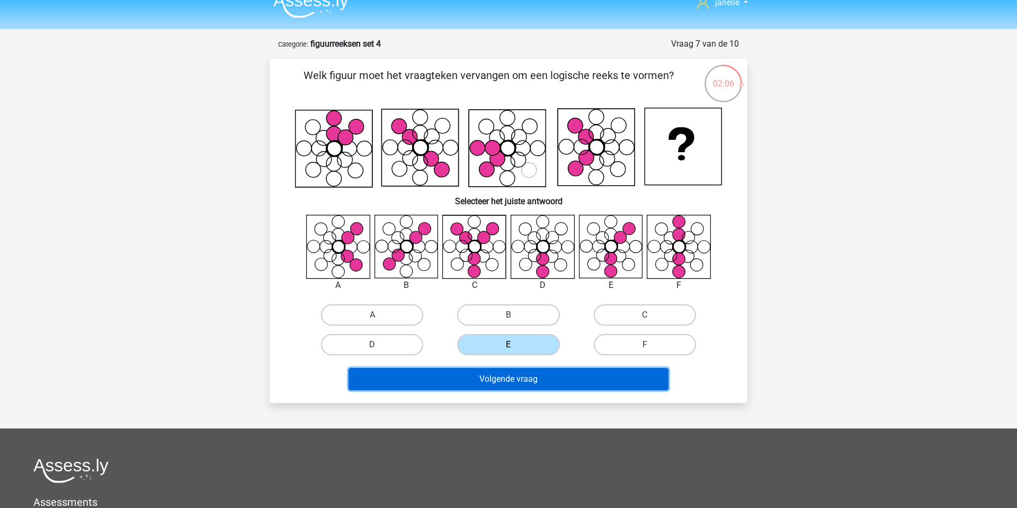
click at [521, 384] on button "Volgende vraag" at bounding box center [509, 379] width 321 height 22
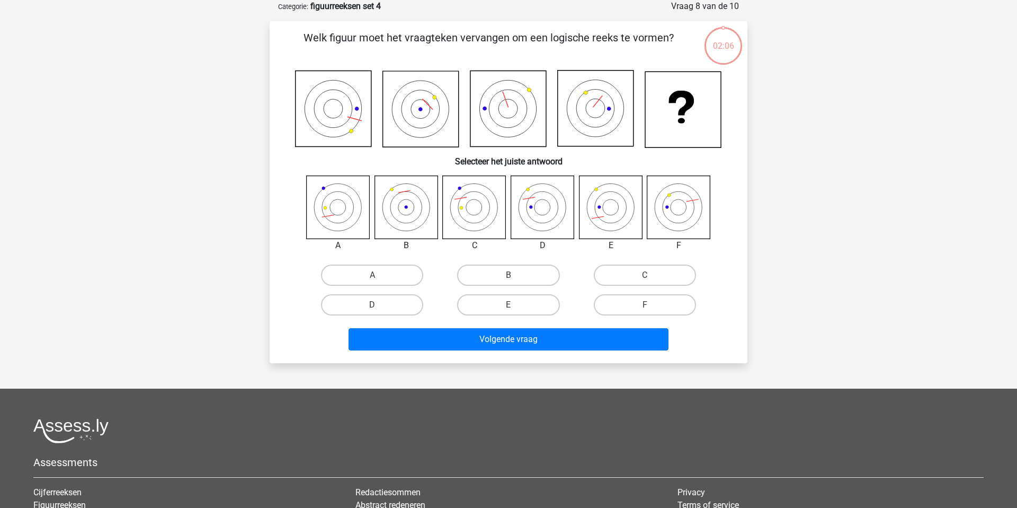
scroll to position [17, 0]
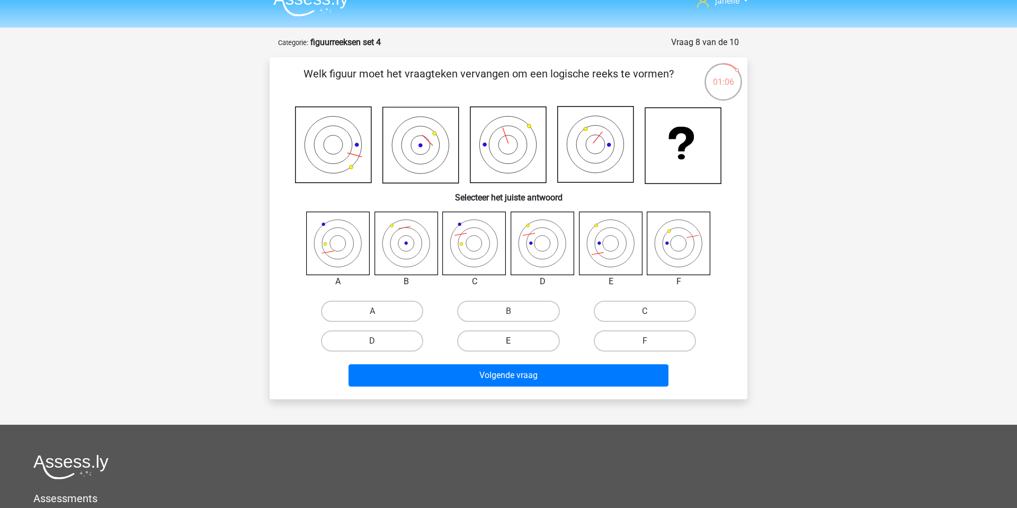
click at [521, 336] on label "E" at bounding box center [508, 340] width 102 height 21
click at [516, 341] on input "E" at bounding box center [512, 344] width 7 height 7
radio input "true"
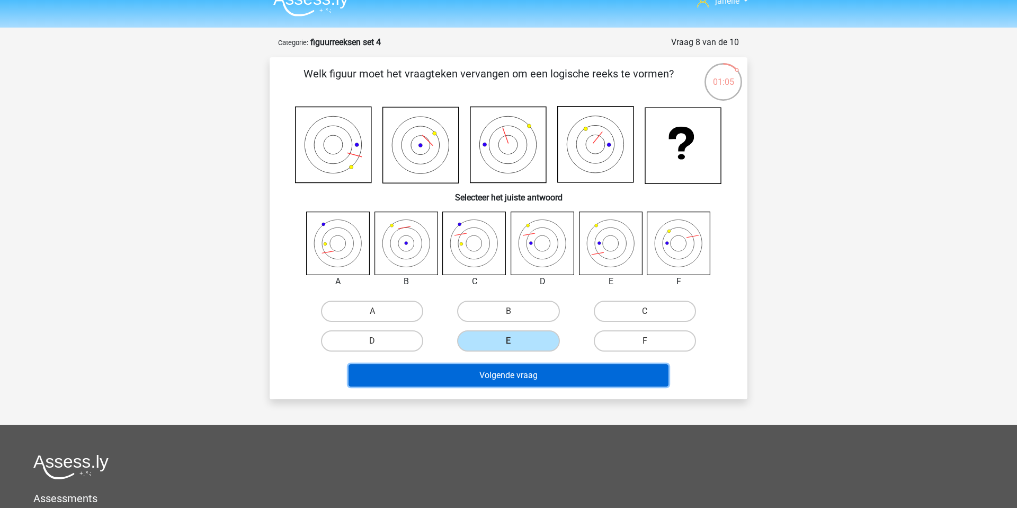
click at [527, 386] on button "Volgende vraag" at bounding box center [509, 375] width 321 height 22
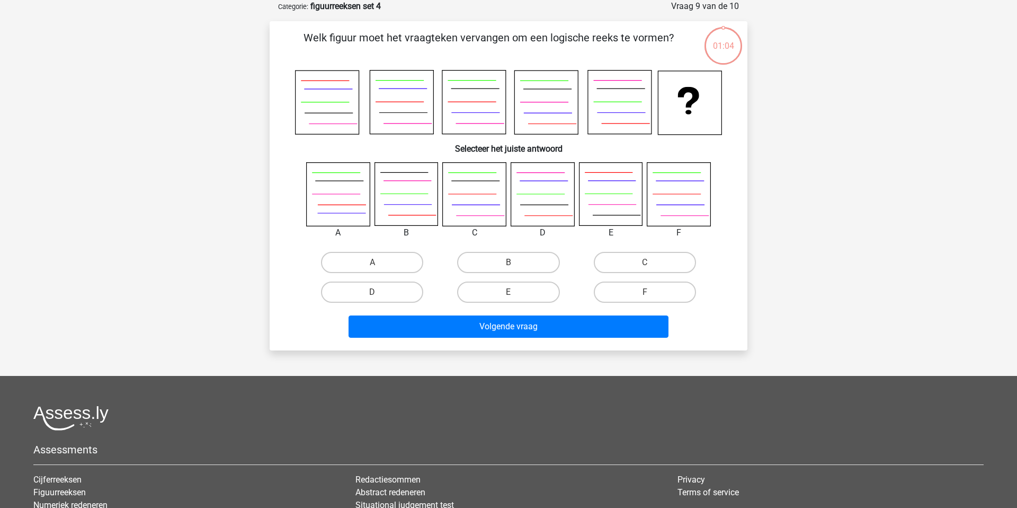
scroll to position [0, 0]
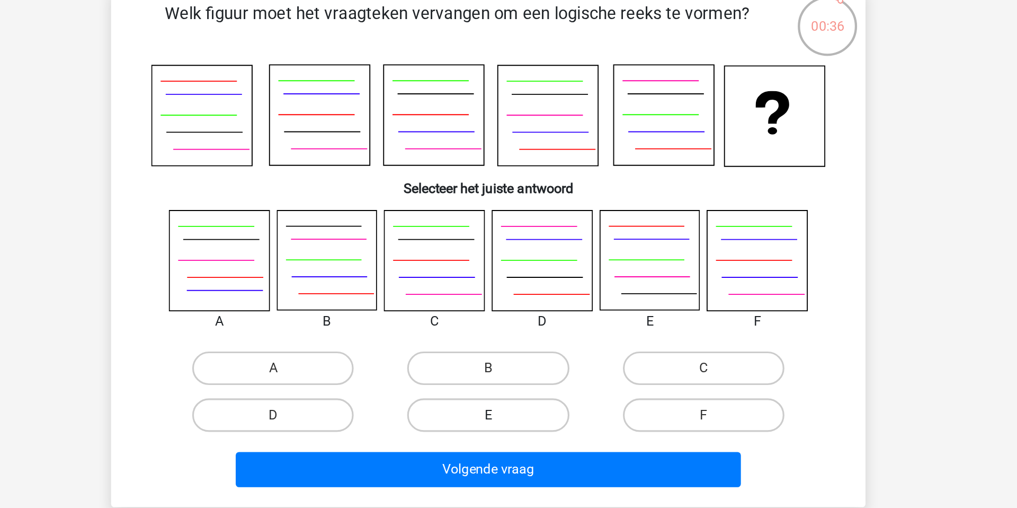
click at [526, 345] on label "E" at bounding box center [508, 344] width 102 height 21
click at [516, 345] on input "E" at bounding box center [512, 348] width 7 height 7
radio input "true"
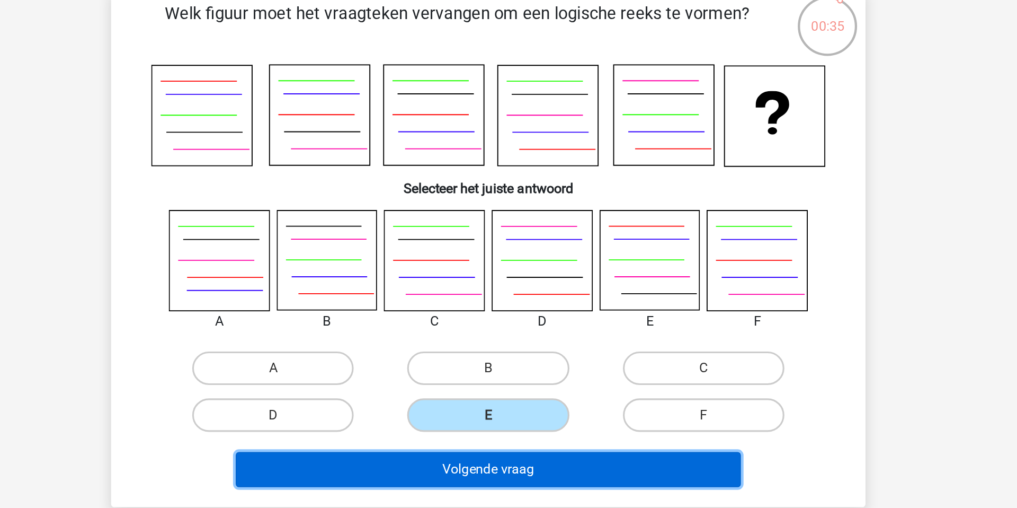
click at [517, 375] on button "Volgende vraag" at bounding box center [509, 379] width 321 height 22
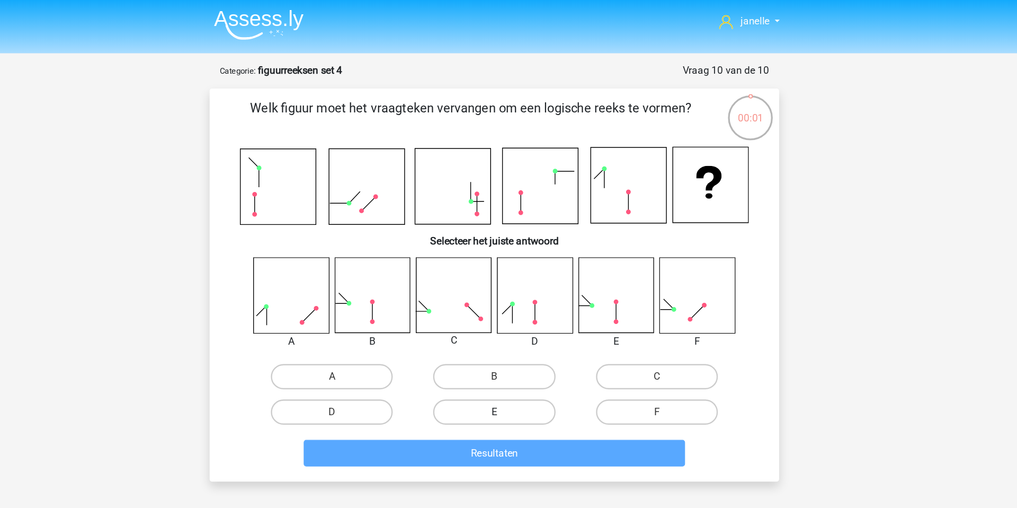
click at [476, 342] on label "E" at bounding box center [508, 345] width 102 height 21
click at [509, 345] on input "E" at bounding box center [512, 348] width 7 height 7
radio input "true"
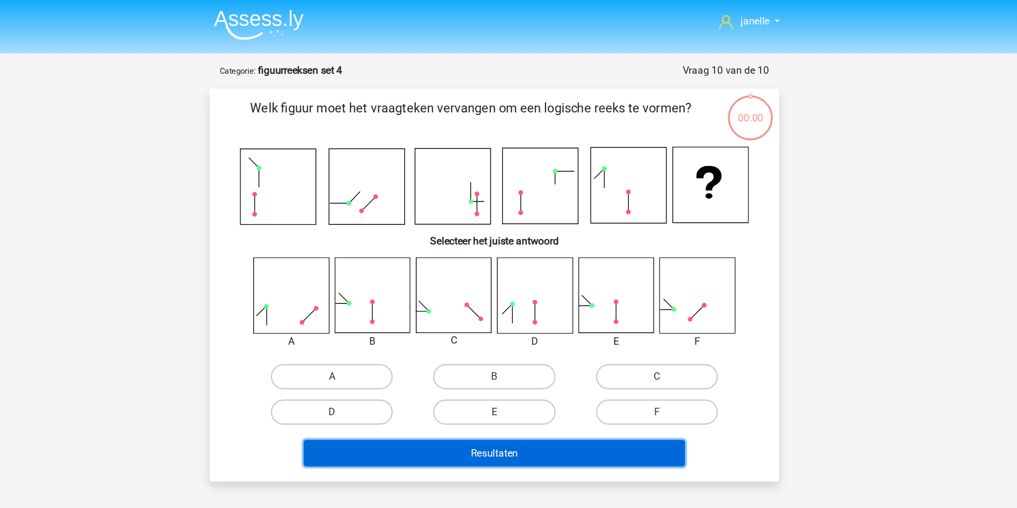
click at [470, 373] on button "Resultaten" at bounding box center [509, 380] width 321 height 22
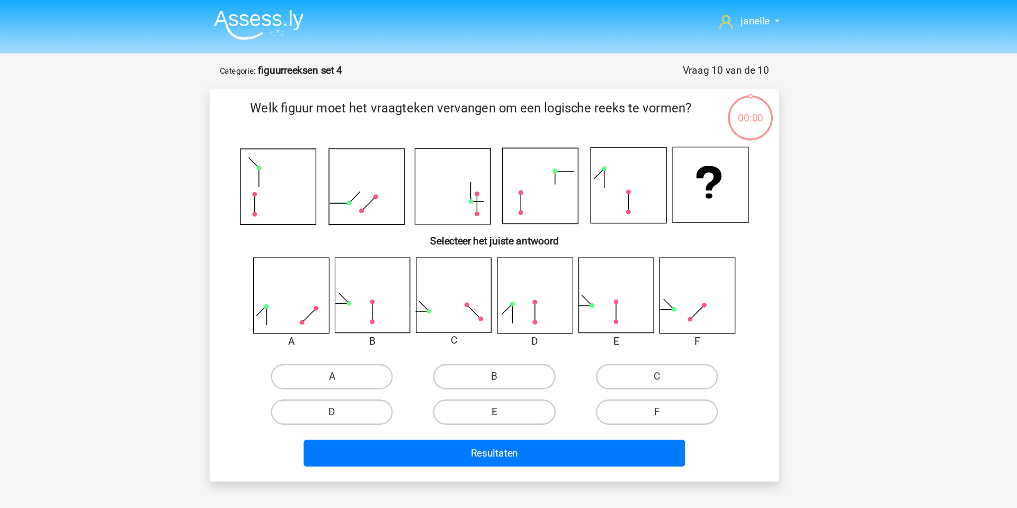
click at [489, 343] on label "E" at bounding box center [508, 345] width 102 height 21
click at [509, 345] on input "E" at bounding box center [512, 348] width 7 height 7
radio input "true"
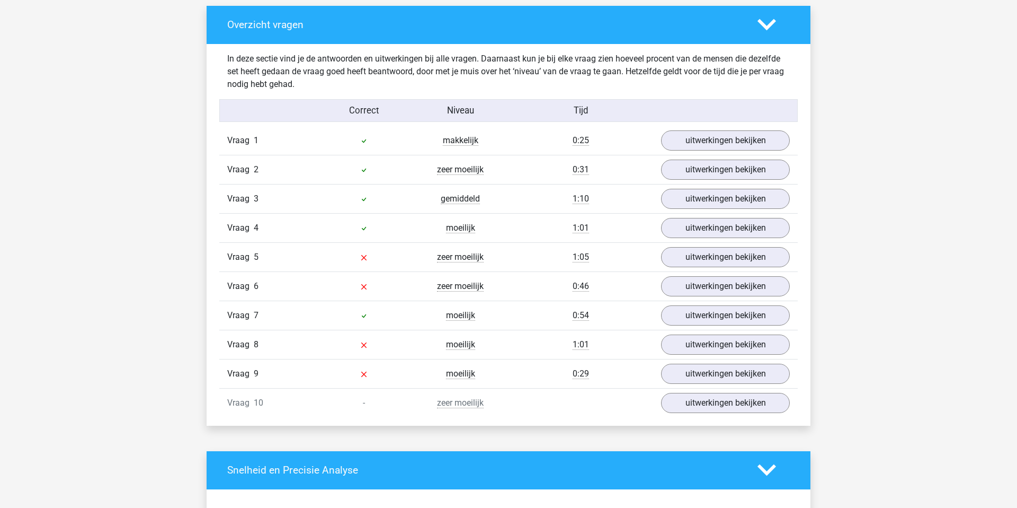
scroll to position [579, 0]
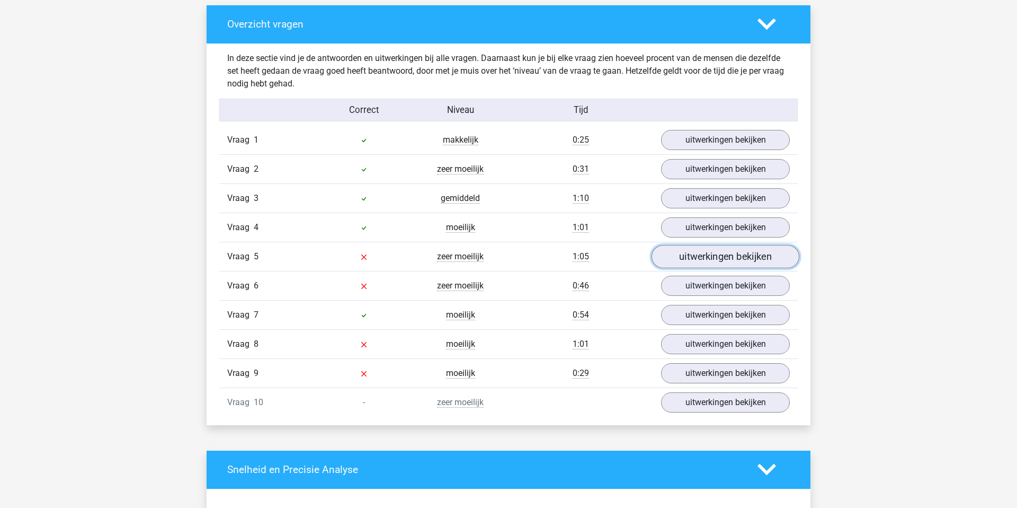
click at [676, 253] on link "uitwerkingen bekijken" at bounding box center [726, 256] width 148 height 23
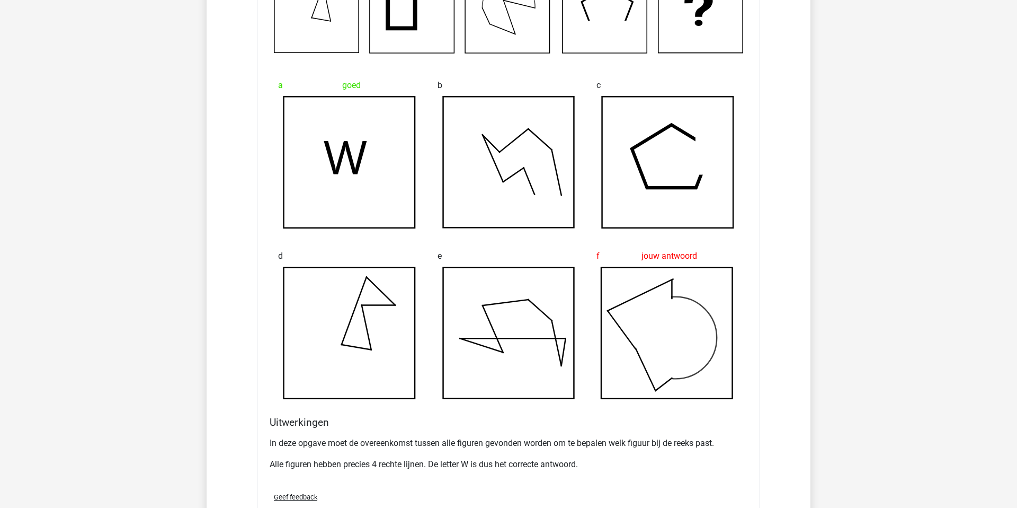
scroll to position [919, 0]
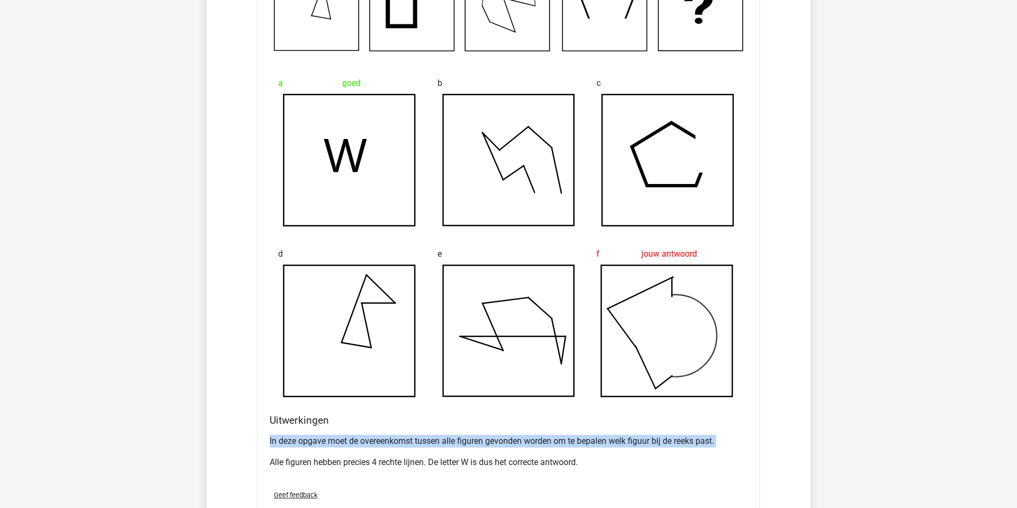
drag, startPoint x: 543, startPoint y: 432, endPoint x: 570, endPoint y: 450, distance: 32.2
click at [570, 450] on div "In deze opgave moet de overeenkomst tussen alle figuren gevonden worden om te b…" at bounding box center [509, 455] width 478 height 51
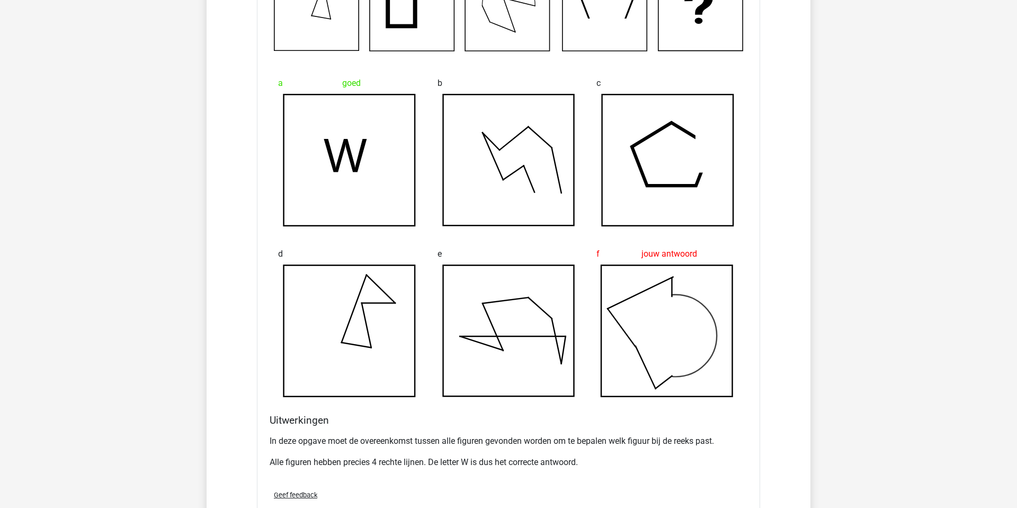
click at [517, 456] on p "Alle figuren hebben precies 4 rechte lijnen. De letter W is dus het correcte an…" at bounding box center [509, 462] width 478 height 13
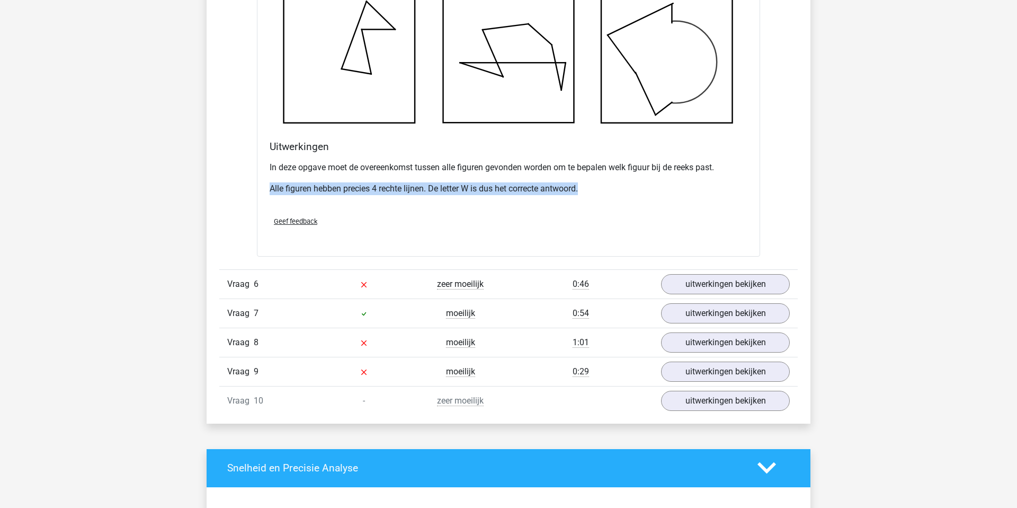
scroll to position [1201, 0]
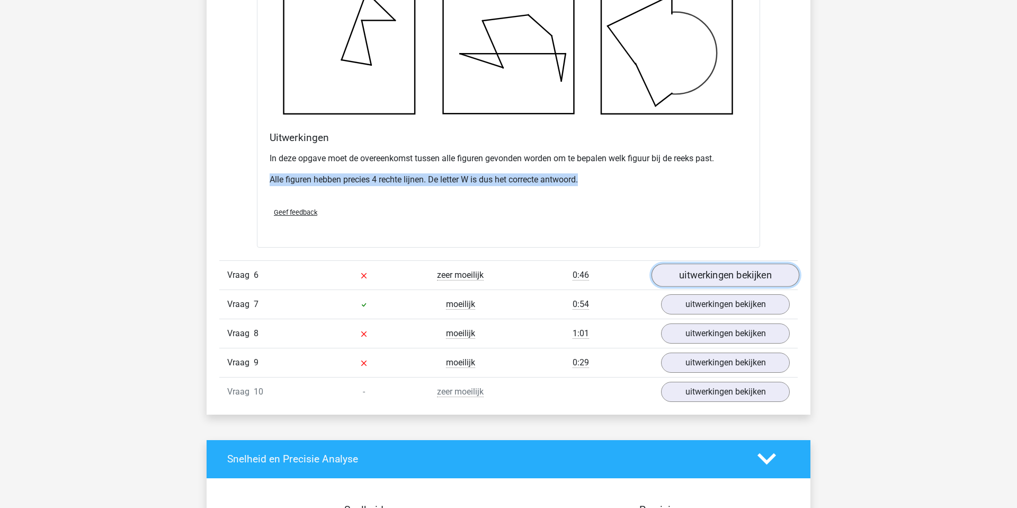
click at [713, 273] on link "uitwerkingen bekijken" at bounding box center [726, 274] width 148 height 23
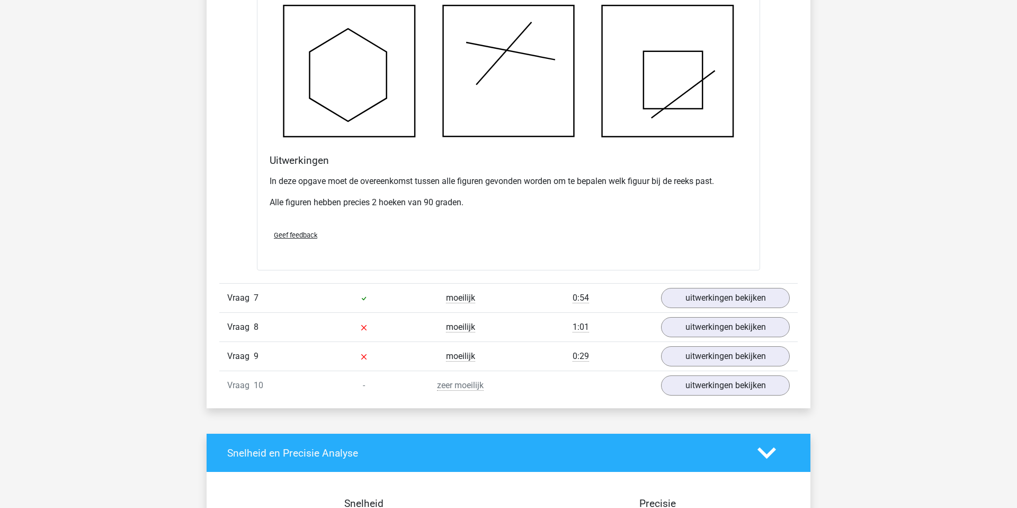
scroll to position [1821, 0]
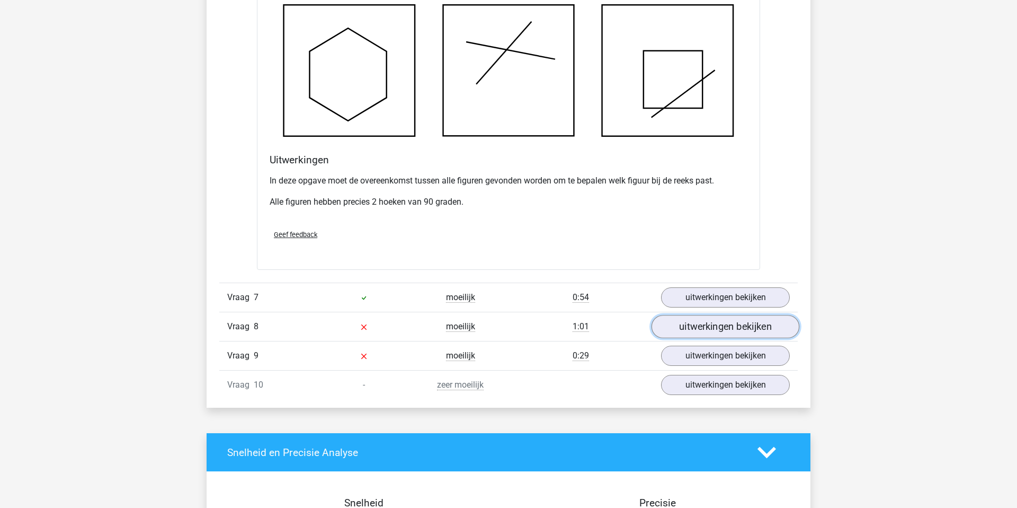
click at [719, 329] on link "uitwerkingen bekijken" at bounding box center [726, 326] width 148 height 23
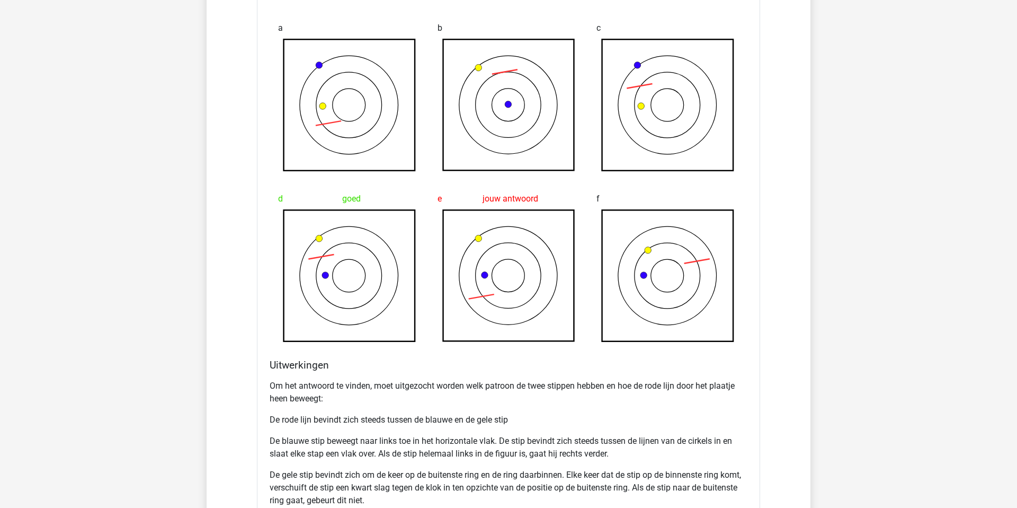
scroll to position [2312, 0]
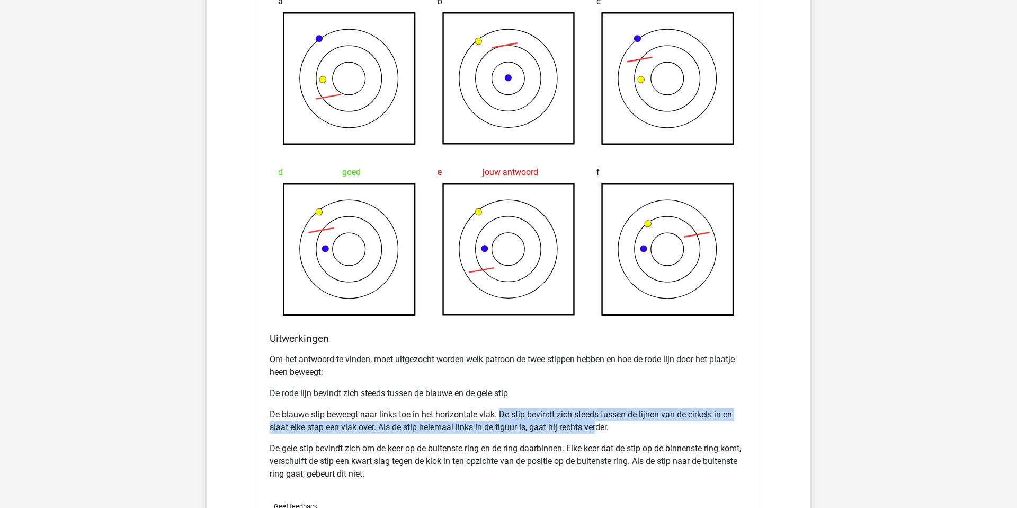
drag, startPoint x: 502, startPoint y: 411, endPoint x: 597, endPoint y: 429, distance: 95.9
click at [597, 429] on p "De blauwe stip beweegt naar links toe in het horizontale vlak. De stip bevindt …" at bounding box center [509, 420] width 478 height 25
drag, startPoint x: 382, startPoint y: 420, endPoint x: 524, endPoint y: 429, distance: 142.3
click at [524, 429] on p "De blauwe stip beweegt naar links toe in het horizontale vlak. De stip bevindt …" at bounding box center [509, 420] width 478 height 25
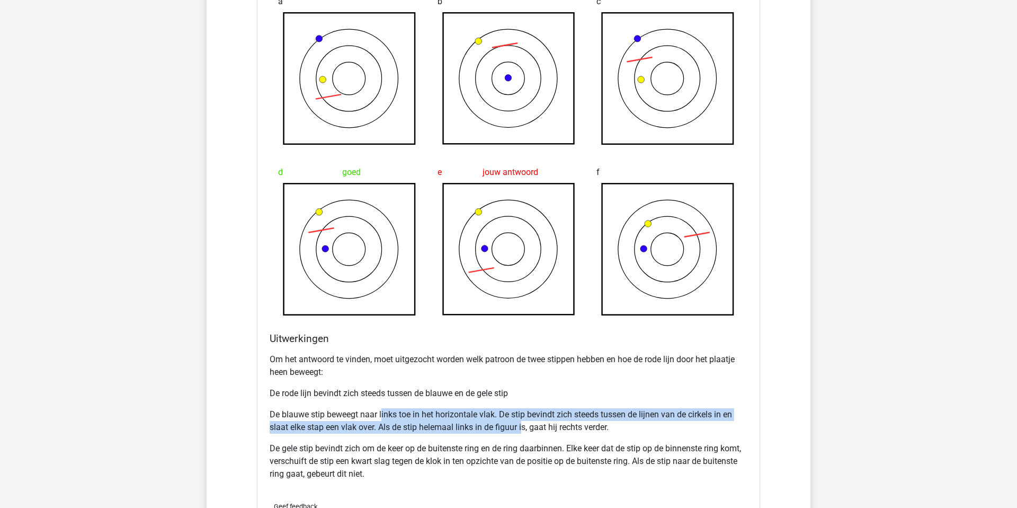
click at [524, 429] on p "De blauwe stip beweegt naar links toe in het horizontale vlak. De stip bevindt …" at bounding box center [509, 420] width 478 height 25
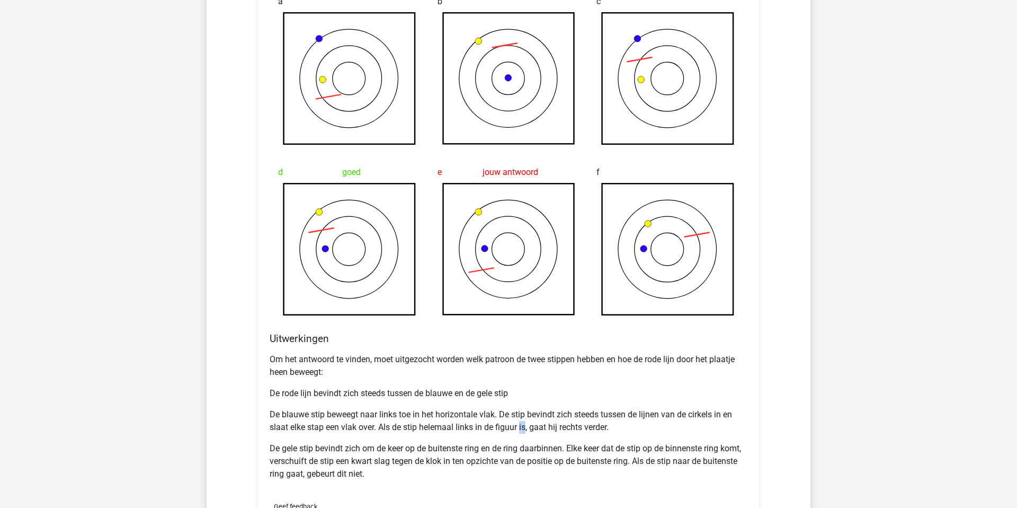
click at [524, 429] on p "De blauwe stip beweegt naar links toe in het horizontale vlak. De stip bevindt …" at bounding box center [509, 420] width 478 height 25
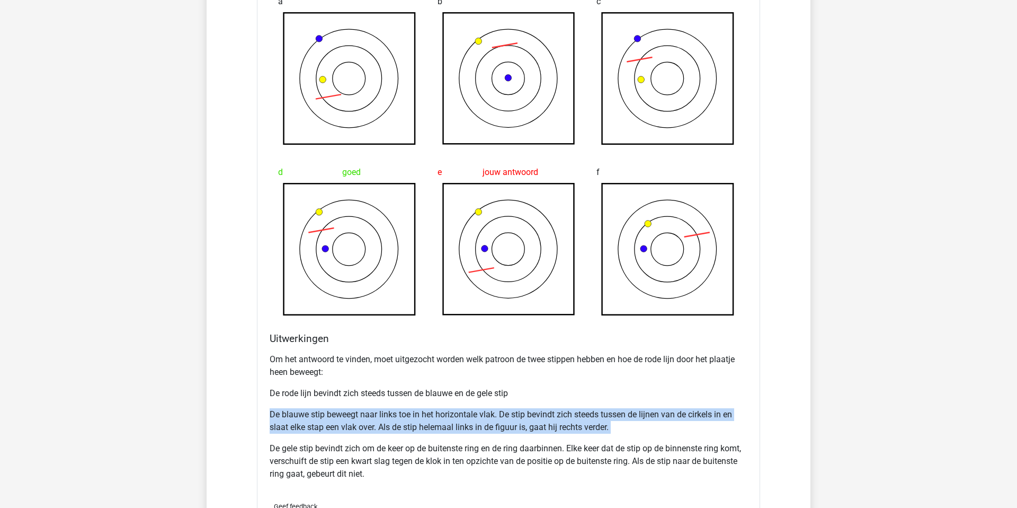
click at [524, 429] on p "De blauwe stip beweegt naar links toe in het horizontale vlak. De stip bevindt …" at bounding box center [509, 420] width 478 height 25
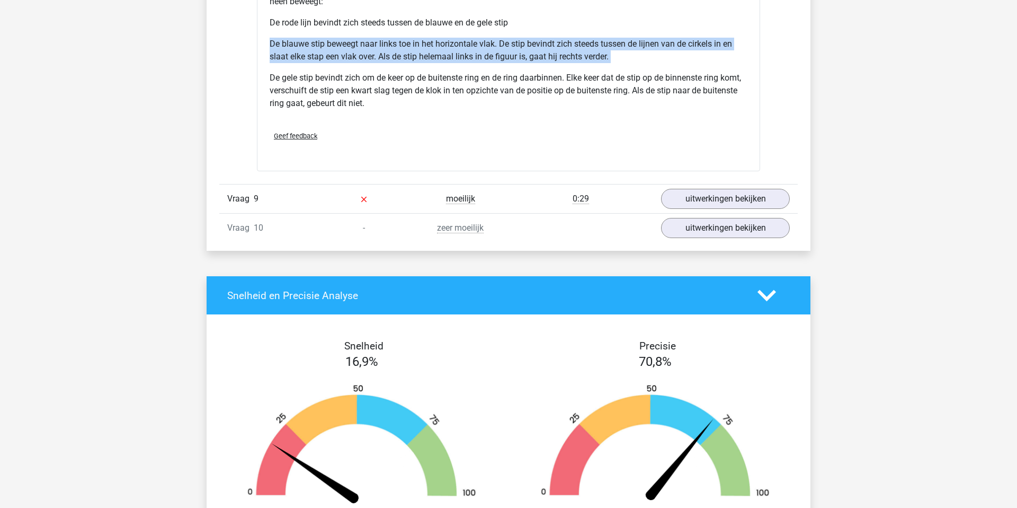
scroll to position [2684, 0]
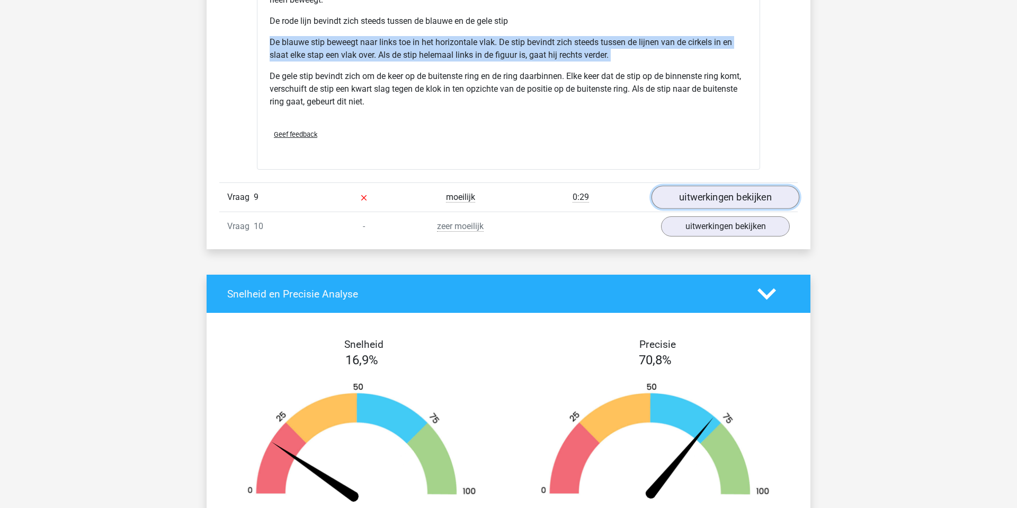
click at [726, 195] on link "uitwerkingen bekijken" at bounding box center [726, 196] width 148 height 23
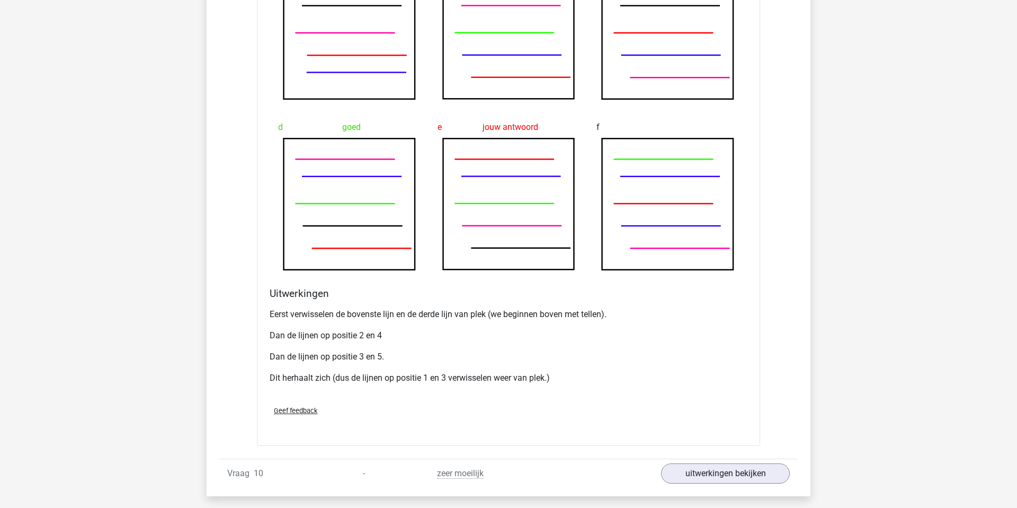
scroll to position [3087, 0]
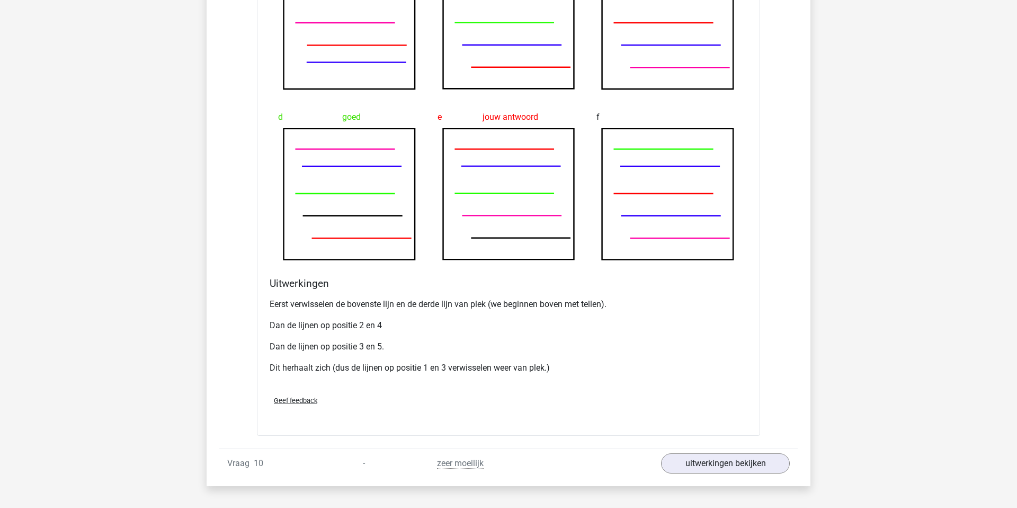
click at [395, 303] on p "Eerst verwisselen de bovenste lijn en de derde lijn van plek (we beginnen boven…" at bounding box center [509, 304] width 478 height 13
drag, startPoint x: 487, startPoint y: 305, endPoint x: 524, endPoint y: 309, distance: 37.3
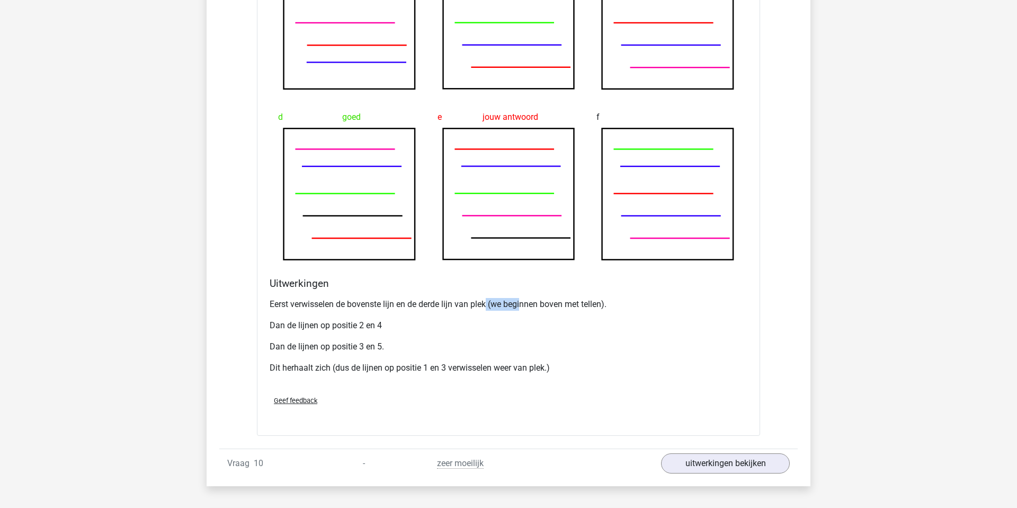
click at [524, 309] on p "Eerst verwisselen de bovenste lijn en de derde lijn van plek (we beginnen boven…" at bounding box center [509, 304] width 478 height 13
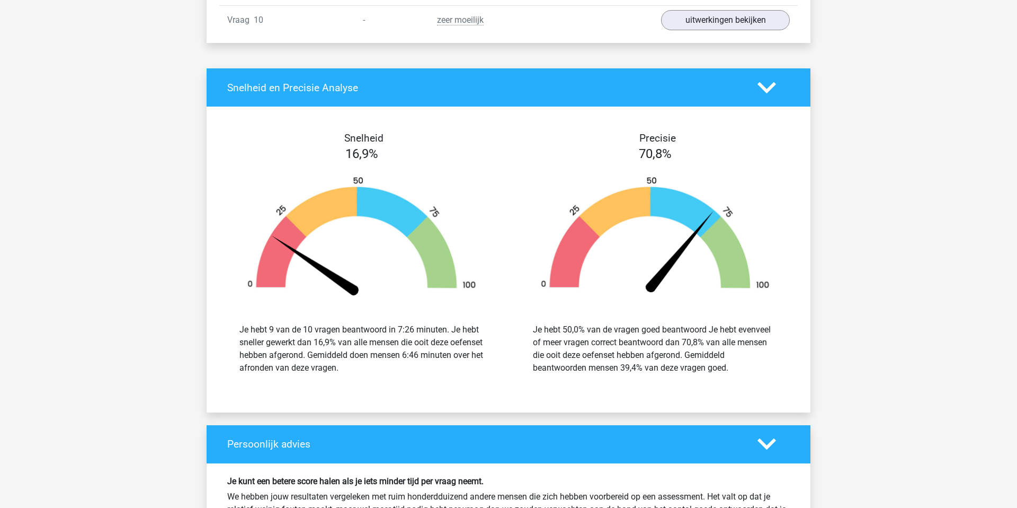
scroll to position [3529, 0]
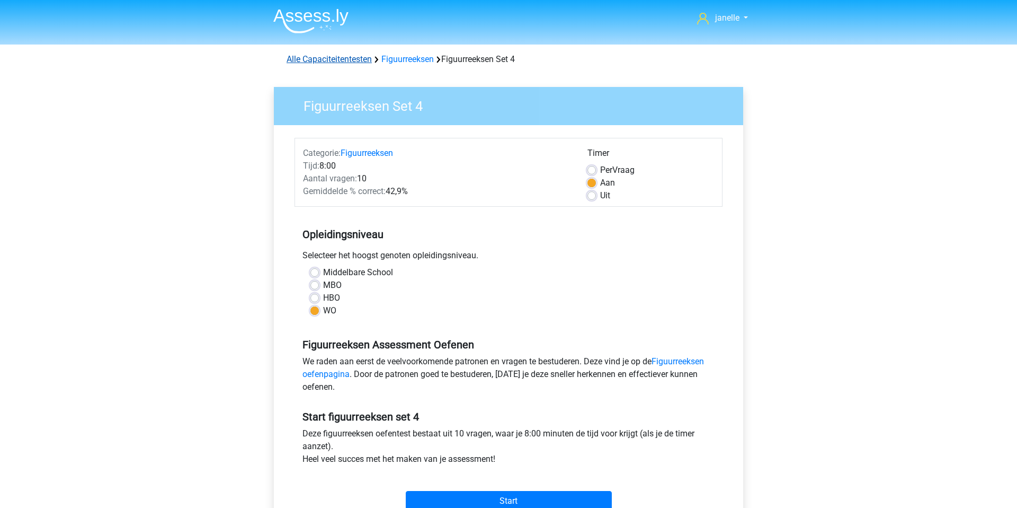
click at [354, 59] on link "Alle Capaciteitentesten" at bounding box center [329, 59] width 85 height 10
click at [344, 59] on link "Alle Capaciteitentesten" at bounding box center [329, 59] width 85 height 10
click at [418, 57] on link "Figuurreeksen" at bounding box center [408, 59] width 52 height 10
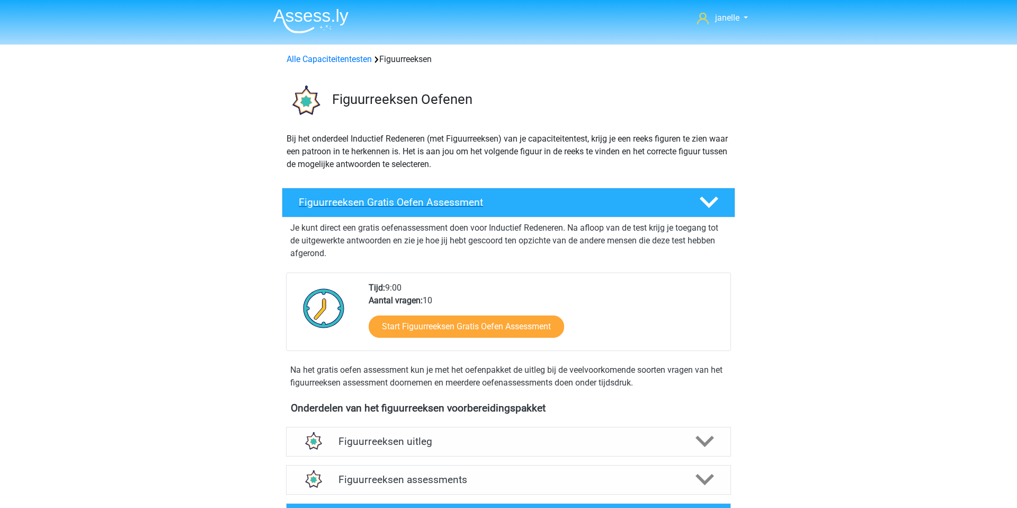
click at [566, 208] on h4 "Figuurreeksen Gratis Oefen Assessment" at bounding box center [491, 202] width 384 height 12
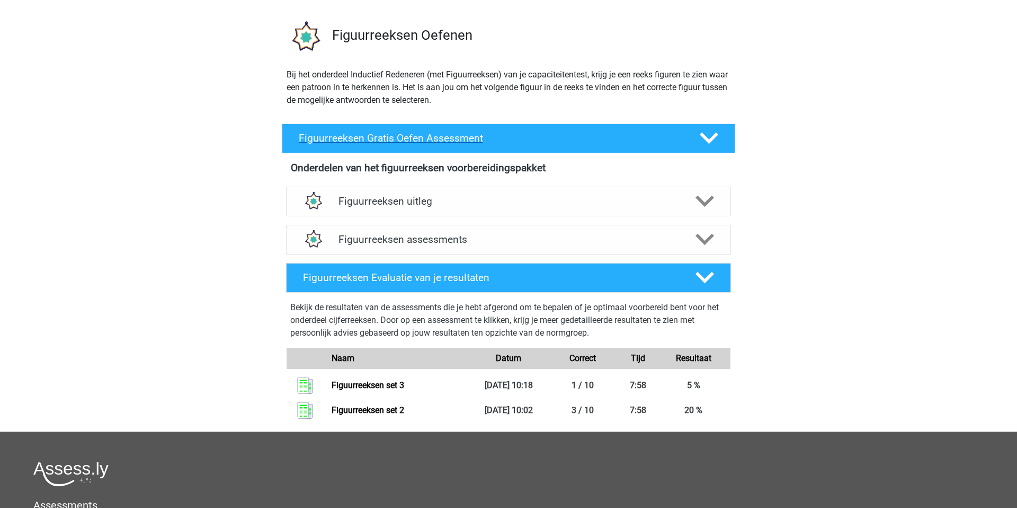
scroll to position [76, 0]
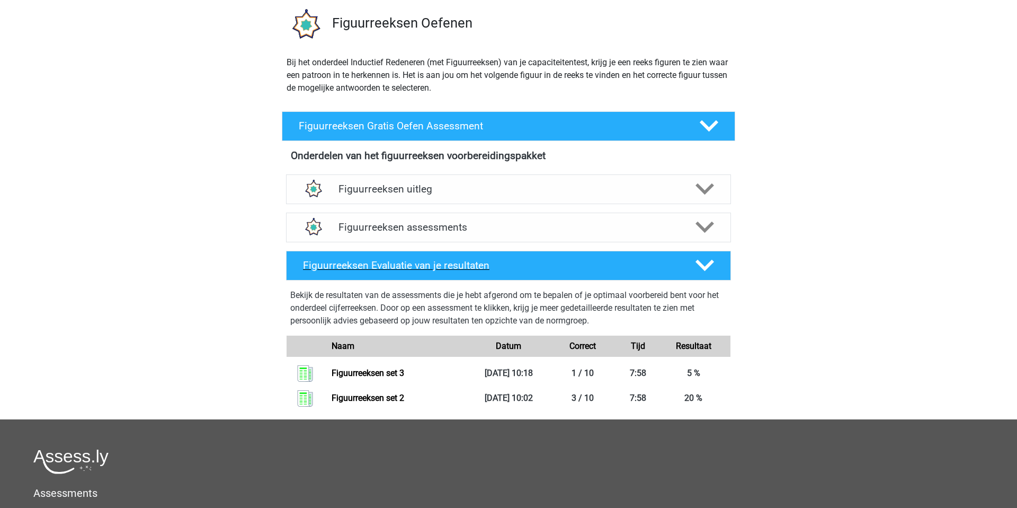
click at [563, 271] on div "Figuurreeksen Evaluatie van je resultaten" at bounding box center [508, 266] width 445 height 30
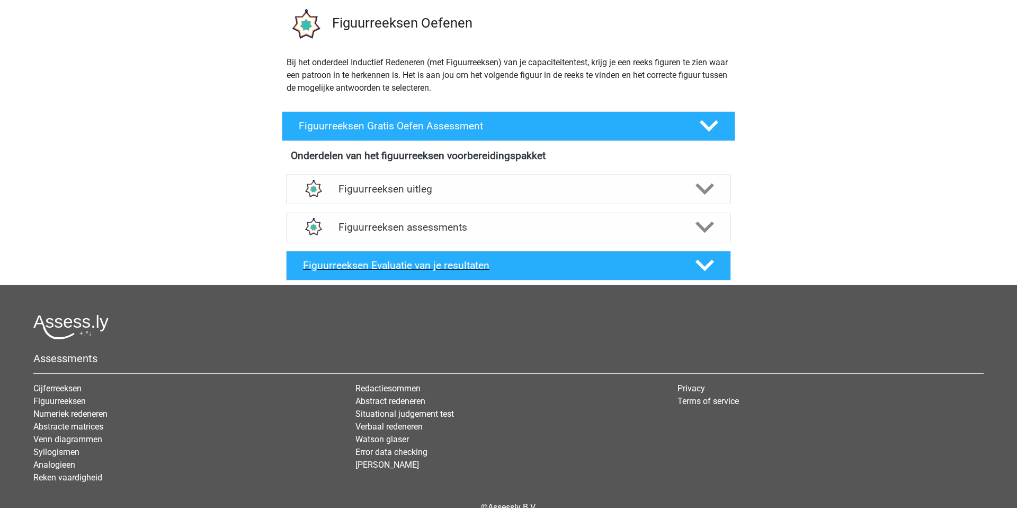
click at [563, 271] on div "Figuurreeksen Evaluatie van je resultaten" at bounding box center [508, 266] width 445 height 30
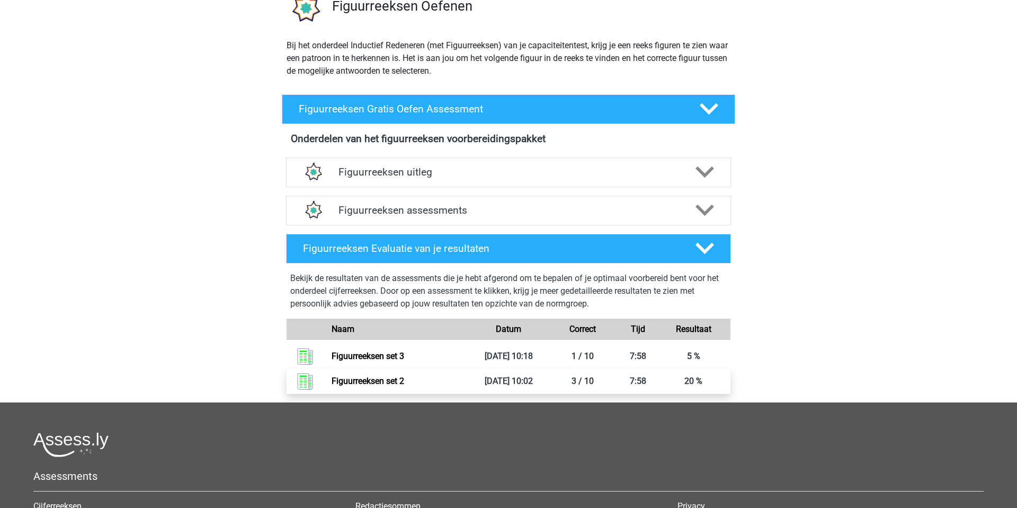
scroll to position [96, 0]
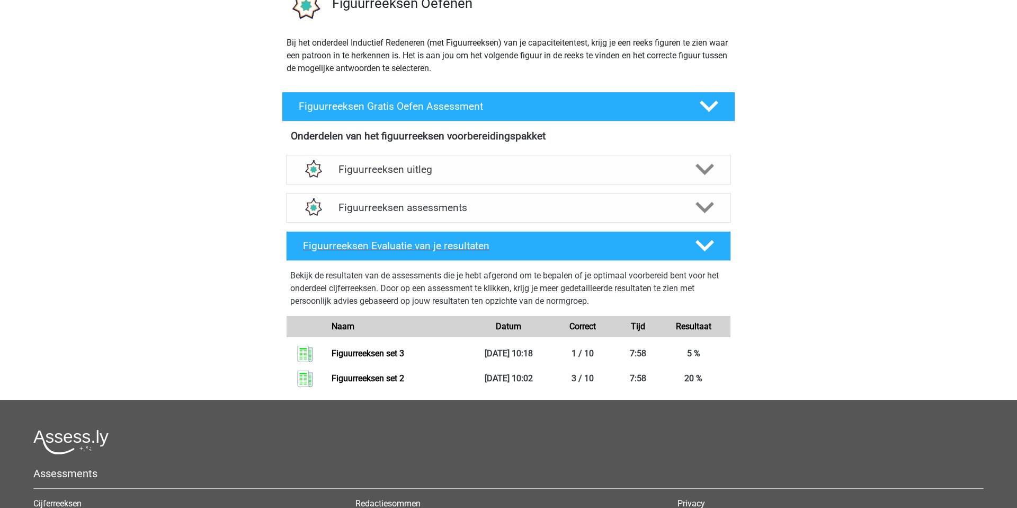
click at [577, 251] on h4 "Figuurreeksen Evaluatie van je resultaten" at bounding box center [491, 246] width 376 height 12
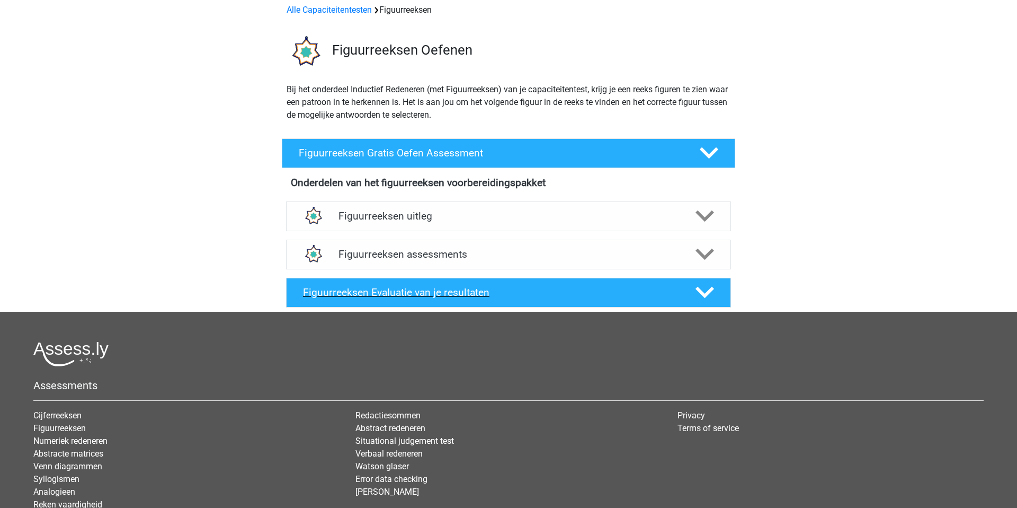
scroll to position [0, 0]
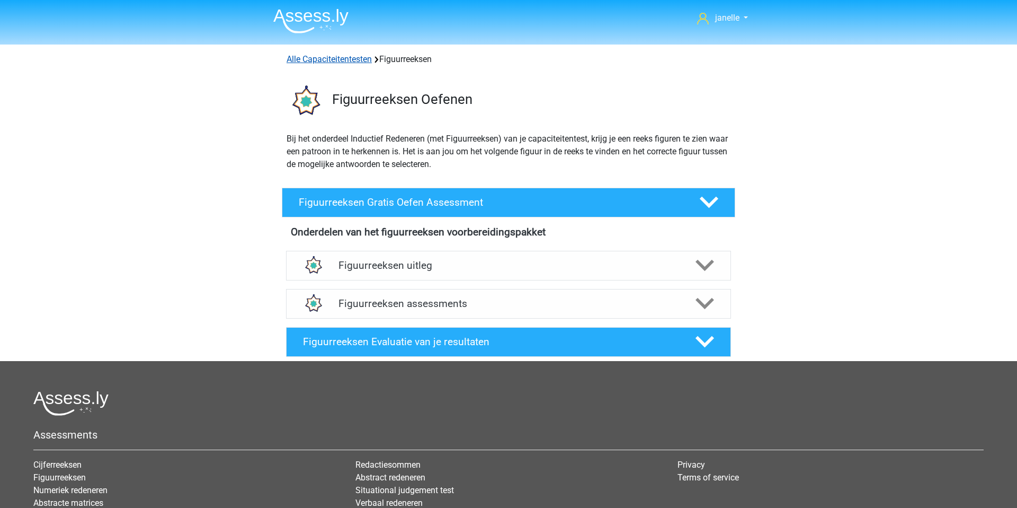
click at [356, 55] on link "Alle Capaciteitentesten" at bounding box center [329, 59] width 85 height 10
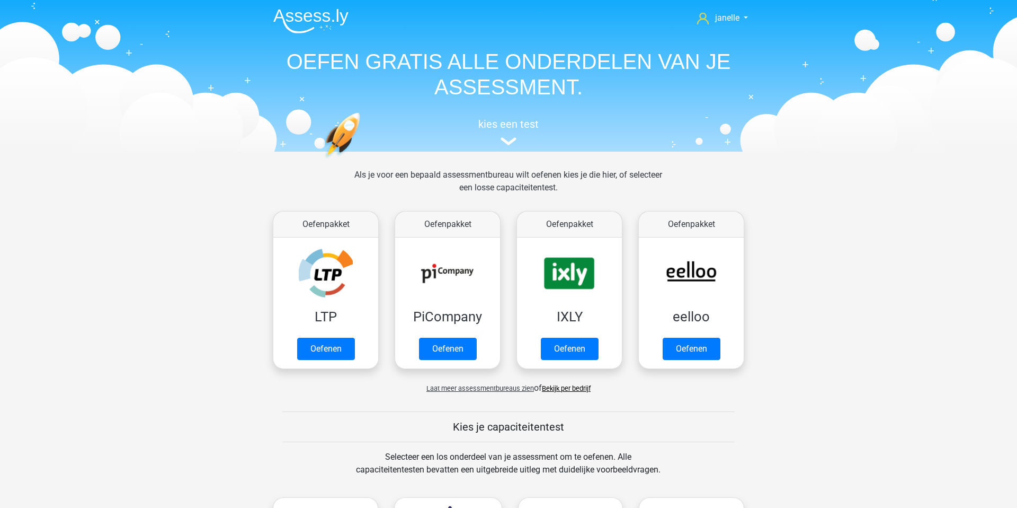
scroll to position [450, 0]
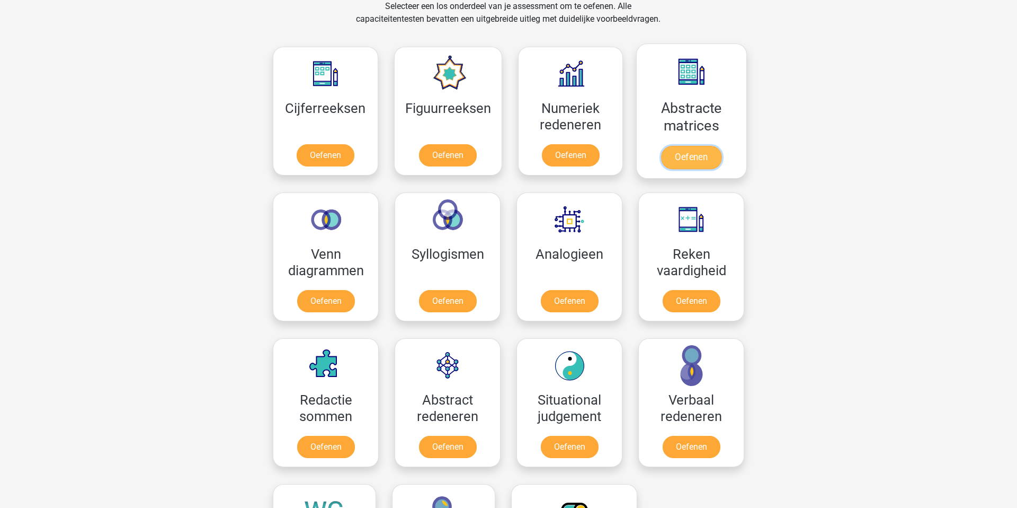
click at [689, 163] on link "Oefenen" at bounding box center [691, 157] width 60 height 23
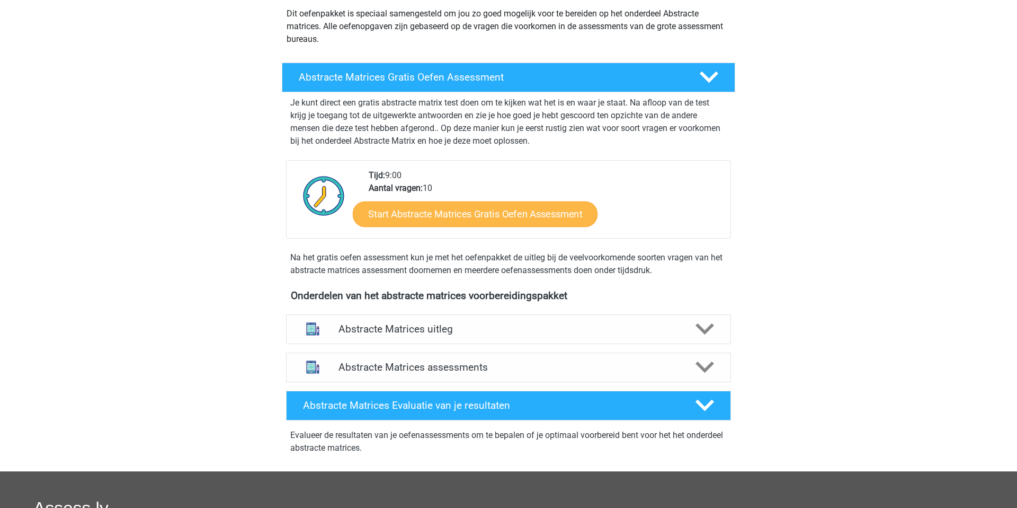
scroll to position [125, 0]
click at [477, 210] on link "Start Abstracte Matrices Gratis Oefen Assessment" at bounding box center [475, 213] width 245 height 25
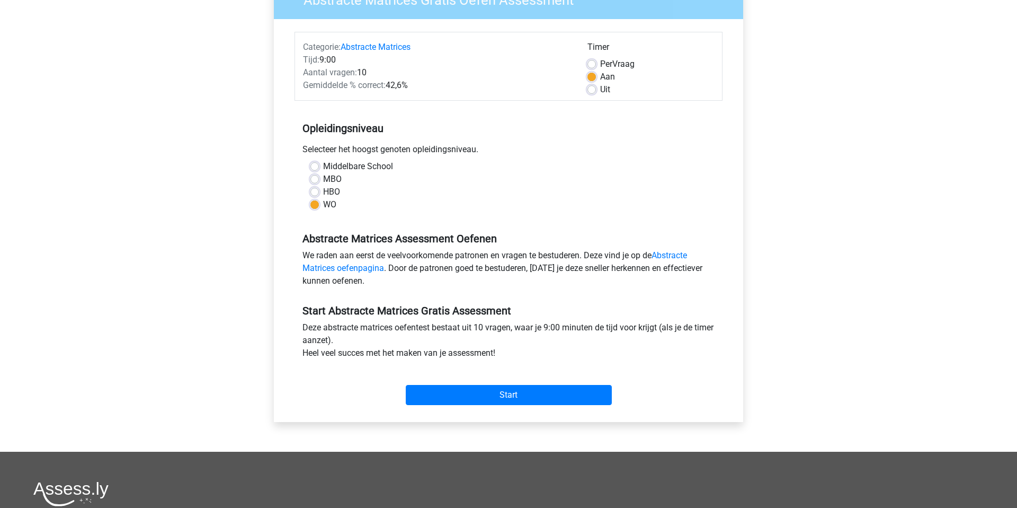
scroll to position [107, 0]
click at [497, 396] on input "Start" at bounding box center [509, 394] width 206 height 20
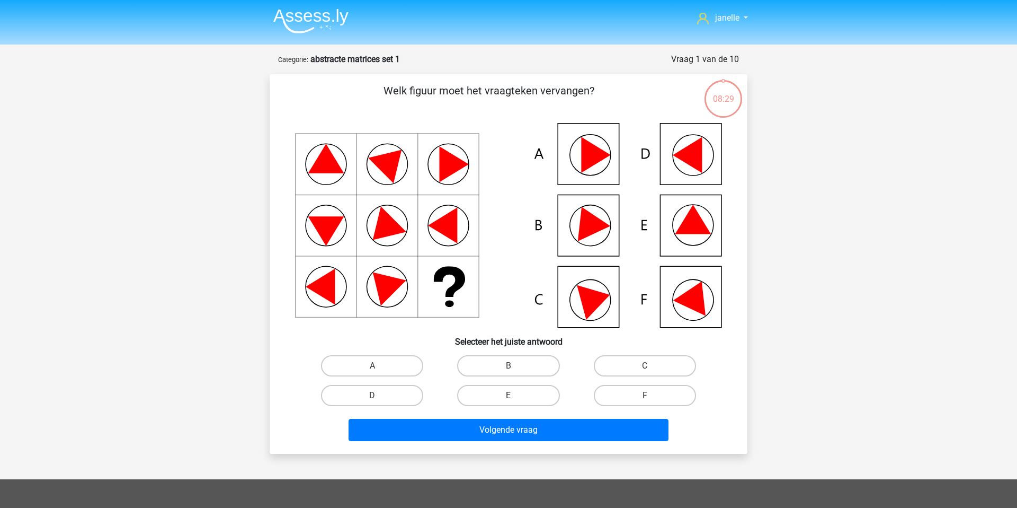
click at [475, 395] on label "E" at bounding box center [508, 395] width 102 height 21
click at [509, 395] on input "E" at bounding box center [512, 398] width 7 height 7
radio input "true"
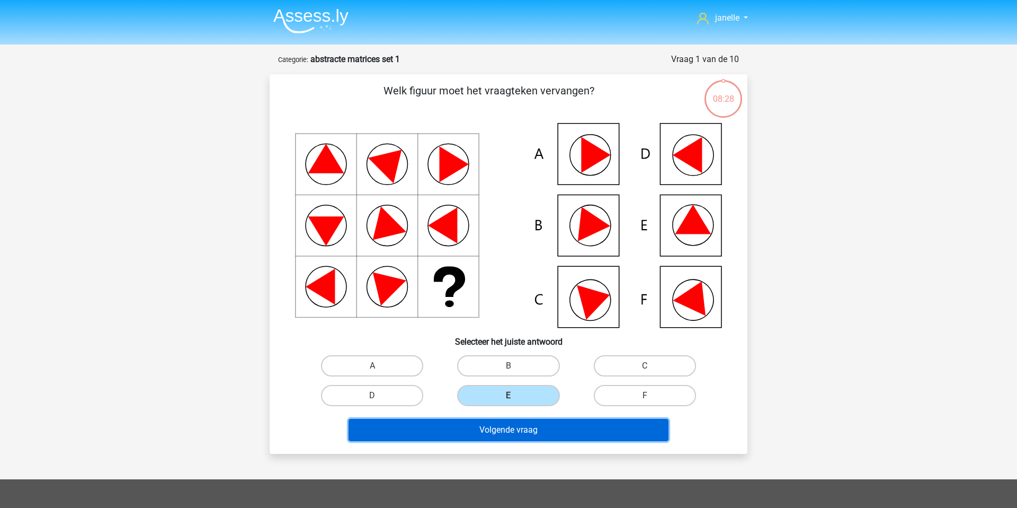
click at [491, 421] on button "Volgende vraag" at bounding box center [509, 430] width 321 height 22
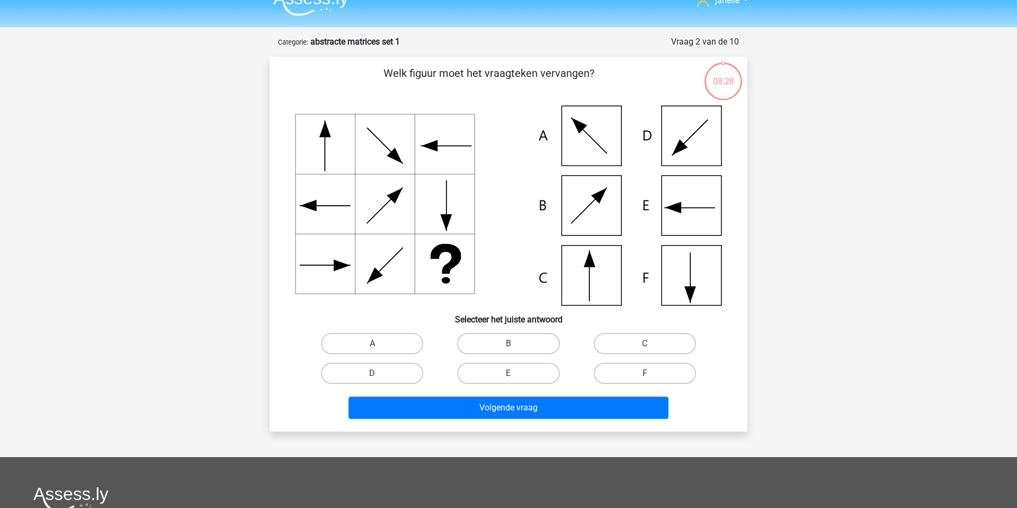
scroll to position [10, 0]
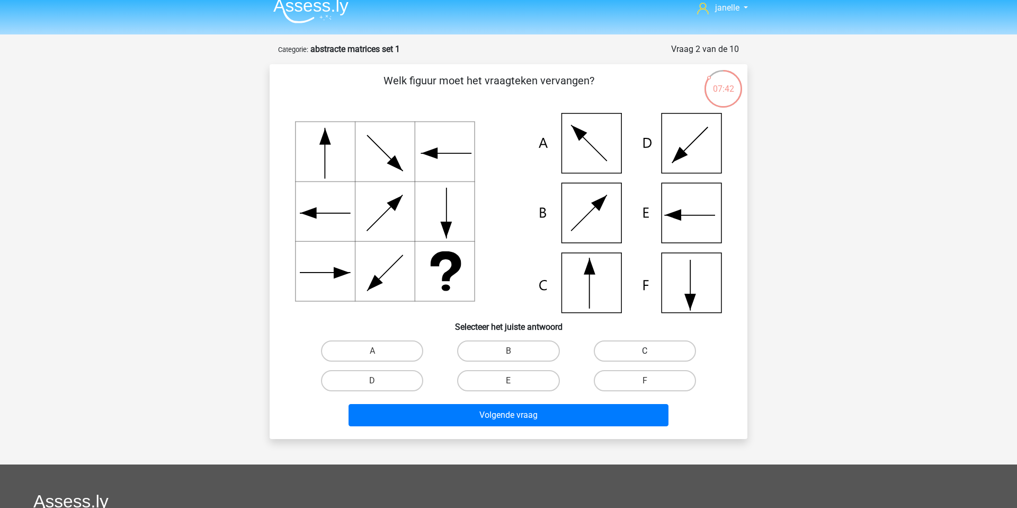
click at [631, 344] on label "C" at bounding box center [645, 350] width 102 height 21
click at [645, 351] on input "C" at bounding box center [648, 354] width 7 height 7
radio input "true"
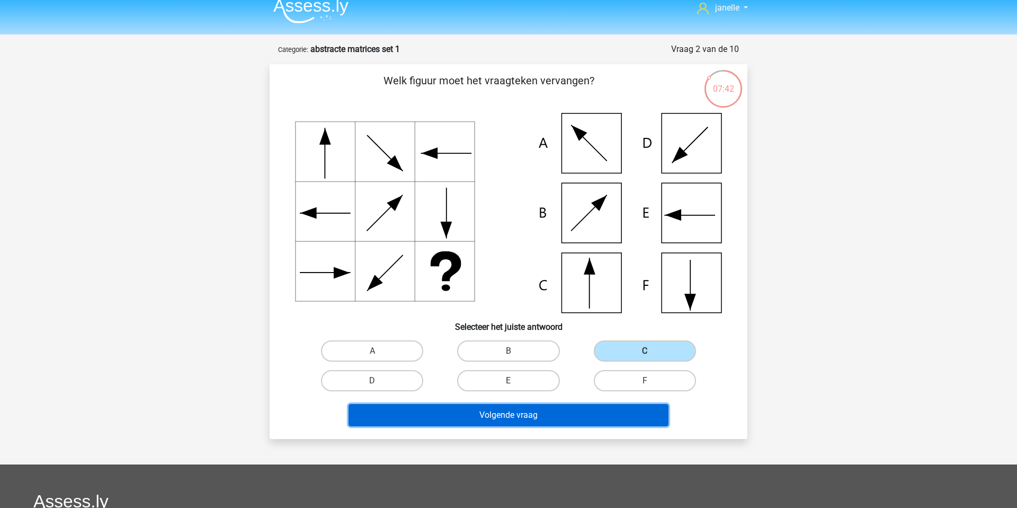
click at [601, 416] on button "Volgende vraag" at bounding box center [509, 415] width 321 height 22
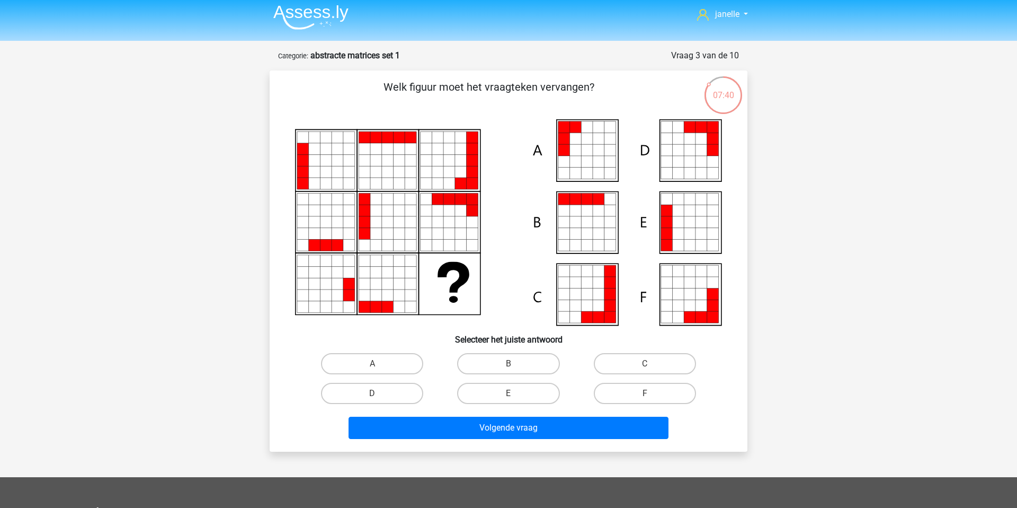
scroll to position [3, 0]
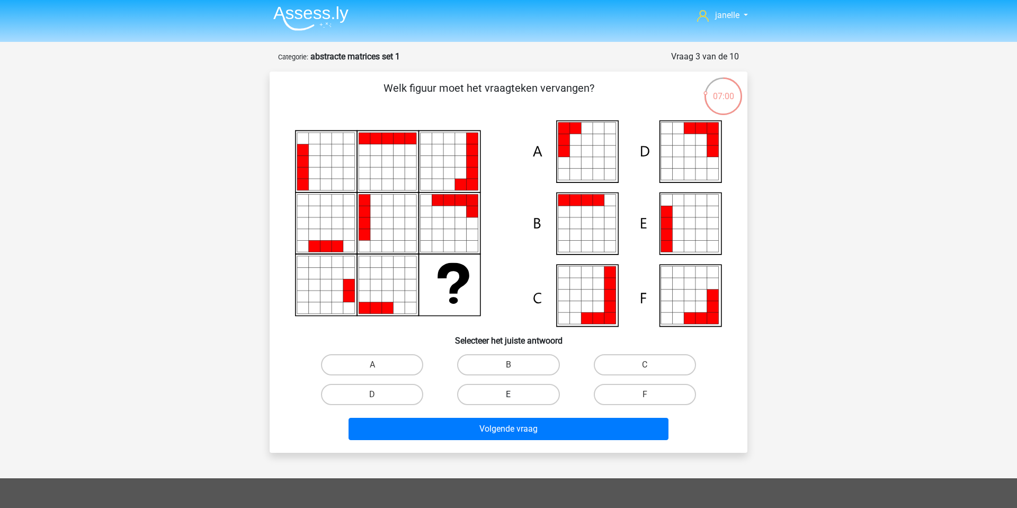
click at [539, 391] on label "E" at bounding box center [508, 394] width 102 height 21
click at [516, 394] on input "E" at bounding box center [512, 397] width 7 height 7
radio input "true"
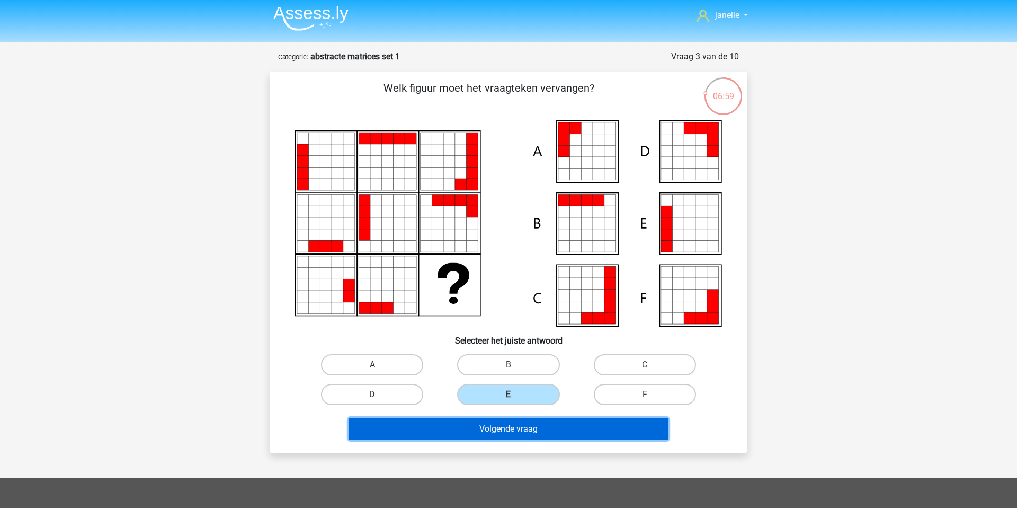
click at [538, 424] on button "Volgende vraag" at bounding box center [509, 429] width 321 height 22
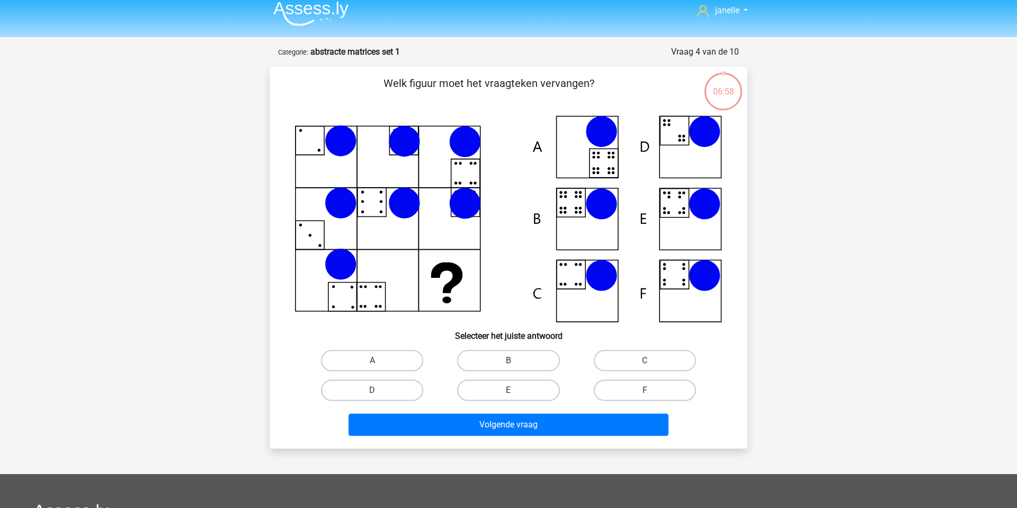
scroll to position [0, 0]
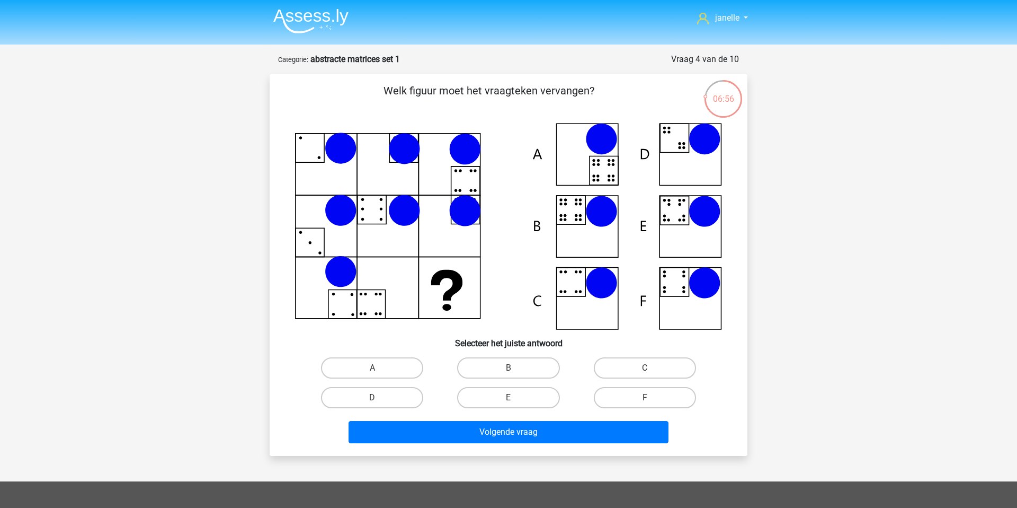
click at [279, 150] on div "Welk figuur moet het vraagteken vervangen?" at bounding box center [508, 265] width 469 height 364
click at [509, 363] on label "B" at bounding box center [508, 367] width 102 height 21
click at [509, 368] on input "B" at bounding box center [512, 371] width 7 height 7
radio input "true"
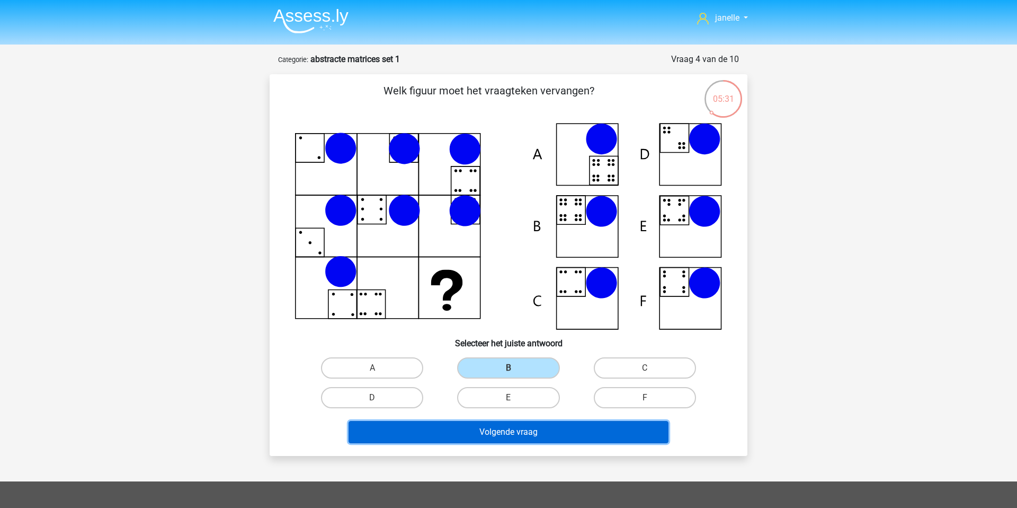
click at [512, 422] on button "Volgende vraag" at bounding box center [509, 432] width 321 height 22
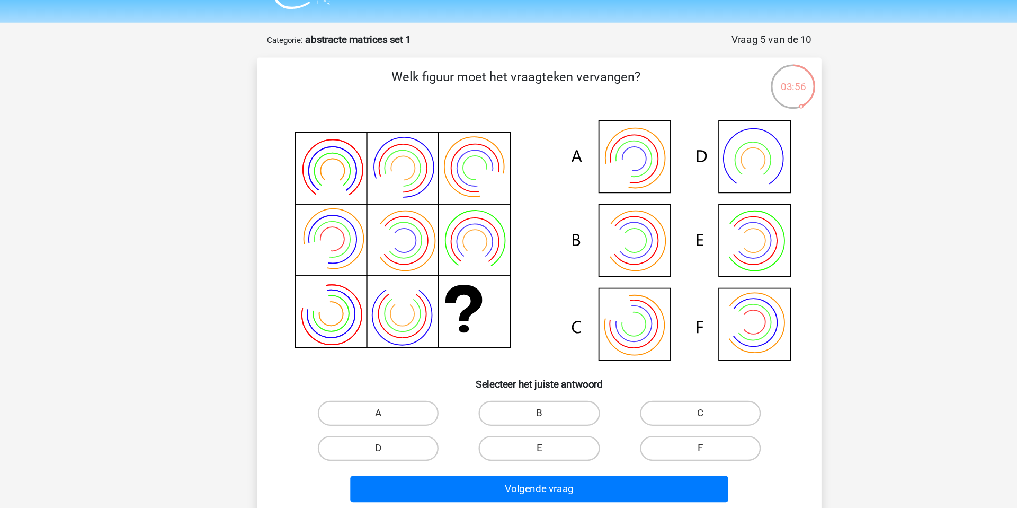
click at [511, 379] on input "B" at bounding box center [512, 378] width 7 height 7
radio input "true"
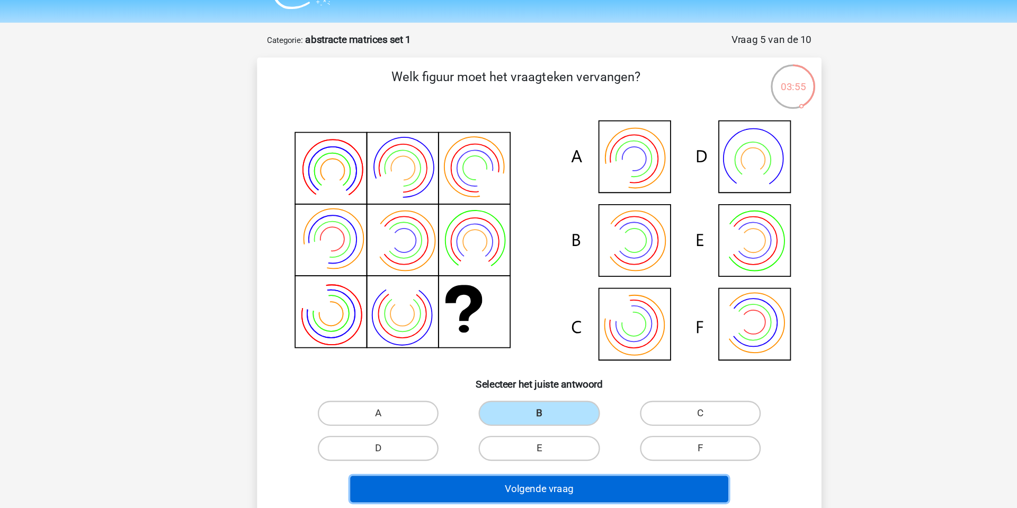
click at [525, 448] on button "Volgende vraag" at bounding box center [509, 439] width 321 height 22
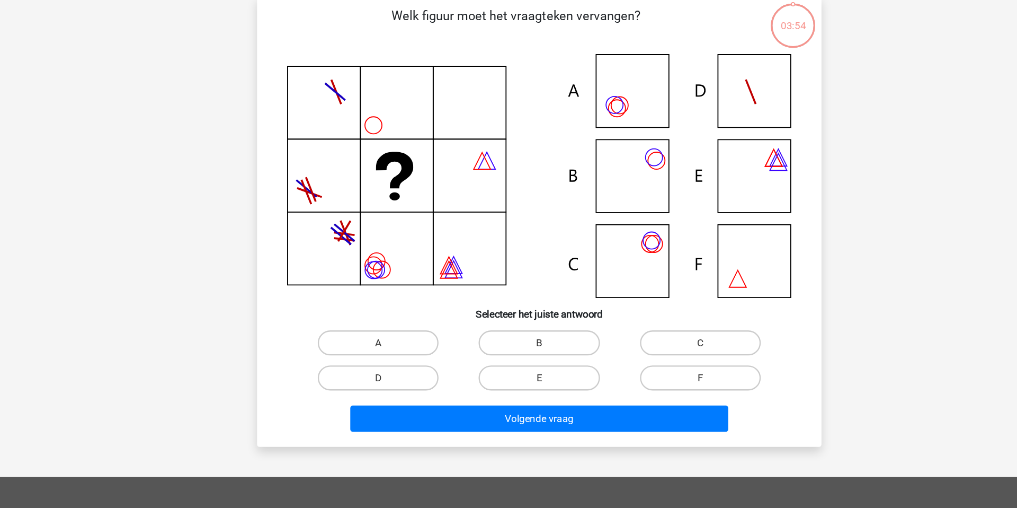
scroll to position [2, 0]
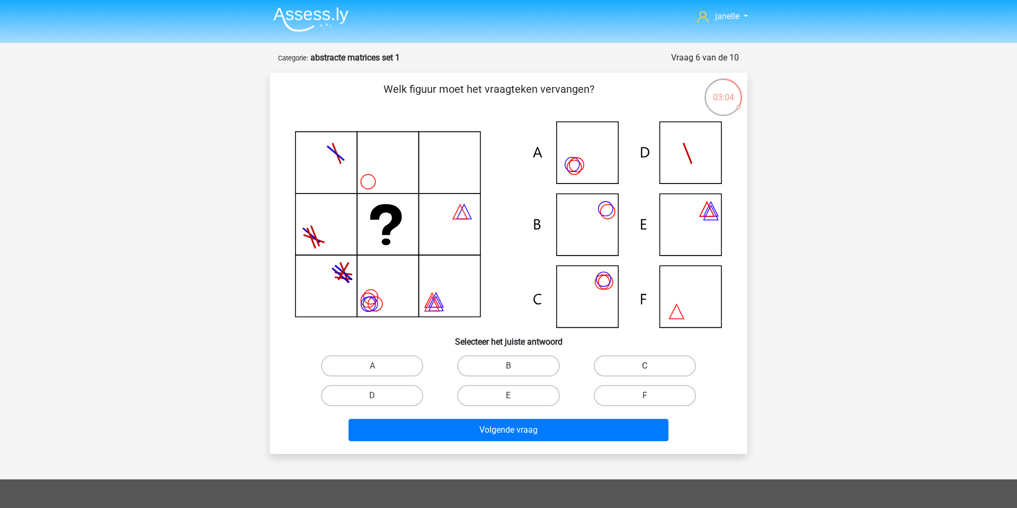
click at [635, 355] on label "C" at bounding box center [645, 365] width 102 height 21
click at [645, 366] on input "C" at bounding box center [648, 369] width 7 height 7
radio input "true"
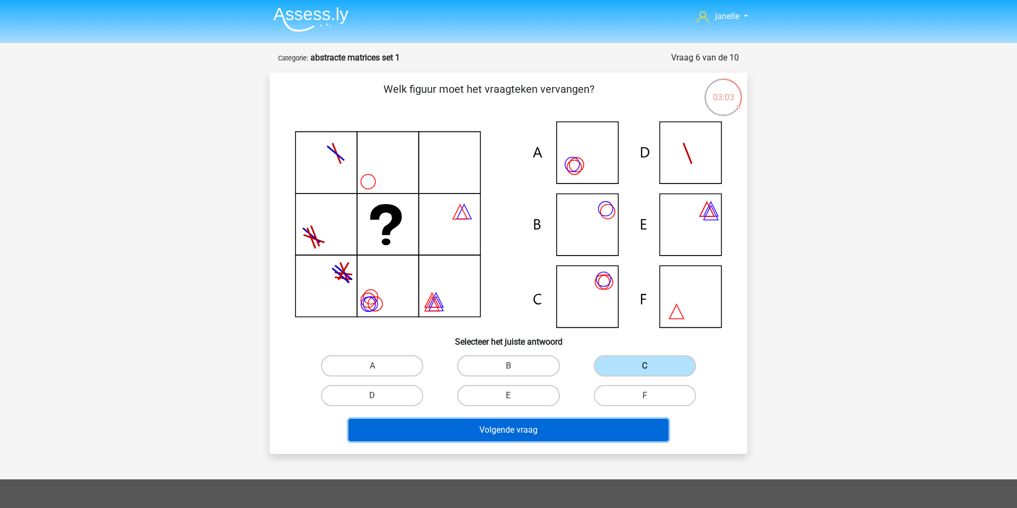
click at [612, 424] on button "Volgende vraag" at bounding box center [509, 430] width 321 height 22
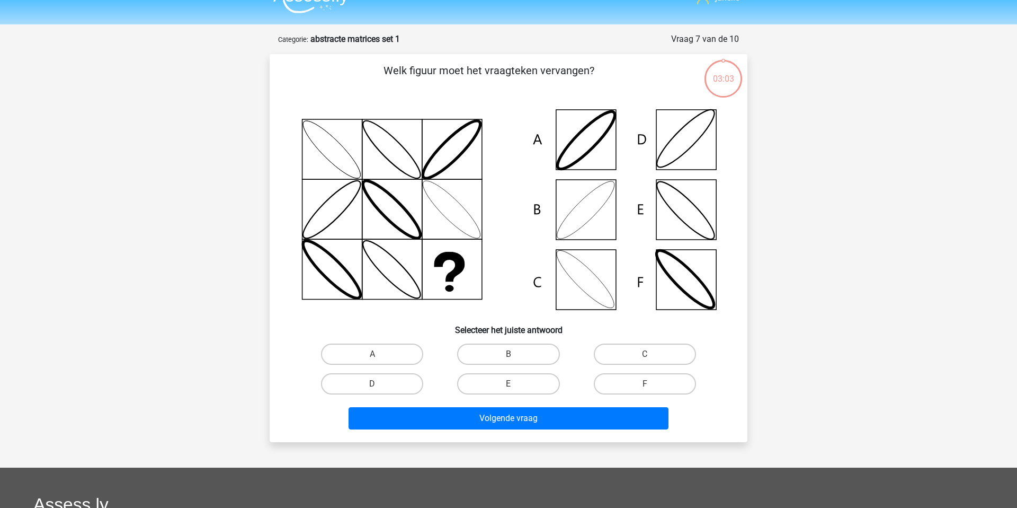
scroll to position [1, 0]
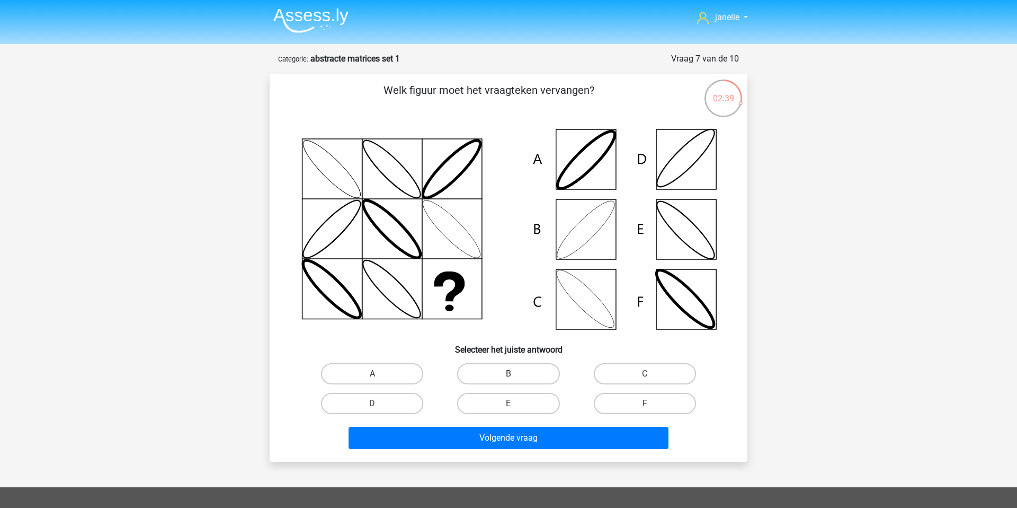
click at [519, 370] on label "B" at bounding box center [508, 373] width 102 height 21
click at [516, 374] on input "B" at bounding box center [512, 377] width 7 height 7
radio input "true"
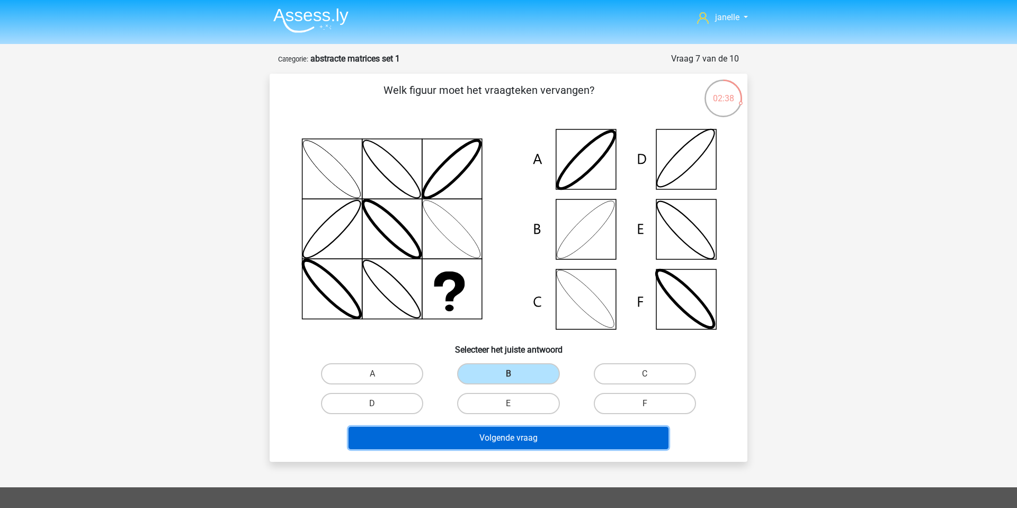
click at [546, 441] on button "Volgende vraag" at bounding box center [509, 438] width 321 height 22
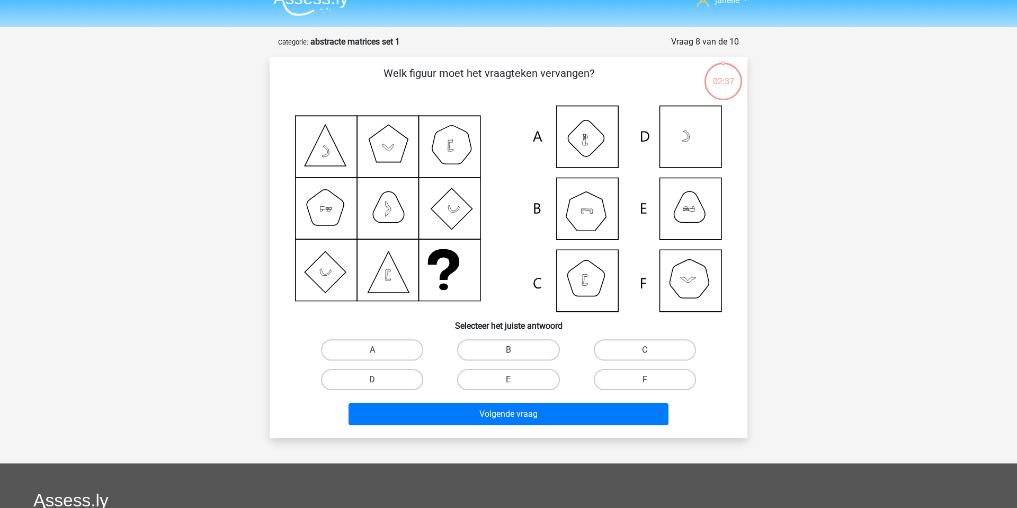
scroll to position [0, 0]
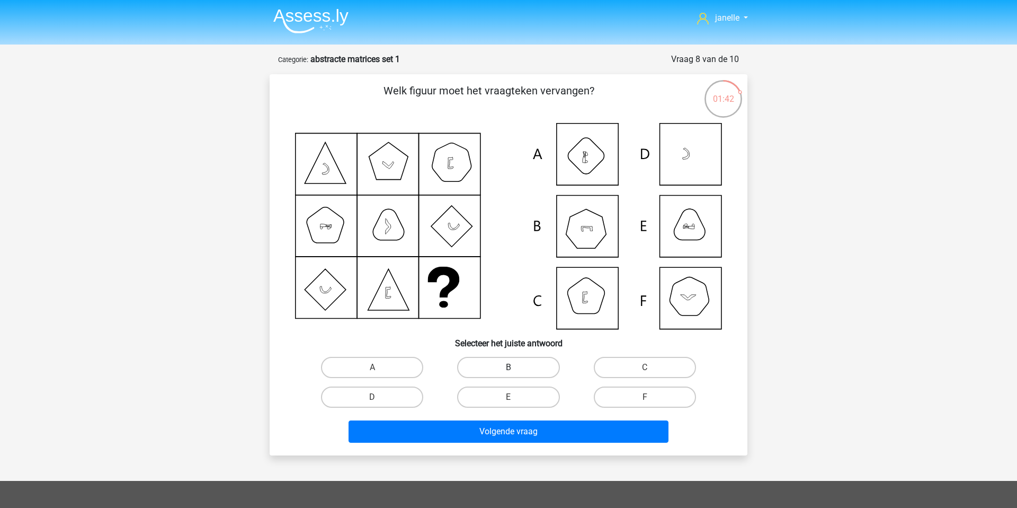
click at [517, 368] on label "B" at bounding box center [508, 367] width 102 height 21
click at [516, 368] on input "B" at bounding box center [512, 370] width 7 height 7
radio input "true"
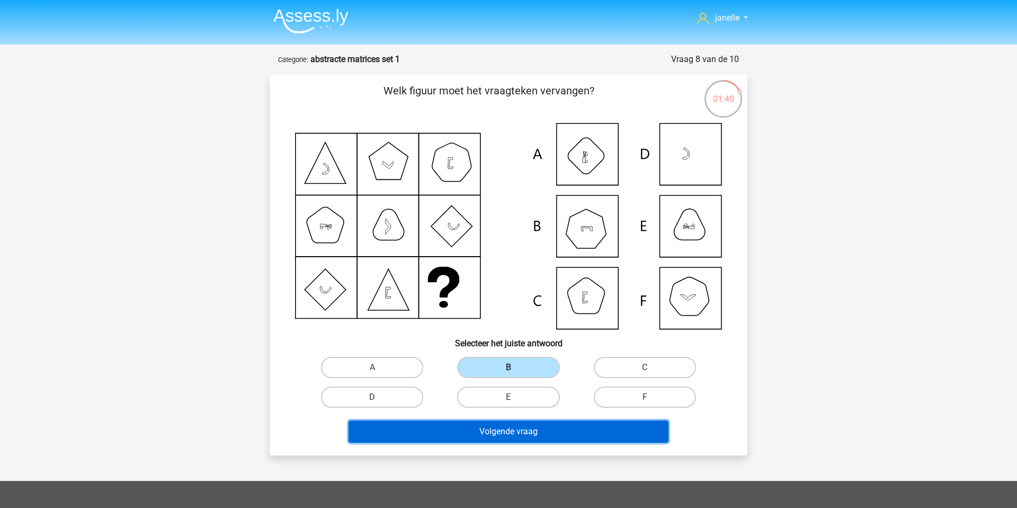
click at [516, 424] on button "Volgende vraag" at bounding box center [509, 431] width 321 height 22
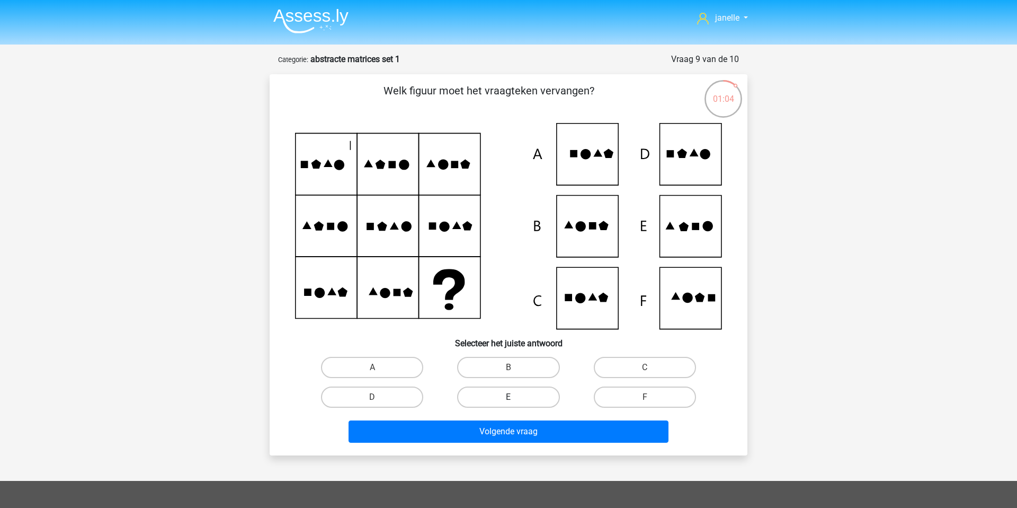
click at [483, 394] on label "E" at bounding box center [508, 396] width 102 height 21
click at [509, 397] on input "E" at bounding box center [512, 400] width 7 height 7
radio input "true"
click at [497, 442] on div "Volgende vraag" at bounding box center [508, 433] width 409 height 26
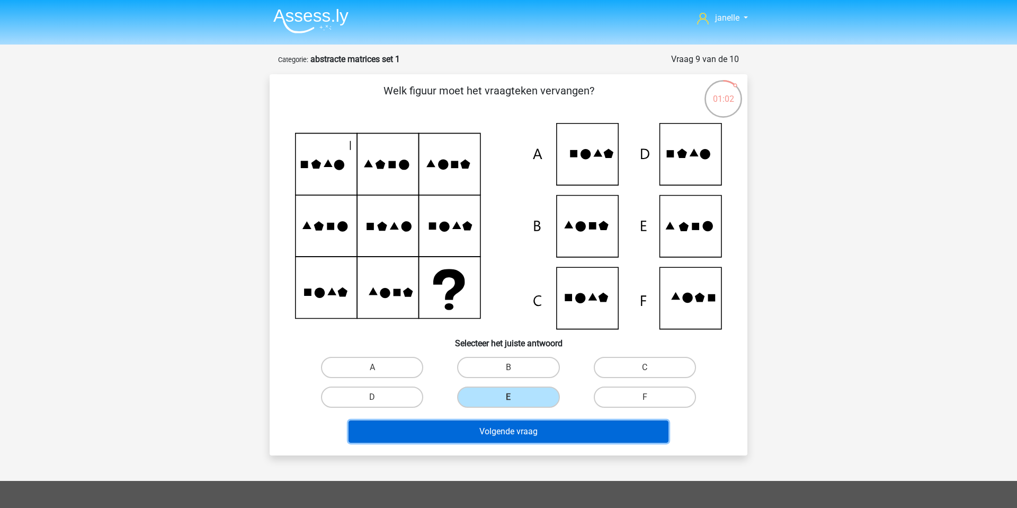
click at [497, 432] on button "Volgende vraag" at bounding box center [509, 431] width 321 height 22
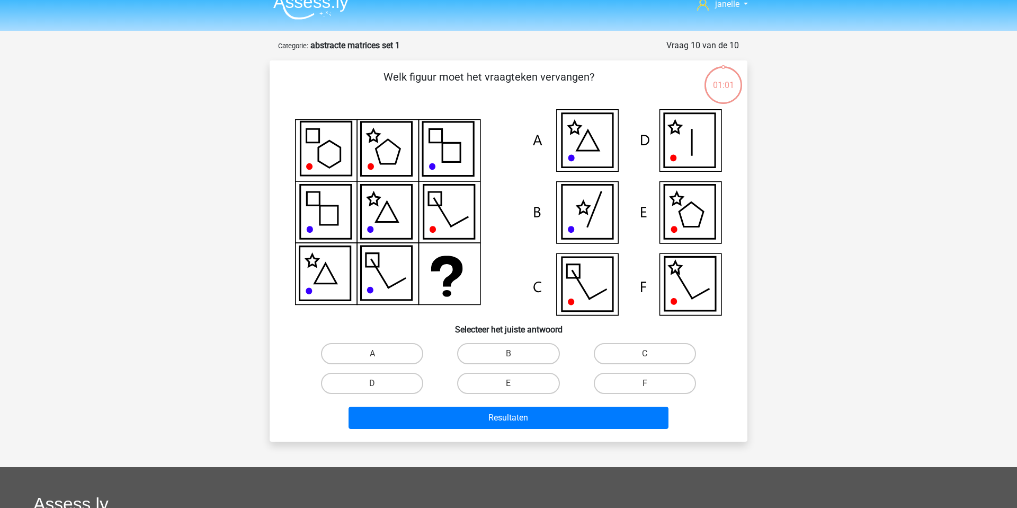
scroll to position [11, 0]
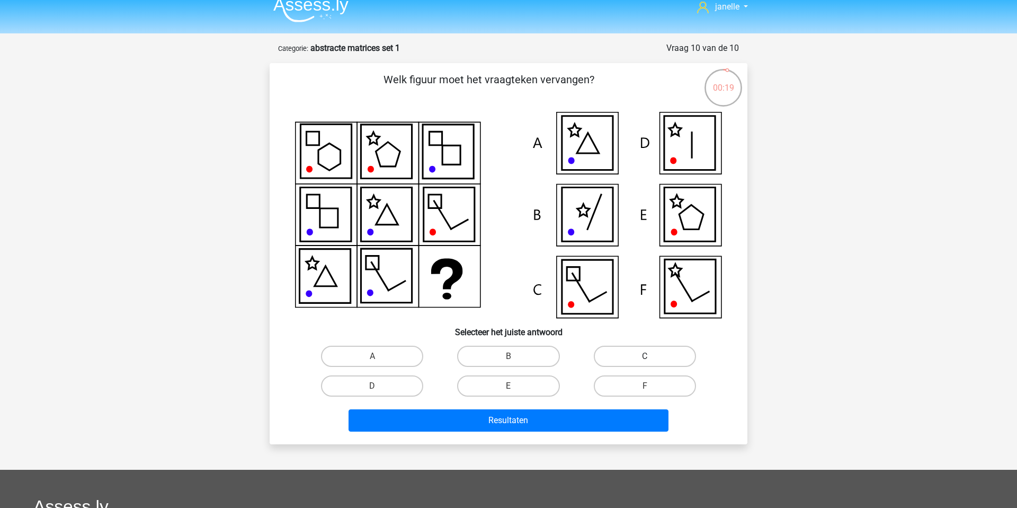
click at [615, 353] on label "C" at bounding box center [645, 355] width 102 height 21
click at [645, 356] on input "C" at bounding box center [648, 359] width 7 height 7
radio input "true"
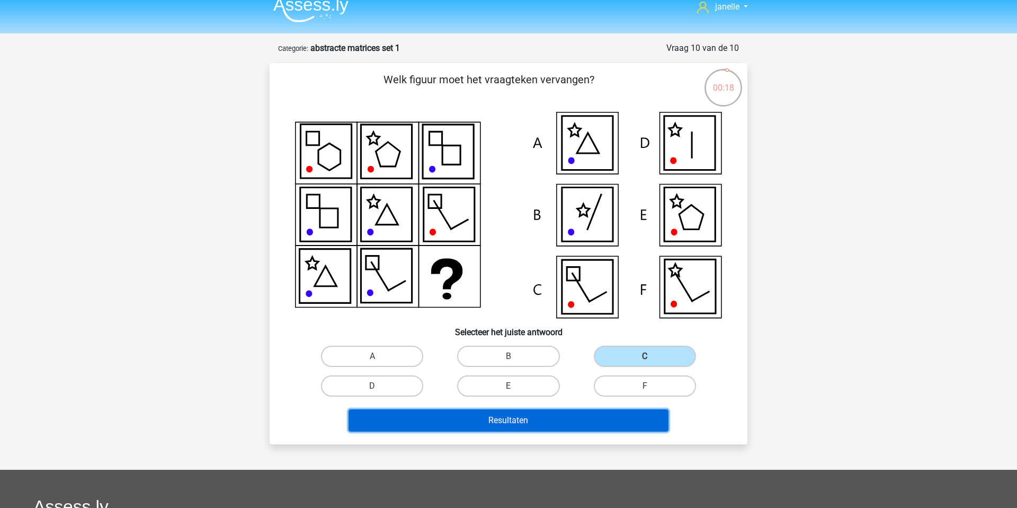
click at [582, 420] on button "Resultaten" at bounding box center [509, 420] width 321 height 22
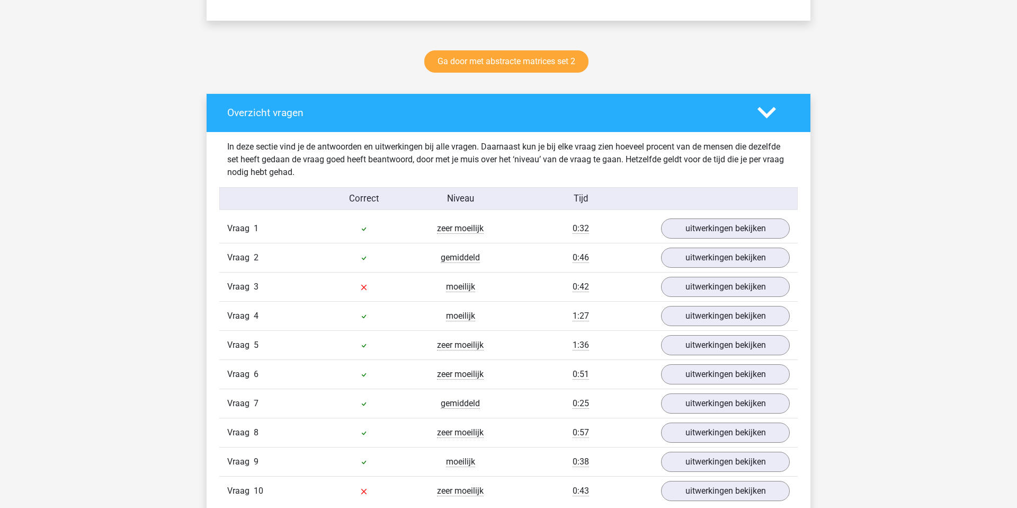
scroll to position [610, 0]
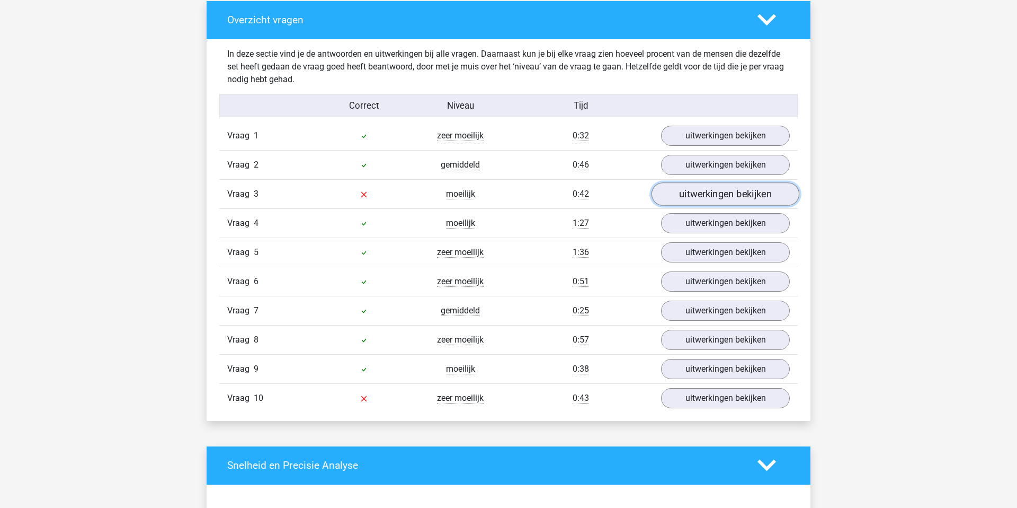
click at [677, 196] on link "uitwerkingen bekijken" at bounding box center [726, 193] width 148 height 23
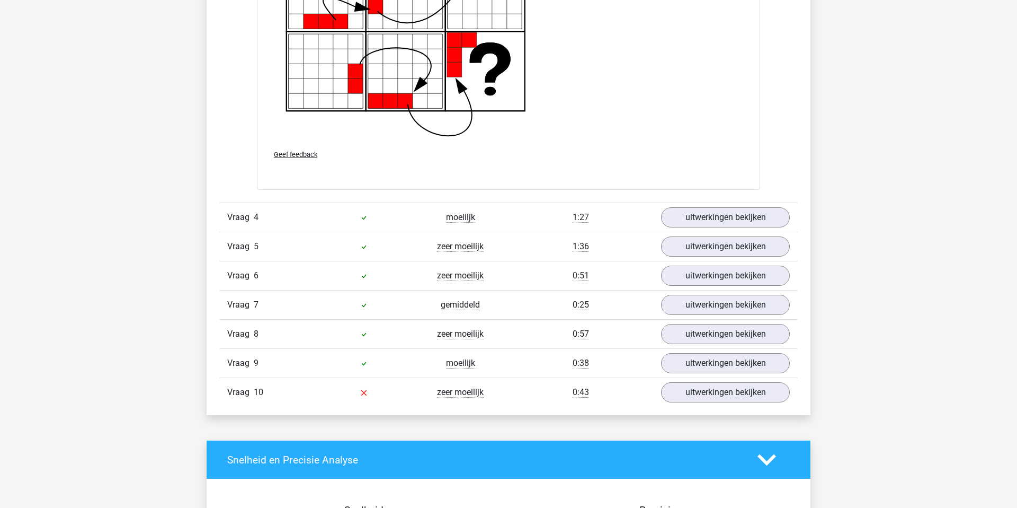
scroll to position [1428, 0]
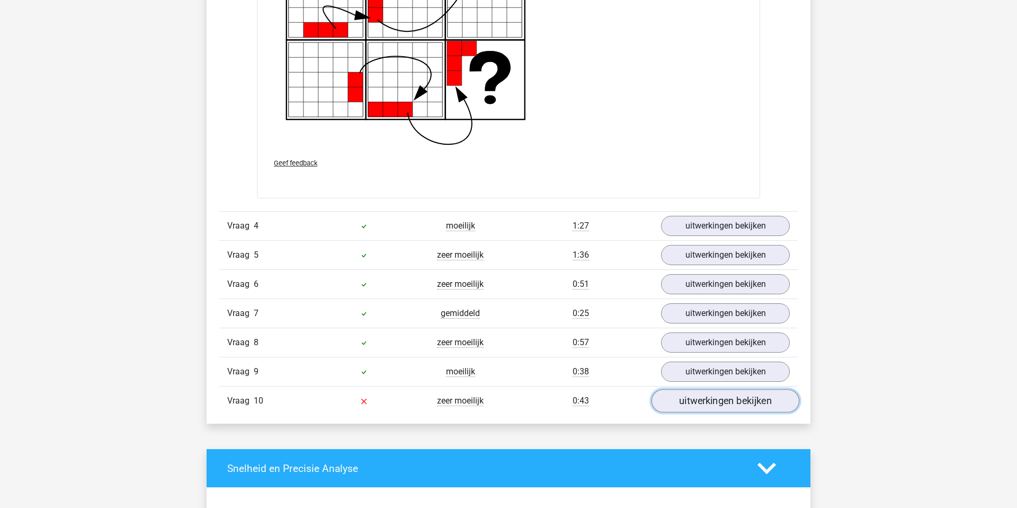
click at [693, 396] on link "uitwerkingen bekijken" at bounding box center [726, 400] width 148 height 23
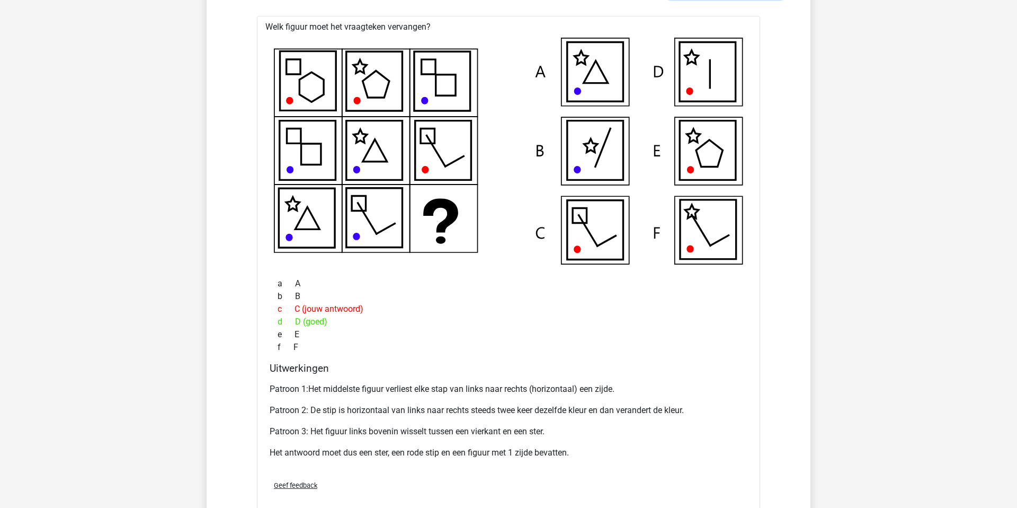
scroll to position [1845, 0]
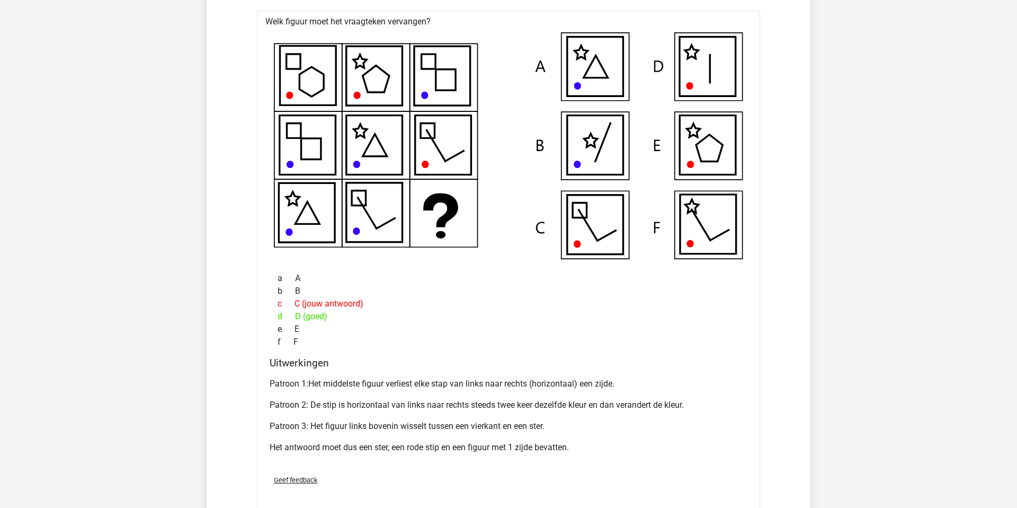
click at [369, 388] on p "Patroon 1:Het middelste figuur verliest elke stap van links naar rechts (horizo…" at bounding box center [509, 383] width 478 height 13
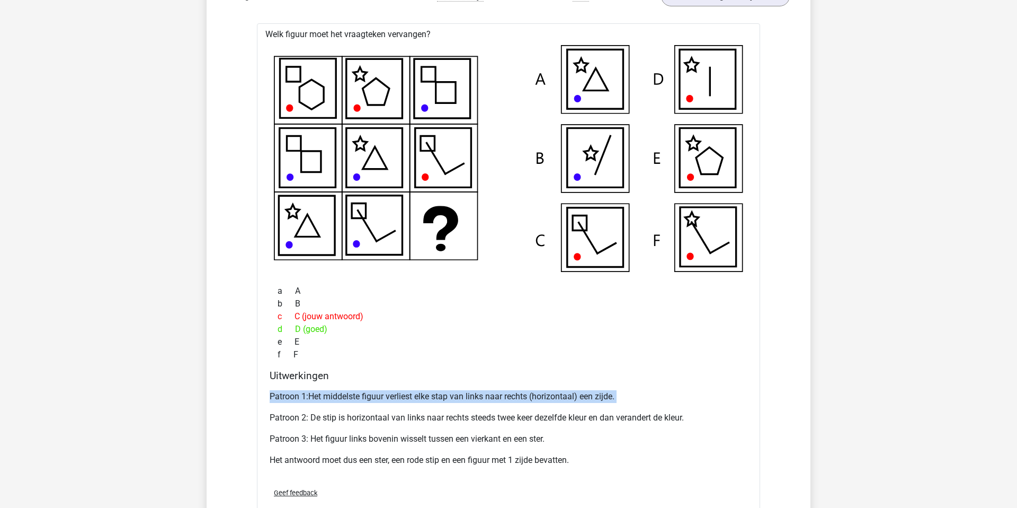
scroll to position [1829, 0]
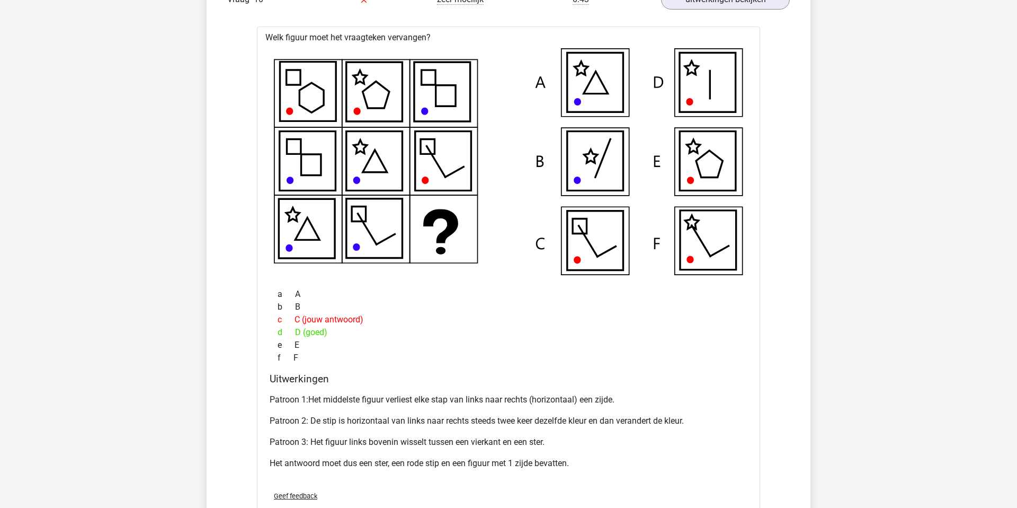
click at [385, 419] on p "Patroon 2: De stip is horizontaal van links naar rechts steeds twee keer dezelf…" at bounding box center [509, 420] width 478 height 13
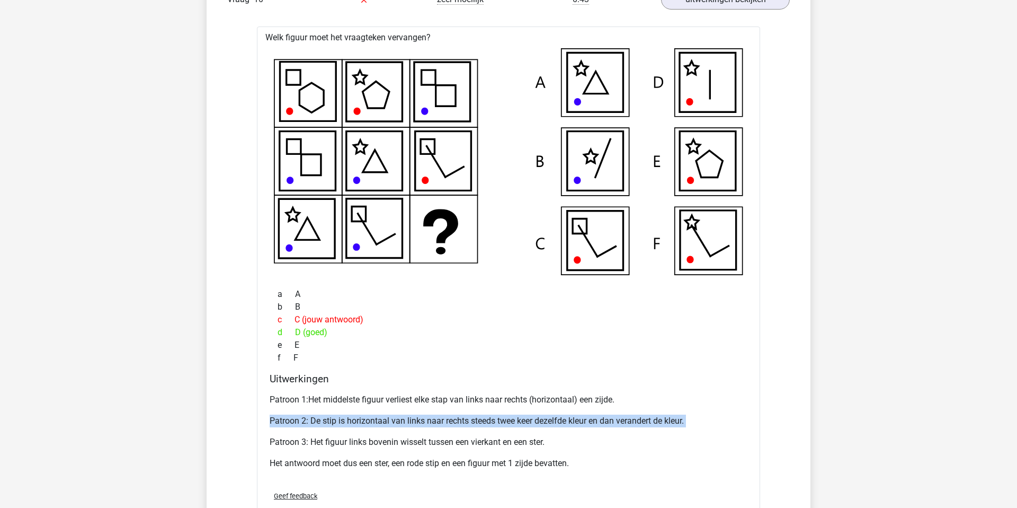
click at [385, 419] on p "Patroon 2: De stip is horizontaal van links naar rechts steeds twee keer dezelf…" at bounding box center [509, 420] width 478 height 13
click at [385, 435] on div "Patroon 1:Het middelste figuur verliest elke stap van links naar rechts (horizo…" at bounding box center [509, 435] width 478 height 93
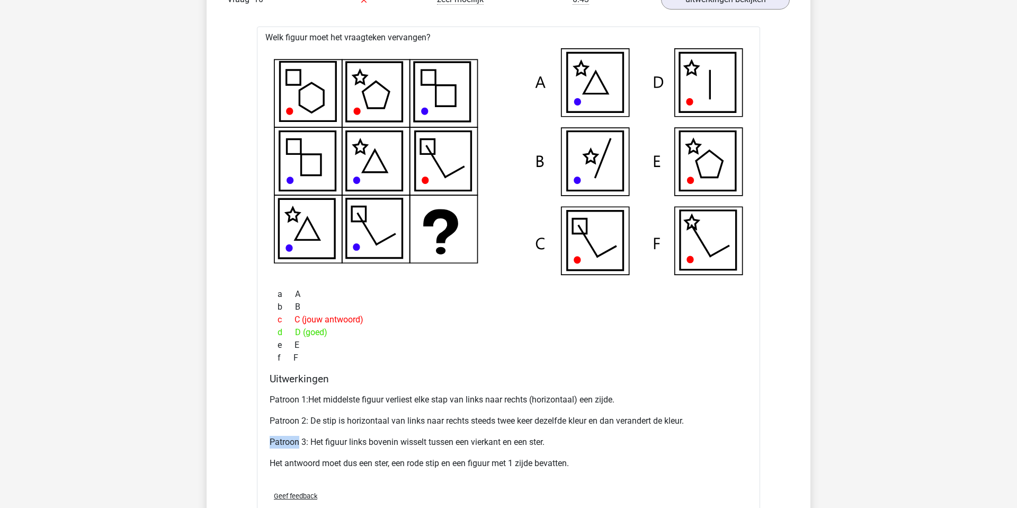
click at [385, 435] on div "Patroon 1:Het middelste figuur verliest elke stap van links naar rechts (horizo…" at bounding box center [509, 435] width 478 height 93
click at [379, 462] on p "Het antwoord moet dus een ster, een rode stip en een figuur met 1 zijde bevatte…" at bounding box center [509, 463] width 478 height 13
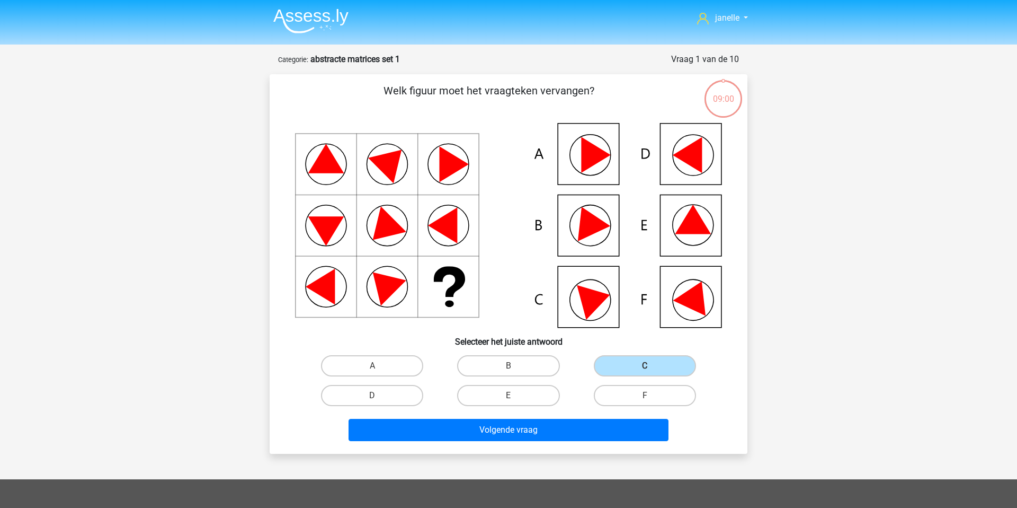
scroll to position [11, 0]
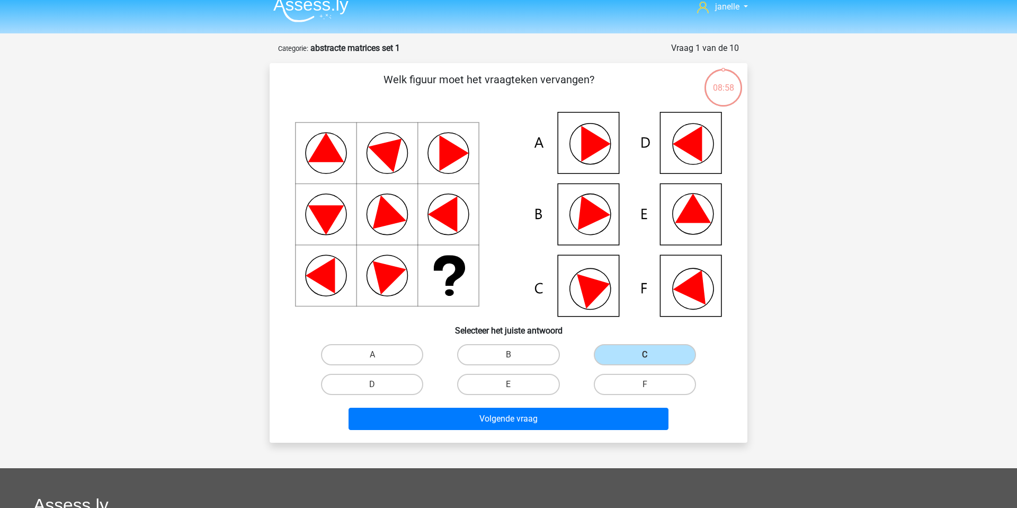
click at [329, 39] on div "janelle [EMAIL_ADDRESS][DOMAIN_NAME] Nederlands English" at bounding box center [508, 368] width 1017 height 759
click at [334, 47] on strong "abstracte matrices set 1" at bounding box center [356, 48] width 90 height 10
click at [323, 26] on header "janelle janelle.dewaal@hotmail.com Nederlands English" at bounding box center [508, 11] width 1017 height 45
click at [323, 12] on img at bounding box center [310, 9] width 75 height 25
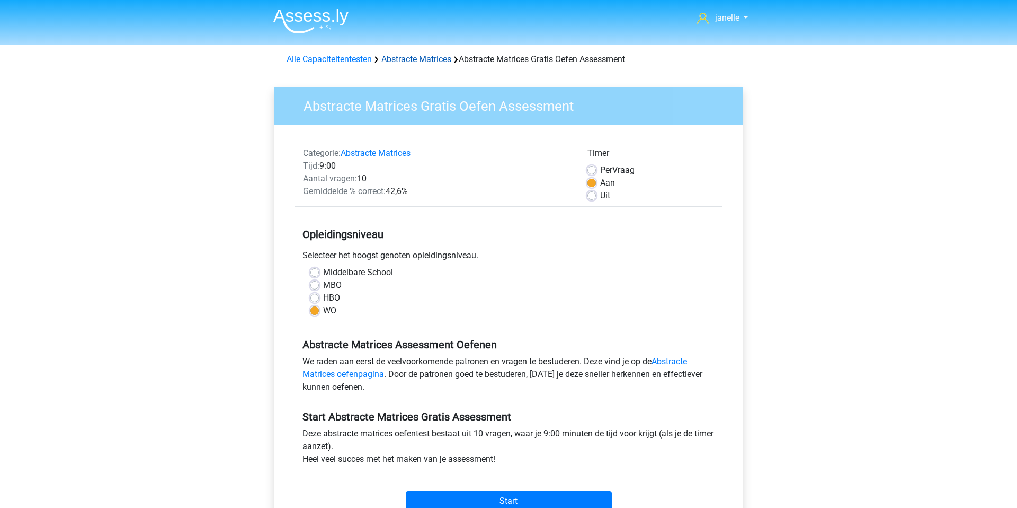
click at [427, 58] on link "Abstracte Matrices" at bounding box center [417, 59] width 70 height 10
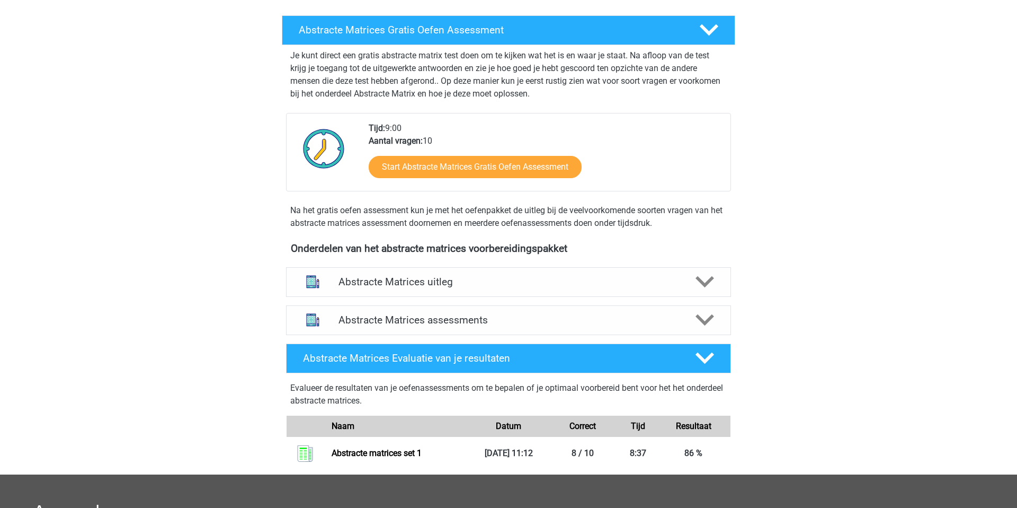
scroll to position [173, 0]
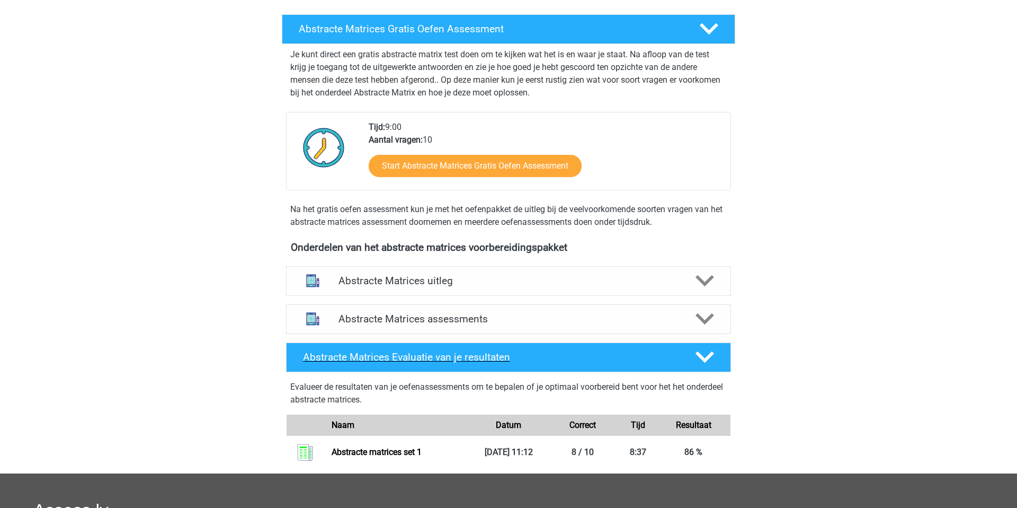
click at [703, 355] on icon at bounding box center [705, 357] width 19 height 19
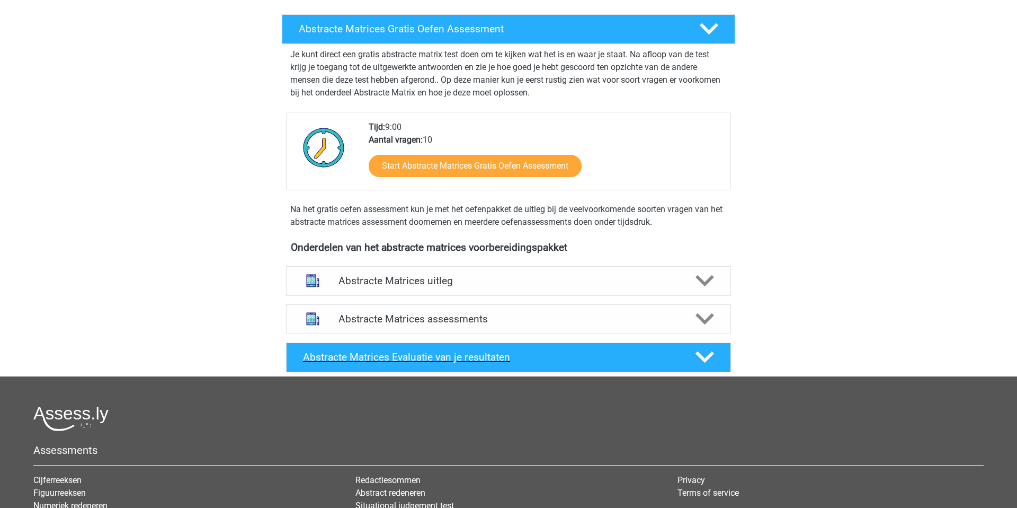
click at [703, 355] on icon at bounding box center [705, 357] width 19 height 19
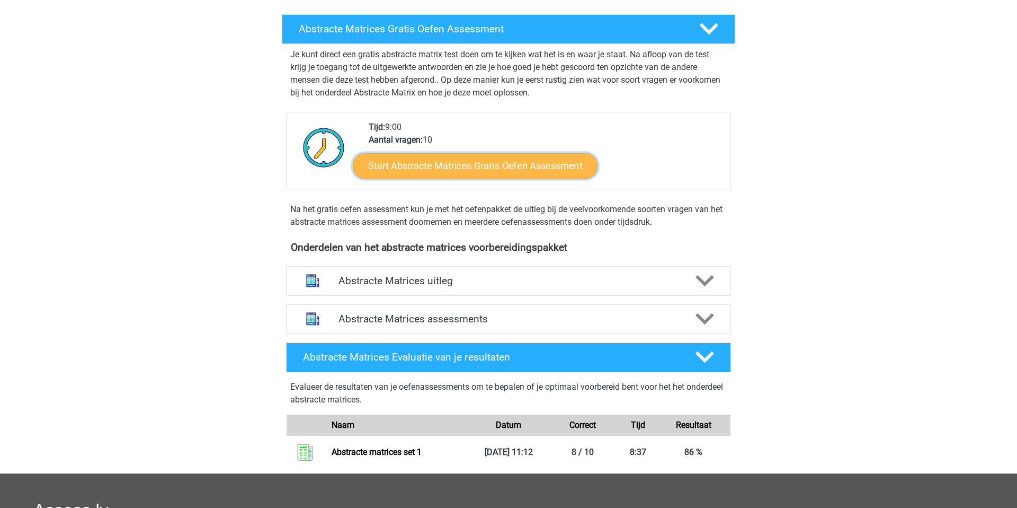
click at [540, 165] on link "Start Abstracte Matrices Gratis Oefen Assessment" at bounding box center [475, 165] width 245 height 25
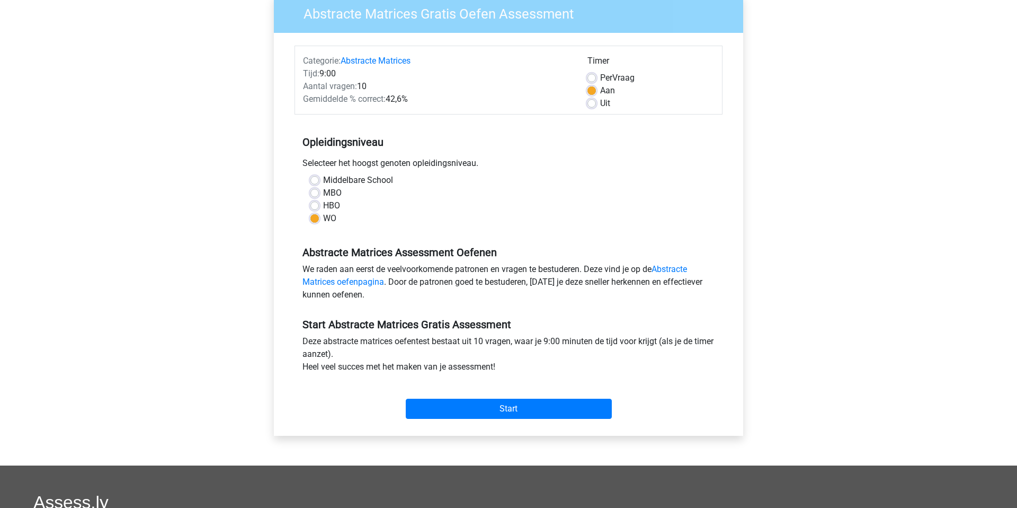
scroll to position [98, 0]
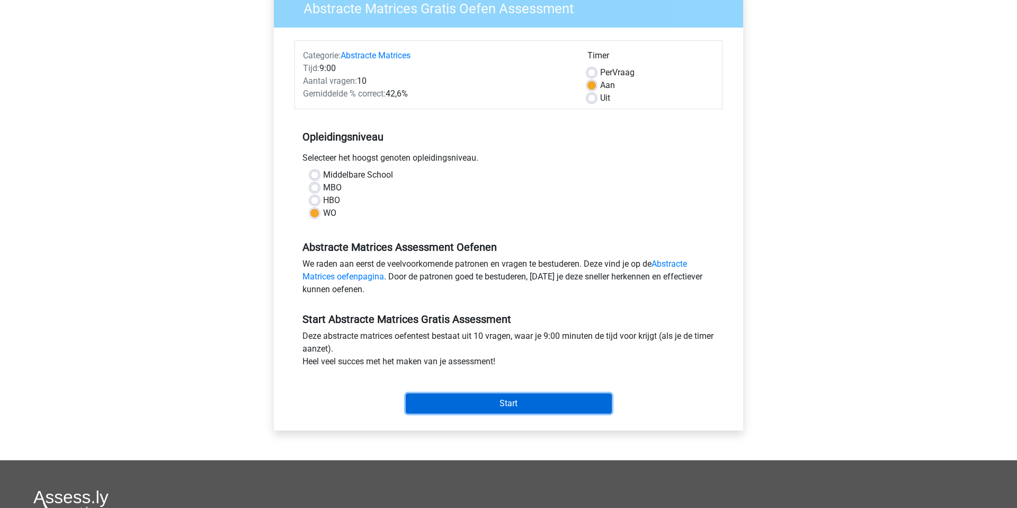
click at [545, 406] on input "Start" at bounding box center [509, 403] width 206 height 20
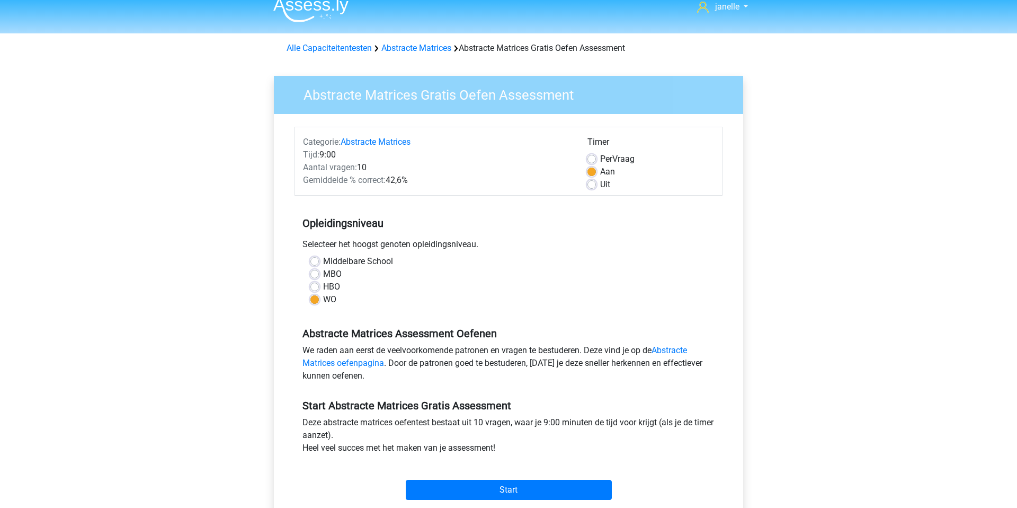
scroll to position [9, 0]
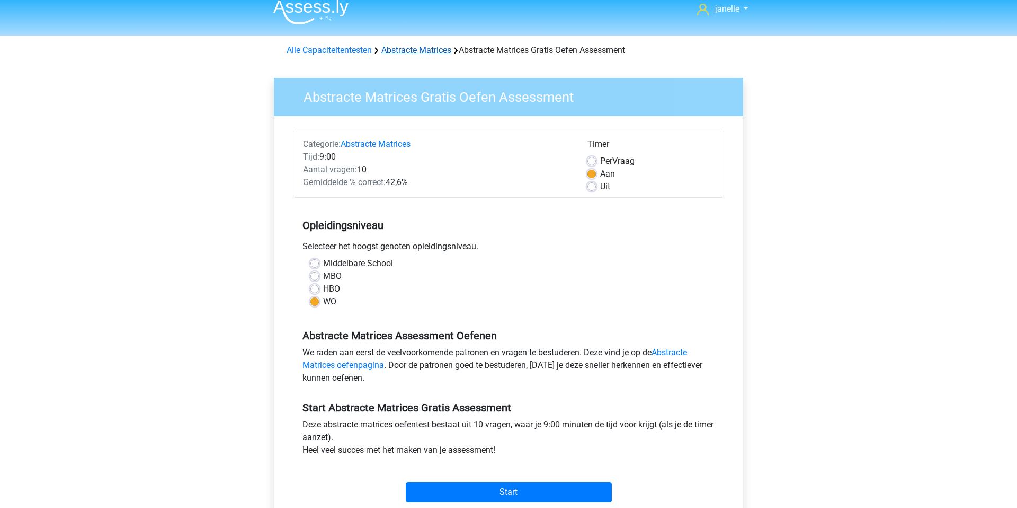
click at [412, 49] on link "Abstracte Matrices" at bounding box center [417, 50] width 70 height 10
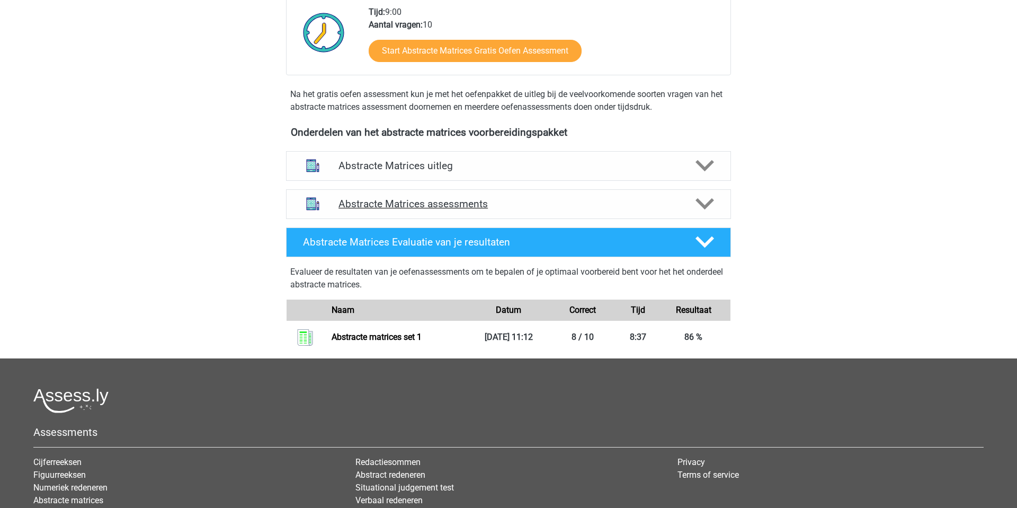
scroll to position [290, 0]
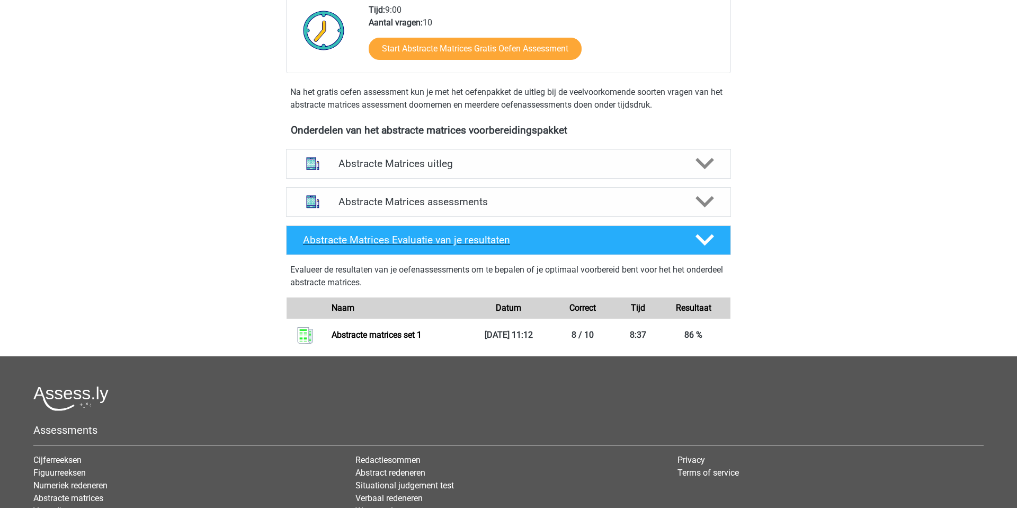
click at [708, 246] on icon at bounding box center [705, 240] width 19 height 19
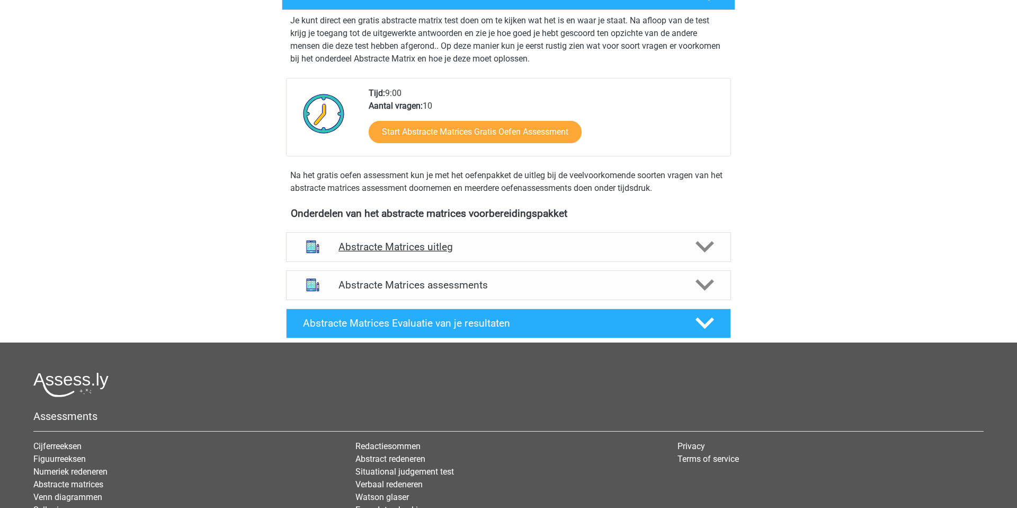
scroll to position [150, 0]
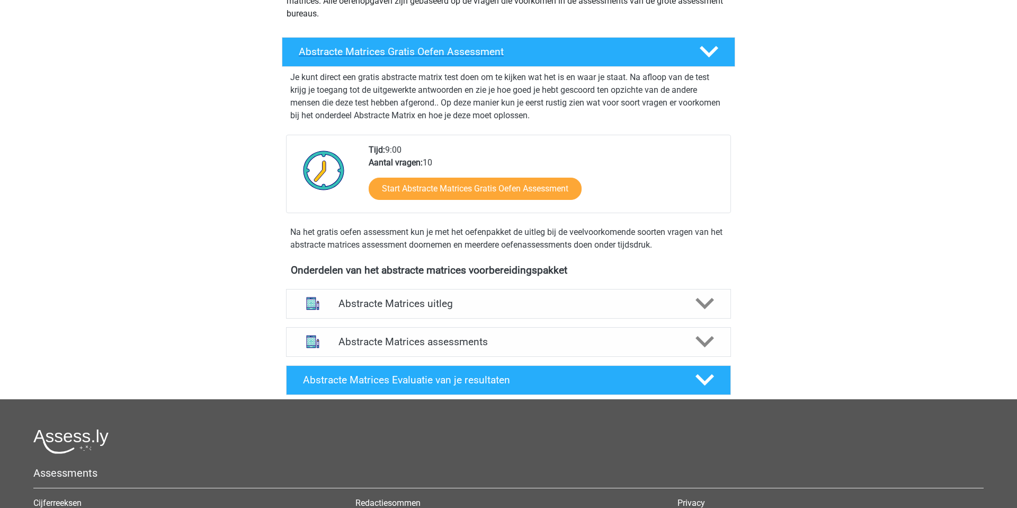
click at [722, 63] on div "Abstracte Matrices Gratis Oefen Assessment" at bounding box center [509, 52] width 454 height 30
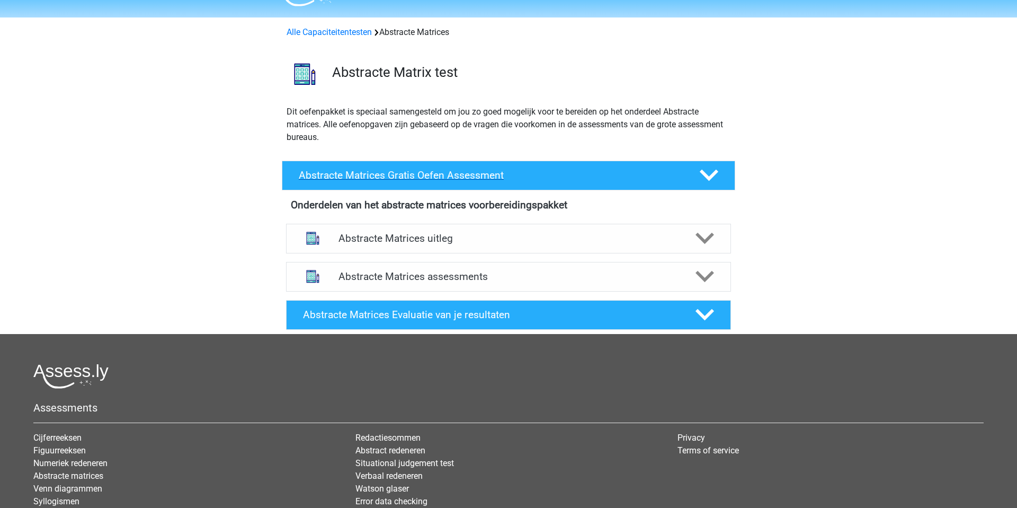
scroll to position [0, 0]
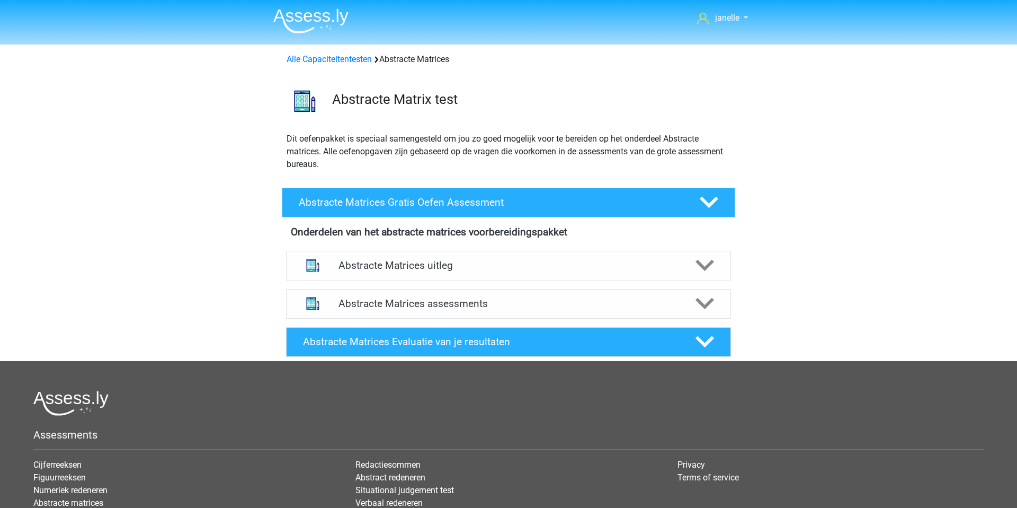
click at [406, 95] on h3 "Abstracte Matrix test" at bounding box center [529, 99] width 395 height 16
click at [397, 110] on div "Abstracte Matrix test" at bounding box center [529, 101] width 411 height 21
click at [488, 309] on div "Abstracte Matrices assessments" at bounding box center [508, 304] width 445 height 30
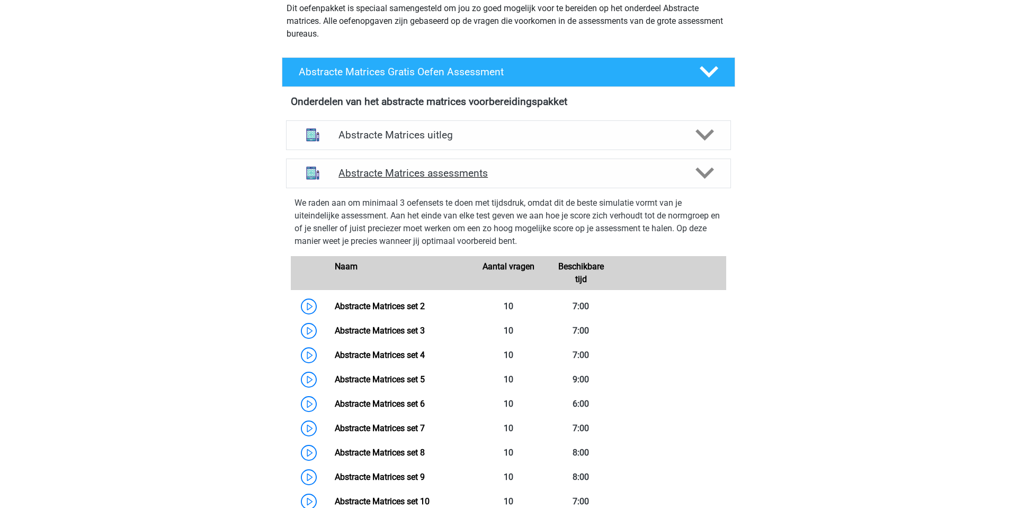
scroll to position [139, 0]
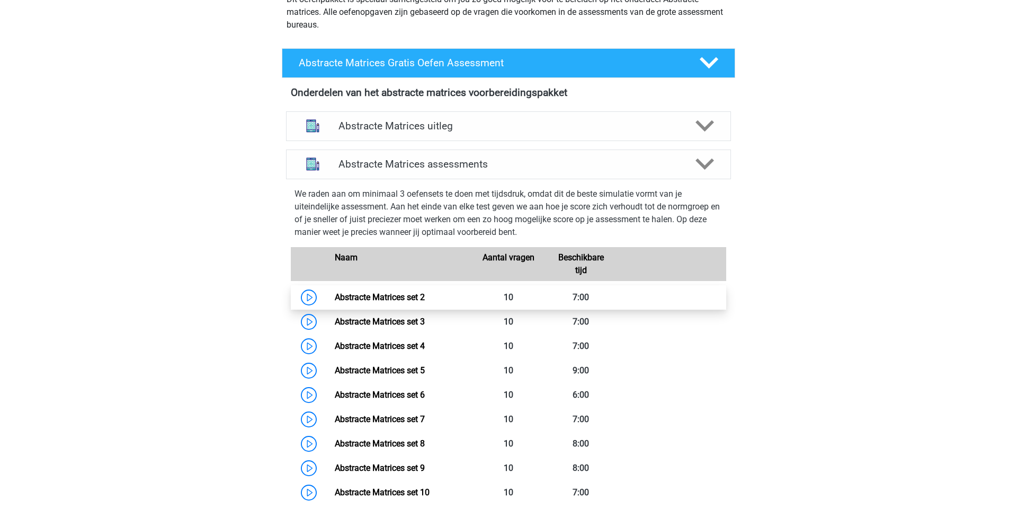
click at [335, 299] on link "Abstracte Matrices set 2" at bounding box center [380, 297] width 90 height 10
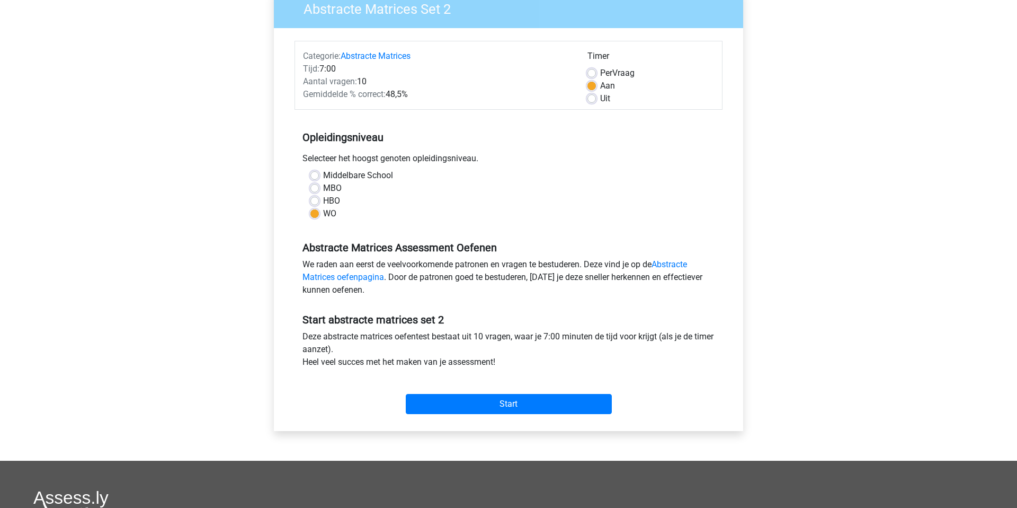
scroll to position [98, 0]
click at [506, 401] on input "Start" at bounding box center [509, 403] width 206 height 20
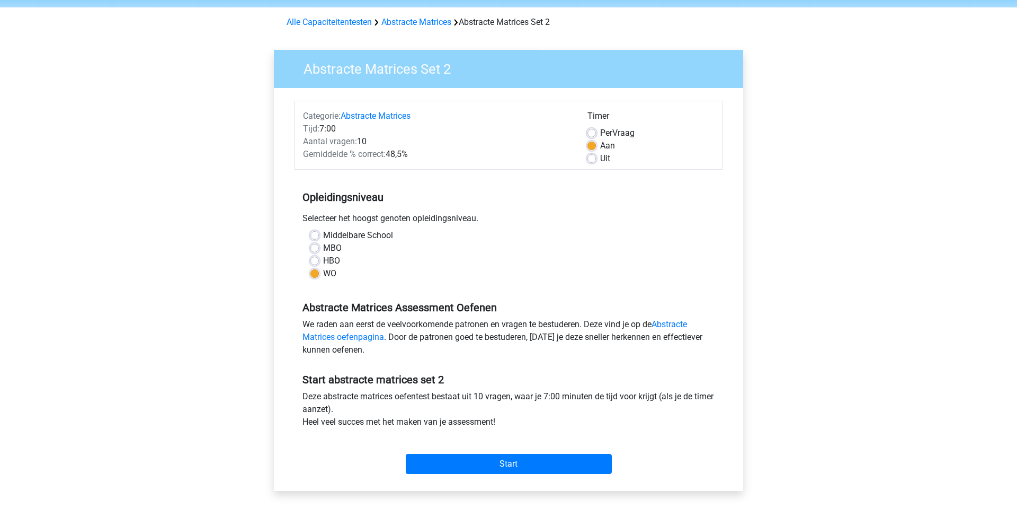
scroll to position [0, 0]
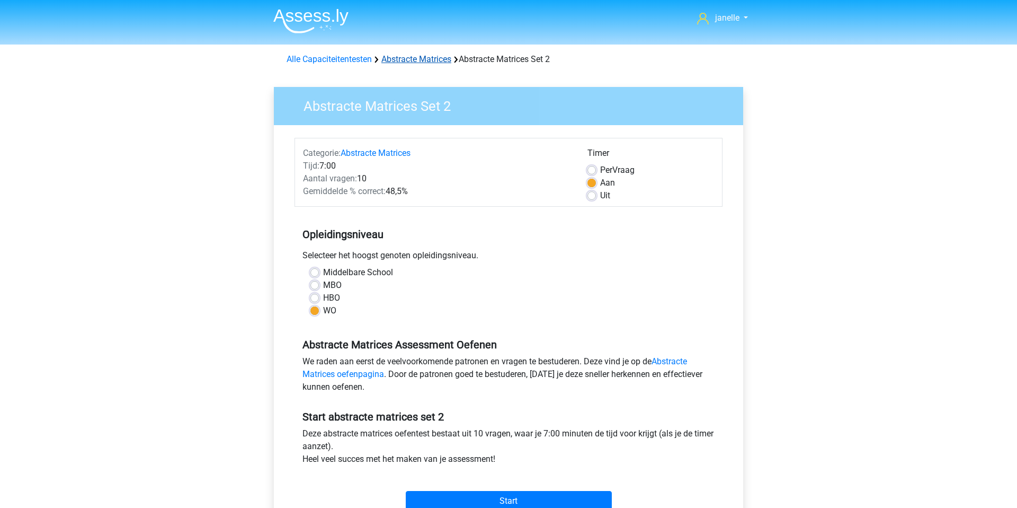
click at [428, 55] on link "Abstracte Matrices" at bounding box center [417, 59] width 70 height 10
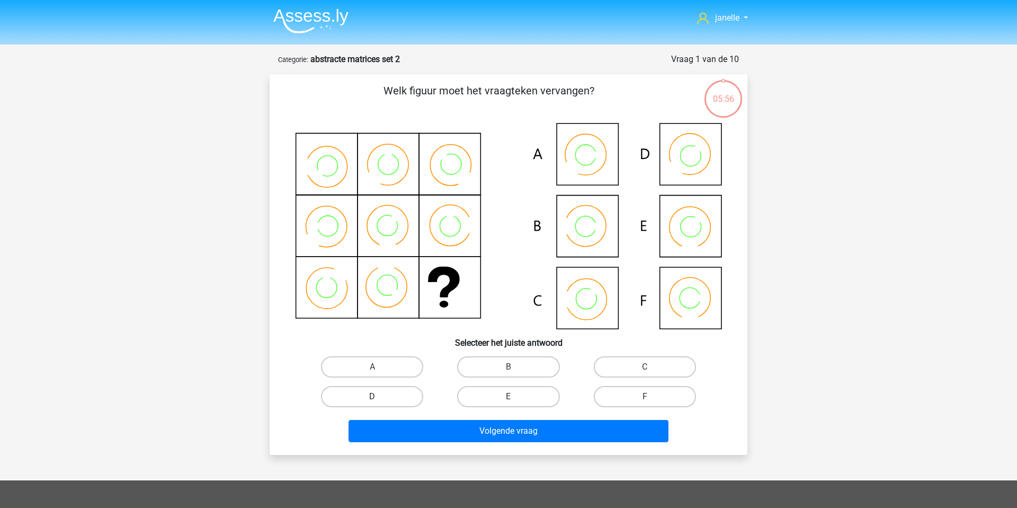
click at [356, 406] on label "D" at bounding box center [372, 396] width 102 height 21
click at [373, 403] on input "D" at bounding box center [376, 399] width 7 height 7
radio input "true"
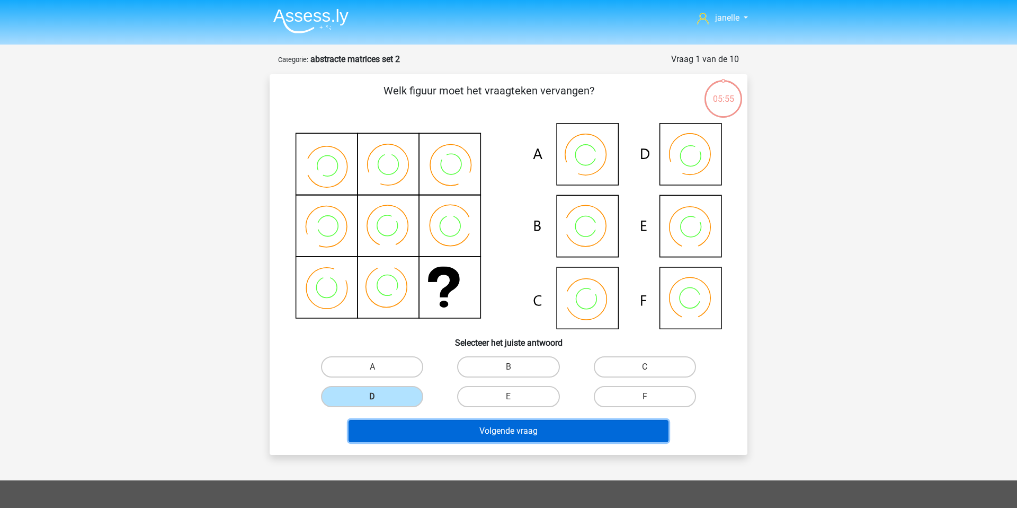
click at [412, 425] on button "Volgende vraag" at bounding box center [509, 431] width 321 height 22
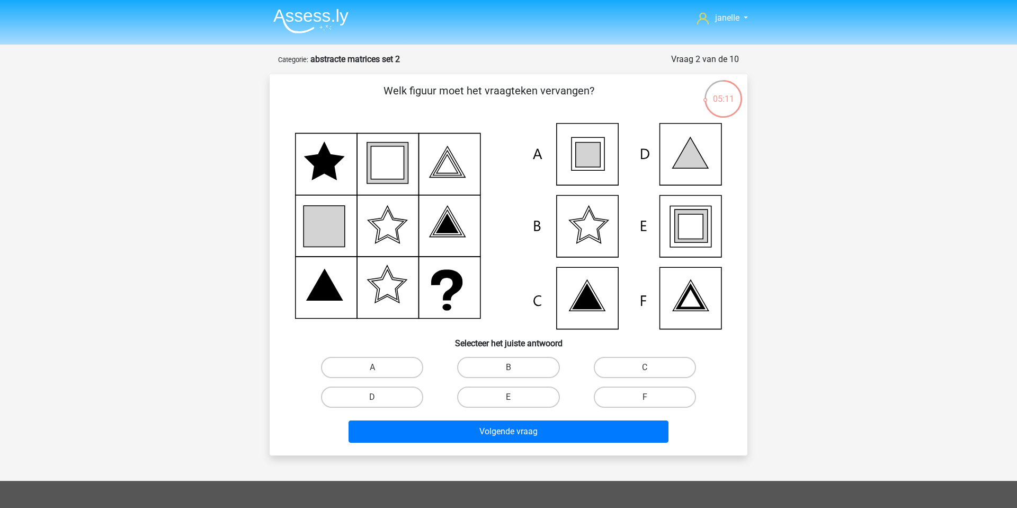
click at [679, 234] on icon at bounding box center [691, 226] width 25 height 25
click at [487, 402] on label "E" at bounding box center [508, 396] width 102 height 21
click at [509, 402] on input "E" at bounding box center [512, 400] width 7 height 7
radio input "true"
click at [404, 363] on label "A" at bounding box center [372, 367] width 102 height 21
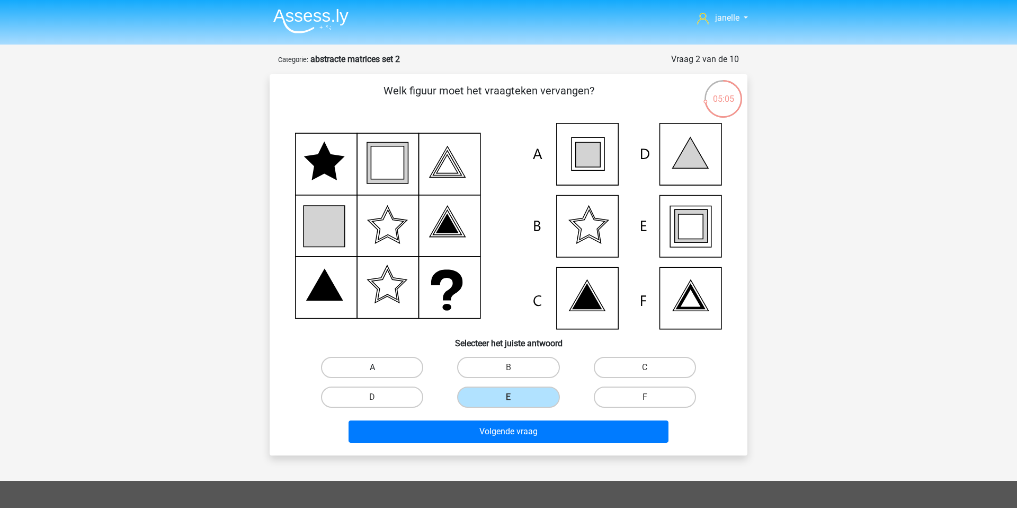
click at [379, 367] on input "A" at bounding box center [376, 370] width 7 height 7
radio input "true"
click at [453, 418] on div "Volgende vraag" at bounding box center [509, 429] width 444 height 35
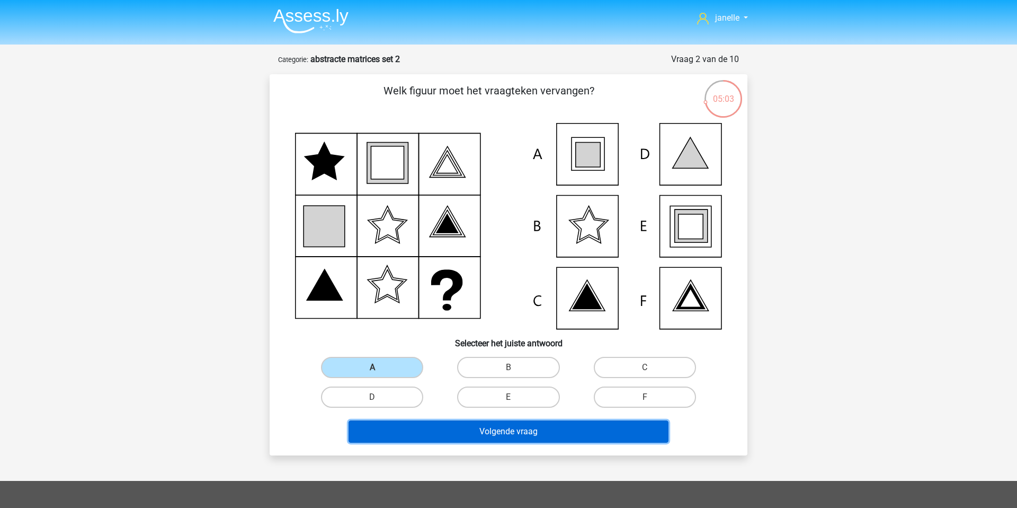
click at [456, 428] on button "Volgende vraag" at bounding box center [509, 431] width 321 height 22
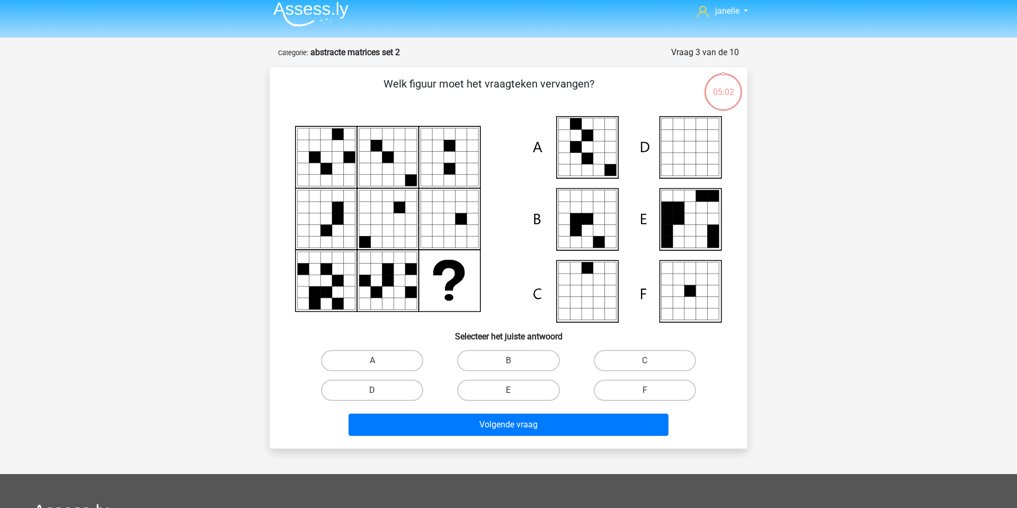
scroll to position [6, 0]
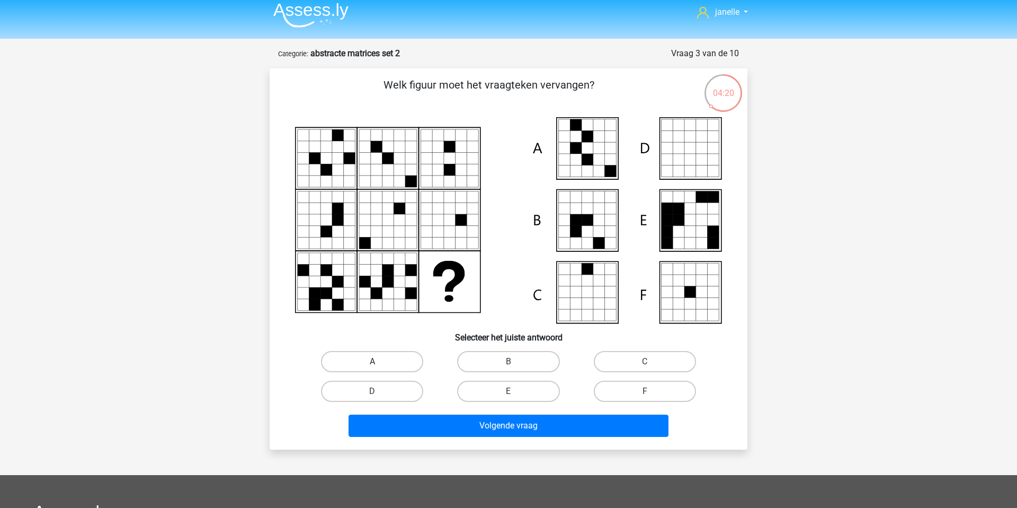
click at [398, 358] on label "A" at bounding box center [372, 361] width 102 height 21
click at [379, 361] on input "A" at bounding box center [376, 364] width 7 height 7
radio input "true"
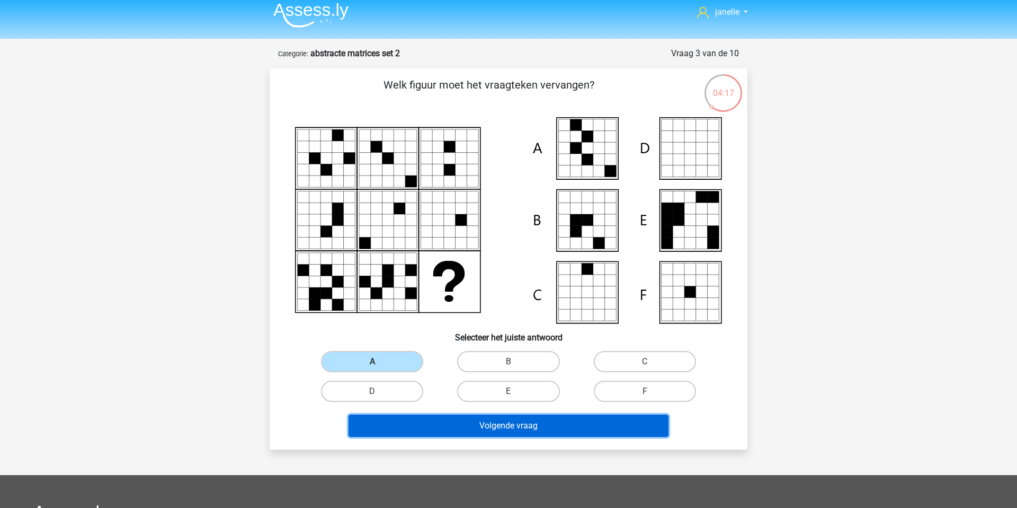
click at [460, 430] on button "Volgende vraag" at bounding box center [509, 425] width 321 height 22
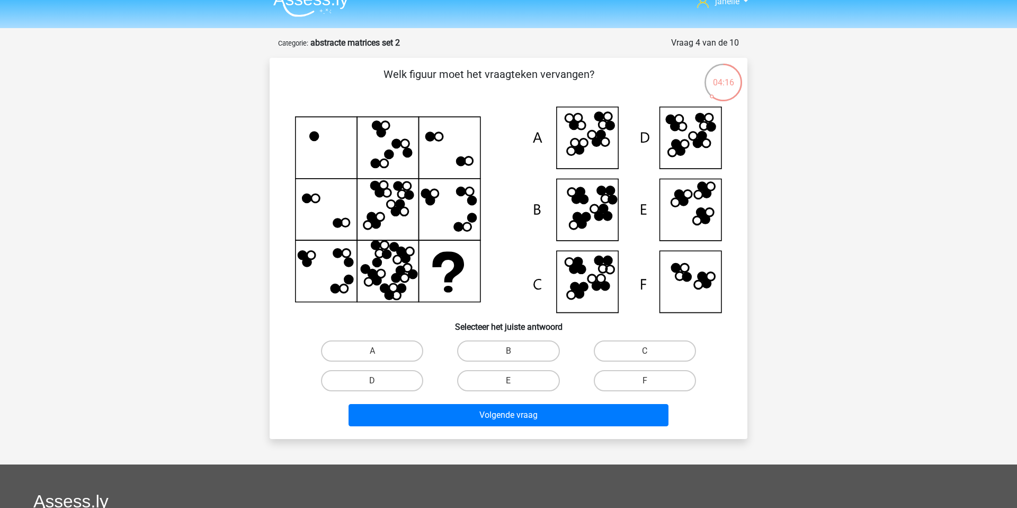
scroll to position [14, 0]
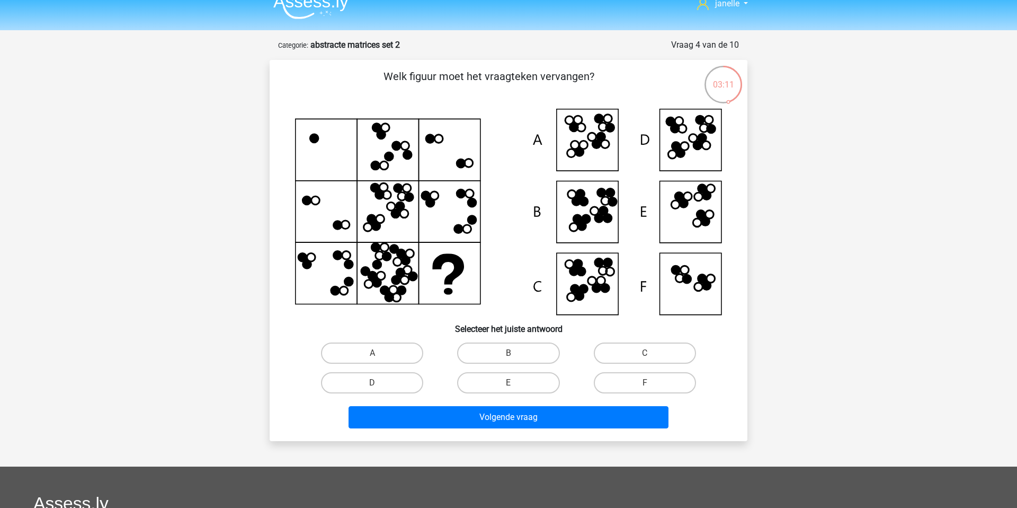
click at [383, 371] on div "D" at bounding box center [372, 383] width 136 height 30
click at [385, 380] on label "D" at bounding box center [372, 382] width 102 height 21
click at [379, 383] on input "D" at bounding box center [376, 386] width 7 height 7
radio input "true"
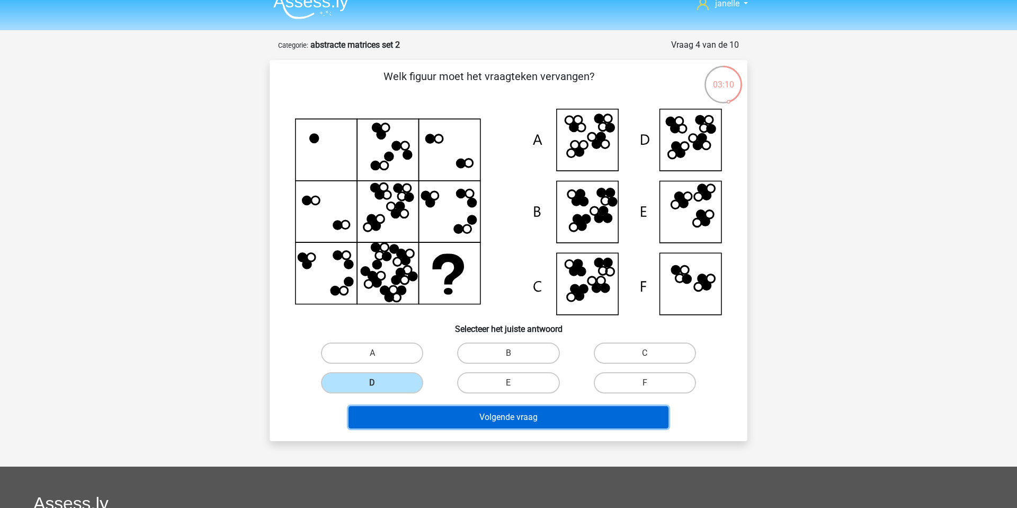
click at [424, 407] on button "Volgende vraag" at bounding box center [509, 417] width 321 height 22
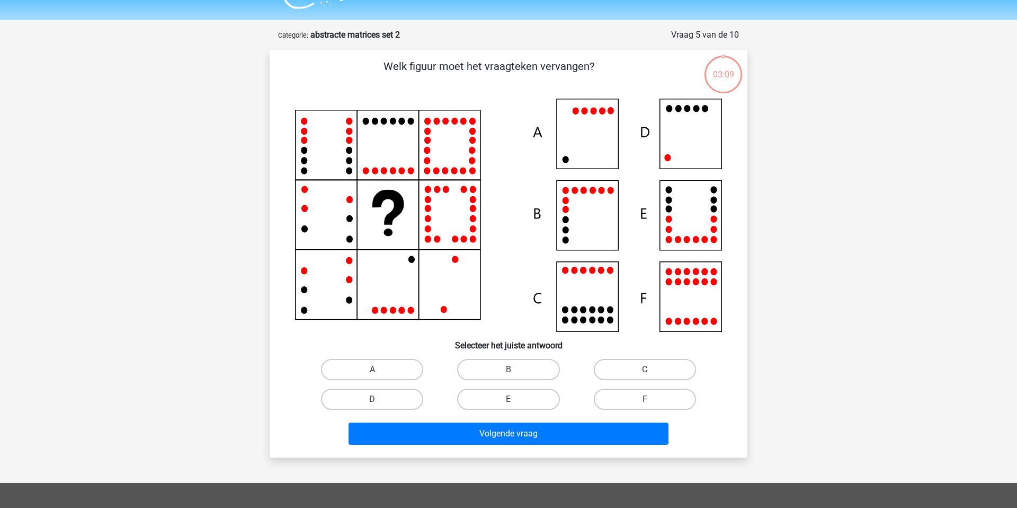
scroll to position [16, 0]
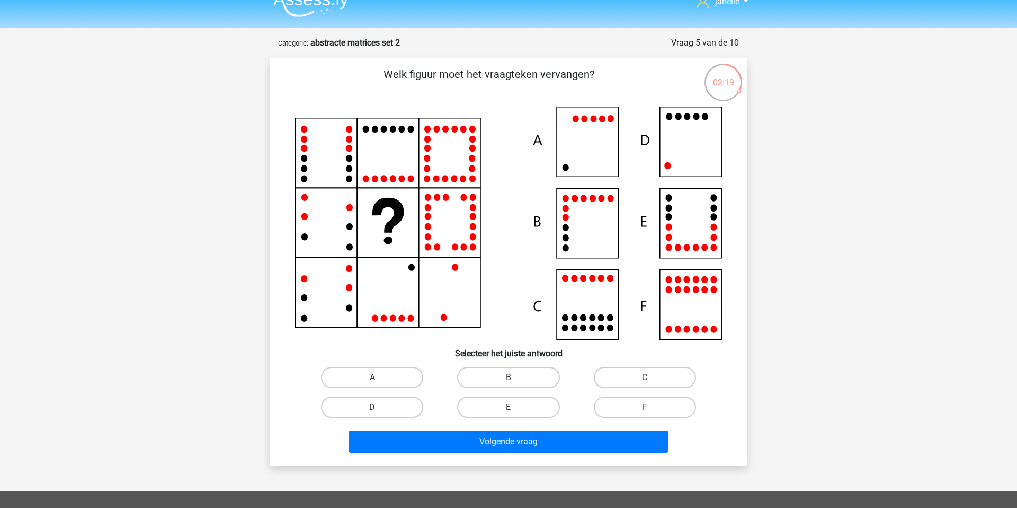
click at [675, 146] on icon at bounding box center [508, 223] width 427 height 233
click at [388, 404] on label "D" at bounding box center [372, 406] width 102 height 21
click at [379, 407] on input "D" at bounding box center [376, 410] width 7 height 7
radio input "true"
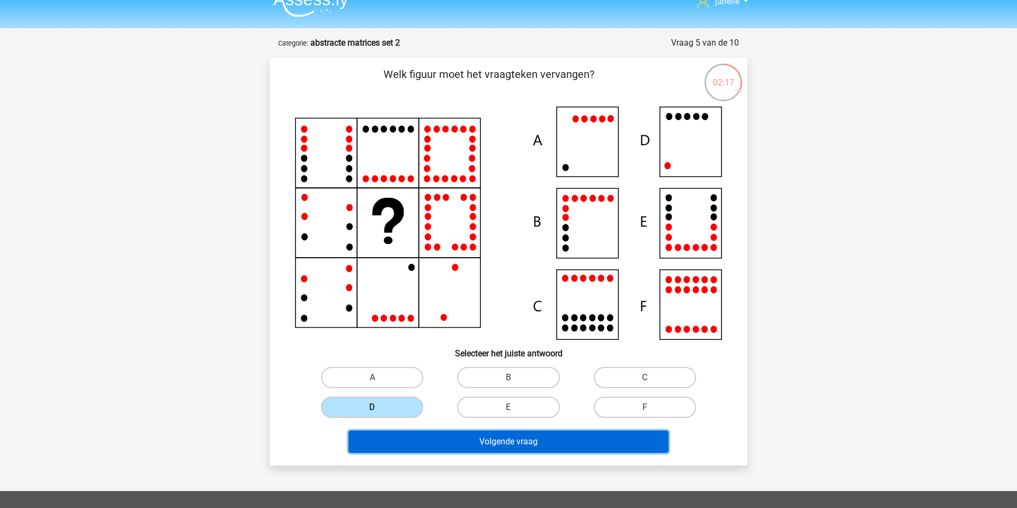
click at [432, 449] on button "Volgende vraag" at bounding box center [509, 441] width 321 height 22
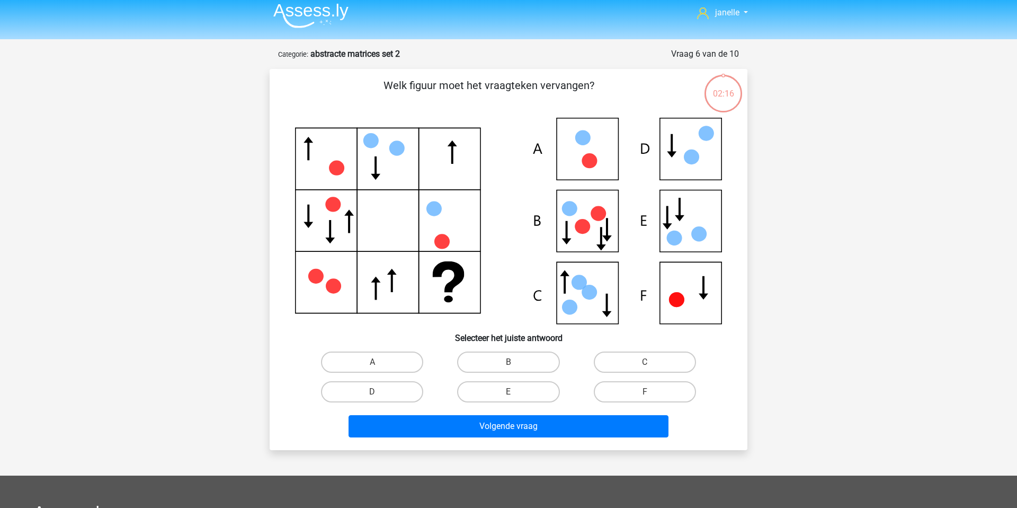
scroll to position [4, 0]
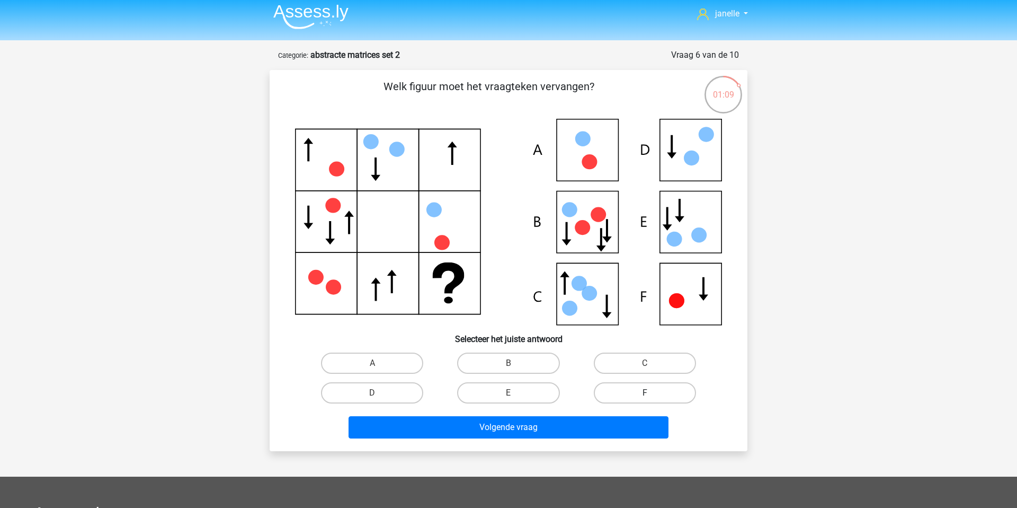
click at [657, 387] on label "F" at bounding box center [645, 392] width 102 height 21
click at [652, 393] on input "F" at bounding box center [648, 396] width 7 height 7
radio input "true"
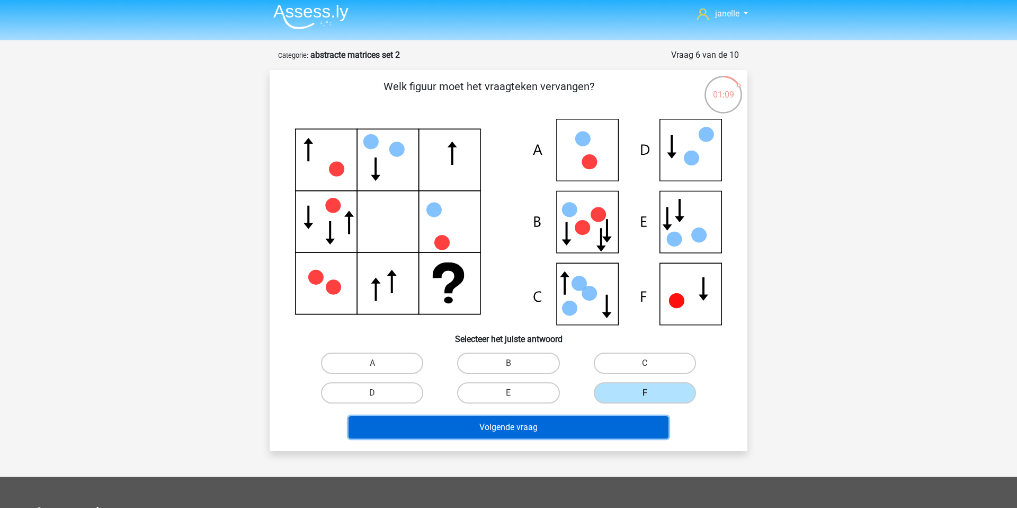
click at [597, 425] on button "Volgende vraag" at bounding box center [509, 427] width 321 height 22
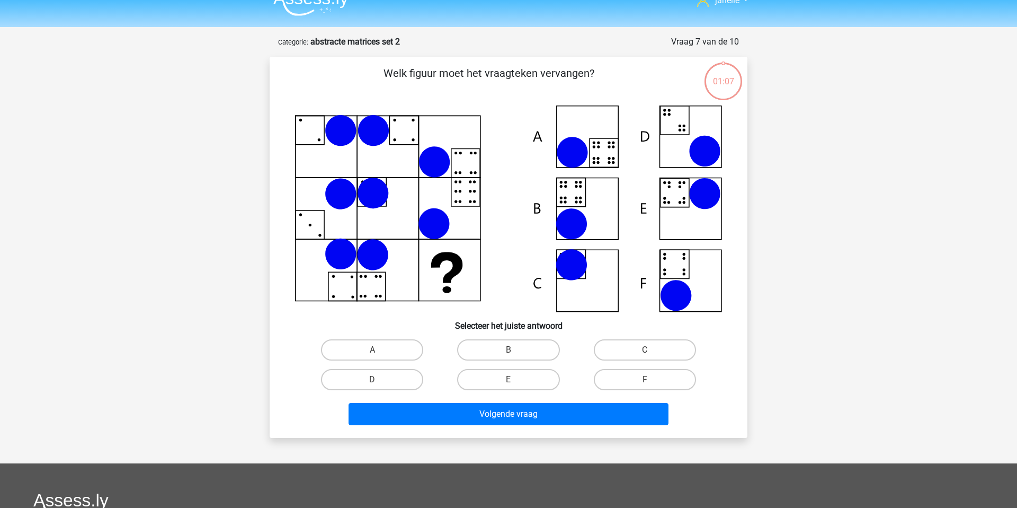
scroll to position [17, 0]
click at [509, 357] on div "B" at bounding box center [509, 350] width 128 height 21
click at [515, 344] on label "B" at bounding box center [508, 350] width 102 height 21
click at [515, 350] on input "B" at bounding box center [512, 353] width 7 height 7
radio input "true"
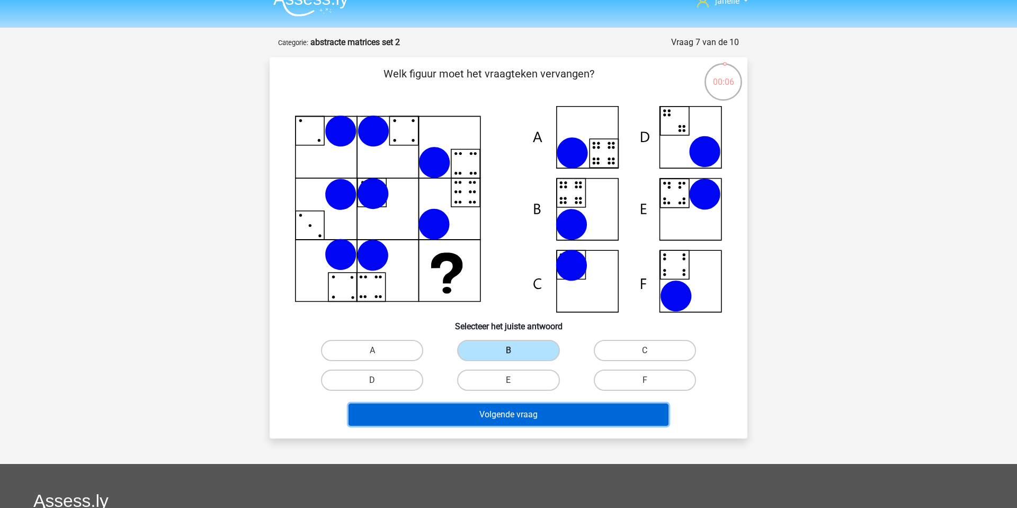
click at [520, 418] on button "Volgende vraag" at bounding box center [509, 414] width 321 height 22
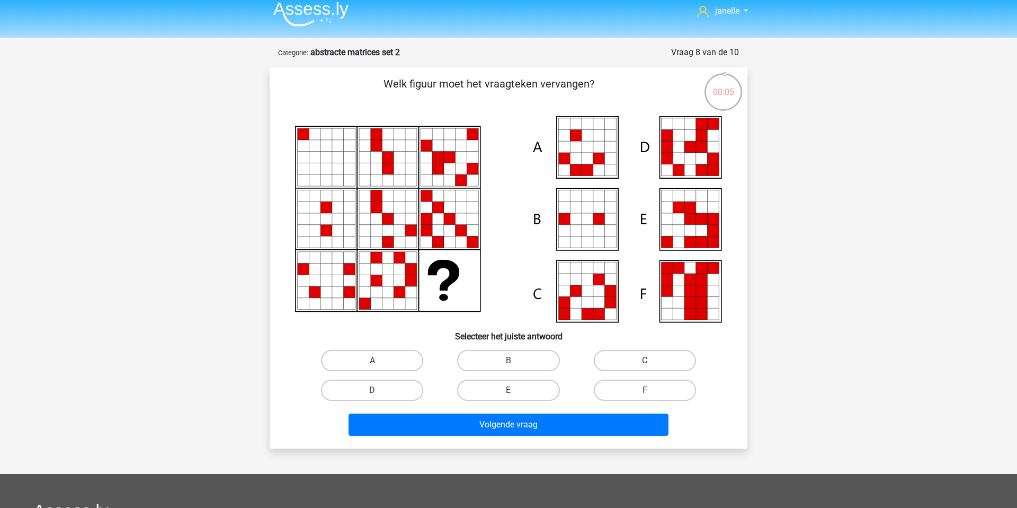
scroll to position [4, 0]
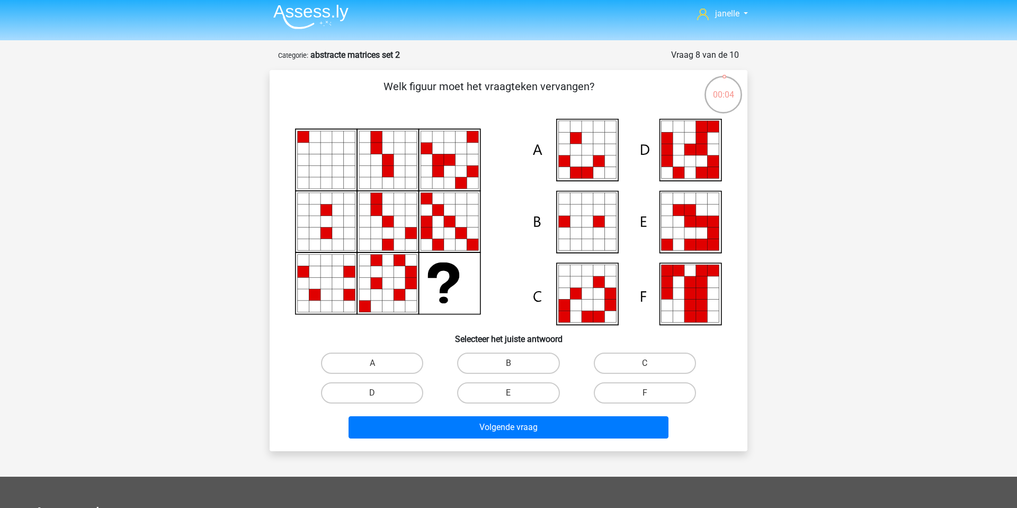
click at [371, 348] on div "A" at bounding box center [372, 363] width 136 height 30
click at [378, 359] on label "A" at bounding box center [372, 362] width 102 height 21
click at [378, 363] on input "A" at bounding box center [376, 366] width 7 height 7
radio input "true"
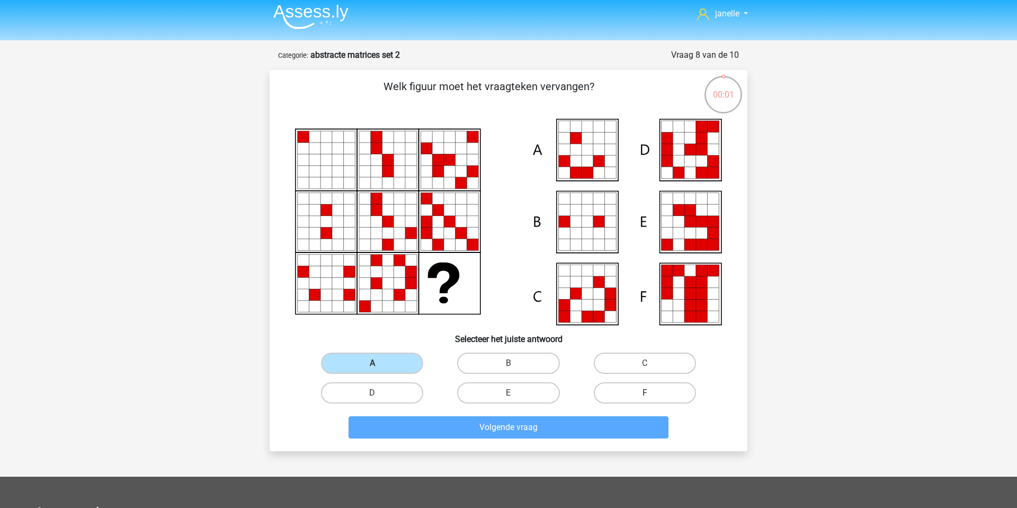
click at [608, 389] on label "F" at bounding box center [645, 392] width 102 height 21
click at [645, 393] on input "F" at bounding box center [648, 396] width 7 height 7
radio input "true"
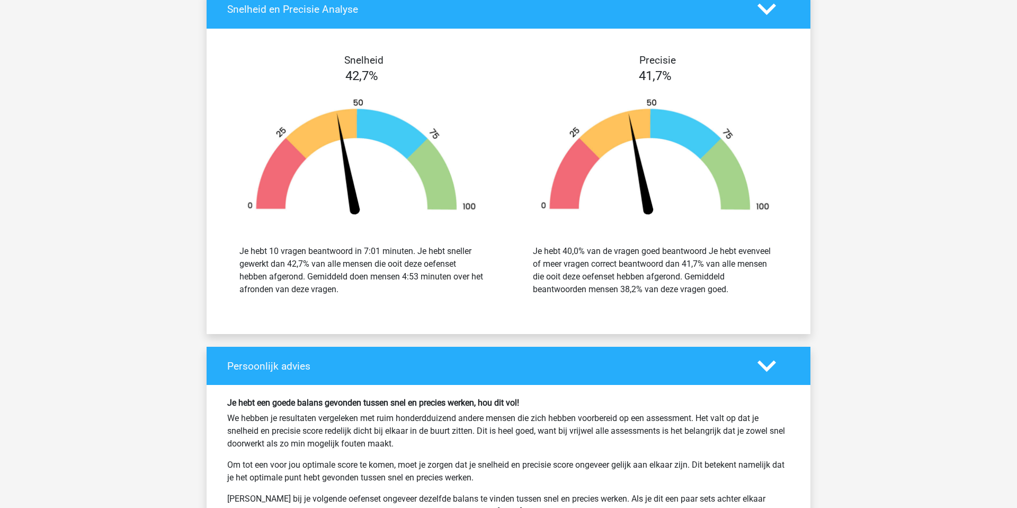
scroll to position [1141, 0]
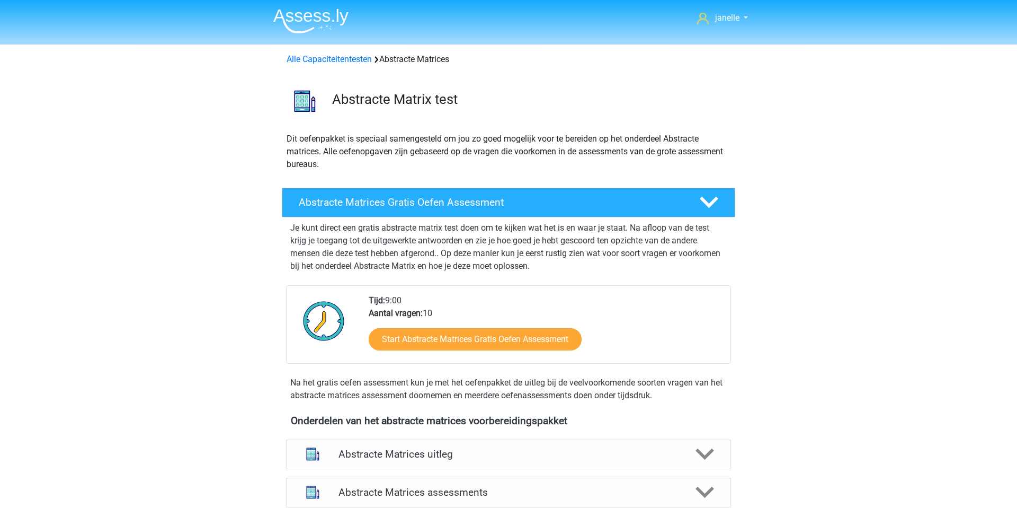
click at [383, 34] on nav "janelle janelle.dewaal@hotmail.com Nederlands English" at bounding box center [509, 19] width 488 height 34
click at [398, 103] on h3 "Abstracte Matrix test" at bounding box center [529, 99] width 395 height 16
click at [359, 59] on link "Alle Capaciteitentesten" at bounding box center [329, 59] width 85 height 10
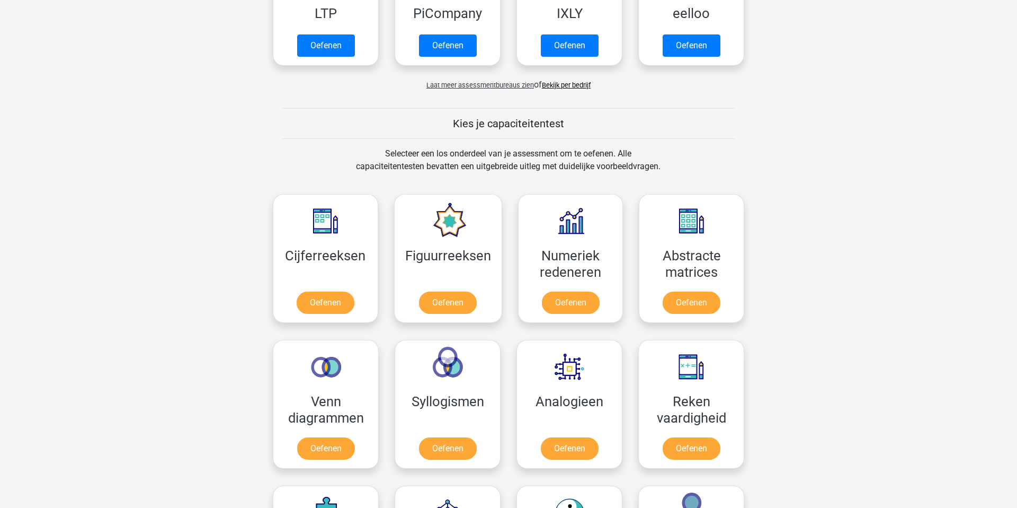
scroll to position [299, 0]
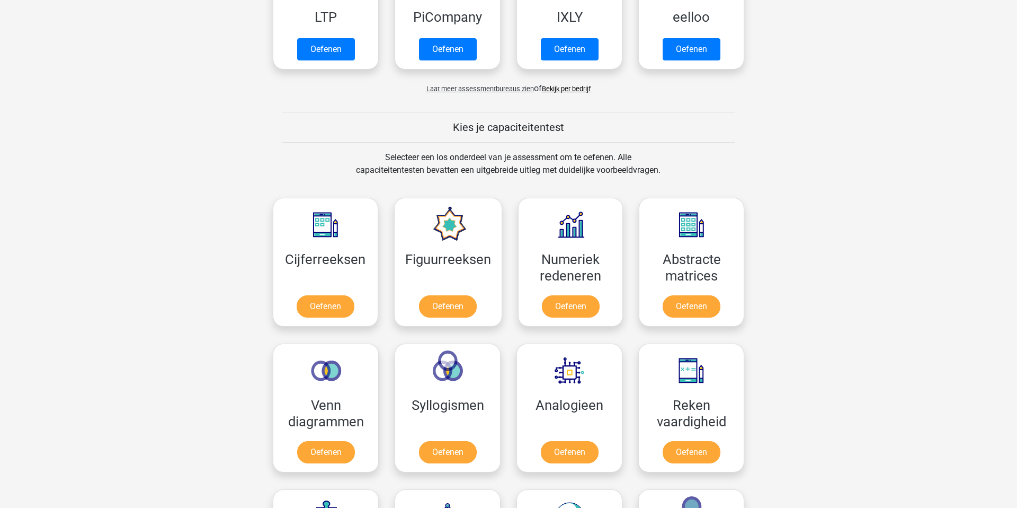
click at [574, 85] on link "Bekijk per bedrijf" at bounding box center [566, 89] width 49 height 8
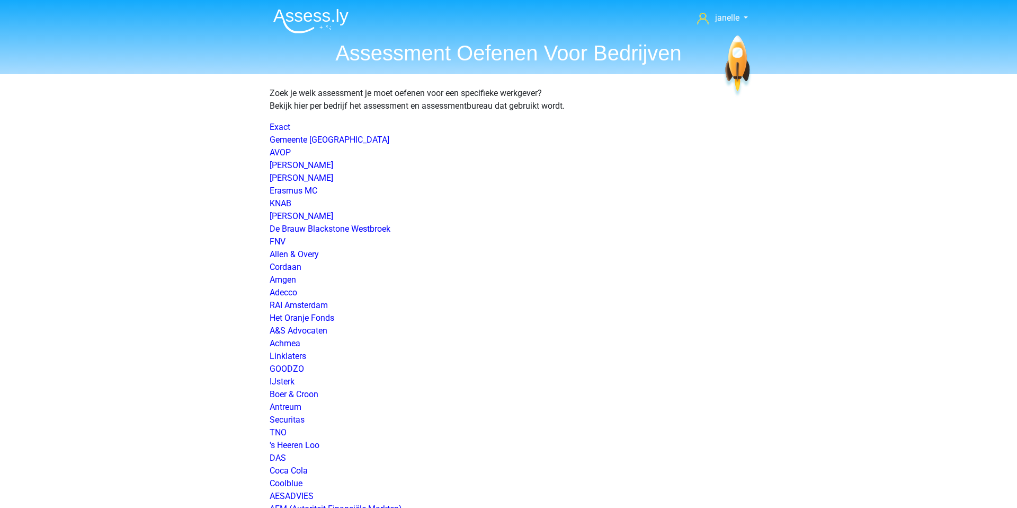
scroll to position [967, 0]
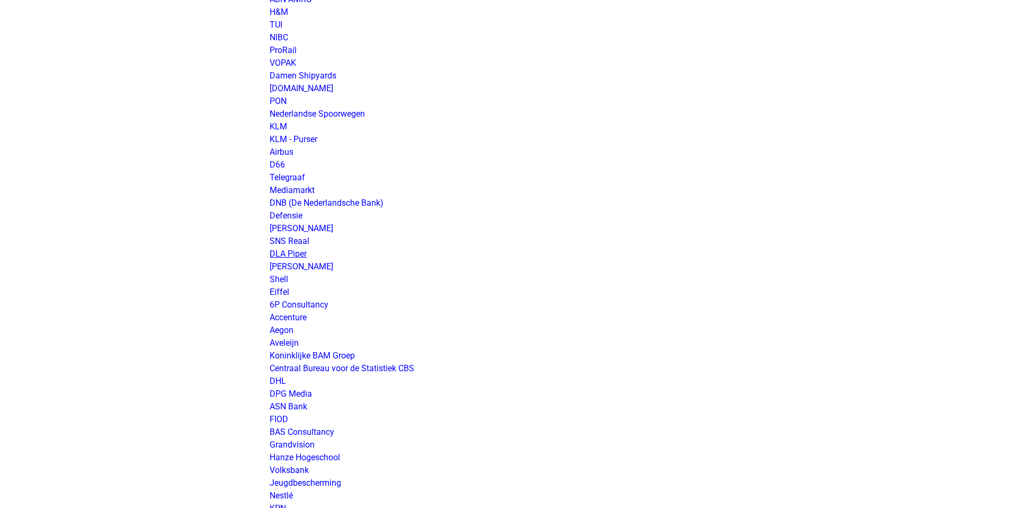
click at [293, 252] on link "DLA Piper" at bounding box center [288, 254] width 37 height 10
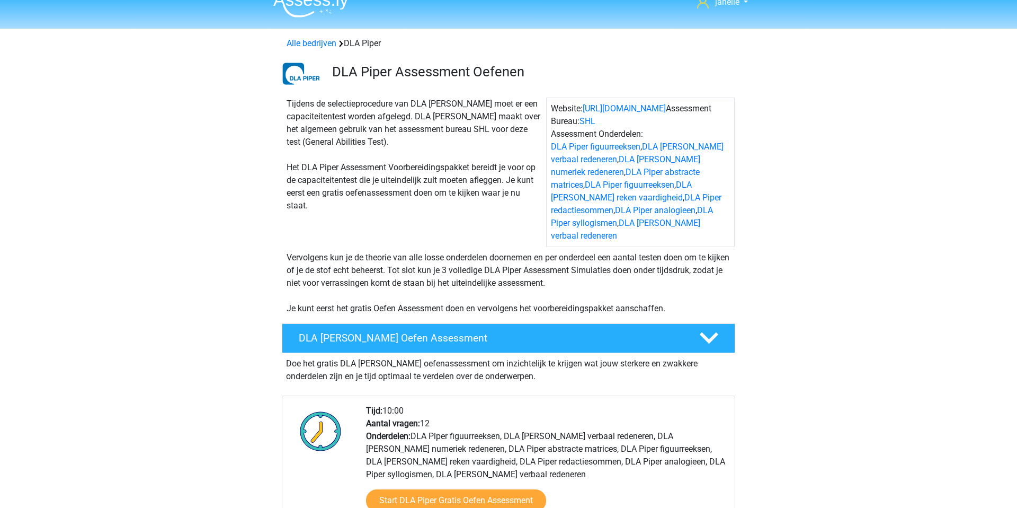
scroll to position [16, 0]
click at [429, 126] on div "Tijdens de selectieprocedure van DLA [PERSON_NAME] moet er een capaciteitentest…" at bounding box center [414, 171] width 264 height 149
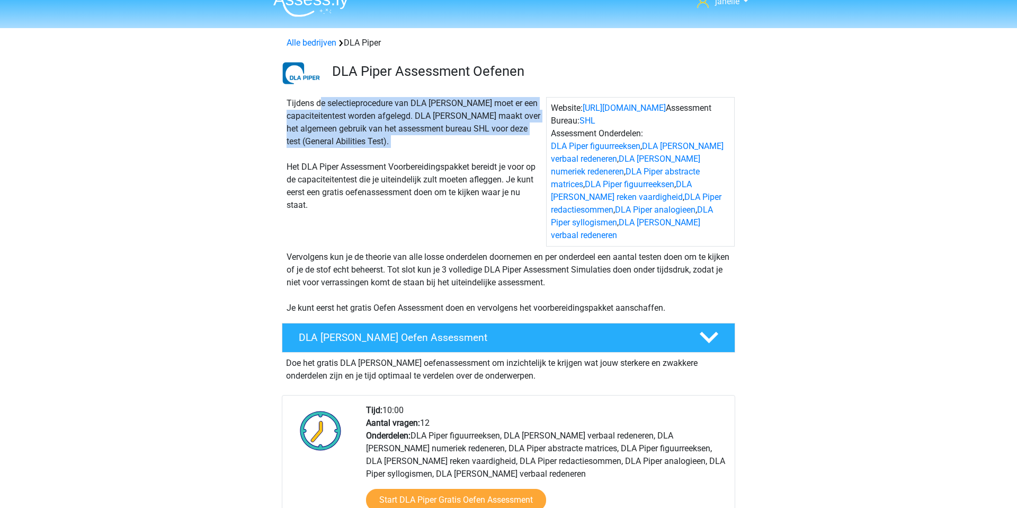
click at [429, 126] on div "Tijdens de selectieprocedure van DLA [PERSON_NAME] moet er een capaciteitentest…" at bounding box center [414, 171] width 264 height 149
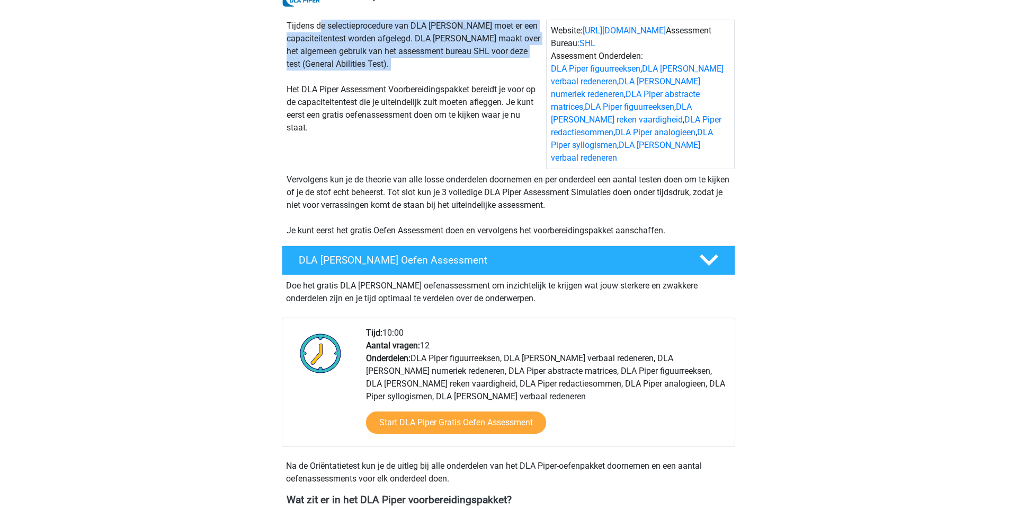
scroll to position [92, 0]
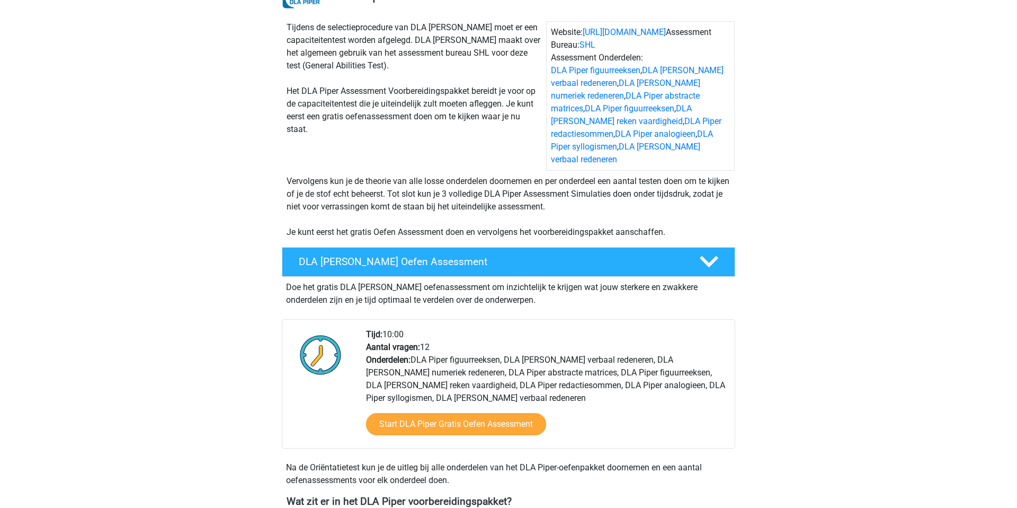
click at [431, 277] on div "Doe het gratis DLA [PERSON_NAME] oefenassessment om inzichtelijk te krijgen wat…" at bounding box center [509, 292] width 454 height 30
click at [432, 277] on div "Doe het gratis DLA [PERSON_NAME] oefenassessment om inzichtelijk te krijgen wat…" at bounding box center [509, 292] width 454 height 30
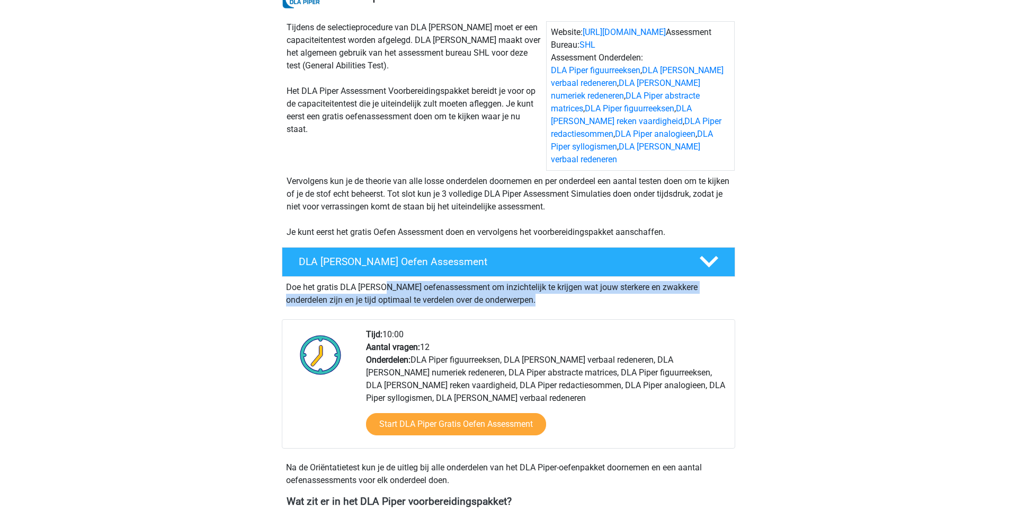
click at [432, 277] on div "Doe het gratis DLA [PERSON_NAME] oefenassessment om inzichtelijk te krijgen wat…" at bounding box center [509, 292] width 454 height 30
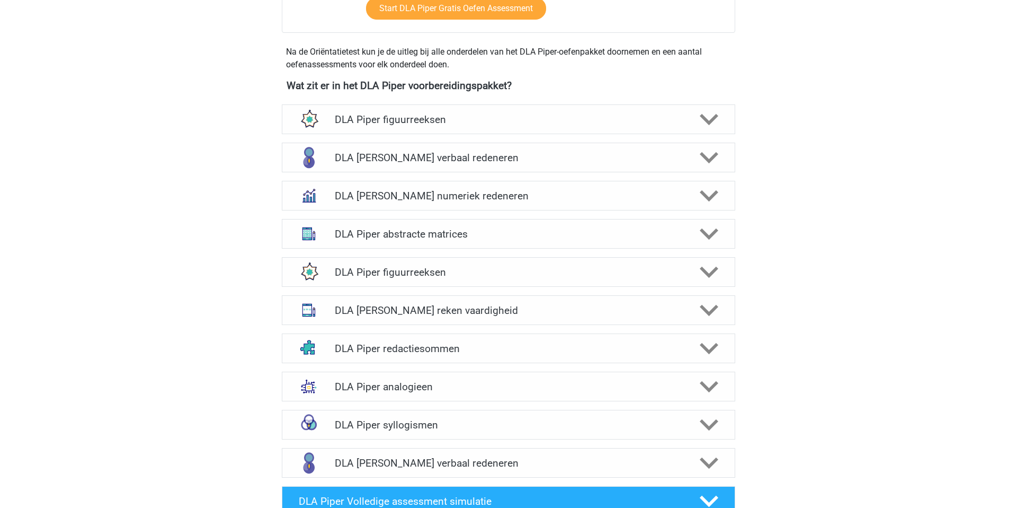
scroll to position [511, 0]
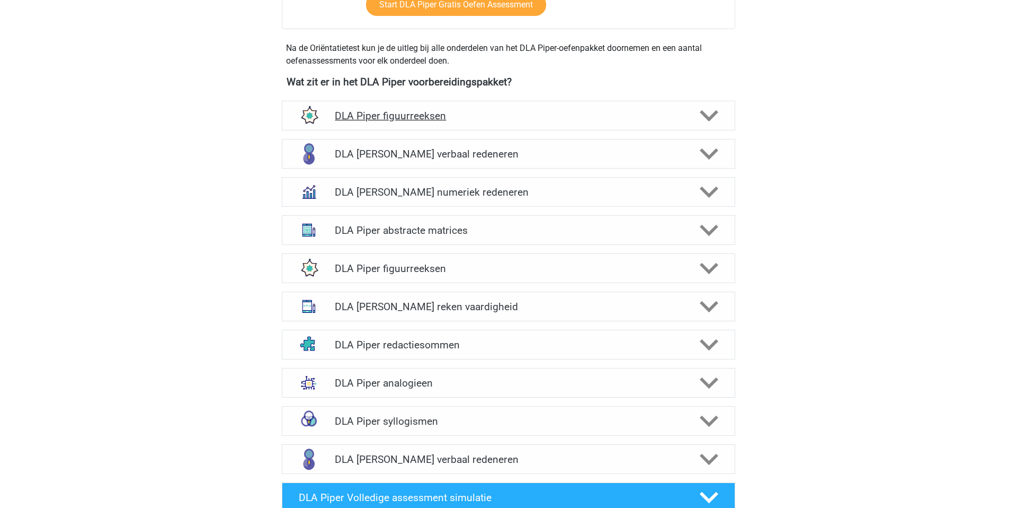
click at [488, 110] on h4 "DLA Piper figuurreeksen" at bounding box center [508, 116] width 347 height 12
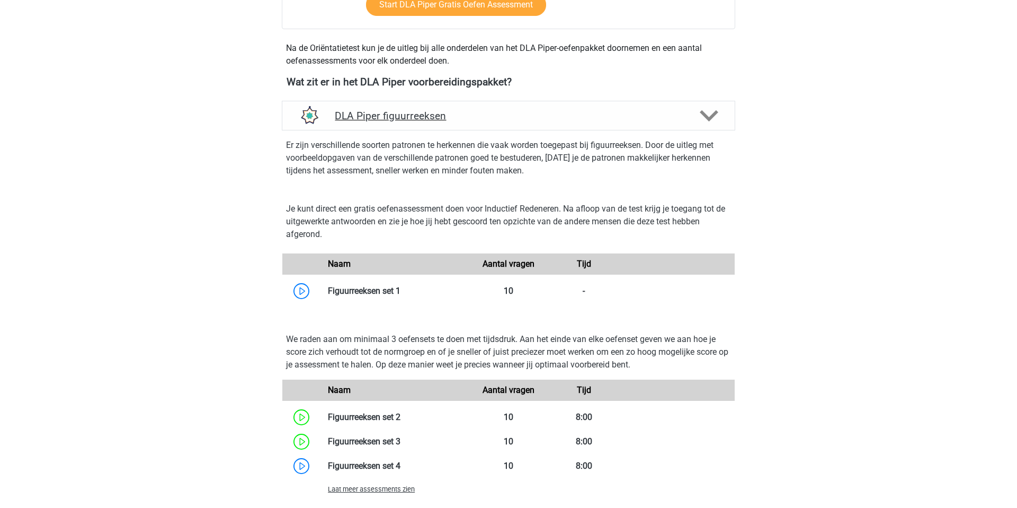
click at [488, 110] on h4 "DLA Piper figuurreeksen" at bounding box center [508, 116] width 347 height 12
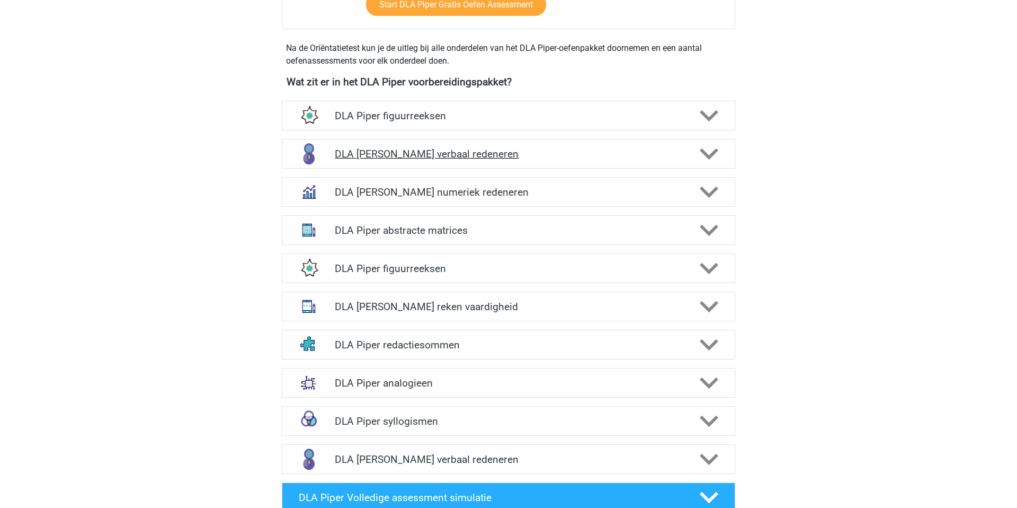
click at [483, 148] on h4 "DLA Piper verbaal redeneren" at bounding box center [508, 154] width 347 height 12
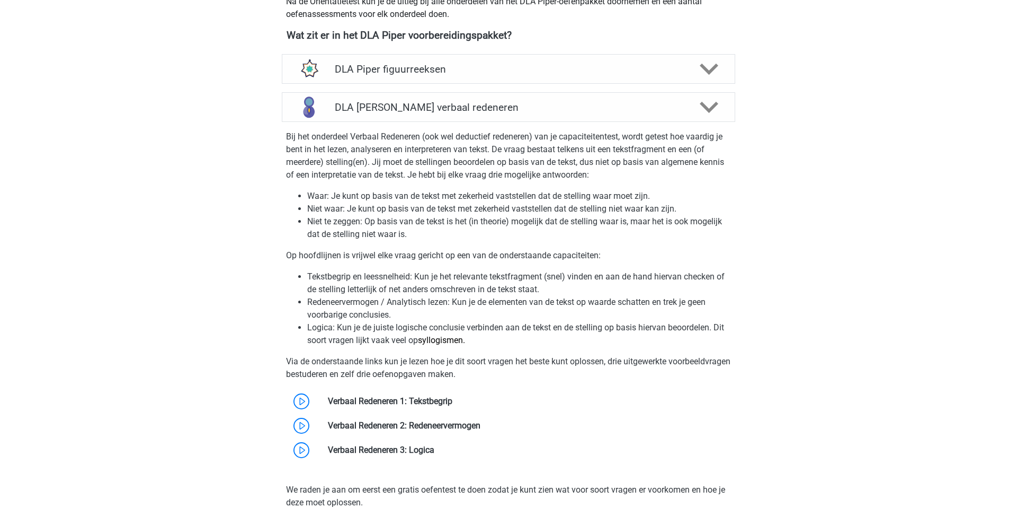
scroll to position [512, 0]
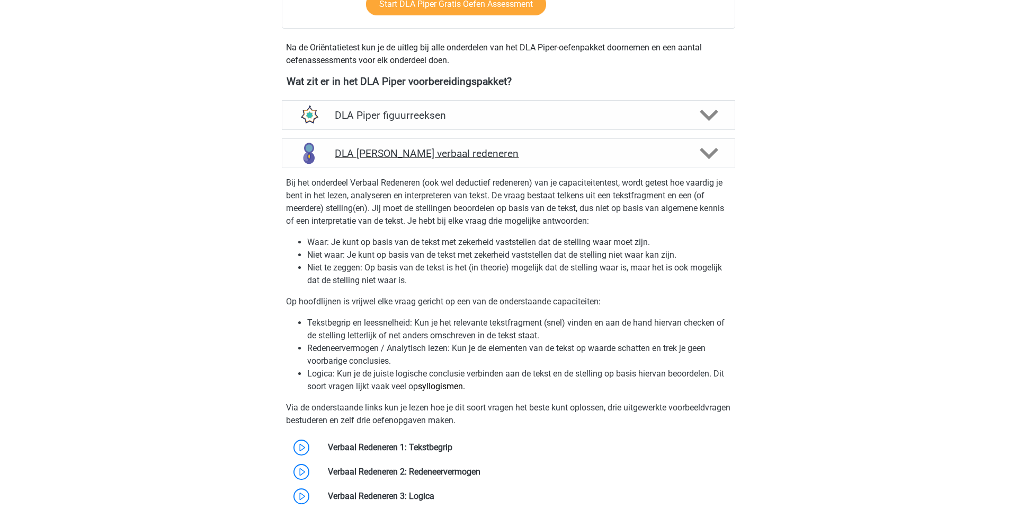
click at [448, 147] on h4 "DLA Piper verbaal redeneren" at bounding box center [508, 153] width 347 height 12
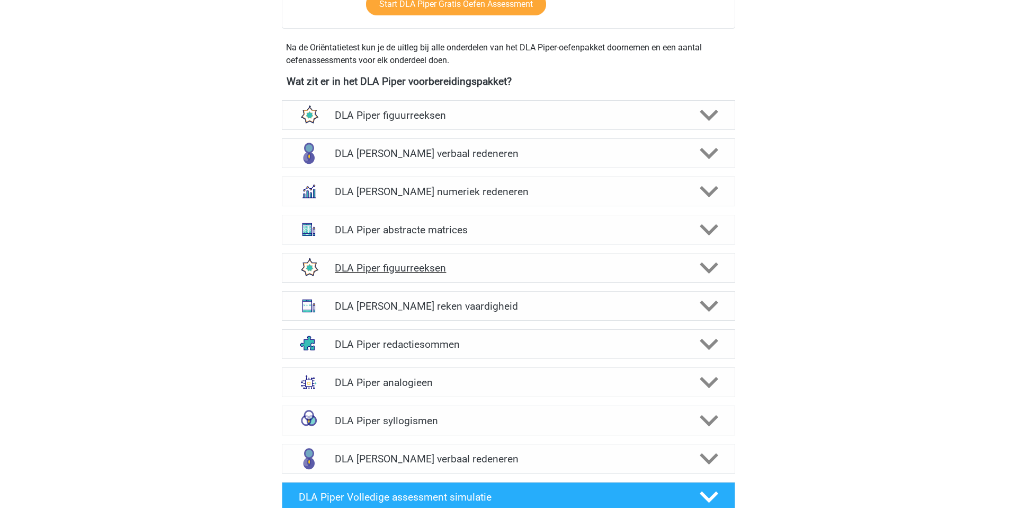
click at [464, 262] on h4 "DLA Piper figuurreeksen" at bounding box center [508, 268] width 347 height 12
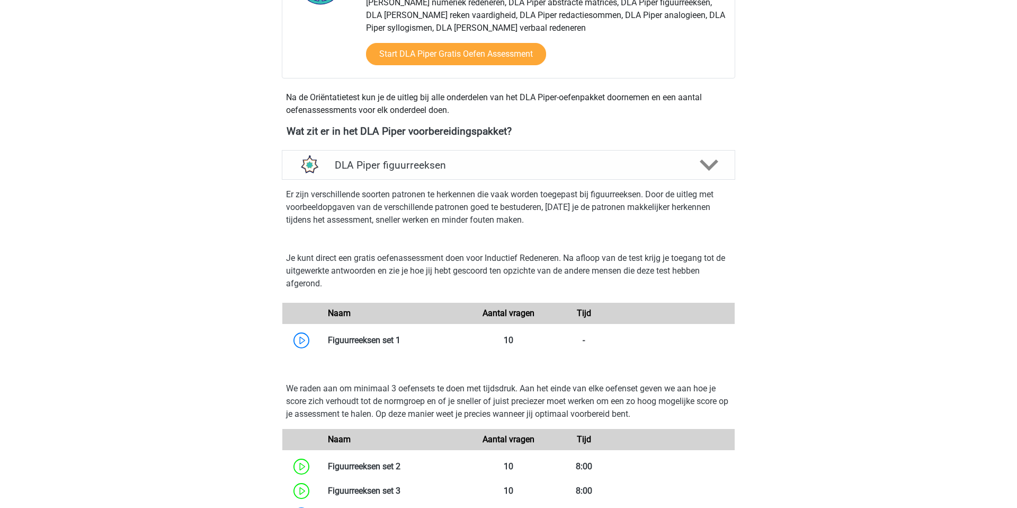
scroll to position [456, 0]
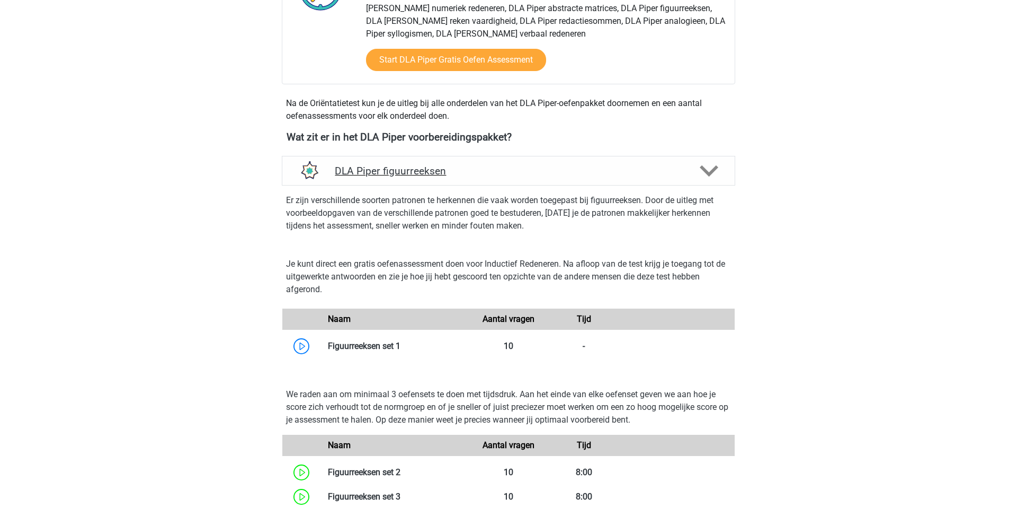
click at [463, 166] on div "DLA Piper figuurreeksen" at bounding box center [509, 171] width 454 height 30
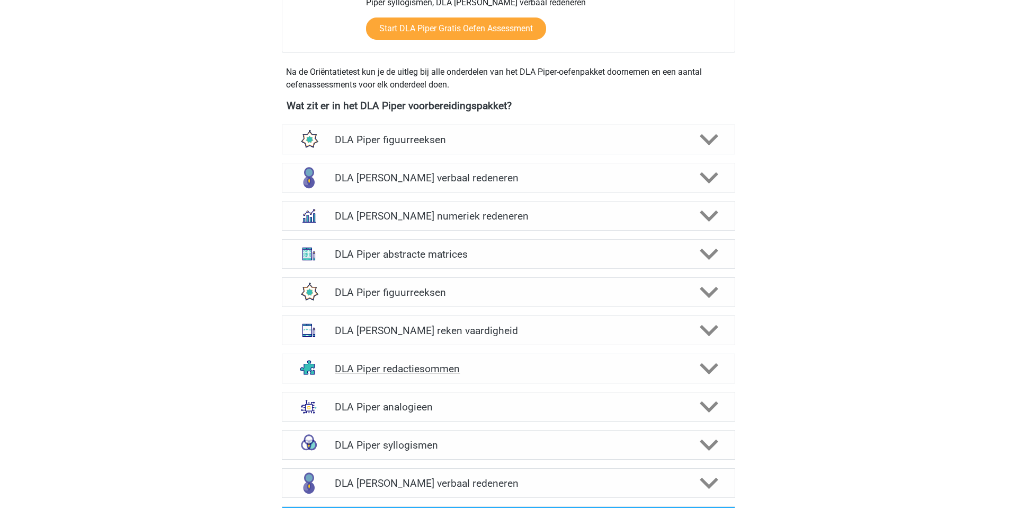
scroll to position [506, 0]
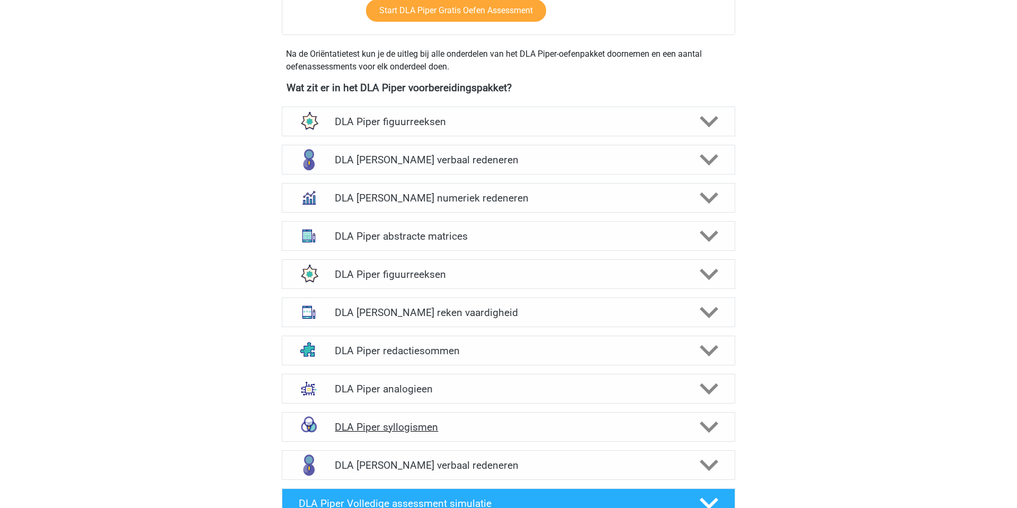
click at [459, 421] on h4 "DLA Piper syllogismen" at bounding box center [508, 427] width 347 height 12
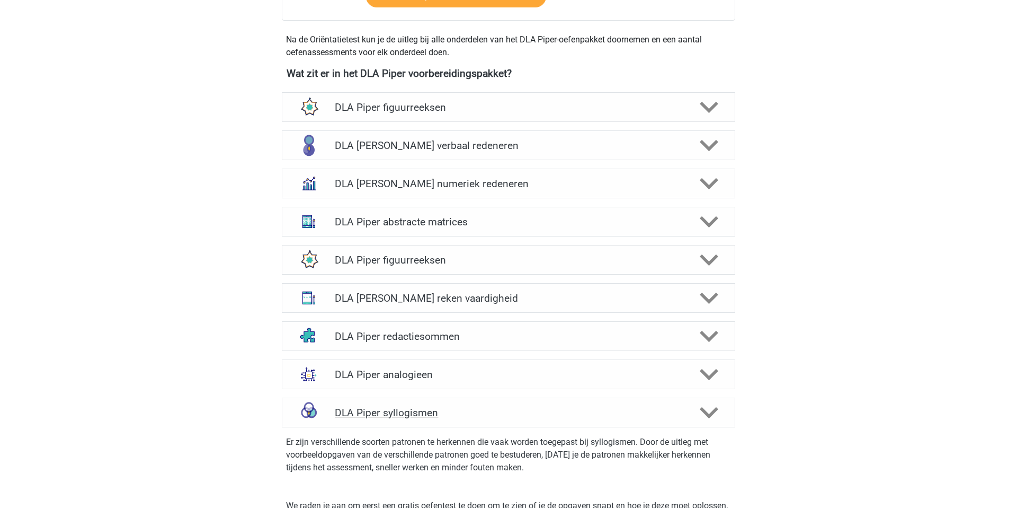
scroll to position [525, 0]
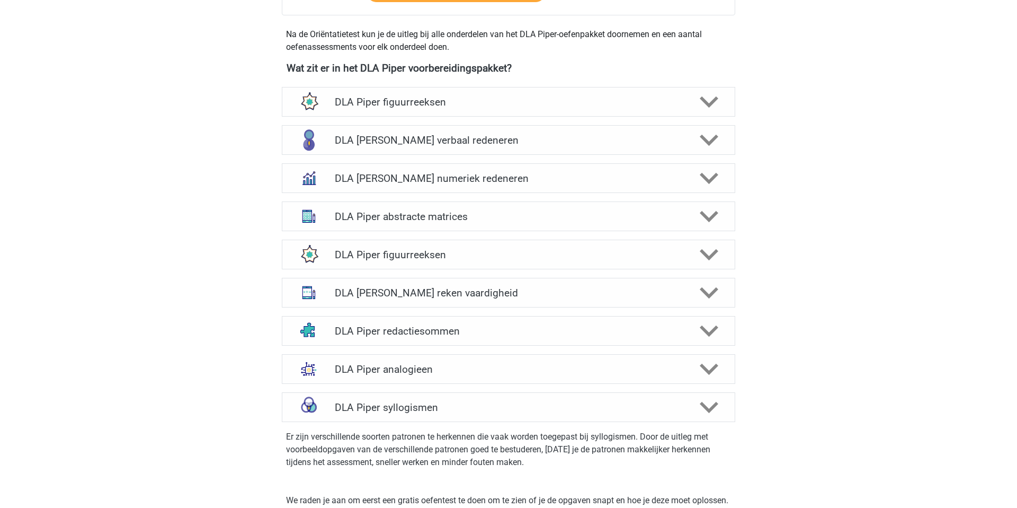
click at [453, 430] on p "Er zijn verschillende soorten patronen te herkennen die vaak worden toegepast b…" at bounding box center [508, 449] width 445 height 38
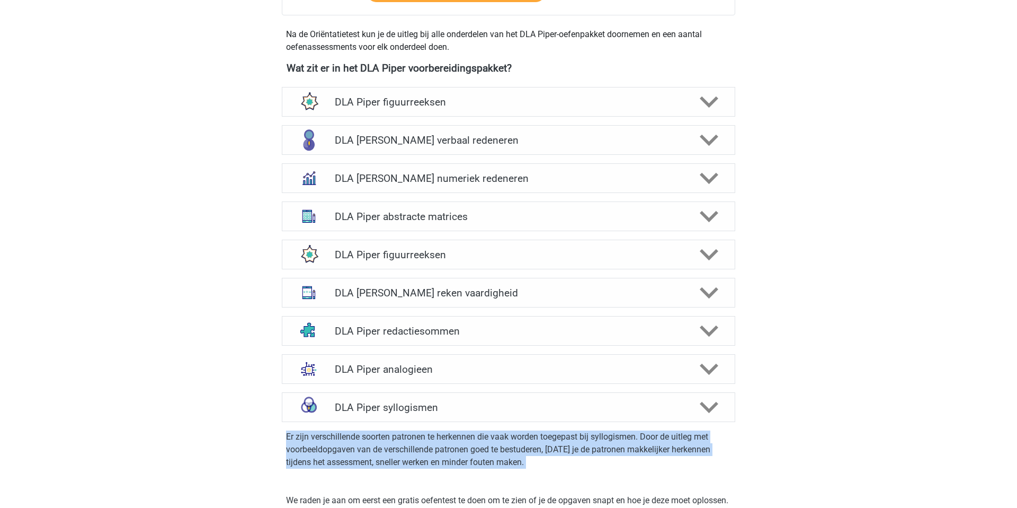
click at [453, 430] on p "Er zijn verschillende soorten patronen te herkennen die vaak worden toegepast b…" at bounding box center [508, 449] width 445 height 38
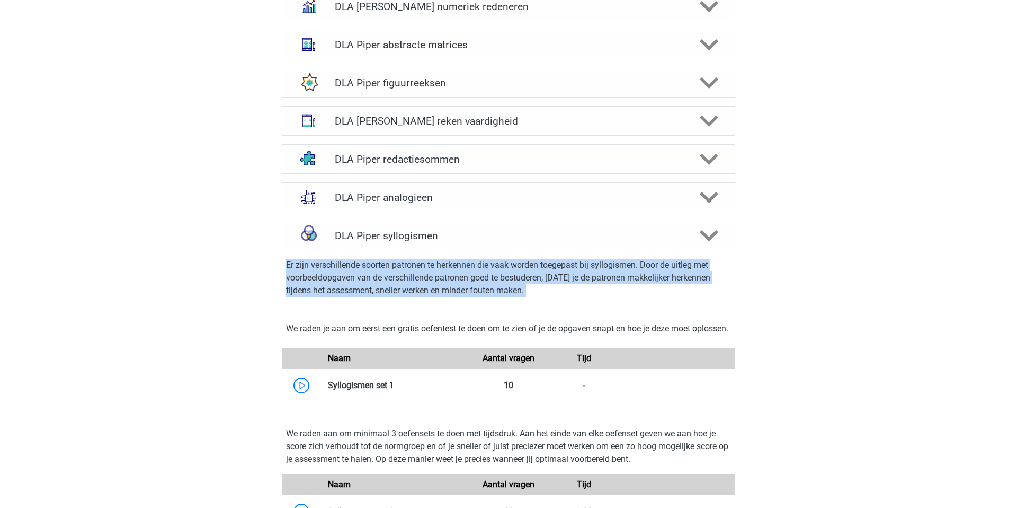
scroll to position [722, 0]
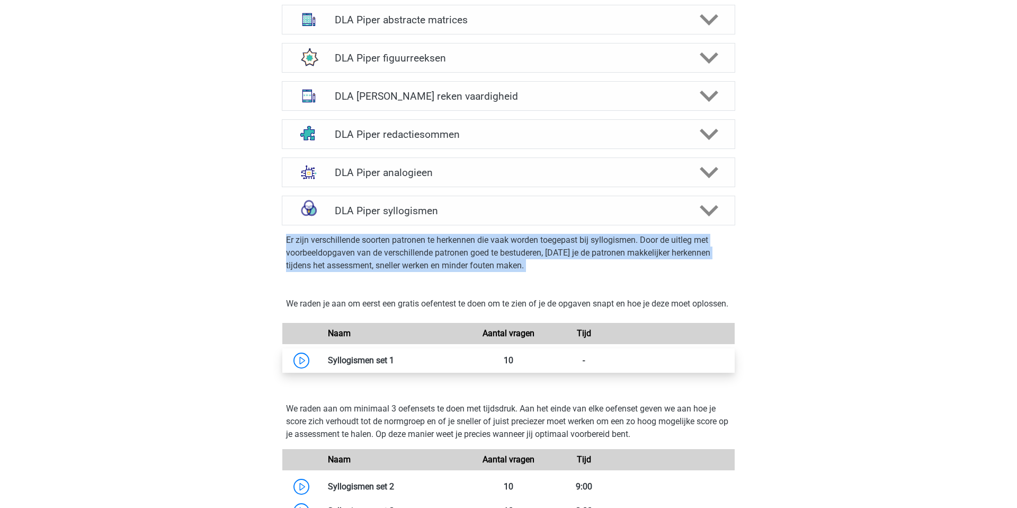
click at [394, 360] on link at bounding box center [394, 360] width 0 height 10
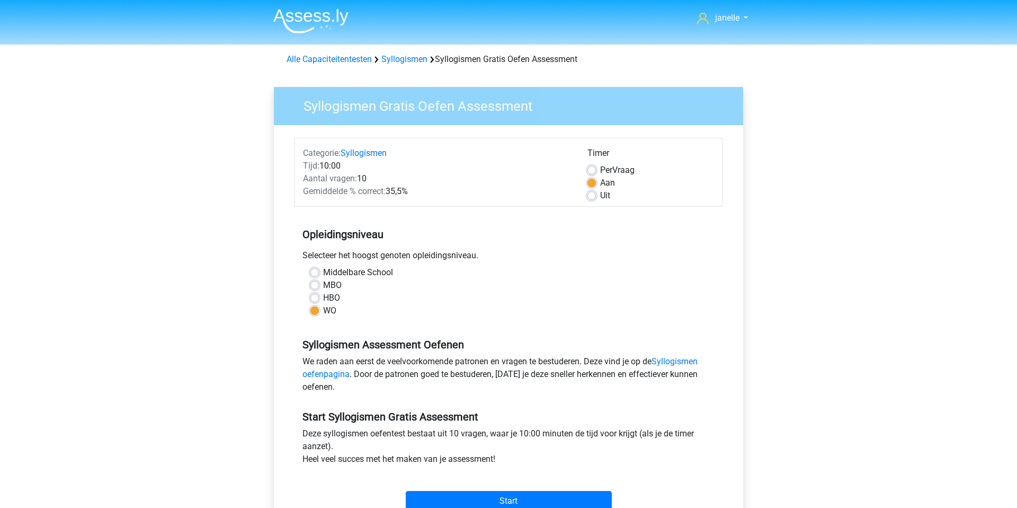
scroll to position [25, 0]
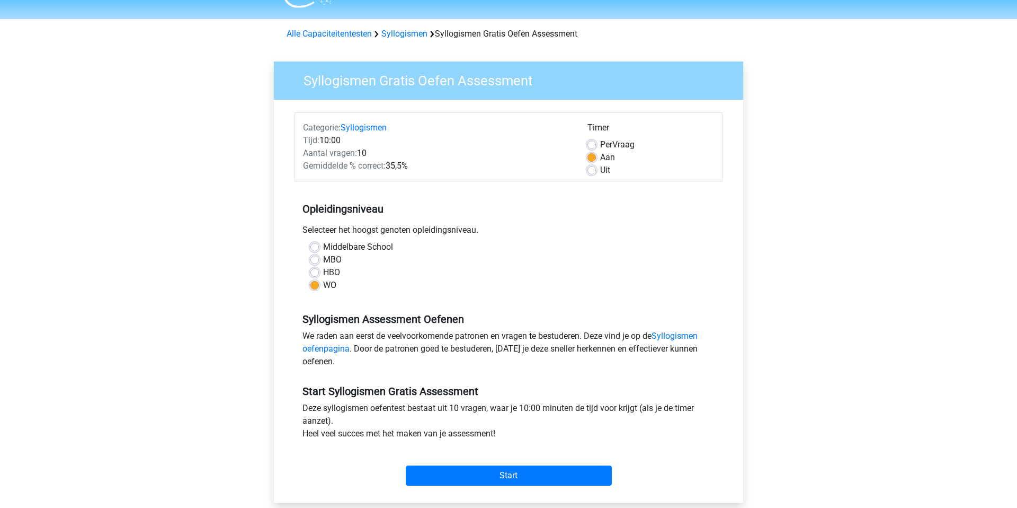
click at [492, 464] on div "Start" at bounding box center [509, 466] width 428 height 37
click at [492, 473] on input "Start" at bounding box center [509, 475] width 206 height 20
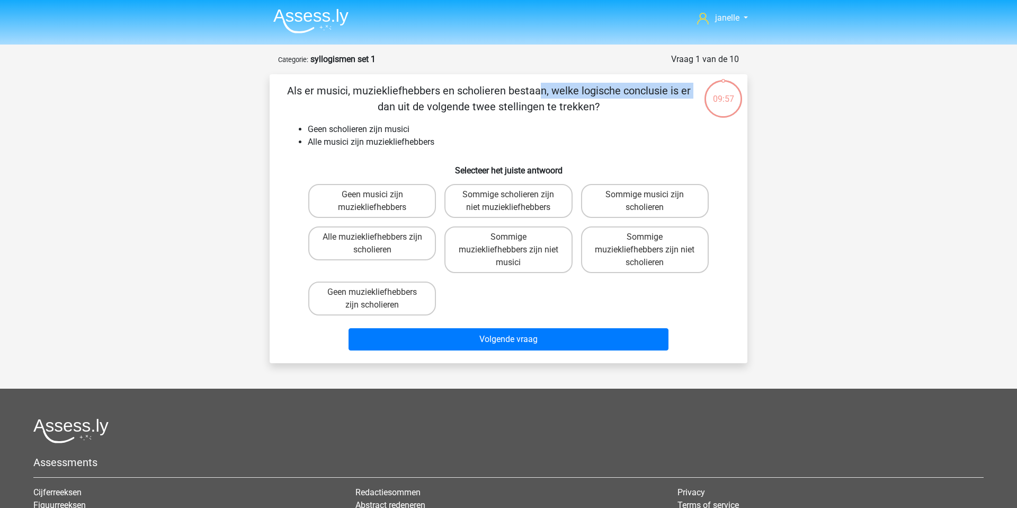
drag, startPoint x: 318, startPoint y: 88, endPoint x: 481, endPoint y: 91, distance: 163.2
click at [481, 91] on p "Als er musici, muziekliefhebbers en scholieren bestaan, welke logische conclusi…" at bounding box center [489, 99] width 404 height 32
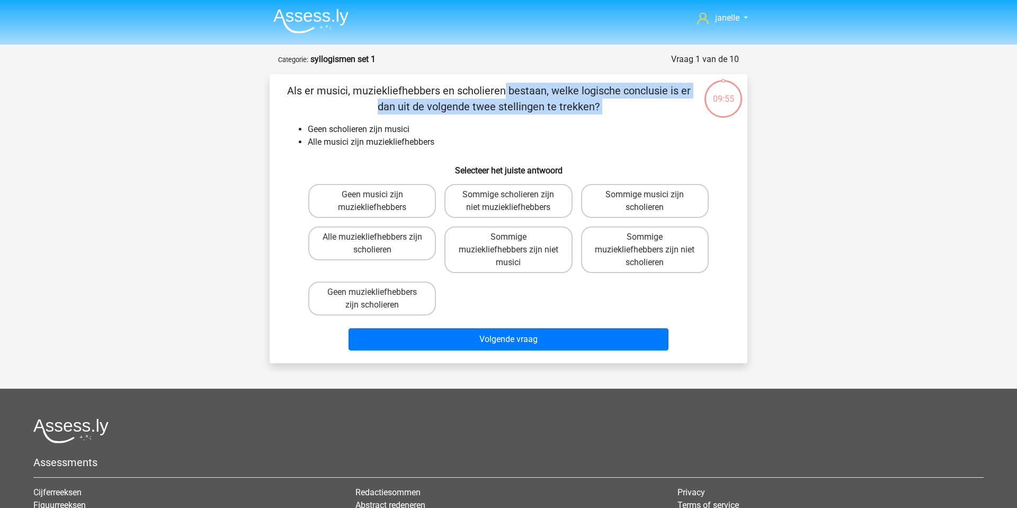
click at [481, 91] on p "Als er musici, muziekliefhebbers en scholieren bestaan, welke logische conclusi…" at bounding box center [489, 99] width 404 height 32
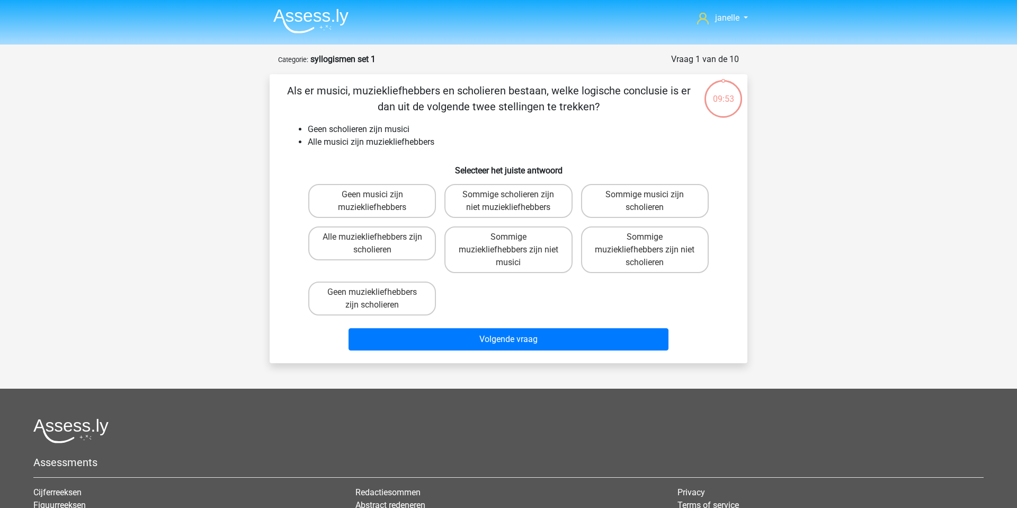
drag, startPoint x: 378, startPoint y: 102, endPoint x: 426, endPoint y: 107, distance: 47.9
click at [426, 107] on p "Als er musici, muziekliefhebbers en scholieren bestaan, welke logische conclusi…" at bounding box center [489, 99] width 404 height 32
click at [377, 128] on li "Geen scholieren zijn musici" at bounding box center [519, 129] width 423 height 13
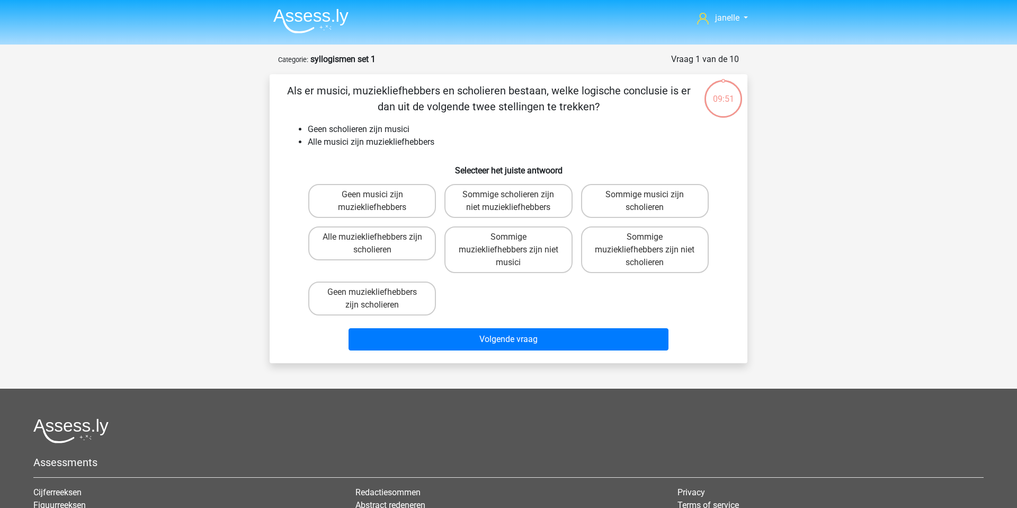
click at [366, 144] on li "Alle musici zijn muziekliefhebbers" at bounding box center [519, 142] width 423 height 13
click at [330, 92] on p "Als er musici, muziekliefhebbers en scholieren bestaan, welke logische conclusi…" at bounding box center [489, 99] width 404 height 32
drag, startPoint x: 329, startPoint y: 129, endPoint x: 398, endPoint y: 129, distance: 68.9
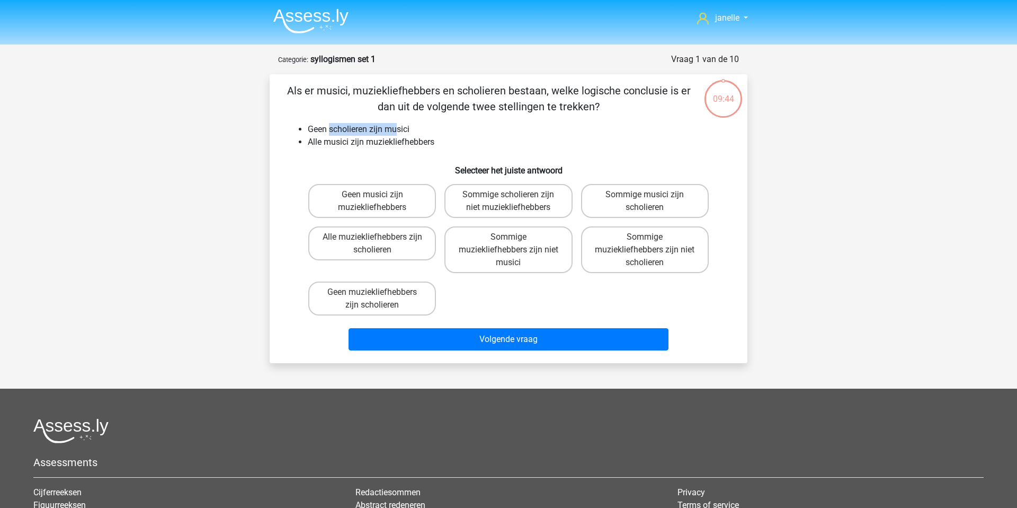
click at [398, 129] on li "Geen scholieren zijn musici" at bounding box center [519, 129] width 423 height 13
click at [369, 143] on li "Alle musici zijn muziekliefhebbers" at bounding box center [519, 142] width 423 height 13
drag, startPoint x: 330, startPoint y: 140, endPoint x: 431, endPoint y: 140, distance: 101.7
click at [431, 140] on li "Alle musici zijn muziekliefhebbers" at bounding box center [519, 142] width 423 height 13
click at [688, 256] on label "Sommige muziekliefhebbers zijn niet scholieren" at bounding box center [645, 249] width 128 height 47
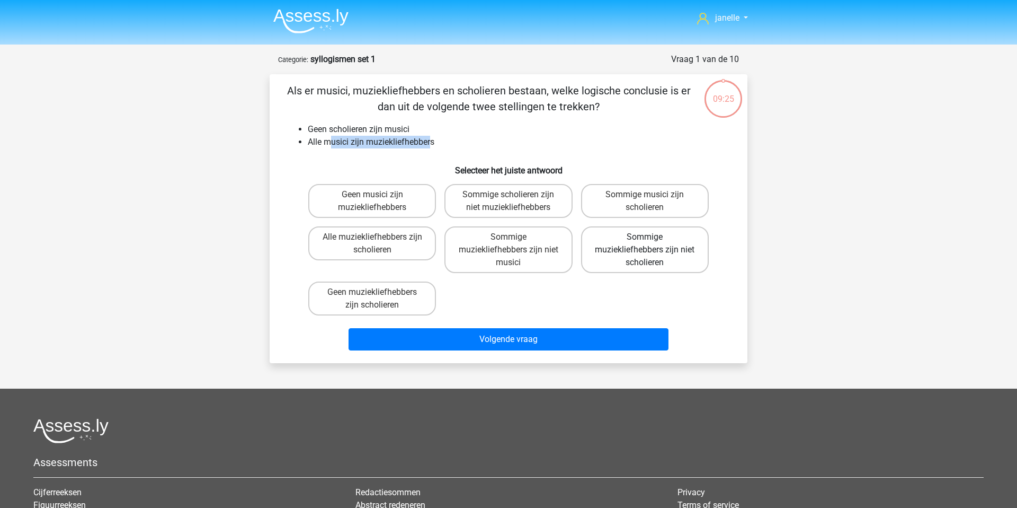
click at [652, 244] on input "Sommige muziekliefhebbers zijn niet scholieren" at bounding box center [648, 240] width 7 height 7
radio input "true"
click at [501, 256] on label "Sommige muziekliefhebbers zijn niet musici" at bounding box center [509, 249] width 128 height 47
click at [509, 244] on input "Sommige muziekliefhebbers zijn niet musici" at bounding box center [512, 240] width 7 height 7
radio input "true"
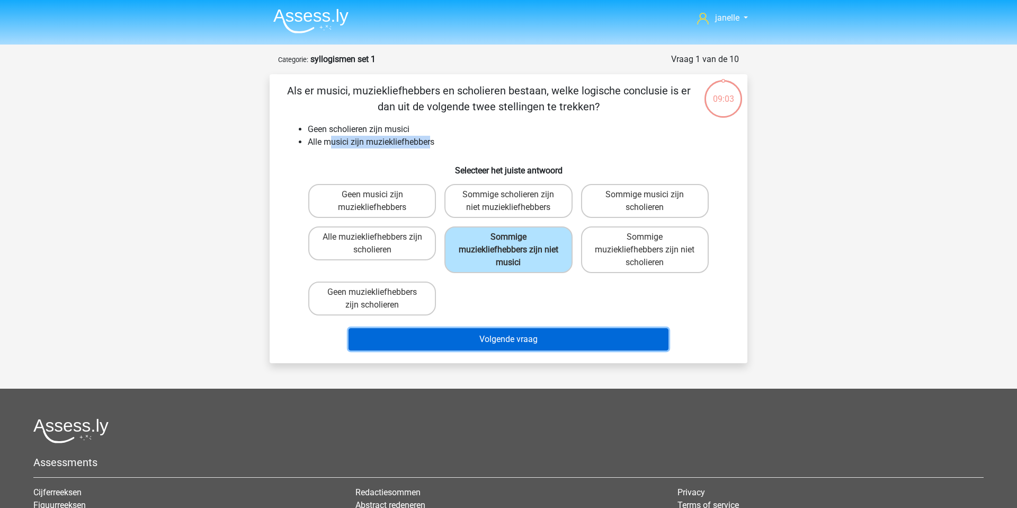
click at [422, 336] on button "Volgende vraag" at bounding box center [509, 339] width 321 height 22
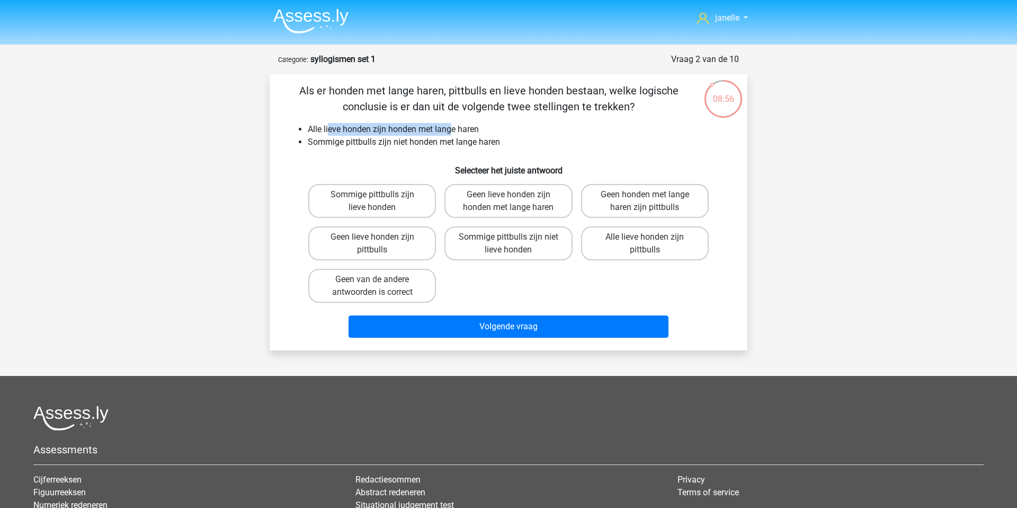
drag, startPoint x: 330, startPoint y: 126, endPoint x: 454, endPoint y: 129, distance: 124.0
click at [454, 129] on li "Alle lieve honden zijn honden met lange haren" at bounding box center [519, 129] width 423 height 13
click at [424, 137] on li "Sommige pittbulls zijn niet honden met lange haren" at bounding box center [519, 142] width 423 height 13
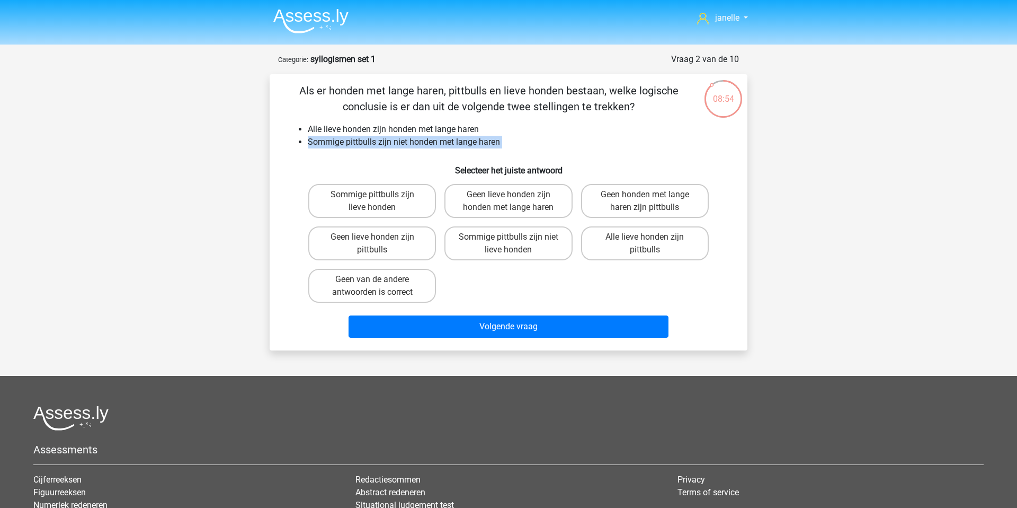
click at [409, 160] on h6 "Selecteer het juiste antwoord" at bounding box center [509, 166] width 444 height 19
click at [406, 205] on label "Sommige pittbulls zijn lieve honden" at bounding box center [372, 201] width 128 height 34
click at [379, 201] on input "Sommige pittbulls zijn lieve honden" at bounding box center [376, 197] width 7 height 7
radio input "true"
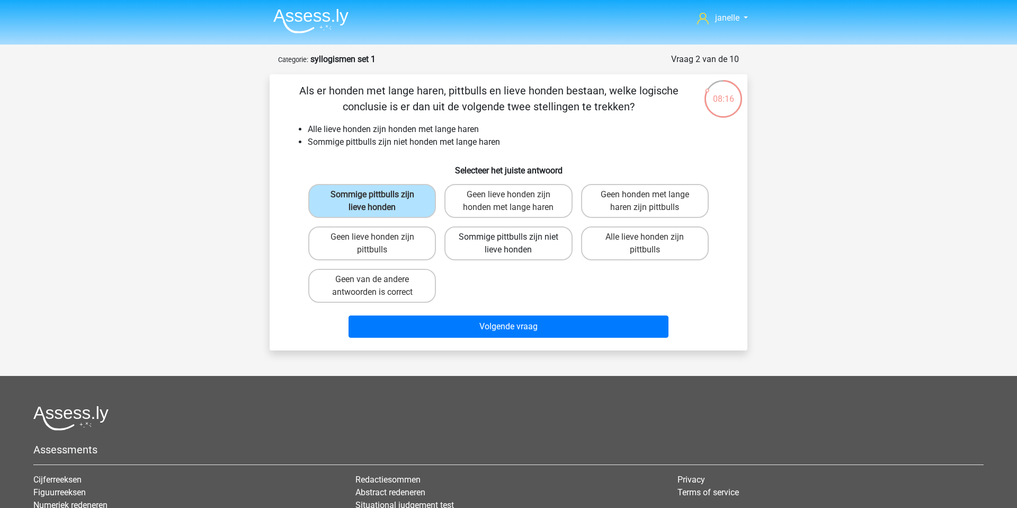
click at [468, 252] on label "Sommige pittbulls zijn niet lieve honden" at bounding box center [509, 243] width 128 height 34
click at [509, 244] on input "Sommige pittbulls zijn niet lieve honden" at bounding box center [512, 240] width 7 height 7
radio input "true"
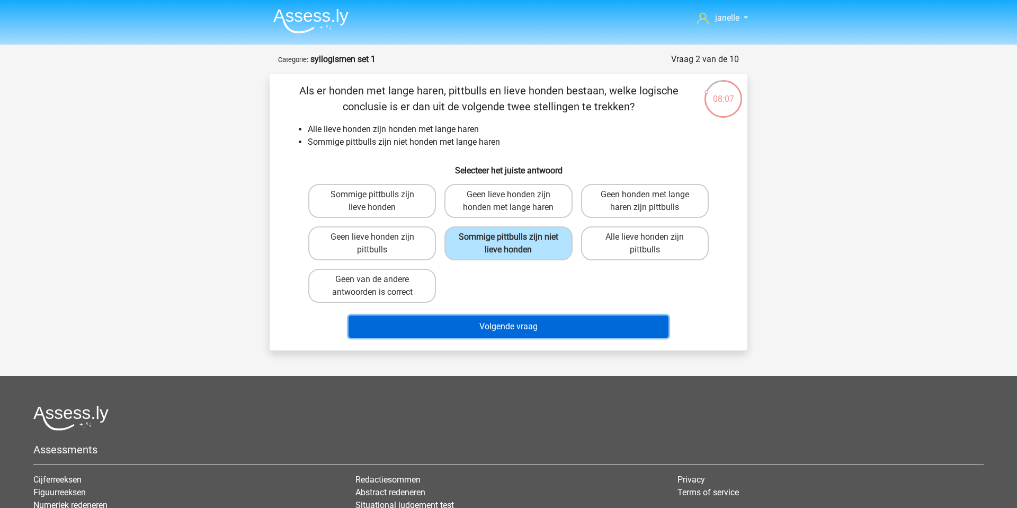
click at [494, 324] on button "Volgende vraag" at bounding box center [509, 326] width 321 height 22
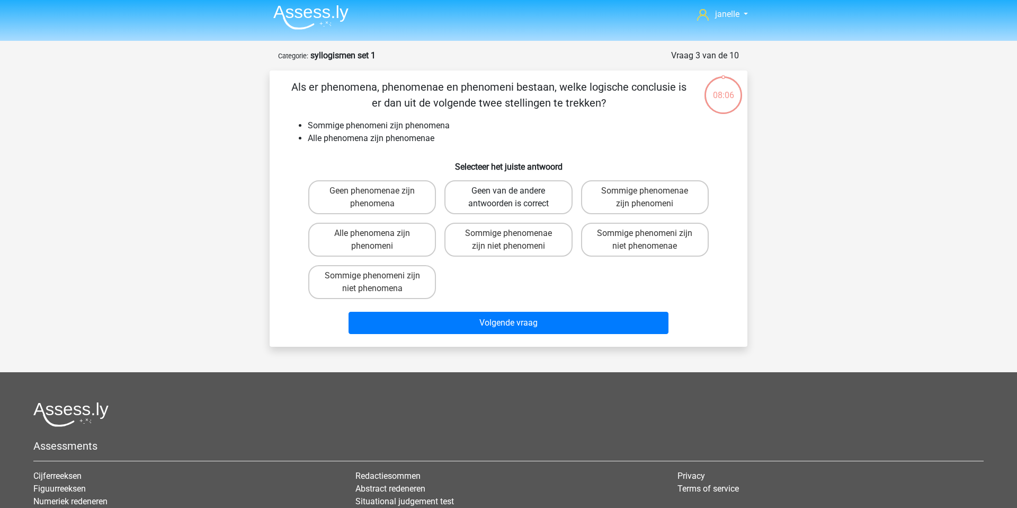
scroll to position [2, 0]
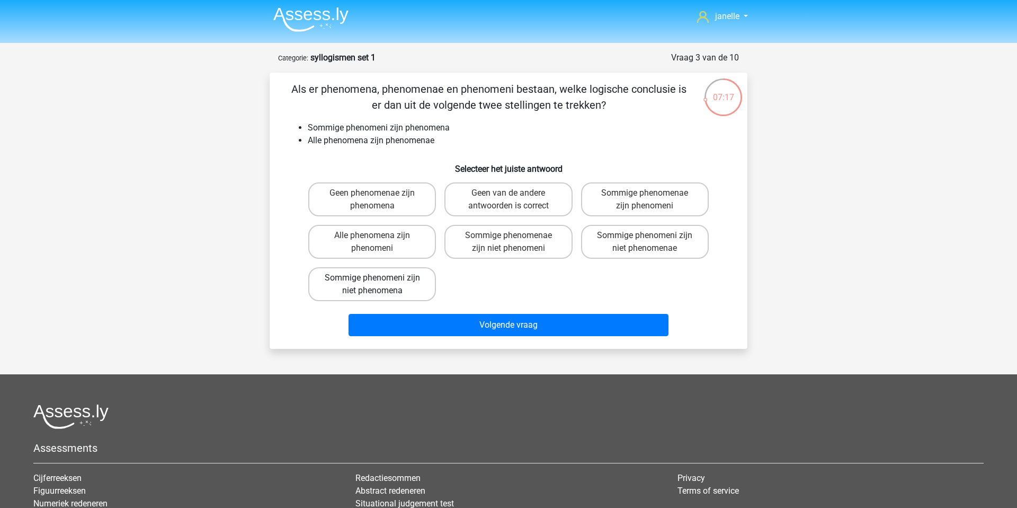
click at [417, 286] on label "Sommige phenomeni zijn niet phenomena" at bounding box center [372, 284] width 128 height 34
click at [379, 285] on input "Sommige phenomeni zijn niet phenomena" at bounding box center [376, 281] width 7 height 7
radio input "true"
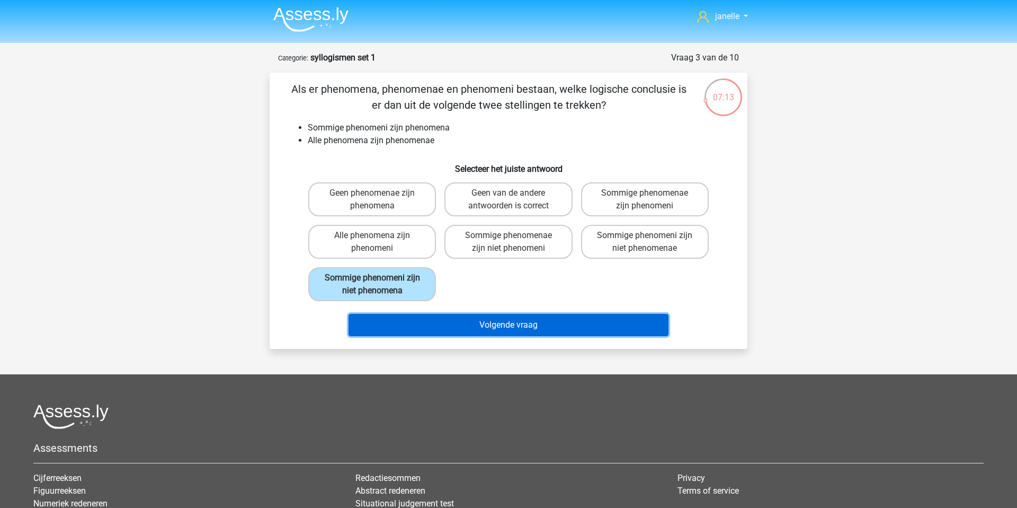
click at [575, 331] on button "Volgende vraag" at bounding box center [509, 325] width 321 height 22
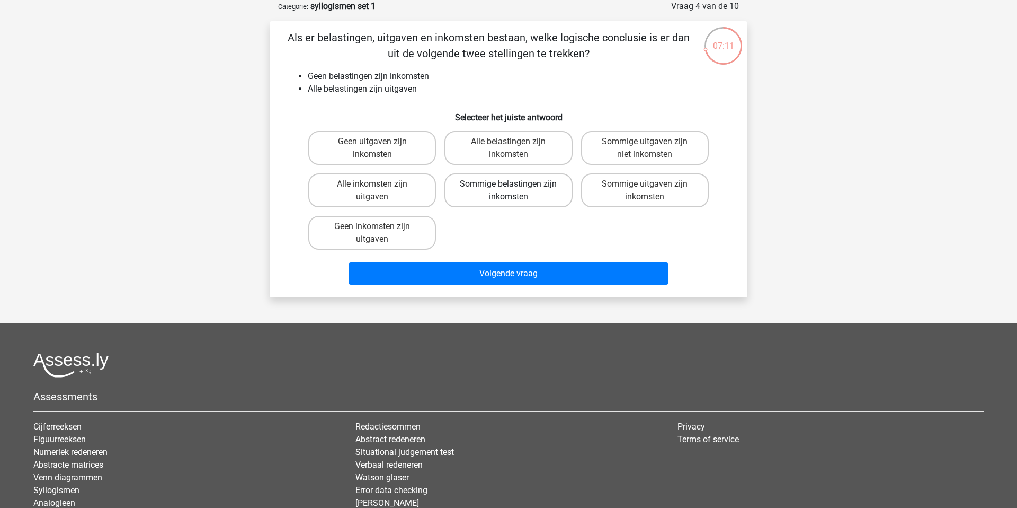
scroll to position [0, 0]
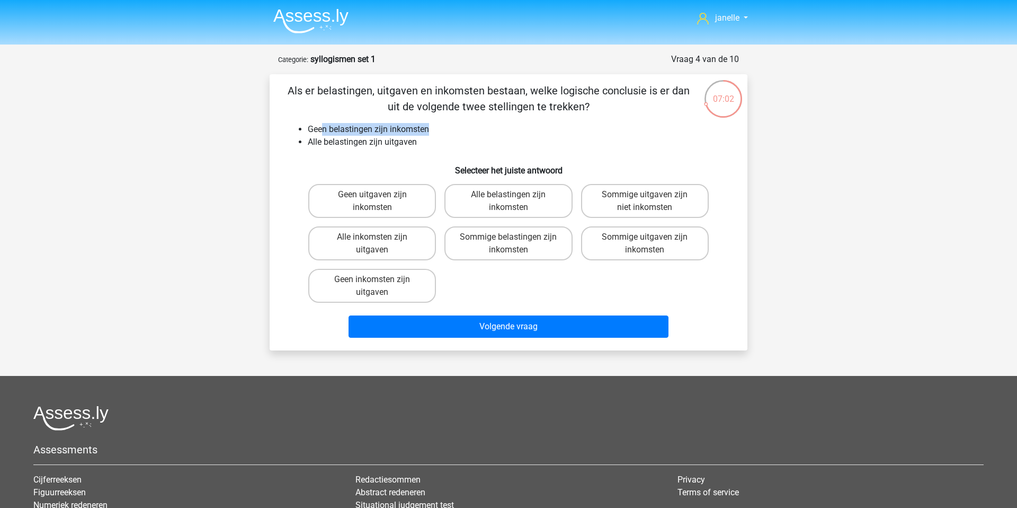
drag, startPoint x: 324, startPoint y: 128, endPoint x: 457, endPoint y: 134, distance: 132.6
click at [457, 134] on li "Geen belastingen zijn inkomsten" at bounding box center [519, 129] width 423 height 13
click at [373, 142] on li "Alle belastingen zijn uitgaven" at bounding box center [519, 142] width 423 height 13
drag, startPoint x: 306, startPoint y: 141, endPoint x: 430, endPoint y: 132, distance: 124.3
click at [430, 132] on ul "Geen belastingen zijn inkomsten Alle belastingen zijn uitgaven" at bounding box center [509, 135] width 444 height 25
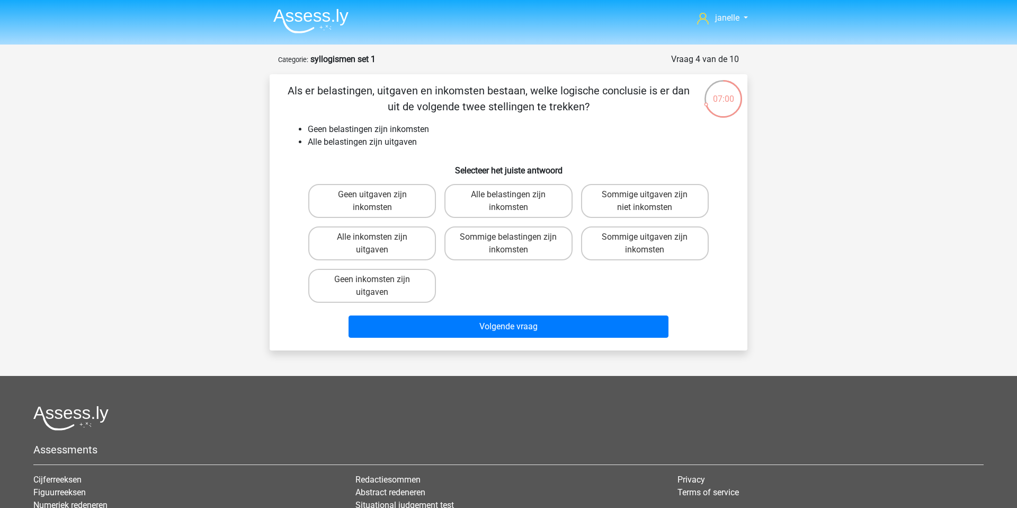
click at [391, 141] on li "Alle belastingen zijn uitgaven" at bounding box center [519, 142] width 423 height 13
click at [394, 152] on div "Als er belastingen, uitgaven en inkomsten bestaan, welke logische conclusie is …" at bounding box center [508, 212] width 469 height 259
click at [613, 244] on label "Sommige uitgaven zijn inkomsten" at bounding box center [645, 243] width 128 height 34
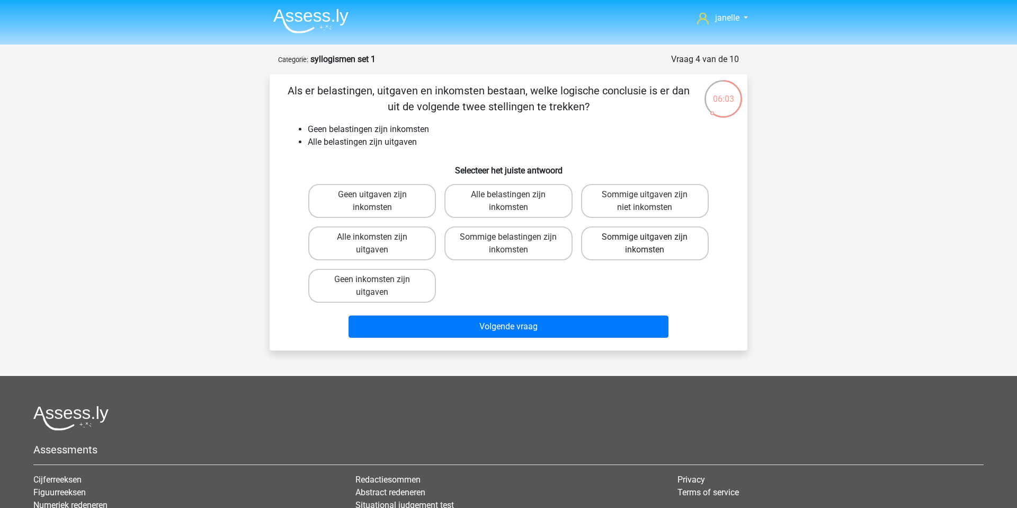
click at [645, 244] on input "Sommige uitgaven zijn inkomsten" at bounding box center [648, 240] width 7 height 7
radio input "true"
click at [613, 207] on label "Sommige uitgaven zijn niet inkomsten" at bounding box center [645, 201] width 128 height 34
click at [645, 201] on input "Sommige uitgaven zijn niet inkomsten" at bounding box center [648, 197] width 7 height 7
radio input "true"
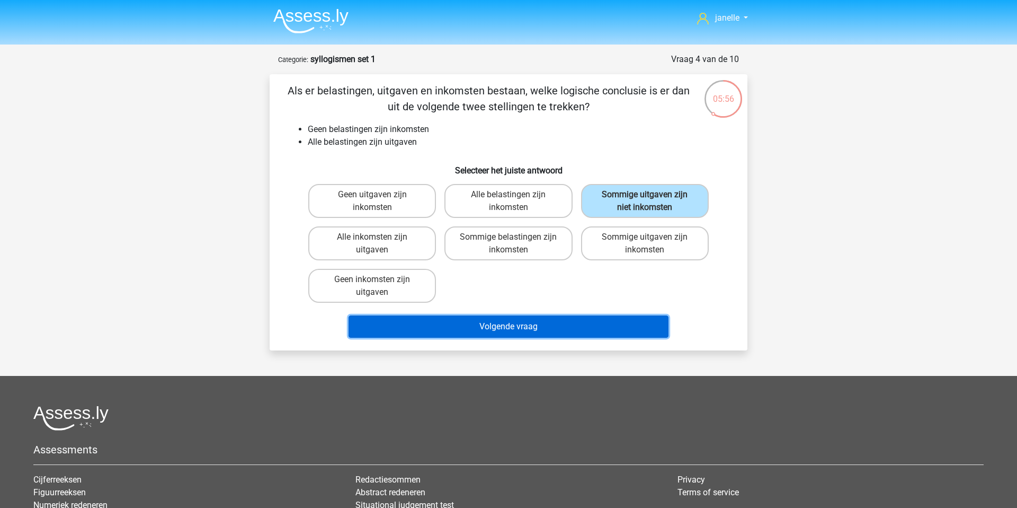
click at [596, 332] on button "Volgende vraag" at bounding box center [509, 326] width 321 height 22
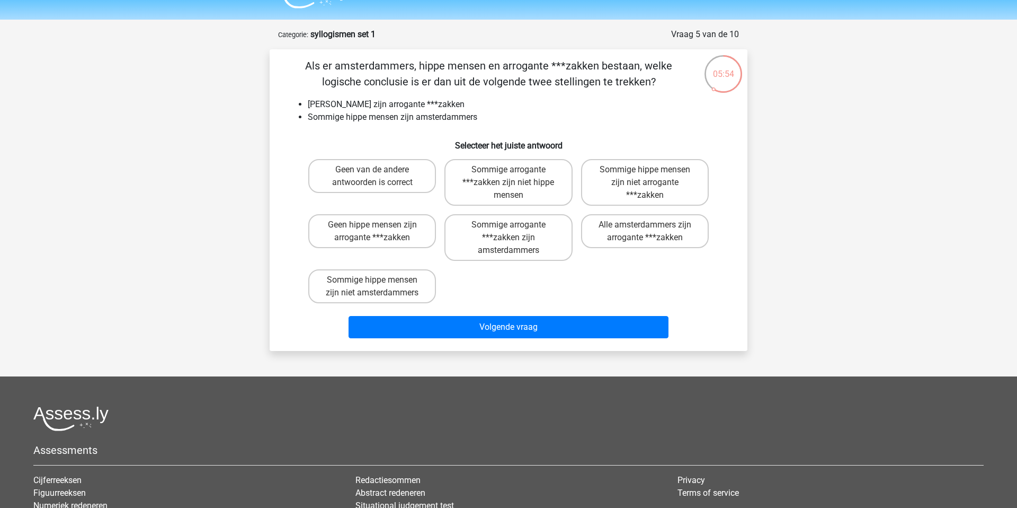
scroll to position [11, 0]
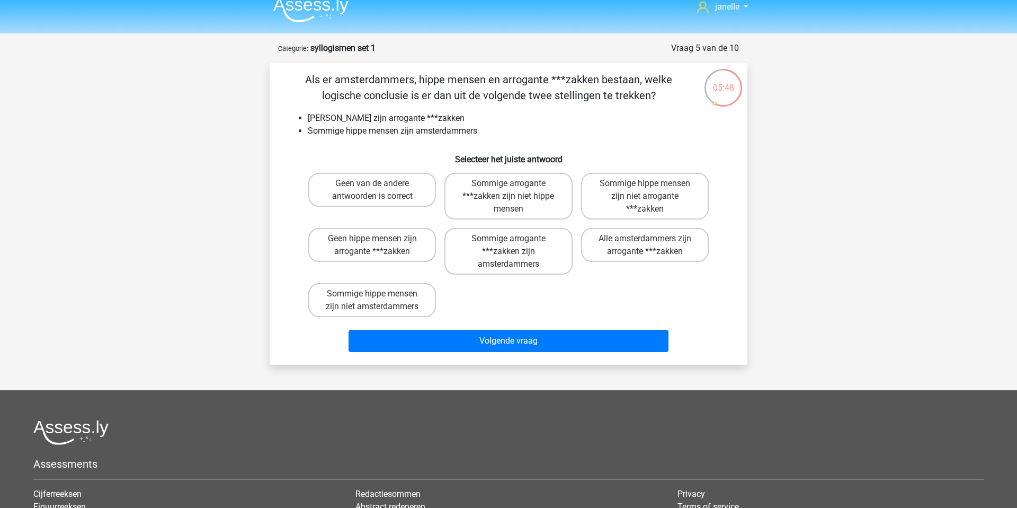
drag, startPoint x: 330, startPoint y: 118, endPoint x: 495, endPoint y: 113, distance: 165.4
click at [495, 114] on li "Geen amsterdammers zijn arrogante ***zakken" at bounding box center [519, 118] width 423 height 13
click at [436, 131] on li "Sommige hippe mensen zijn amsterdammers" at bounding box center [519, 131] width 423 height 13
drag, startPoint x: 324, startPoint y: 131, endPoint x: 478, endPoint y: 135, distance: 154.2
click at [478, 135] on li "Sommige hippe mensen zijn amsterdammers" at bounding box center [519, 131] width 423 height 13
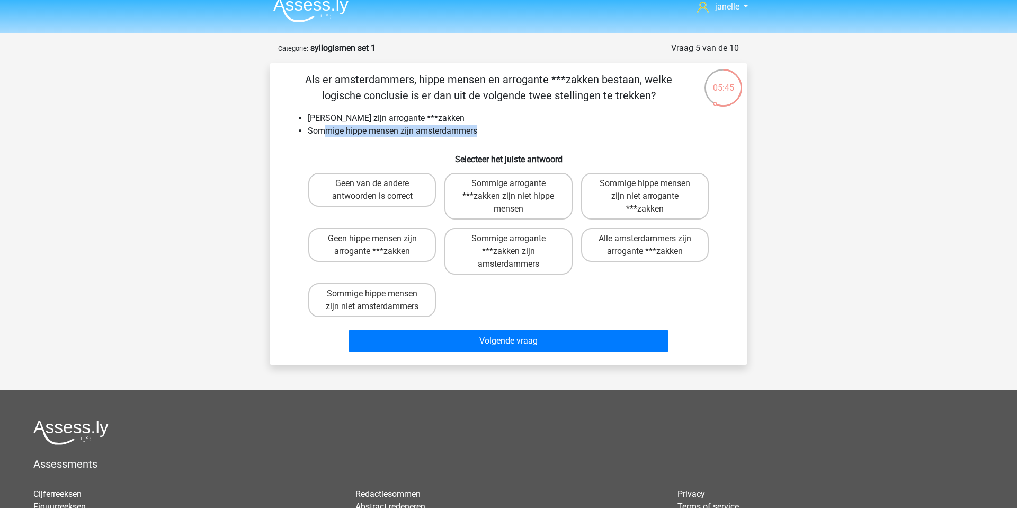
click at [478, 135] on li "Sommige hippe mensen zijn amsterdammers" at bounding box center [519, 131] width 423 height 13
click at [504, 200] on label "Sommige arrogante ***zakken zijn niet hippe mensen" at bounding box center [509, 196] width 128 height 47
click at [509, 190] on input "Sommige arrogante ***zakken zijn niet hippe mensen" at bounding box center [512, 186] width 7 height 7
radio input "true"
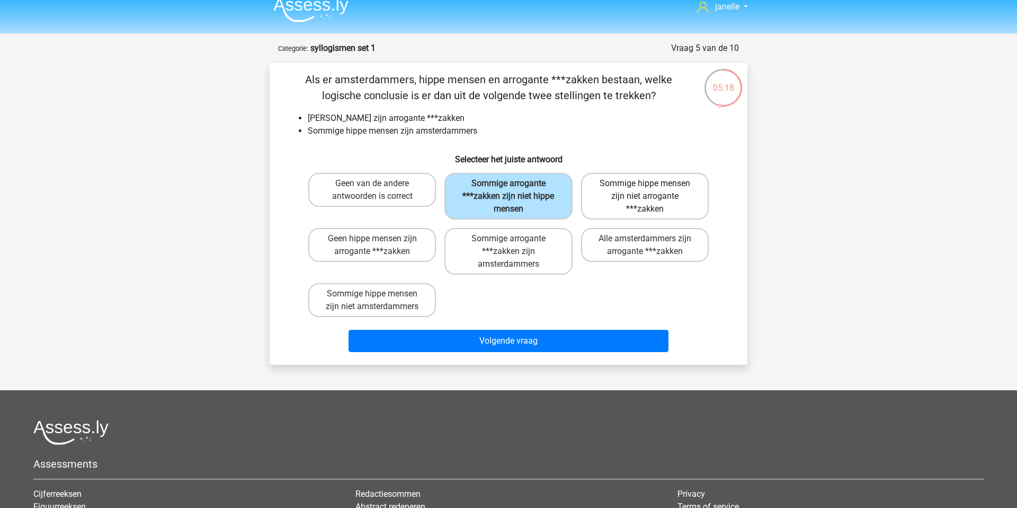
click at [628, 199] on label "Sommige hippe mensen zijn niet arrogante ***zakken" at bounding box center [645, 196] width 128 height 47
click at [645, 190] on input "Sommige hippe mensen zijn niet arrogante ***zakken" at bounding box center [648, 186] width 7 height 7
radio input "true"
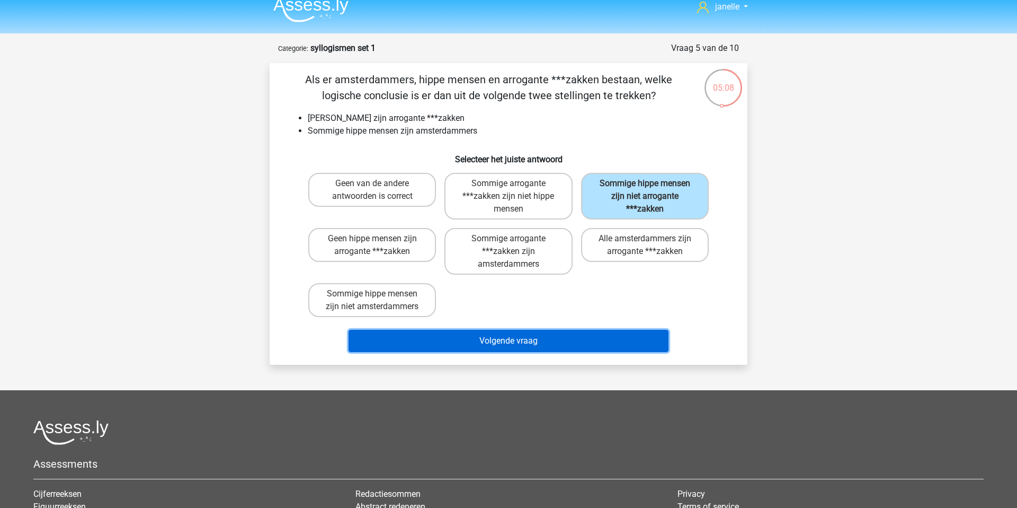
click at [579, 344] on button "Volgende vraag" at bounding box center [509, 341] width 321 height 22
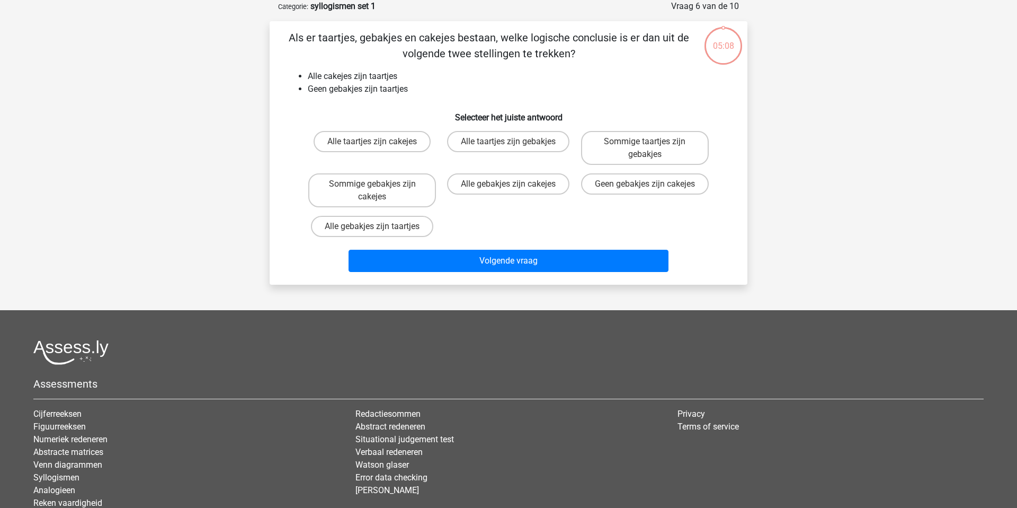
scroll to position [0, 0]
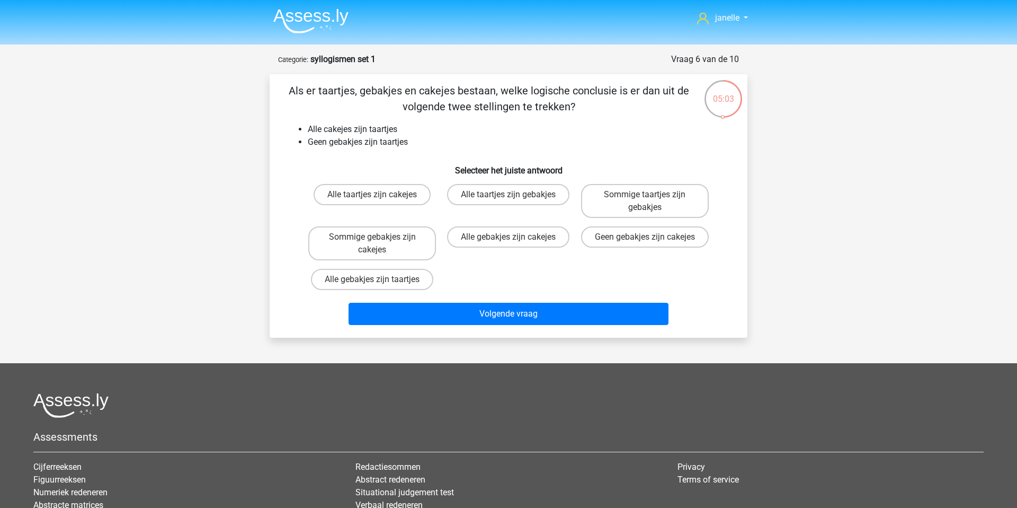
click at [345, 119] on div "Als er taartjes, gebakjes en cakejes bestaan, welke logische conclusie is er da…" at bounding box center [508, 206] width 469 height 246
click at [347, 123] on li "Alle cakejes zijn taartjes" at bounding box center [519, 129] width 423 height 13
click at [348, 127] on li "Alle cakejes zijn taartjes" at bounding box center [519, 129] width 423 height 13
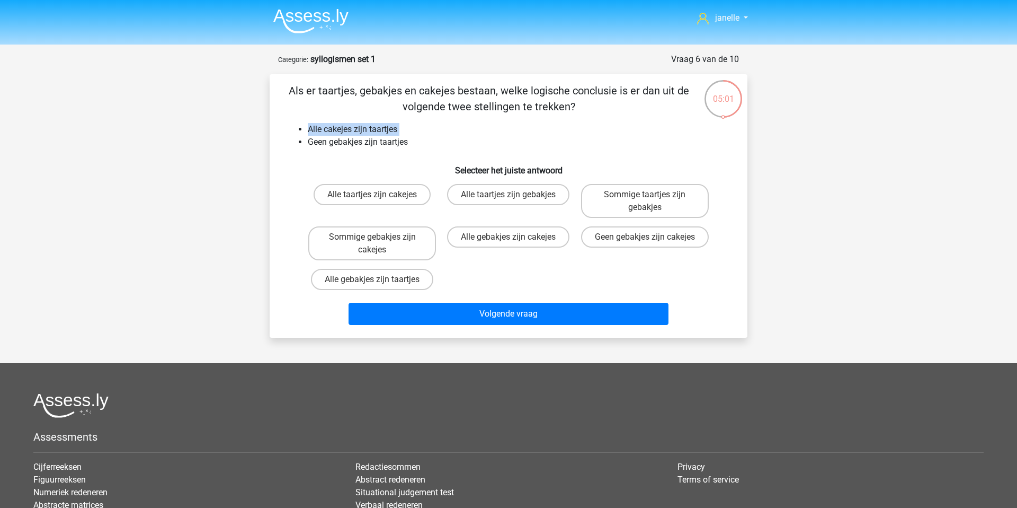
click at [348, 127] on li "Alle cakejes zijn taartjes" at bounding box center [519, 129] width 423 height 13
click at [345, 139] on li "Geen gebakjes zijn taartjes" at bounding box center [519, 142] width 423 height 13
click at [345, 137] on li "Geen gebakjes zijn taartjes" at bounding box center [519, 142] width 423 height 13
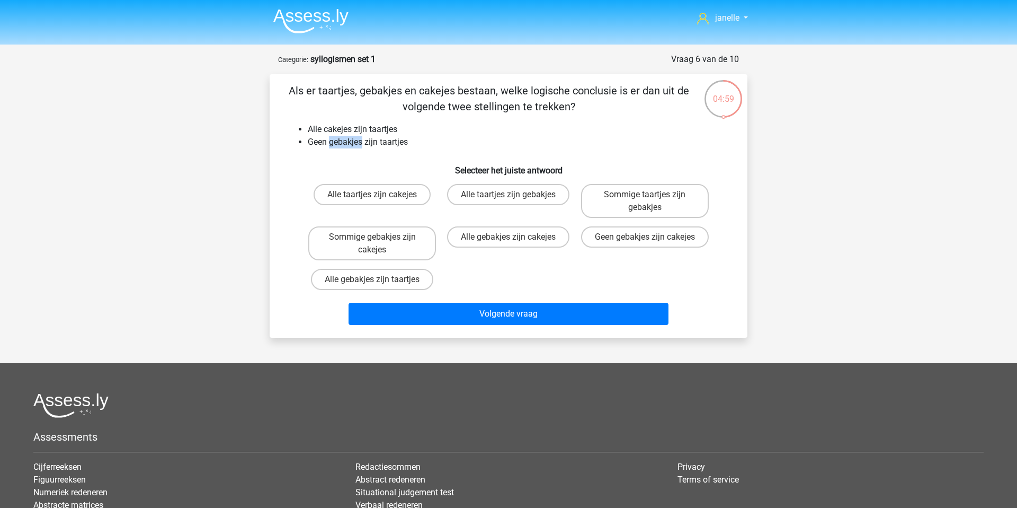
click at [345, 137] on li "Geen gebakjes zijn taartjes" at bounding box center [519, 142] width 423 height 13
click at [341, 125] on li "Alle cakejes zijn taartjes" at bounding box center [519, 129] width 423 height 13
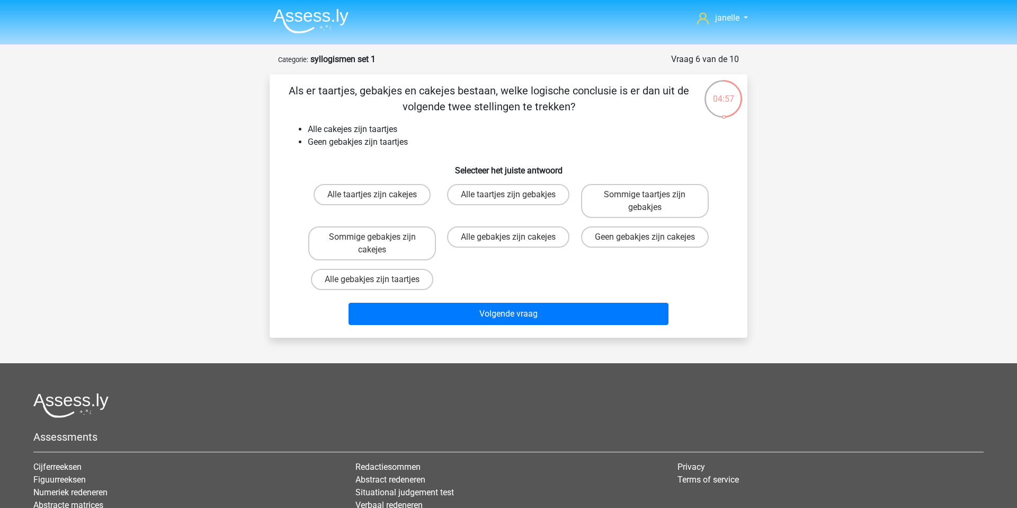
click at [342, 141] on li "Geen gebakjes zijn taartjes" at bounding box center [519, 142] width 423 height 13
click at [342, 131] on li "Alle cakejes zijn taartjes" at bounding box center [519, 129] width 423 height 13
click at [611, 247] on label "Geen gebakjes zijn cakejes" at bounding box center [645, 236] width 128 height 21
click at [645, 244] on input "Geen gebakjes zijn cakejes" at bounding box center [648, 240] width 7 height 7
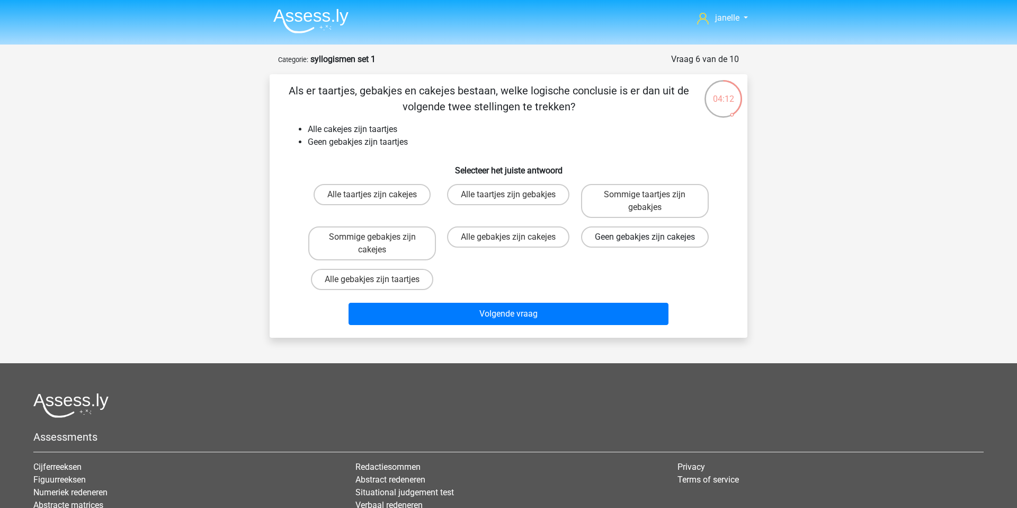
radio input "true"
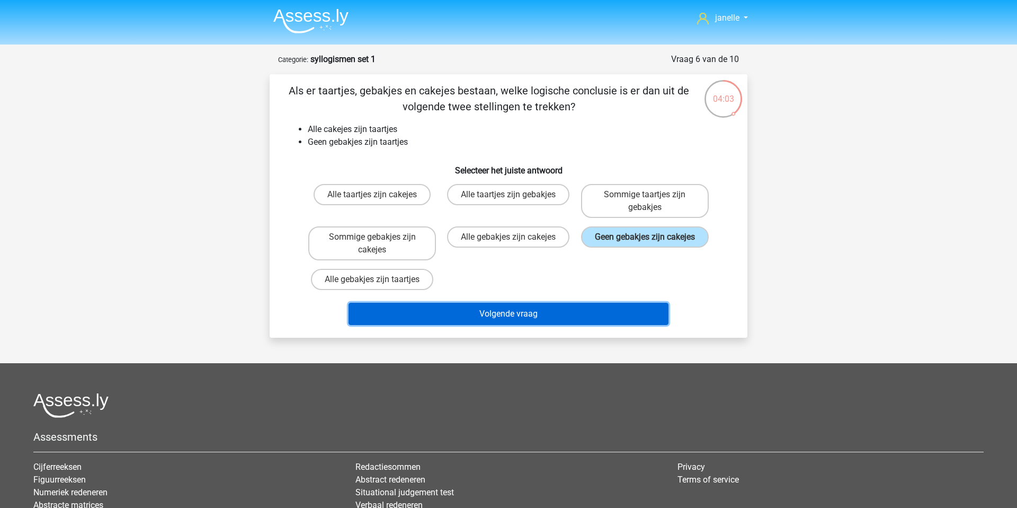
click at [600, 313] on button "Volgende vraag" at bounding box center [509, 314] width 321 height 22
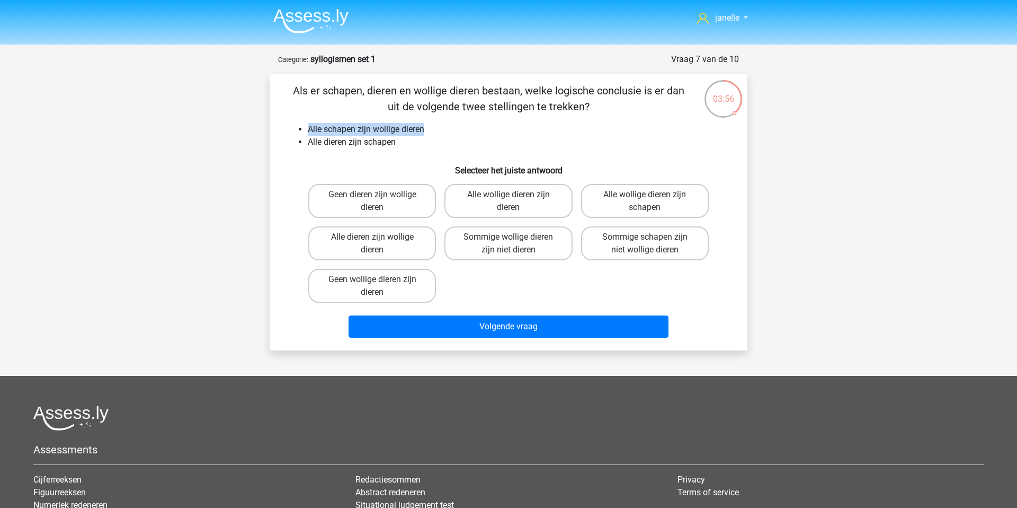
drag, startPoint x: 308, startPoint y: 126, endPoint x: 439, endPoint y: 131, distance: 131.0
click at [439, 131] on li "Alle schapen zijn wollige dieren" at bounding box center [519, 129] width 423 height 13
click at [353, 131] on li "Alle schapen zijn wollige dieren" at bounding box center [519, 129] width 423 height 13
click at [353, 137] on li "Alle dieren zijn schapen" at bounding box center [519, 142] width 423 height 13
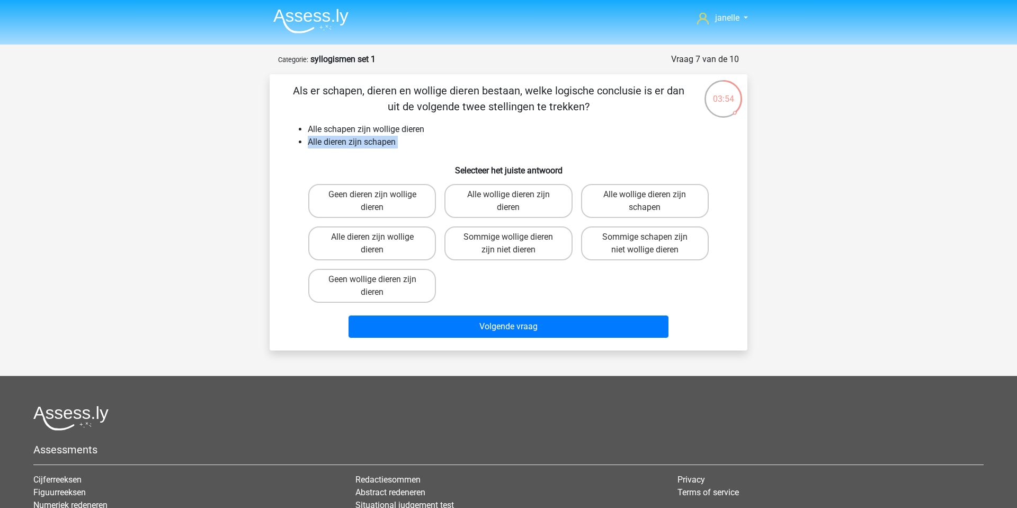
click at [353, 137] on li "Alle dieren zijn schapen" at bounding box center [519, 142] width 423 height 13
click at [626, 202] on label "Alle wollige dieren zijn schapen" at bounding box center [645, 201] width 128 height 34
click at [645, 201] on input "Alle wollige dieren zijn schapen" at bounding box center [648, 197] width 7 height 7
radio input "true"
click at [412, 244] on label "Alle dieren zijn wollige dieren" at bounding box center [372, 243] width 128 height 34
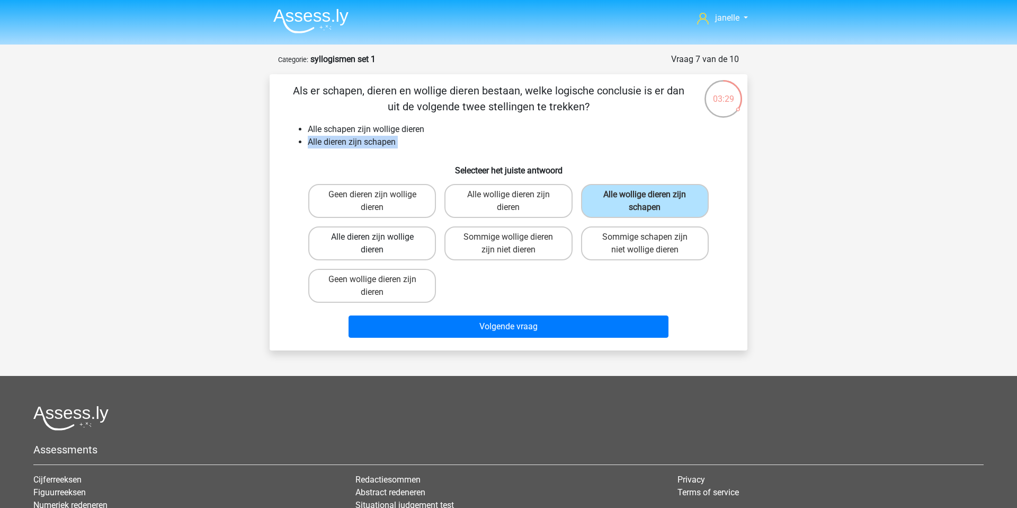
click at [379, 244] on input "Alle dieren zijn wollige dieren" at bounding box center [376, 240] width 7 height 7
radio input "true"
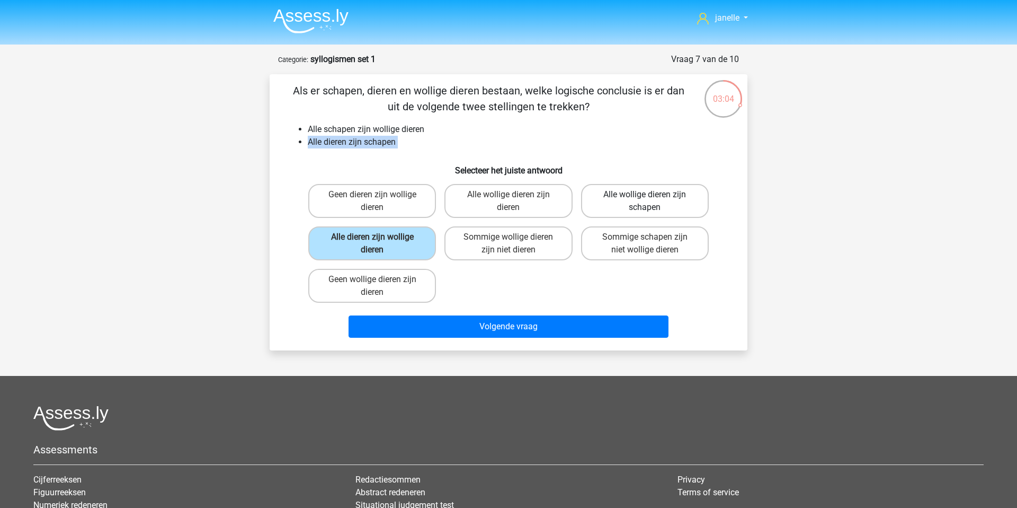
click at [647, 191] on label "Alle wollige dieren zijn schapen" at bounding box center [645, 201] width 128 height 34
click at [647, 194] on input "Alle wollige dieren zijn schapen" at bounding box center [648, 197] width 7 height 7
radio input "true"
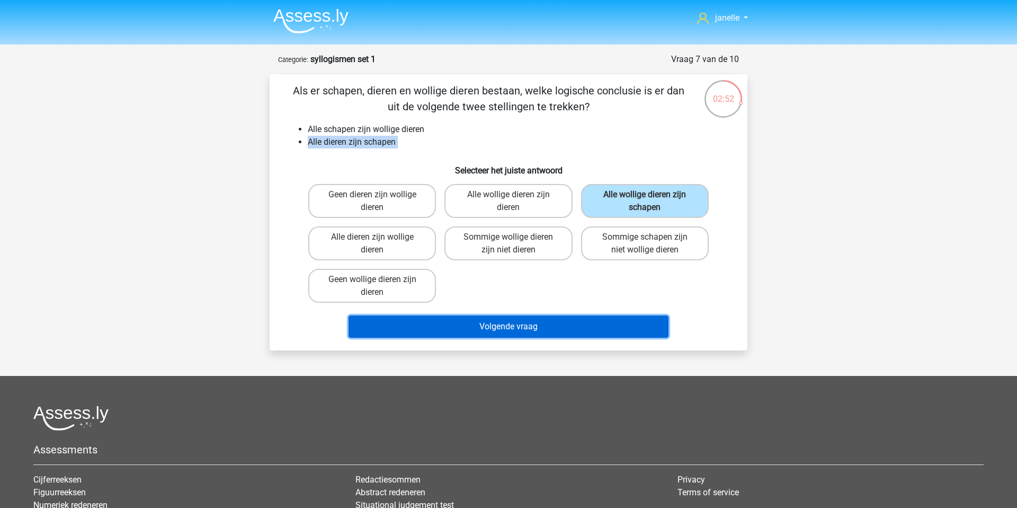
drag, startPoint x: 561, startPoint y: 322, endPoint x: 519, endPoint y: 285, distance: 56.3
click at [519, 285] on div "Als er schapen, dieren en wollige dieren bestaan, welke logische conclusie is e…" at bounding box center [508, 212] width 469 height 259
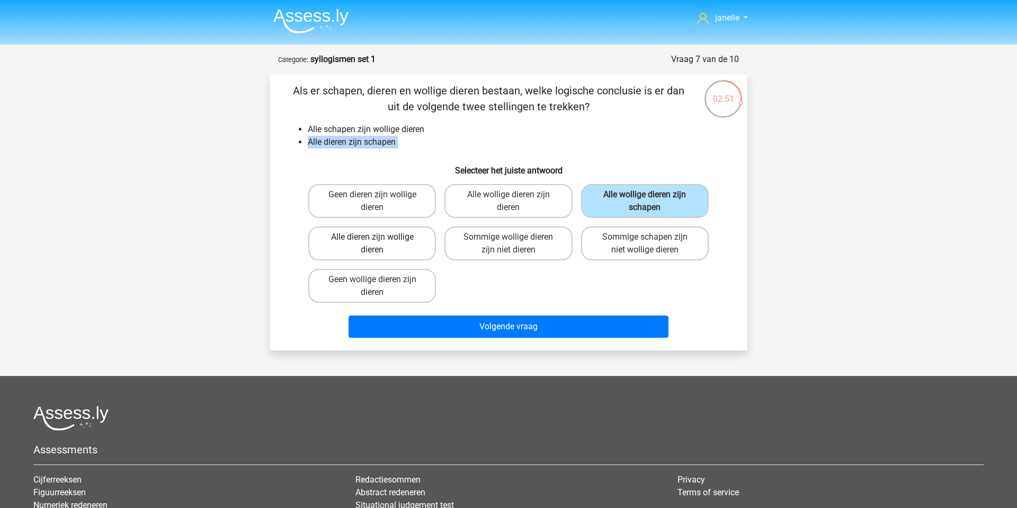
click at [401, 250] on label "Alle dieren zijn wollige dieren" at bounding box center [372, 243] width 128 height 34
click at [379, 244] on input "Alle dieren zijn wollige dieren" at bounding box center [376, 240] width 7 height 7
radio input "true"
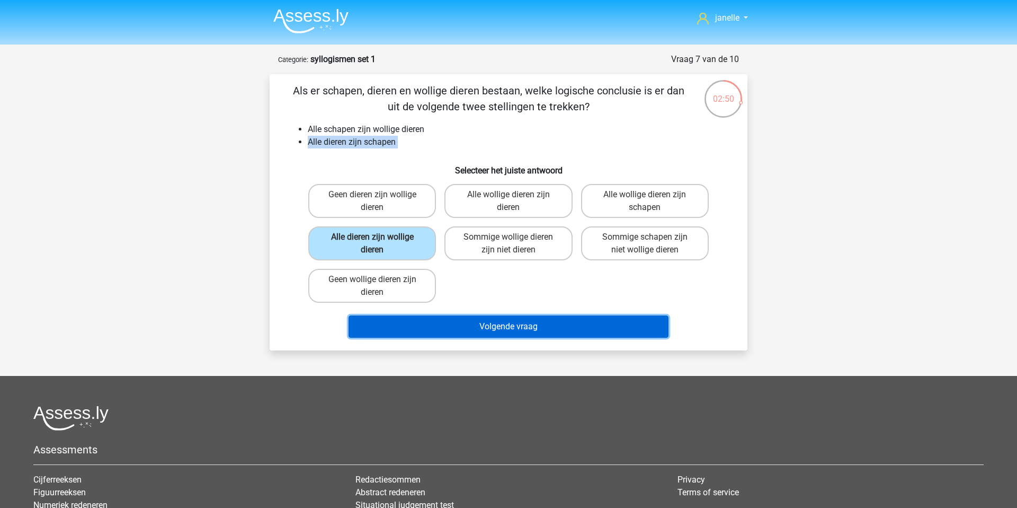
click at [464, 325] on button "Volgende vraag" at bounding box center [509, 326] width 321 height 22
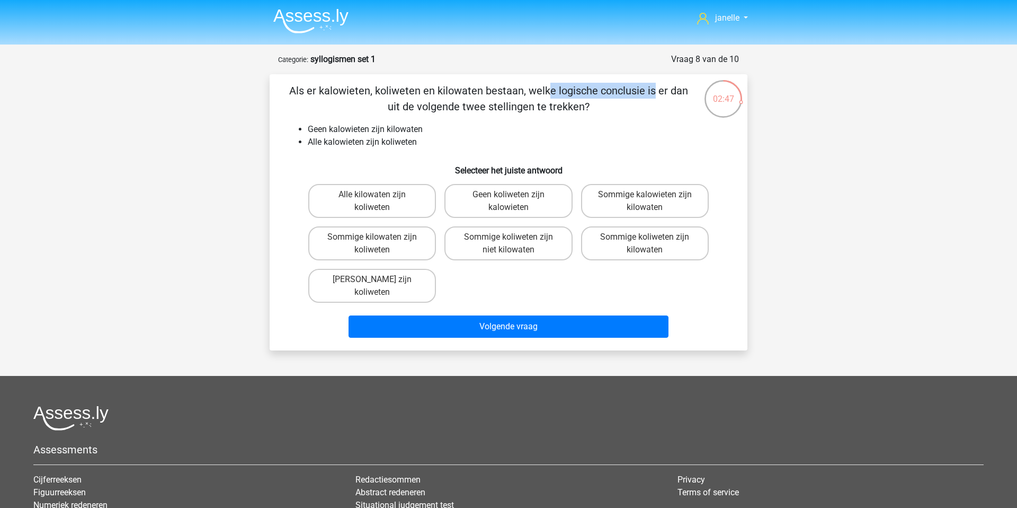
drag, startPoint x: 328, startPoint y: 87, endPoint x: 438, endPoint y: 90, distance: 110.3
click at [438, 90] on p "Als er kalowieten, koliweten en kilowaten bestaan, welke logische conclusie is …" at bounding box center [489, 99] width 404 height 32
click at [382, 147] on li "Alle kalowieten zijn koliweten" at bounding box center [519, 142] width 423 height 13
click at [379, 252] on label "Sommige kilowaten zijn koliweten" at bounding box center [372, 243] width 128 height 34
click at [379, 244] on input "Sommige kilowaten zijn koliweten" at bounding box center [376, 240] width 7 height 7
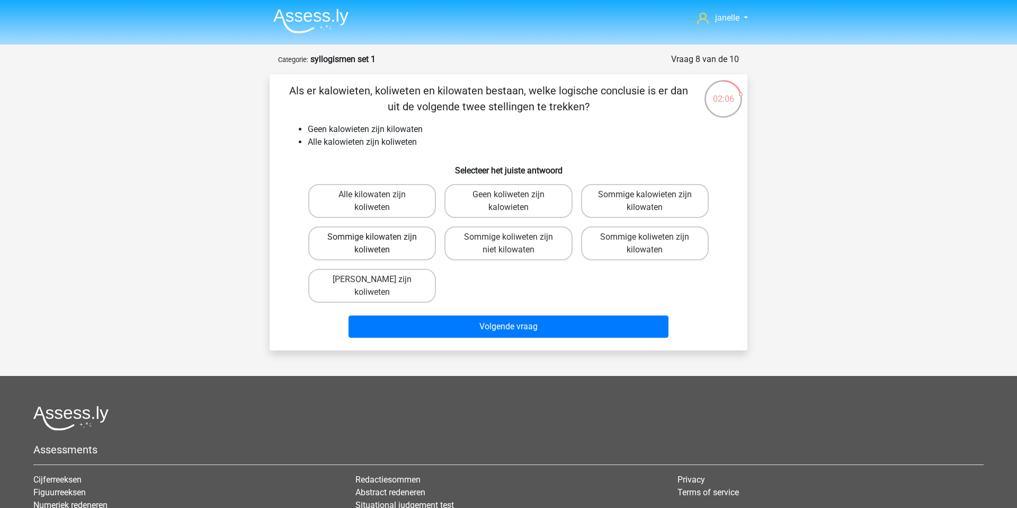
radio input "true"
click at [422, 282] on label "Geen kilowaten zijn koliweten" at bounding box center [372, 286] width 128 height 34
click at [379, 282] on input "Geen kilowaten zijn koliweten" at bounding box center [376, 282] width 7 height 7
radio input "true"
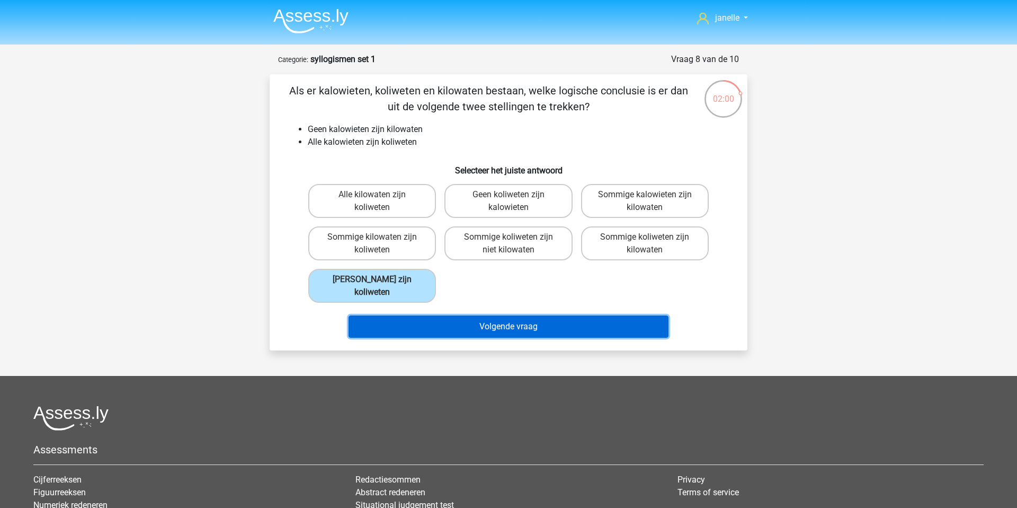
click at [437, 324] on button "Volgende vraag" at bounding box center [509, 326] width 321 height 22
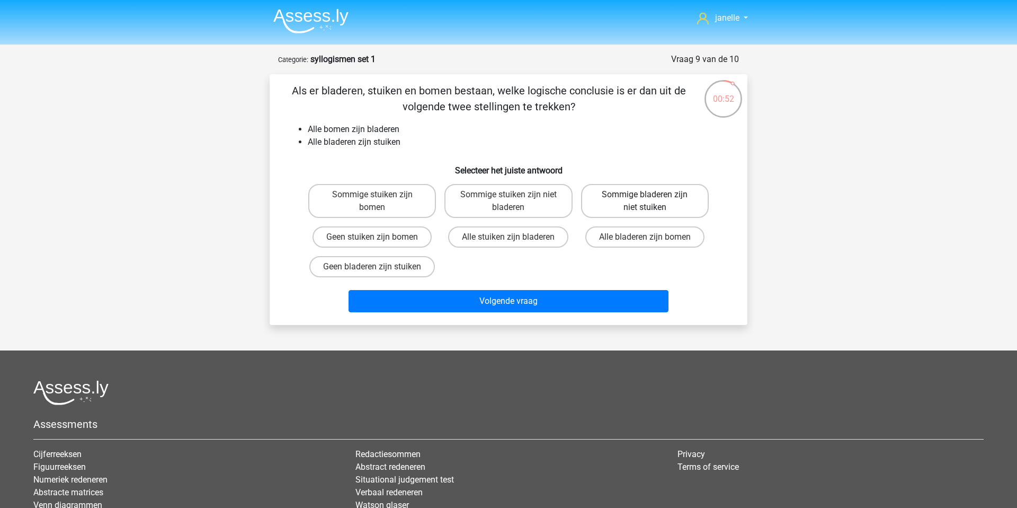
click at [623, 204] on label "Sommige bladeren zijn niet stuiken" at bounding box center [645, 201] width 128 height 34
click at [645, 201] on input "Sommige bladeren zijn niet stuiken" at bounding box center [648, 197] width 7 height 7
radio input "true"
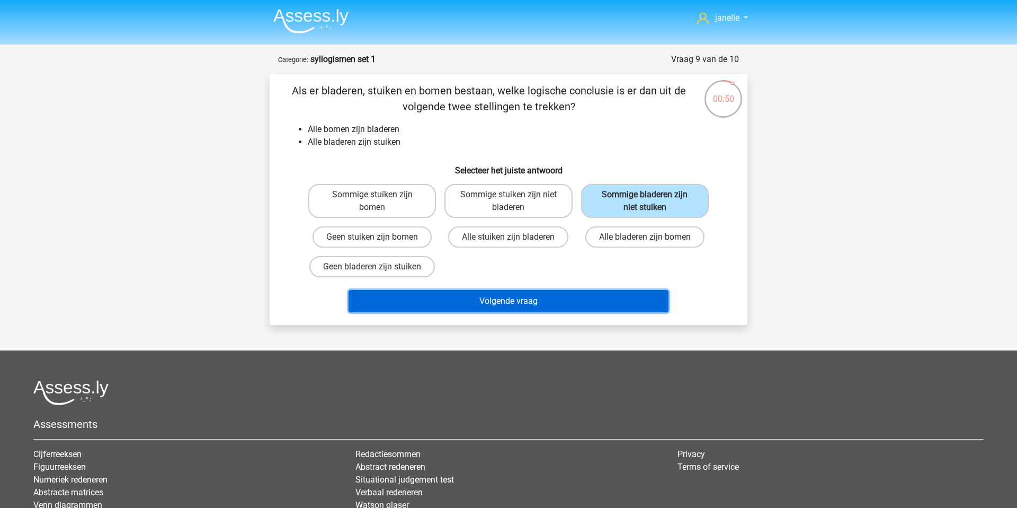
drag, startPoint x: 558, startPoint y: 308, endPoint x: 513, endPoint y: 269, distance: 59.3
click at [513, 269] on div "Als er bladeren, stuiken en bomen bestaan, welke logische conclusie is er dan u…" at bounding box center [508, 200] width 469 height 234
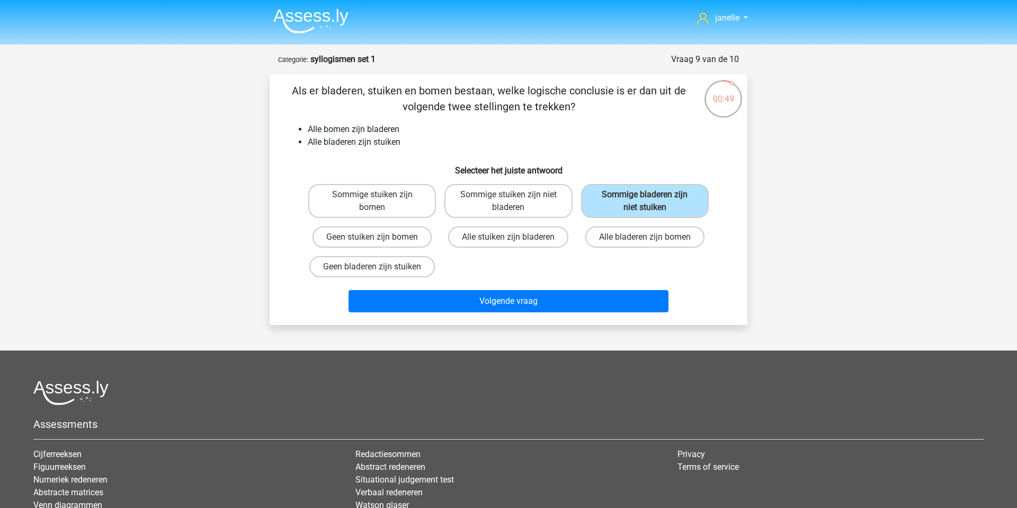
click at [513, 269] on div "Sommige stuiken zijn bomen Sommige stuiken zijn niet bladeren Sommige bladeren …" at bounding box center [508, 231] width 409 height 102
click at [383, 206] on label "Sommige stuiken zijn bomen" at bounding box center [372, 201] width 128 height 34
click at [379, 201] on input "Sommige stuiken zijn bomen" at bounding box center [376, 197] width 7 height 7
radio input "true"
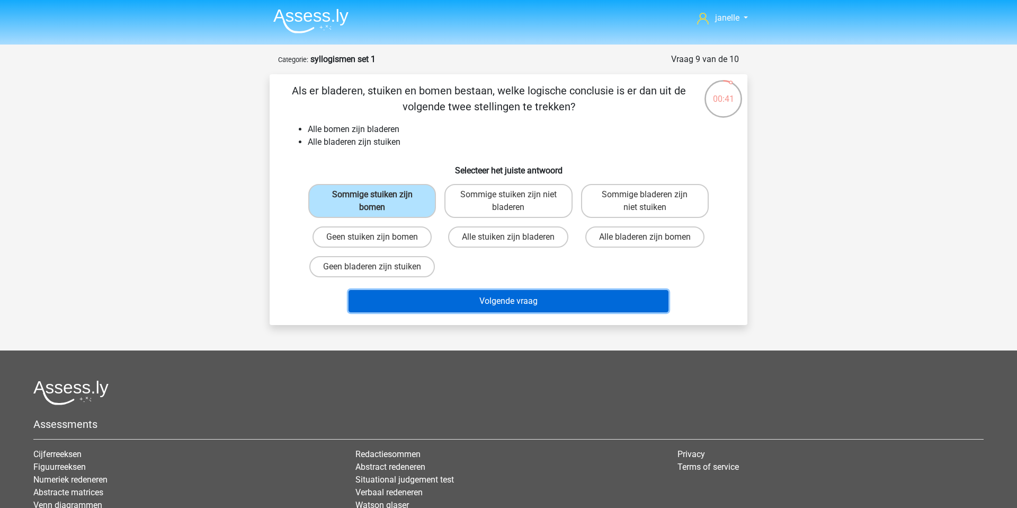
click at [465, 304] on button "Volgende vraag" at bounding box center [509, 301] width 321 height 22
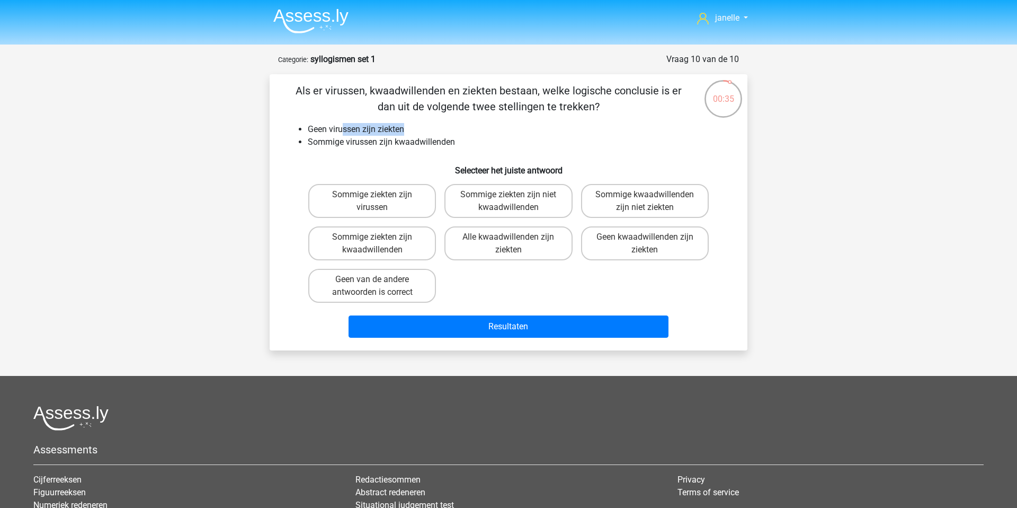
drag, startPoint x: 342, startPoint y: 128, endPoint x: 415, endPoint y: 130, distance: 73.2
click at [415, 130] on li "Geen virussen zijn ziekten" at bounding box center [519, 129] width 423 height 13
click at [379, 141] on li "Sommige virussen zijn kwaadwillenden" at bounding box center [519, 142] width 423 height 13
drag, startPoint x: 325, startPoint y: 129, endPoint x: 371, endPoint y: 130, distance: 46.6
click at [371, 130] on li "Geen virussen zijn ziekten" at bounding box center [519, 129] width 423 height 13
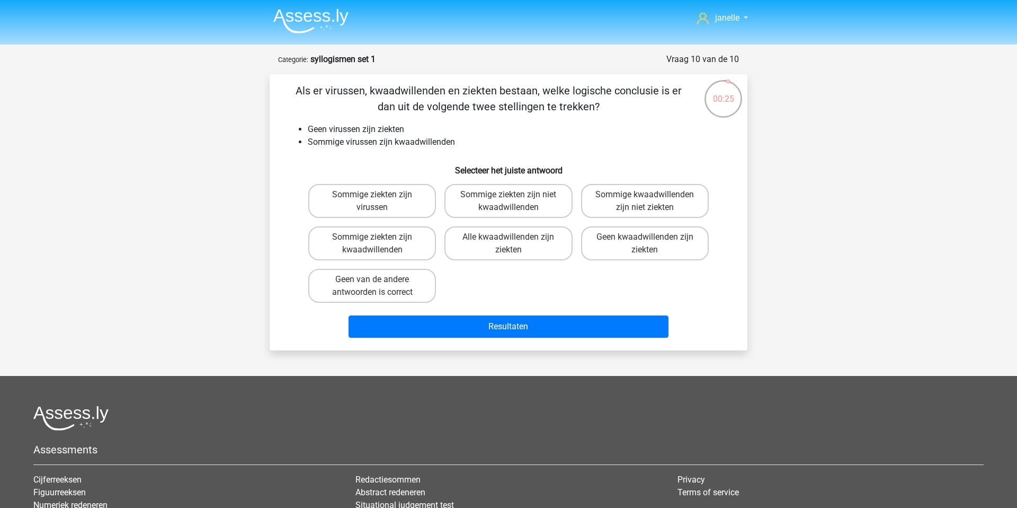
click at [371, 130] on li "Geen virussen zijn ziekten" at bounding box center [519, 129] width 423 height 13
click at [413, 245] on label "Sommige ziekten zijn kwaadwillenden" at bounding box center [372, 243] width 128 height 34
click at [379, 244] on input "Sommige ziekten zijn kwaadwillenden" at bounding box center [376, 240] width 7 height 7
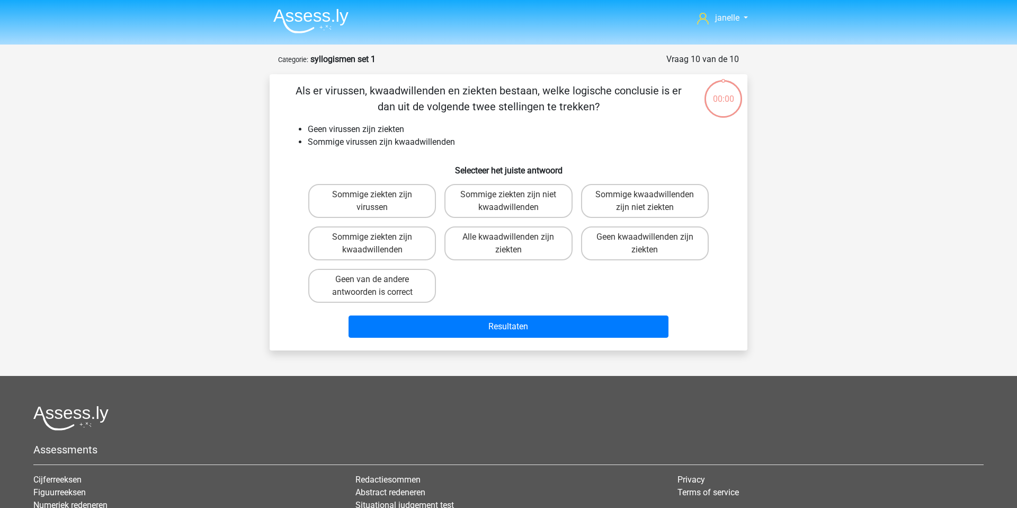
radio input "true"
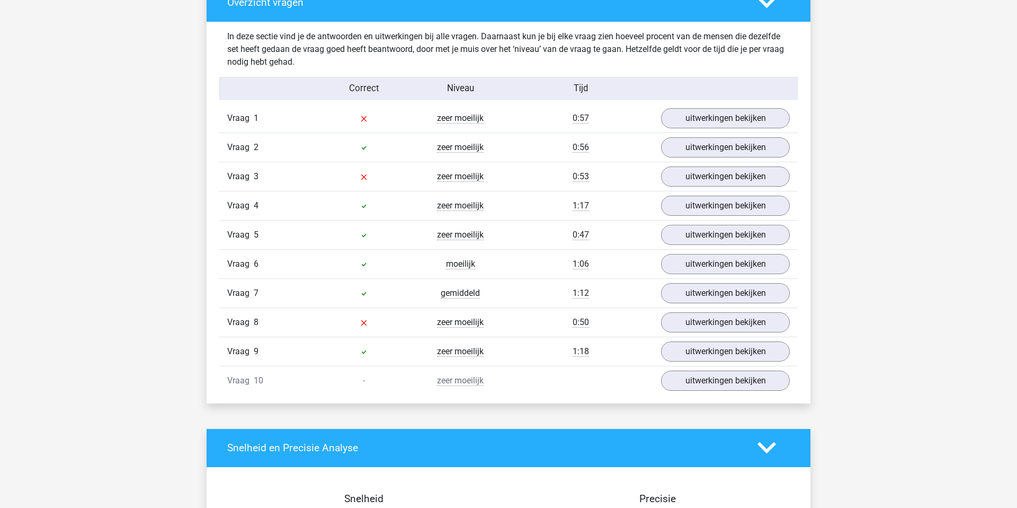
scroll to position [616, 0]
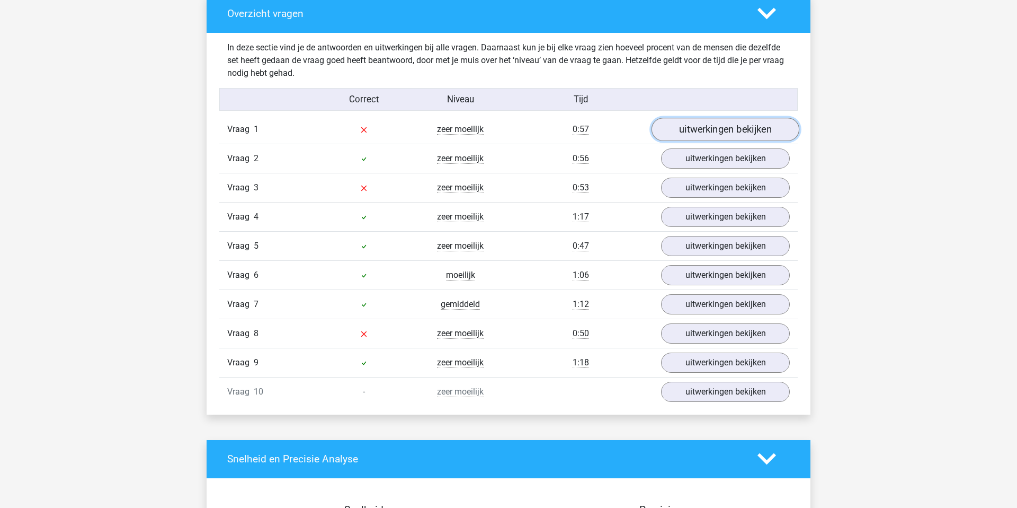
click at [685, 129] on link "uitwerkingen bekijken" at bounding box center [726, 129] width 148 height 23
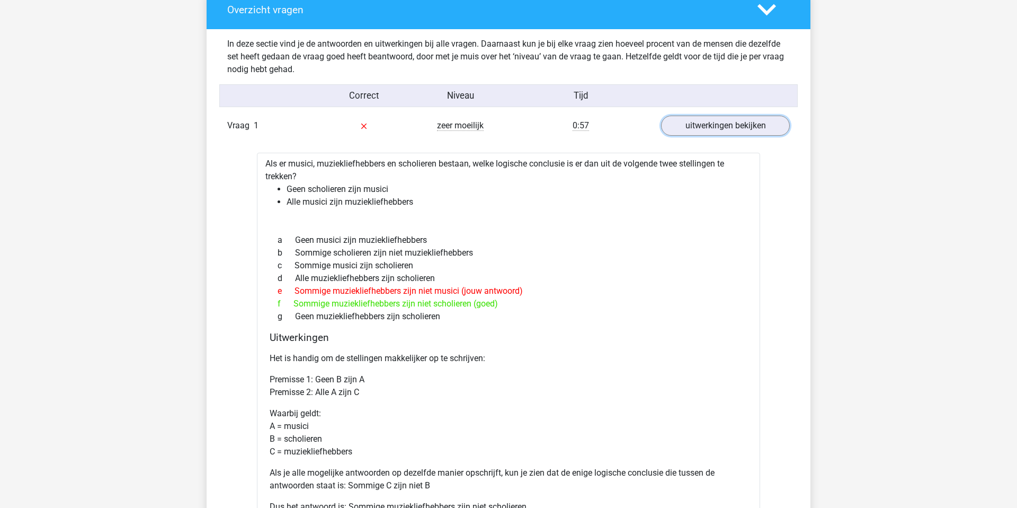
scroll to position [626, 0]
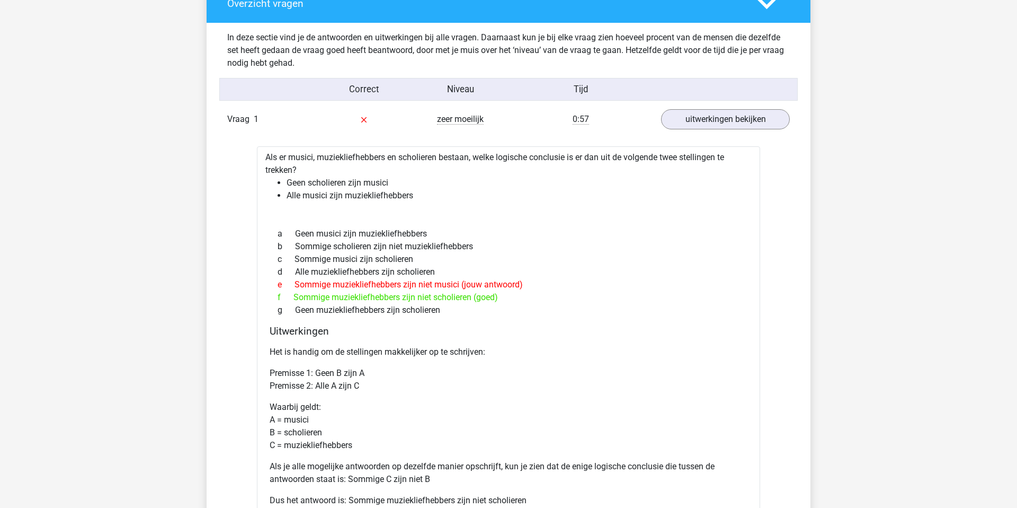
click at [426, 302] on div "f Sommige muziekliefhebbers zijn niet scholieren (goed)" at bounding box center [509, 297] width 478 height 13
click at [426, 296] on div "f Sommige muziekliefhebbers zijn niet scholieren (goed)" at bounding box center [509, 297] width 478 height 13
click at [425, 286] on div "e Sommige muziekliefhebbers zijn niet musici (jouw antwoord)" at bounding box center [509, 284] width 478 height 13
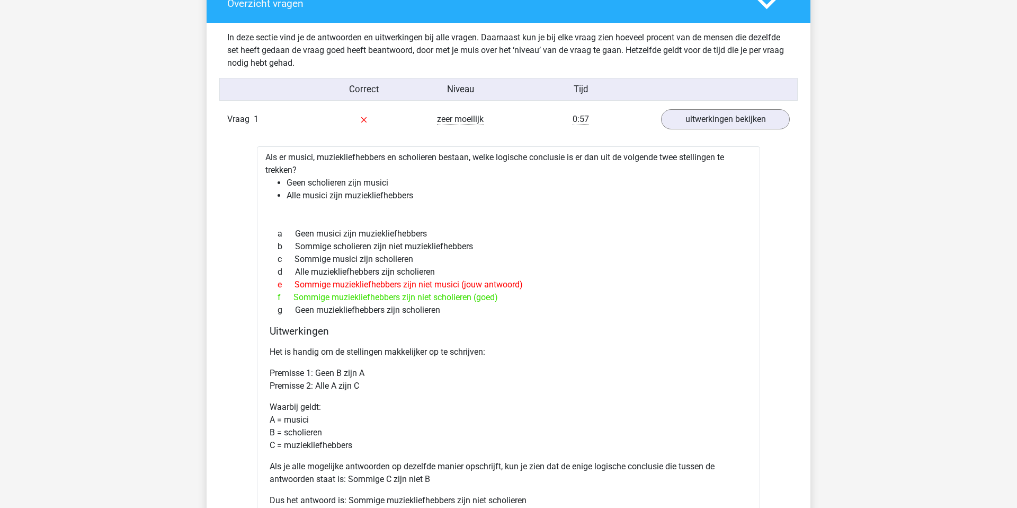
click at [425, 286] on div "e Sommige muziekliefhebbers zijn niet musici (jouw antwoord)" at bounding box center [509, 284] width 478 height 13
click at [430, 302] on div "f Sommige muziekliefhebbers zijn niet scholieren (goed)" at bounding box center [509, 297] width 478 height 13
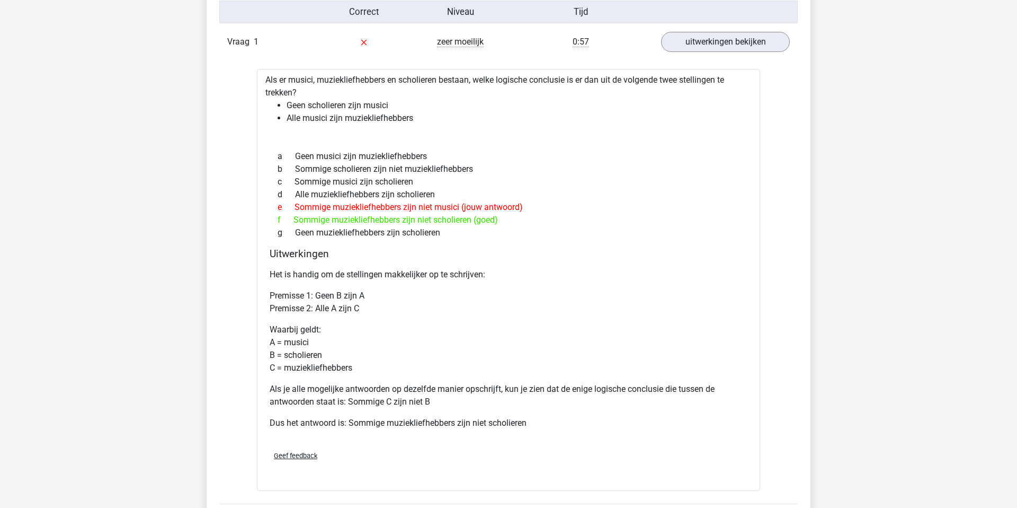
scroll to position [706, 0]
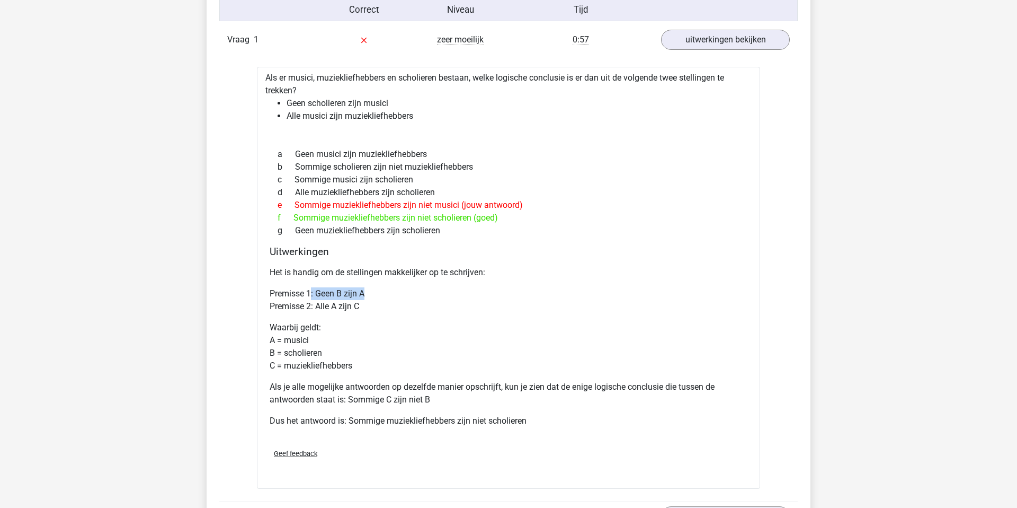
drag, startPoint x: 314, startPoint y: 297, endPoint x: 384, endPoint y: 297, distance: 70.5
click at [384, 297] on p "Premisse 1: Geen B zijn A Premisse 2: Alle A zijn C" at bounding box center [509, 299] width 478 height 25
drag, startPoint x: 300, startPoint y: 307, endPoint x: 437, endPoint y: 312, distance: 137.3
click at [437, 312] on p "Premisse 1: Geen B zijn A Premisse 2: Alle A zijn C" at bounding box center [509, 299] width 478 height 25
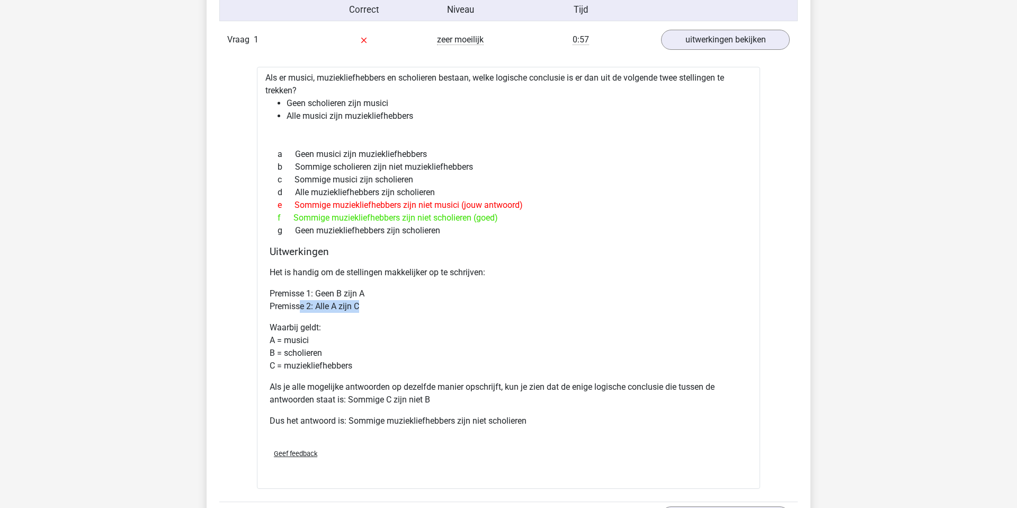
click at [437, 312] on p "Premisse 1: Geen B zijn A Premisse 2: Alle A zijn C" at bounding box center [509, 299] width 478 height 25
click at [294, 347] on p "Waarbij geldt: A = musici B = scholieren C = muziekliefhebbers" at bounding box center [509, 346] width 478 height 51
click at [315, 388] on p "Als je alle mogelijke antwoorden op dezelfde manier opschrijft, kun je zien dat…" at bounding box center [509, 392] width 478 height 25
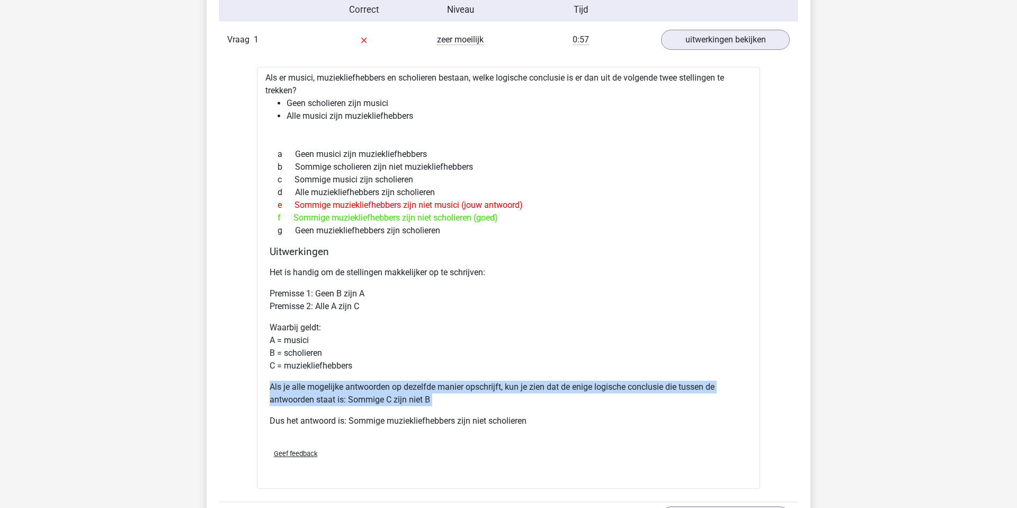
click at [315, 388] on p "Als je alle mogelijke antwoorden op dezelfde manier opschrijft, kun je zien dat…" at bounding box center [509, 392] width 478 height 25
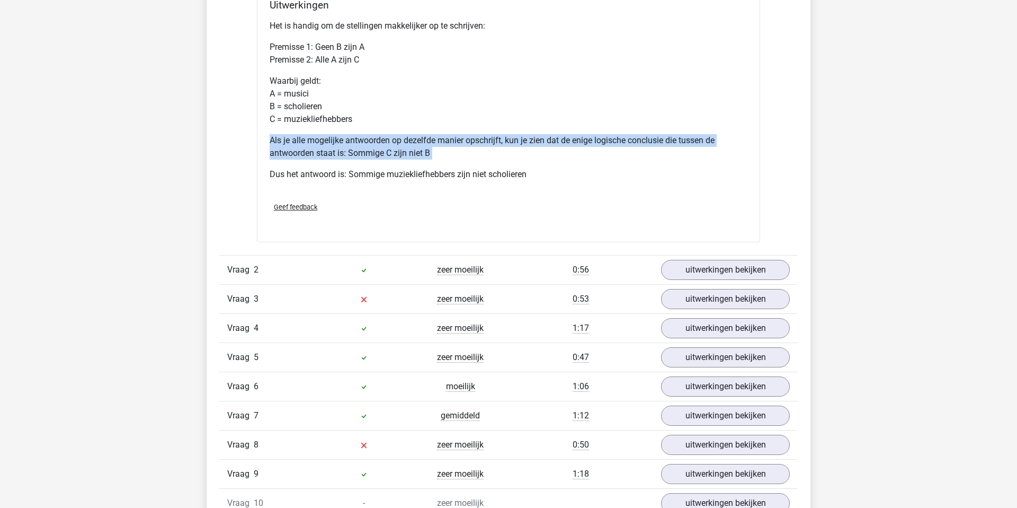
scroll to position [970, 0]
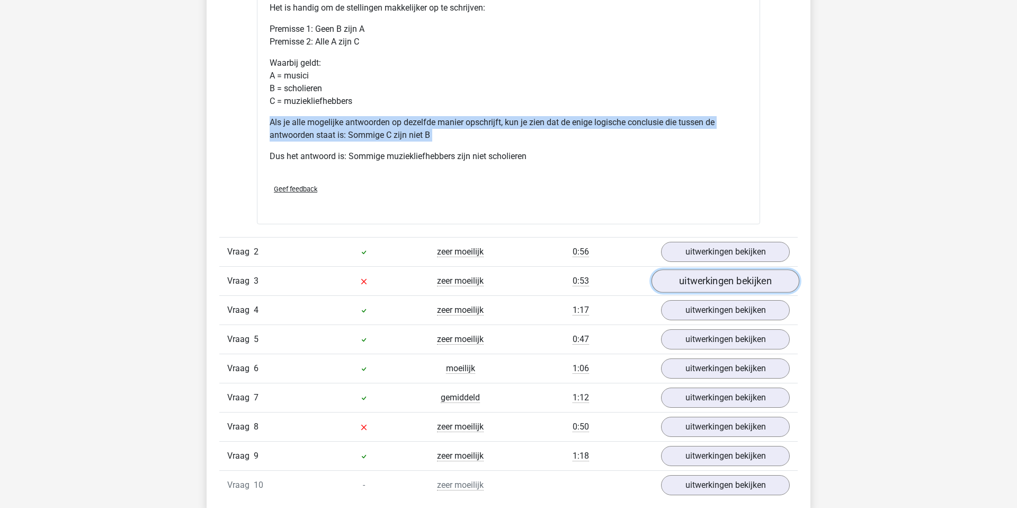
click at [678, 284] on link "uitwerkingen bekijken" at bounding box center [726, 280] width 148 height 23
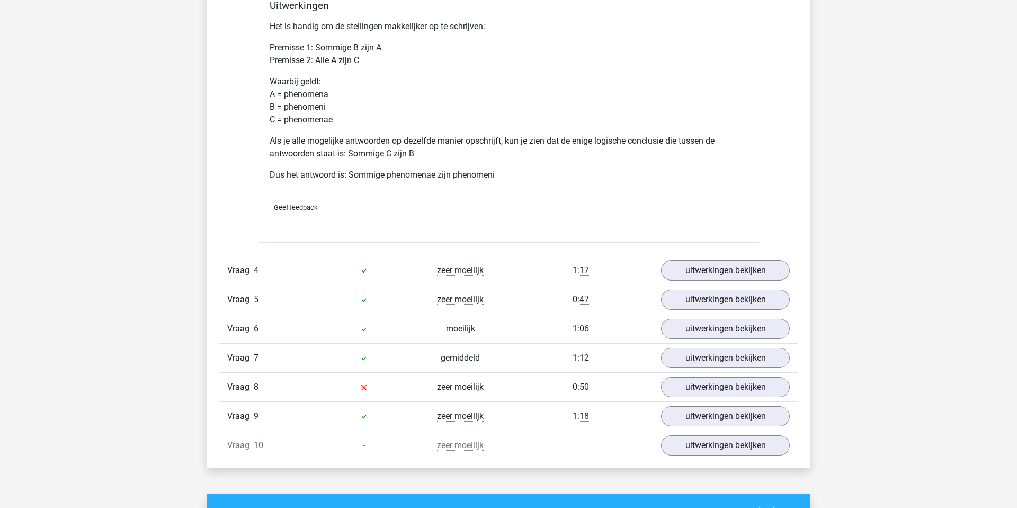
scroll to position [1583, 0]
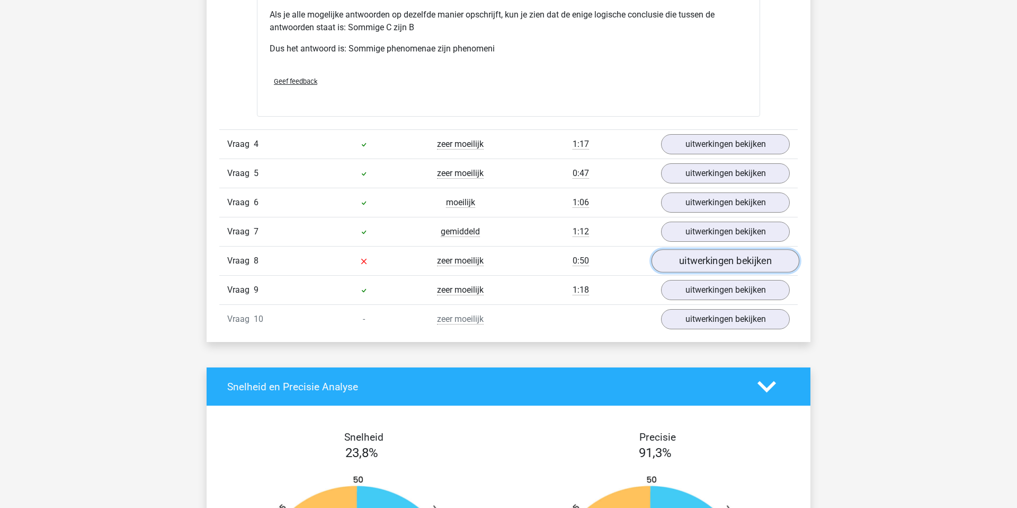
click at [688, 262] on link "uitwerkingen bekijken" at bounding box center [726, 261] width 148 height 23
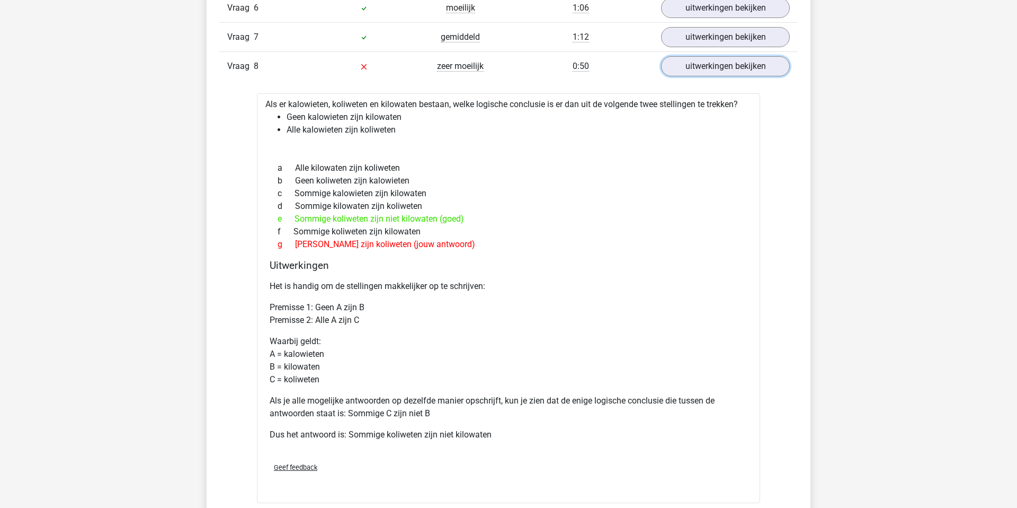
scroll to position [1778, 0]
drag, startPoint x: 344, startPoint y: 219, endPoint x: 416, endPoint y: 219, distance: 72.1
click at [415, 219] on div "e Sommige koliweten zijn niet kilowaten (goed)" at bounding box center [509, 218] width 478 height 13
click at [416, 219] on div "e Sommige koliweten zijn niet kilowaten (goed)" at bounding box center [509, 218] width 478 height 13
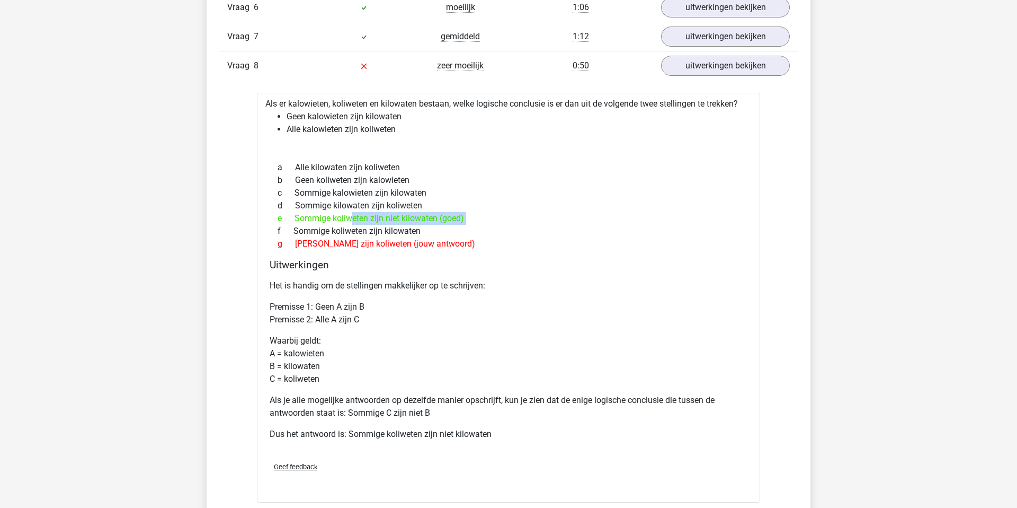
click at [416, 219] on div "e Sommige koliweten zijn niet kilowaten (goed)" at bounding box center [509, 218] width 478 height 13
click at [426, 247] on div "g Geen kilowaten zijn koliweten (jouw antwoord)" at bounding box center [509, 243] width 478 height 13
click at [411, 215] on div "e Sommige koliweten zijn niet kilowaten (goed)" at bounding box center [509, 218] width 478 height 13
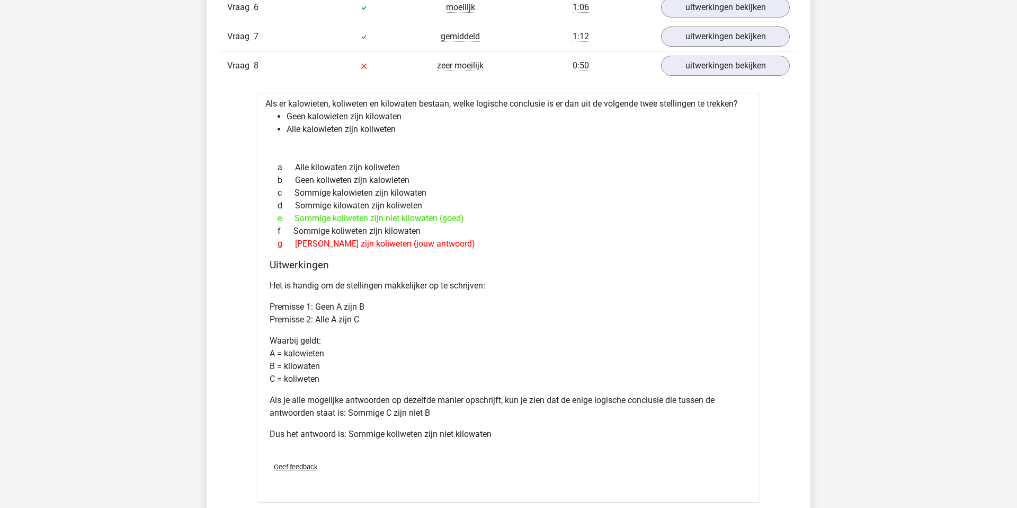
click at [411, 215] on div "e Sommige koliweten zijn niet kilowaten (goed)" at bounding box center [509, 218] width 478 height 13
click at [440, 270] on h4 "Uitwerkingen" at bounding box center [509, 265] width 478 height 12
click at [406, 244] on div "g Geen kilowaten zijn koliweten (jouw antwoord)" at bounding box center [509, 243] width 478 height 13
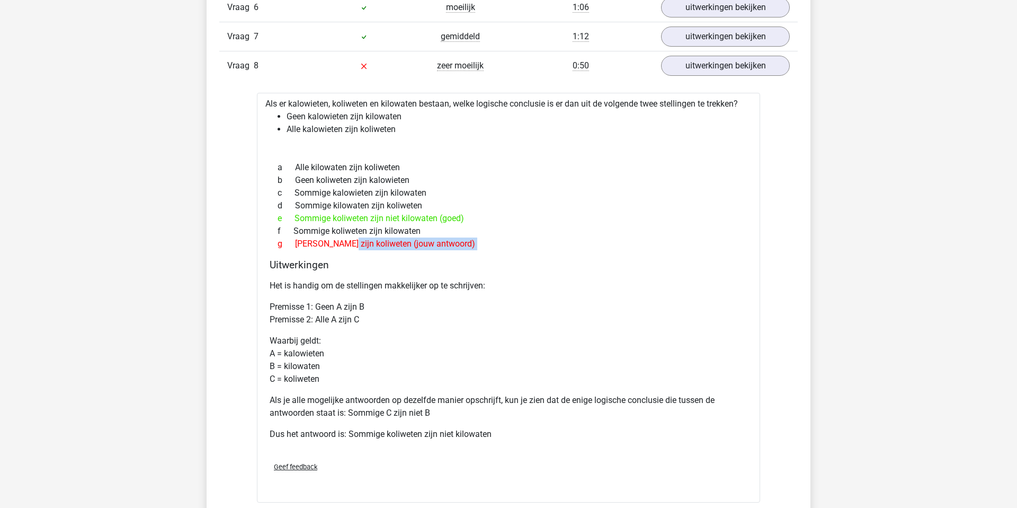
click at [406, 244] on div "g Geen kilowaten zijn koliweten (jouw antwoord)" at bounding box center [509, 243] width 478 height 13
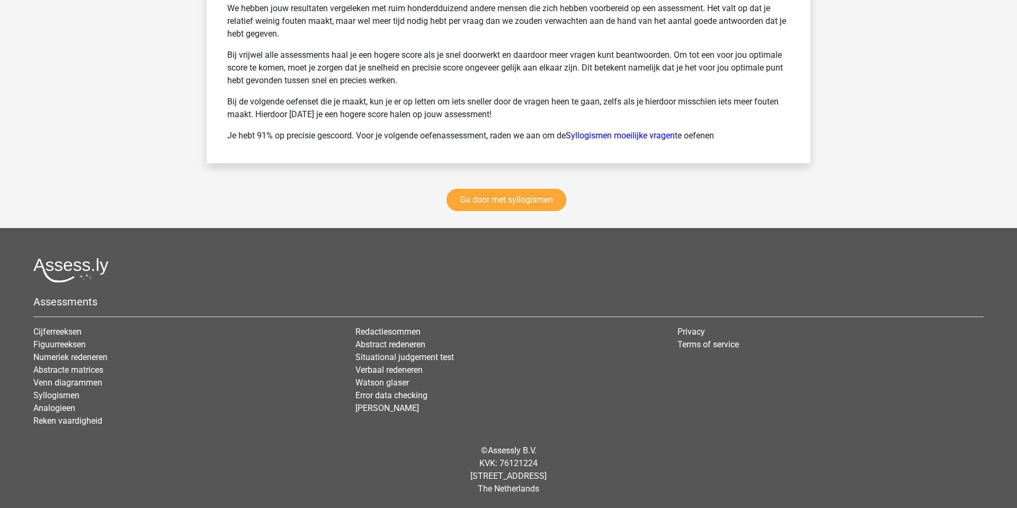
scroll to position [2805, 0]
click at [520, 200] on link "Ga door met syllogismen" at bounding box center [507, 200] width 120 height 22
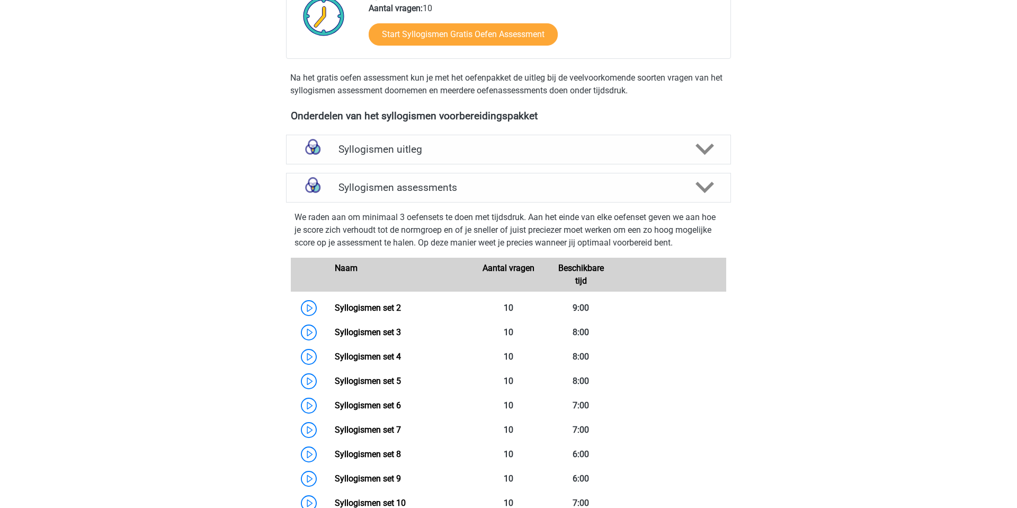
scroll to position [215, 0]
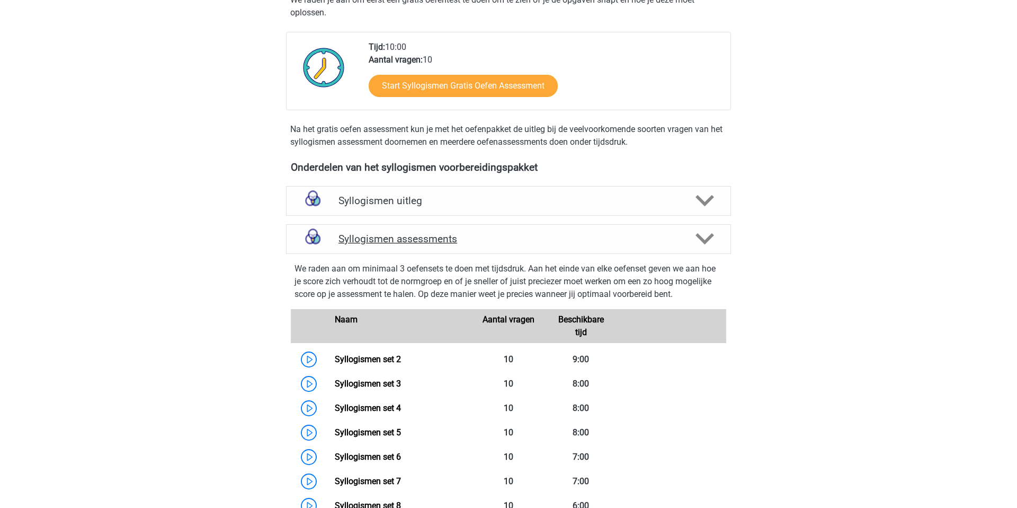
click at [705, 246] on icon at bounding box center [705, 238] width 19 height 19
click at [697, 232] on icon at bounding box center [705, 238] width 19 height 19
click at [705, 199] on icon at bounding box center [705, 200] width 19 height 19
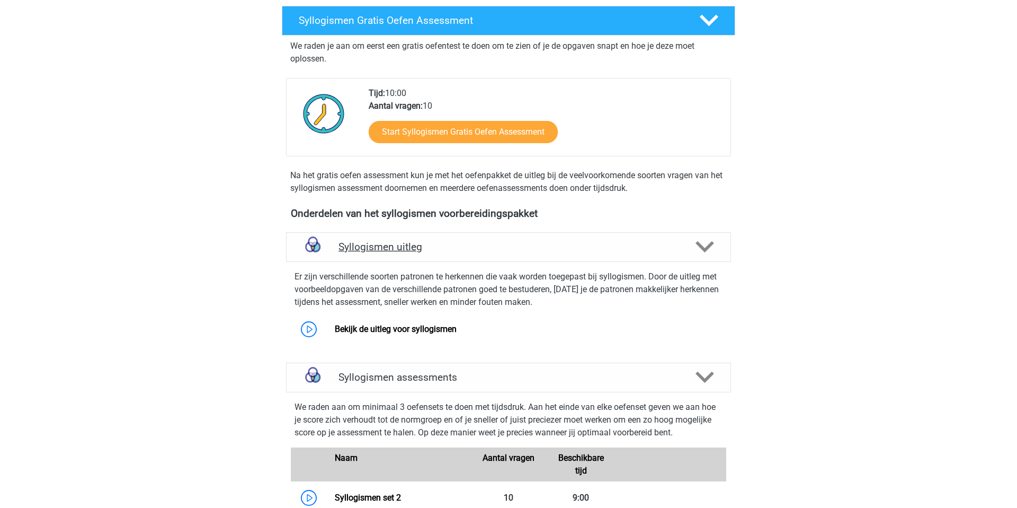
click at [695, 244] on div at bounding box center [705, 246] width 36 height 19
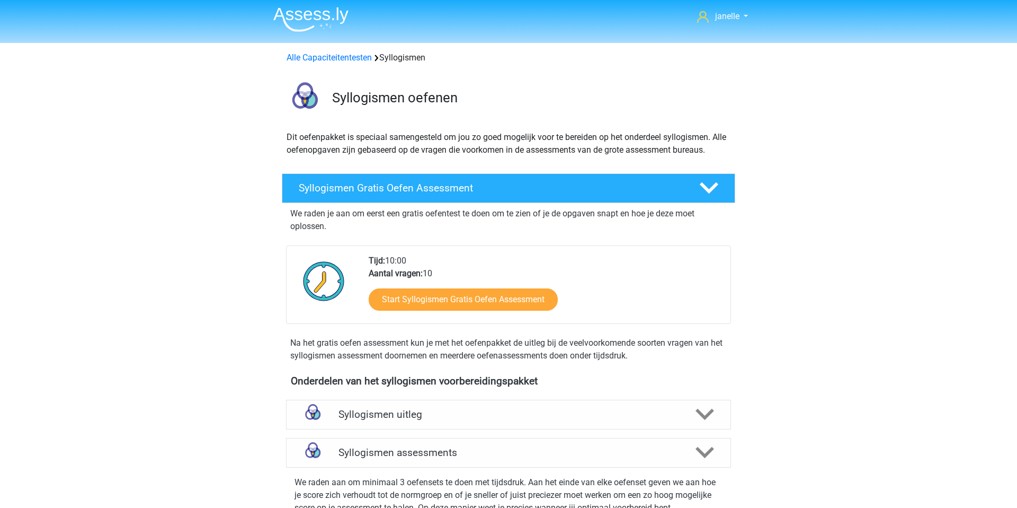
scroll to position [0, 0]
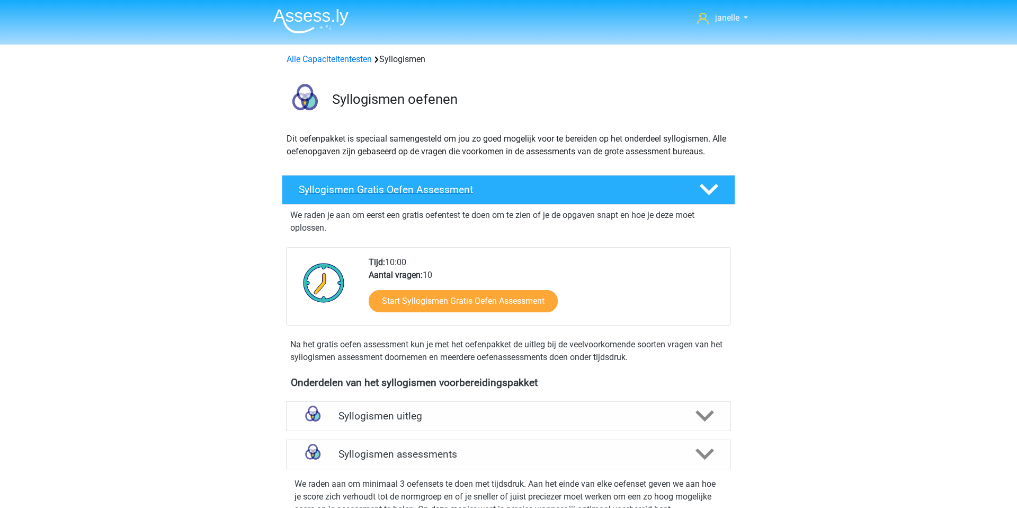
click at [702, 184] on polygon at bounding box center [709, 190] width 19 height 12
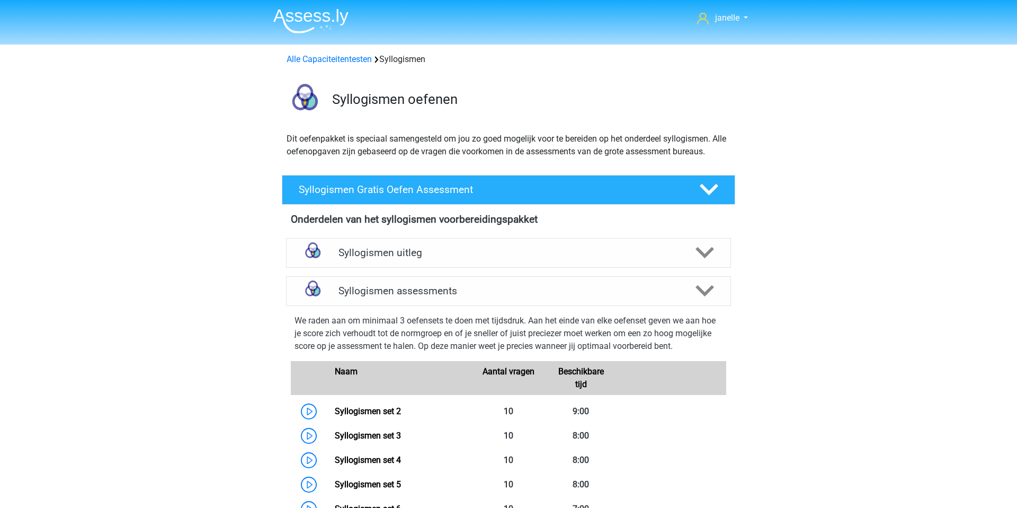
click at [330, 52] on div "Alle Capaciteitentesten Syllogismen" at bounding box center [508, 57] width 503 height 17
click at [331, 55] on link "Alle Capaciteitentesten" at bounding box center [329, 59] width 85 height 10
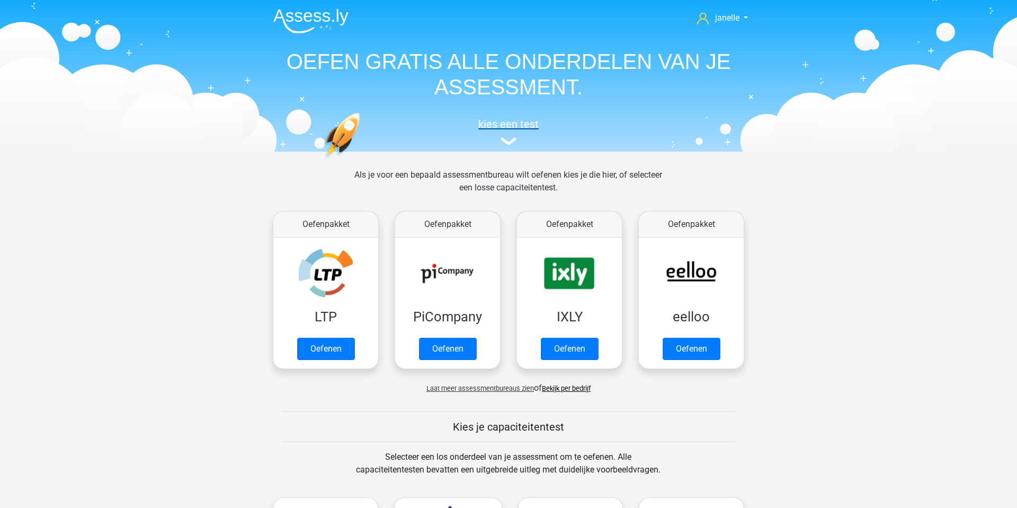
click at [507, 120] on h5 "kies een test" at bounding box center [509, 124] width 488 height 13
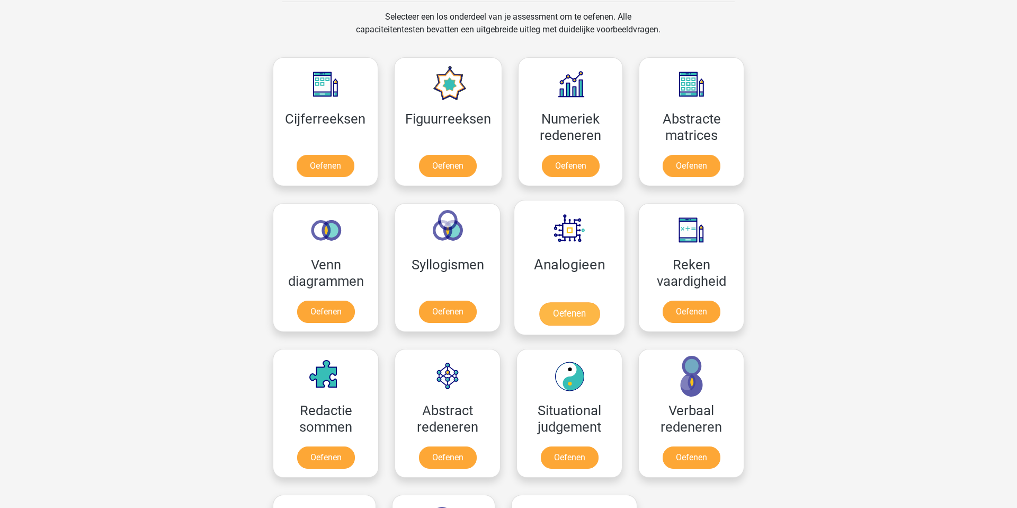
scroll to position [475, 0]
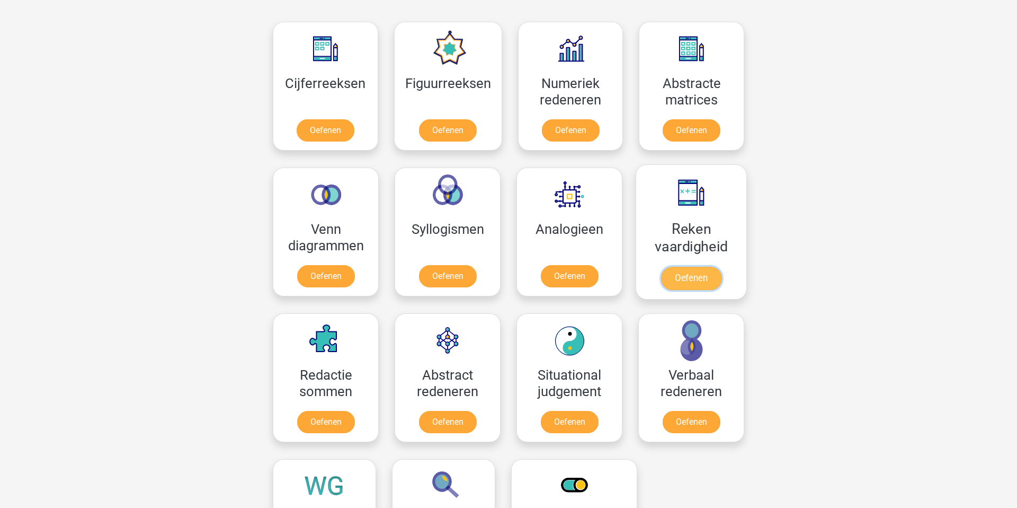
click at [688, 273] on link "Oefenen" at bounding box center [691, 278] width 60 height 23
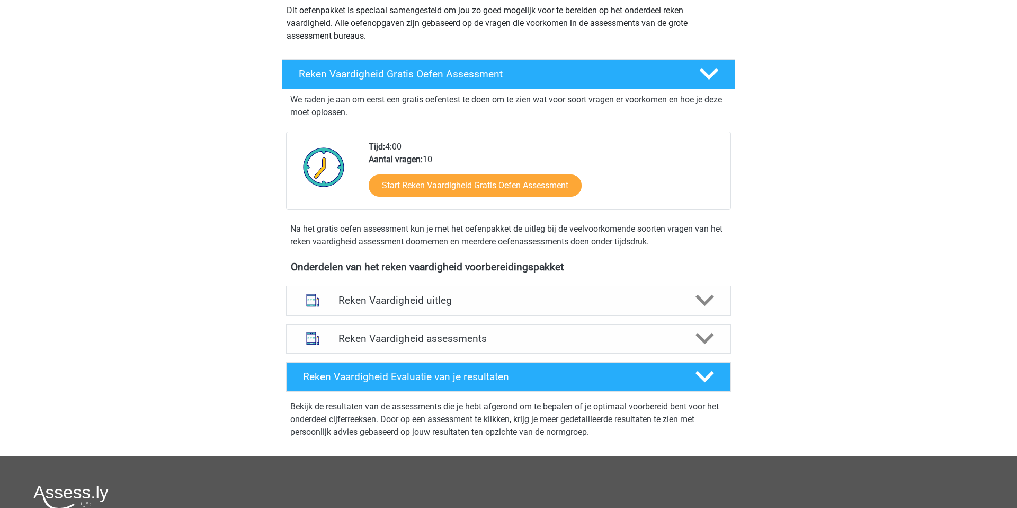
scroll to position [141, 0]
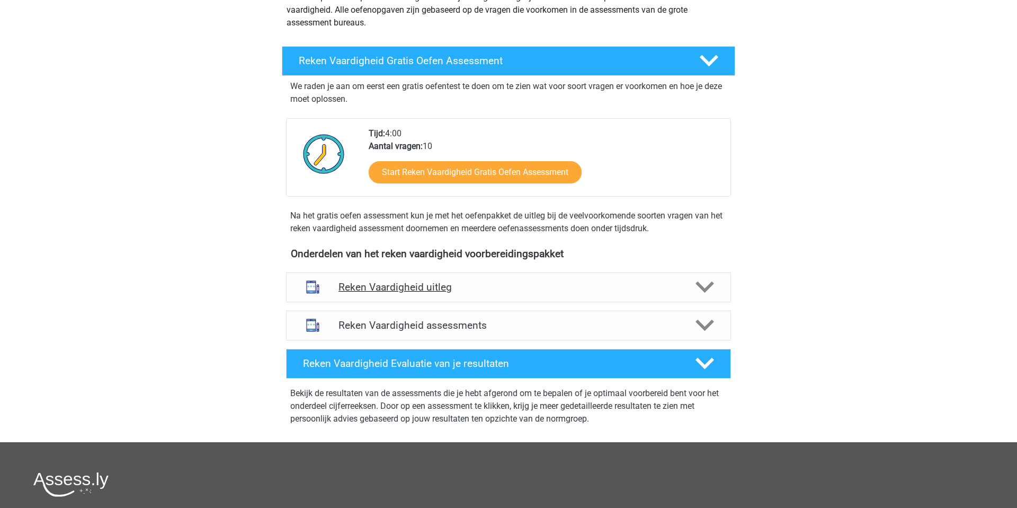
click at [682, 294] on div "Reken Vaardigheid uitleg" at bounding box center [508, 287] width 445 height 30
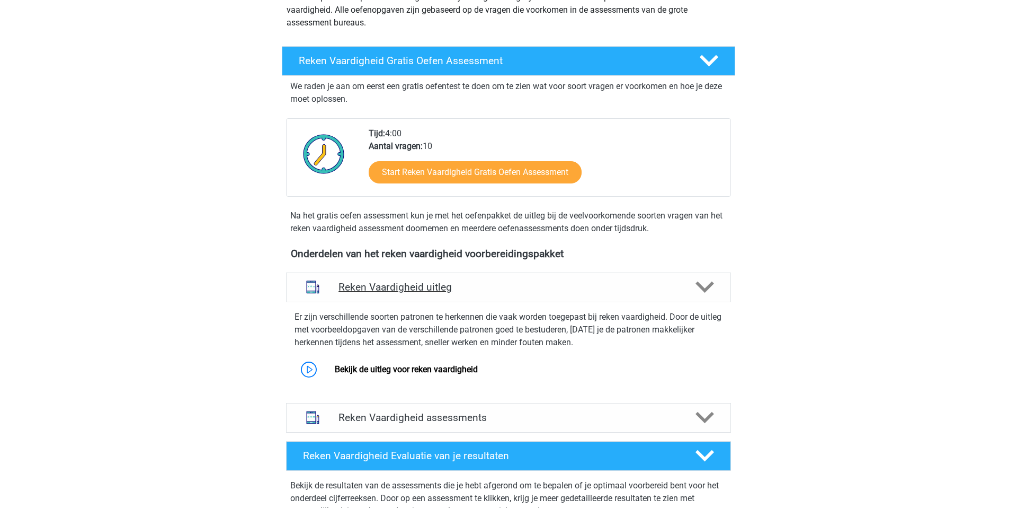
click at [682, 294] on div "Reken Vaardigheid uitleg" at bounding box center [508, 287] width 445 height 30
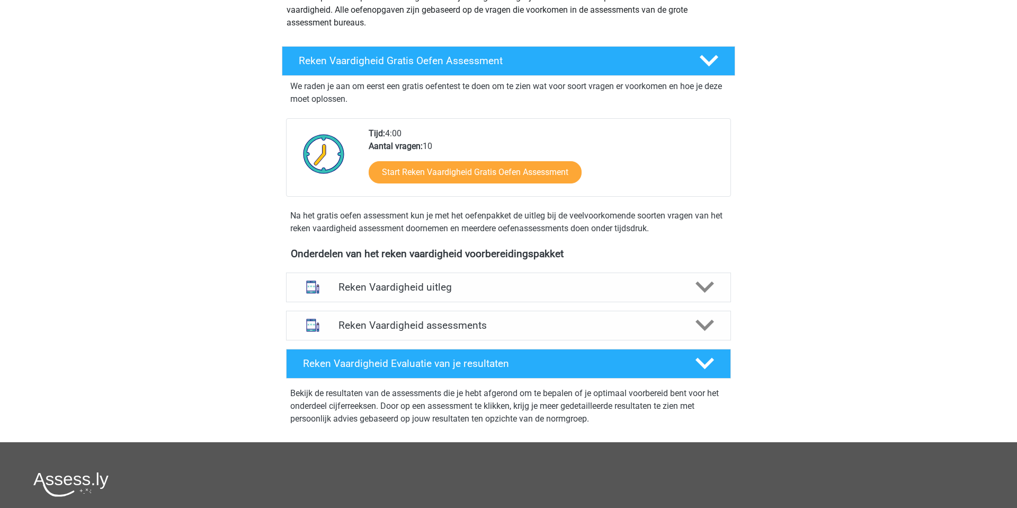
click at [689, 76] on div "We raden je aan om eerst een gratis oefentest te doen om te zien wat voor soort…" at bounding box center [508, 91] width 445 height 30
click at [688, 55] on div "Reken Vaardigheid Gratis Oefen Assessment" at bounding box center [491, 61] width 400 height 12
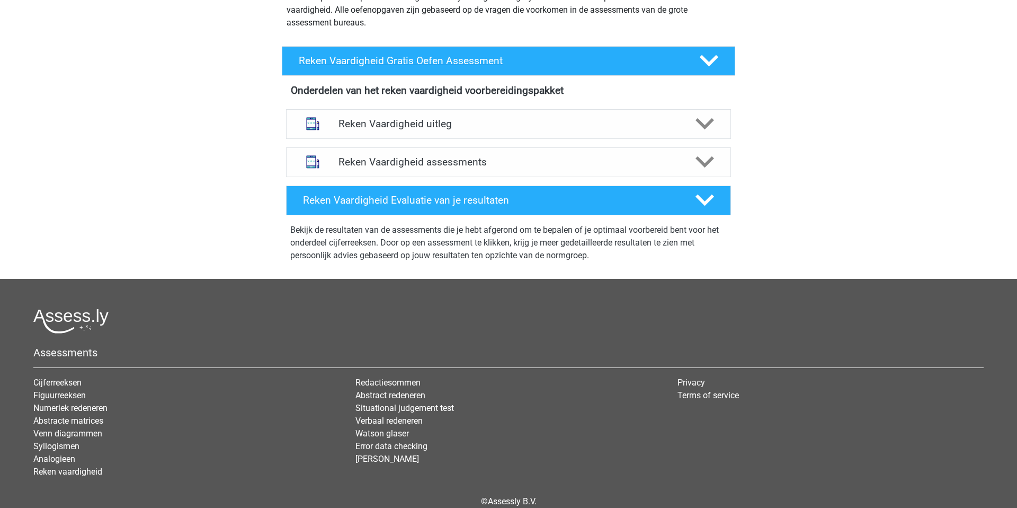
click at [688, 55] on div "Reken Vaardigheid Gratis Oefen Assessment" at bounding box center [491, 61] width 400 height 12
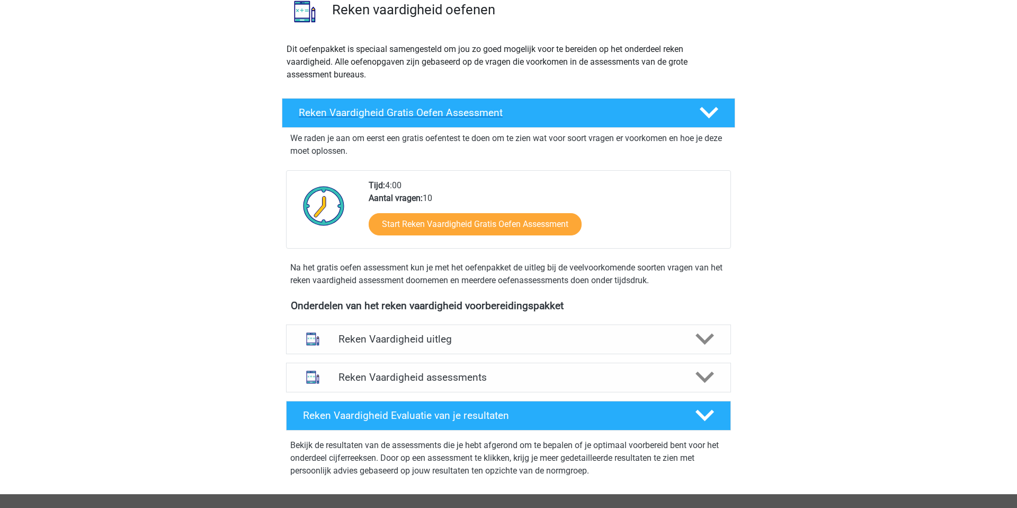
scroll to position [0, 0]
